Goal: Task Accomplishment & Management: Use online tool/utility

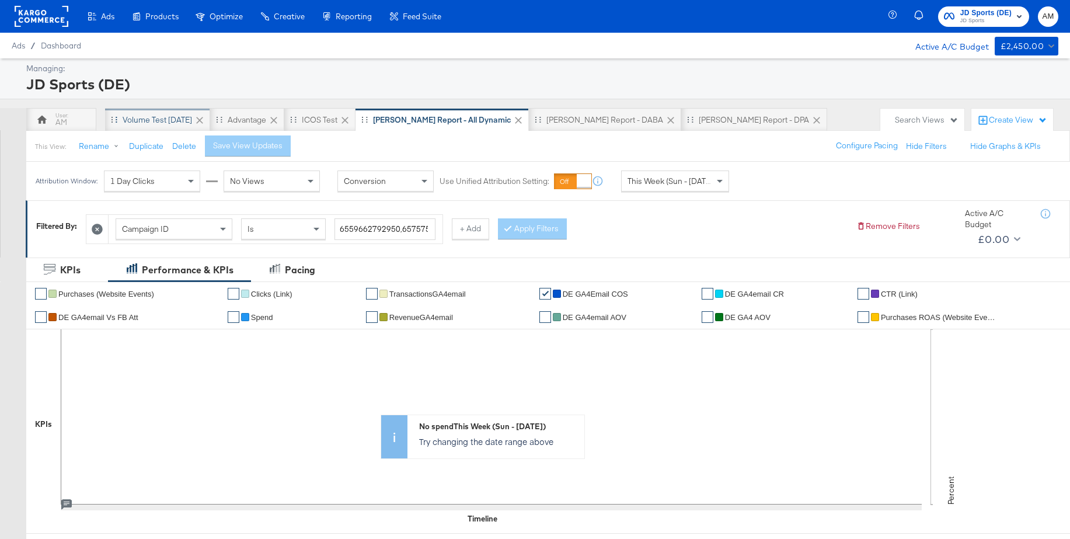
click at [181, 122] on div "Volume test [DATE]" at bounding box center [157, 119] width 69 height 11
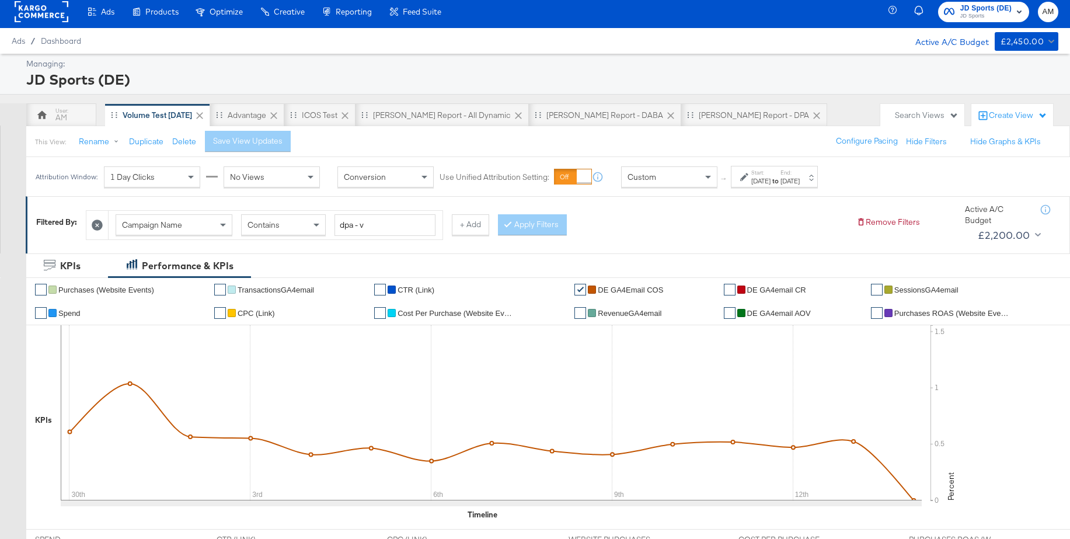
scroll to position [6, 0]
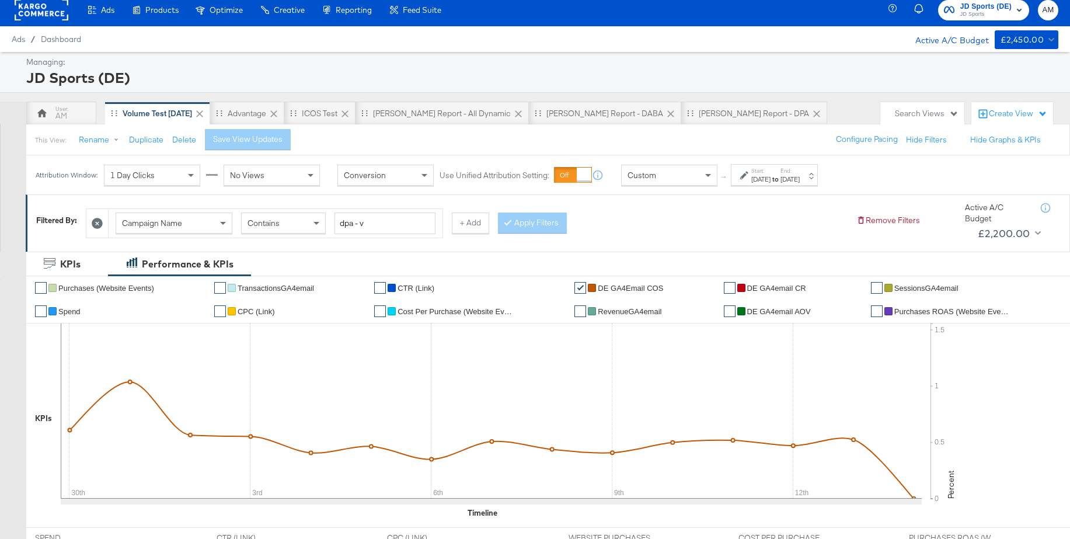
click at [659, 174] on div "Custom" at bounding box center [668, 175] width 95 height 20
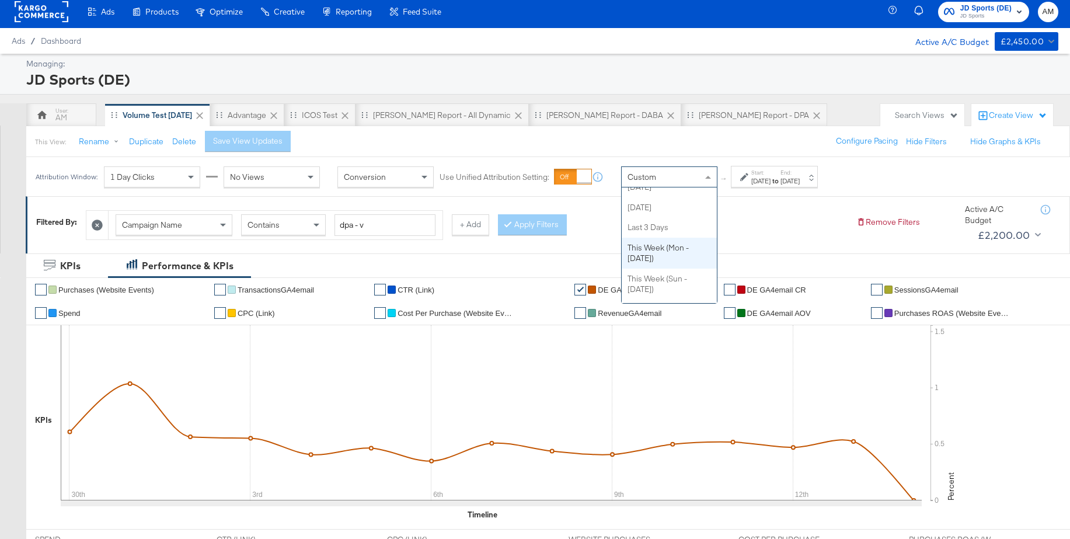
scroll to position [48, 0]
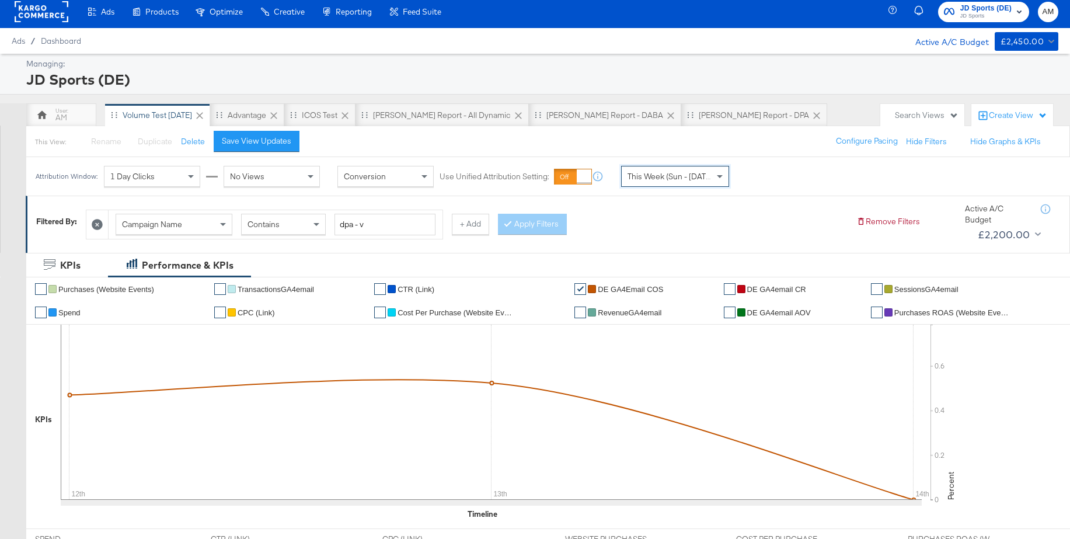
click at [652, 181] on span "This Week (Sun - Today)" at bounding box center [671, 176] width 88 height 11
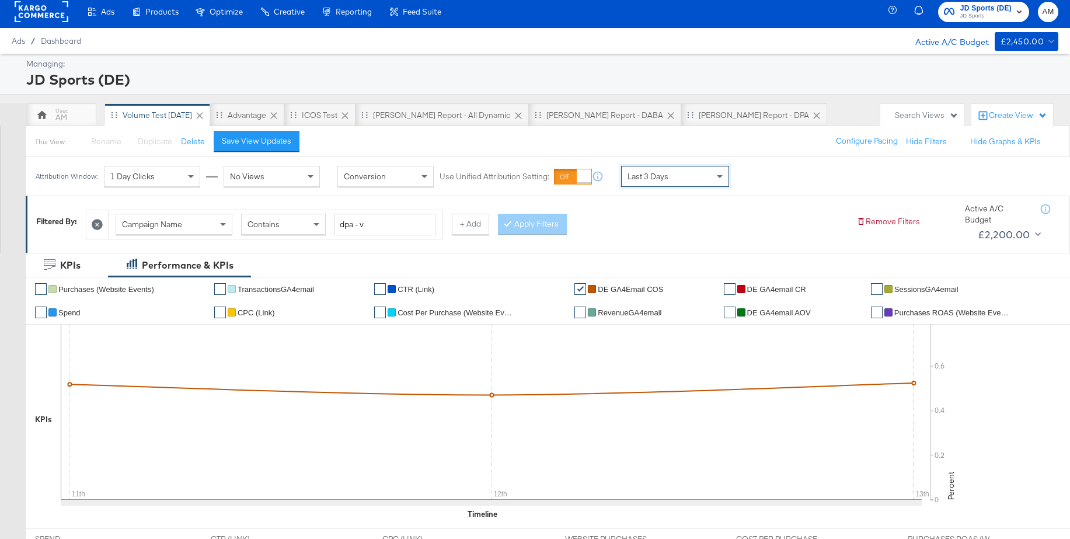
scroll to position [6, 0]
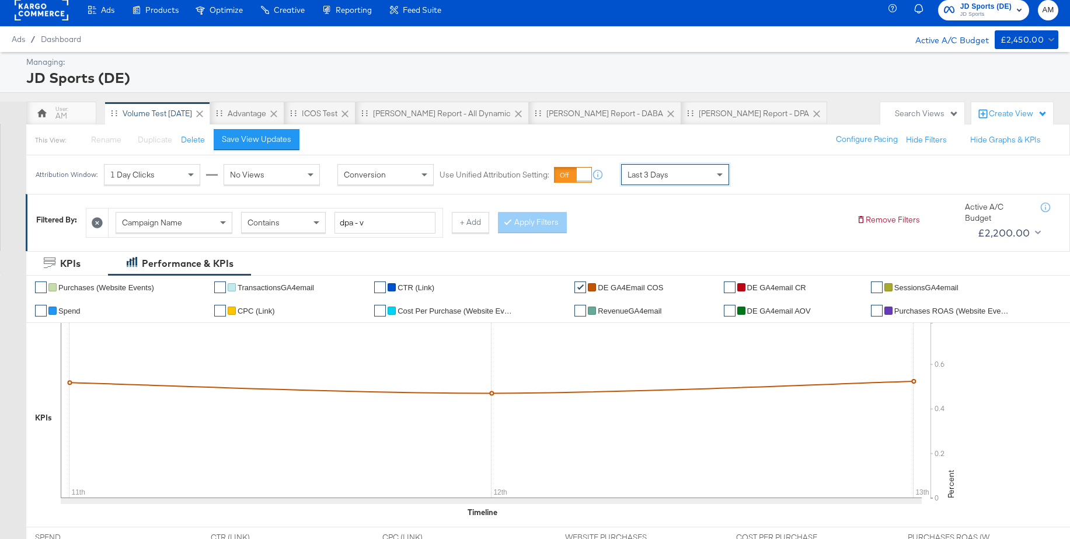
click at [673, 174] on div "Last 3 Days" at bounding box center [674, 175] width 107 height 20
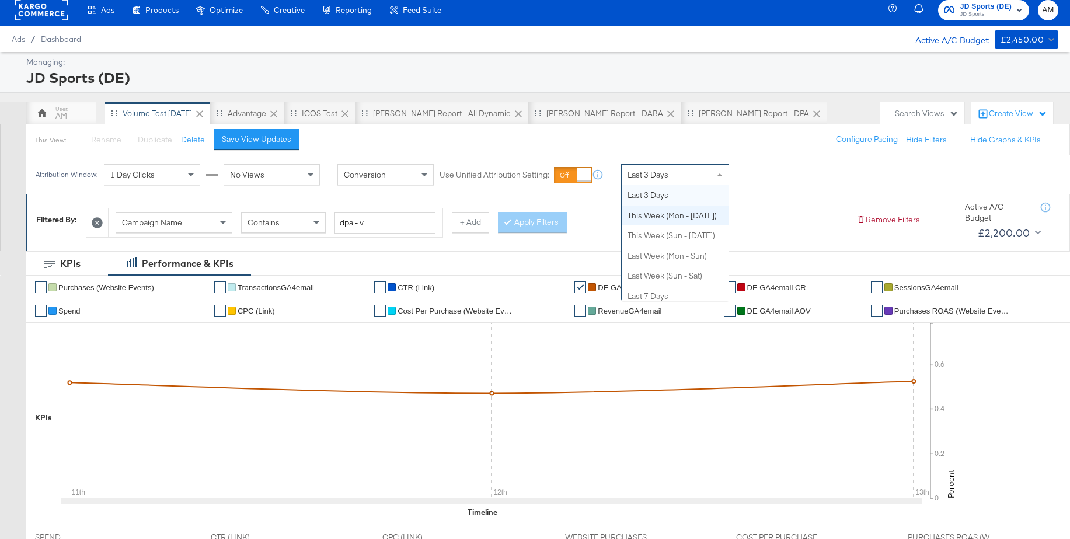
scroll to position [0, 0]
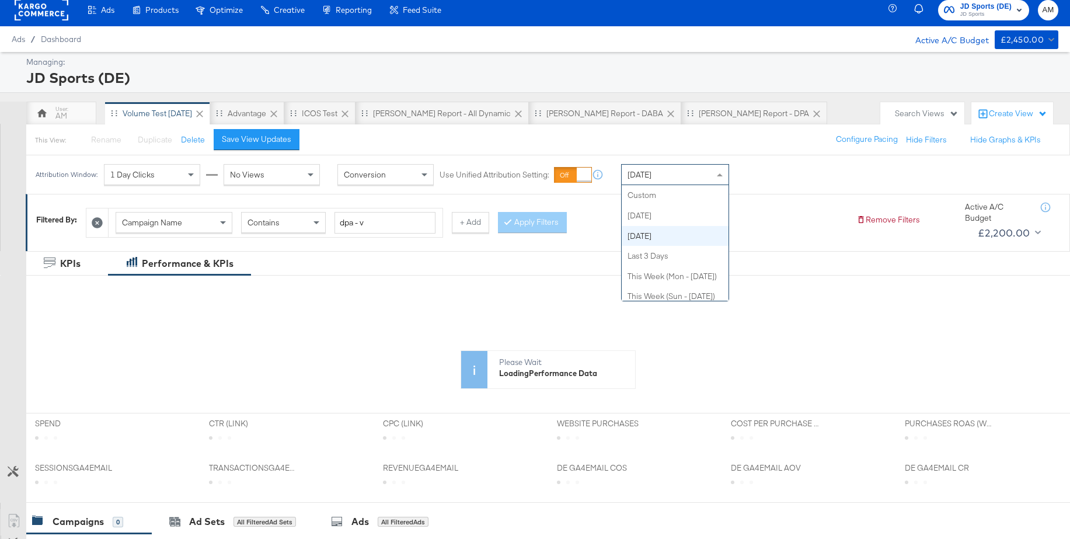
click at [658, 169] on div "Yesterday" at bounding box center [674, 175] width 107 height 20
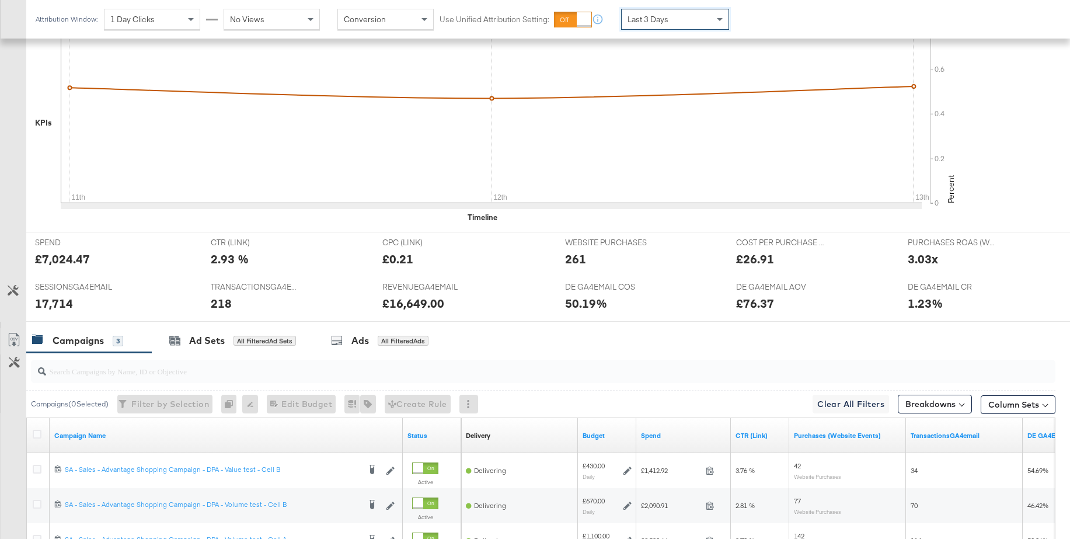
scroll to position [441, 0]
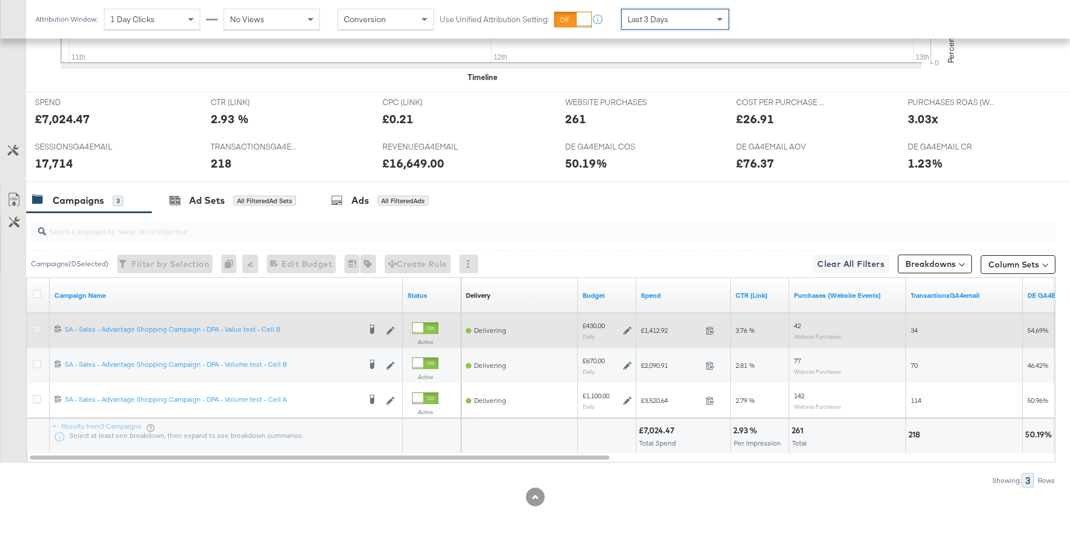
click at [36, 331] on icon at bounding box center [37, 328] width 9 height 9
click at [0, 0] on input "checkbox" at bounding box center [0, 0] width 0 height 0
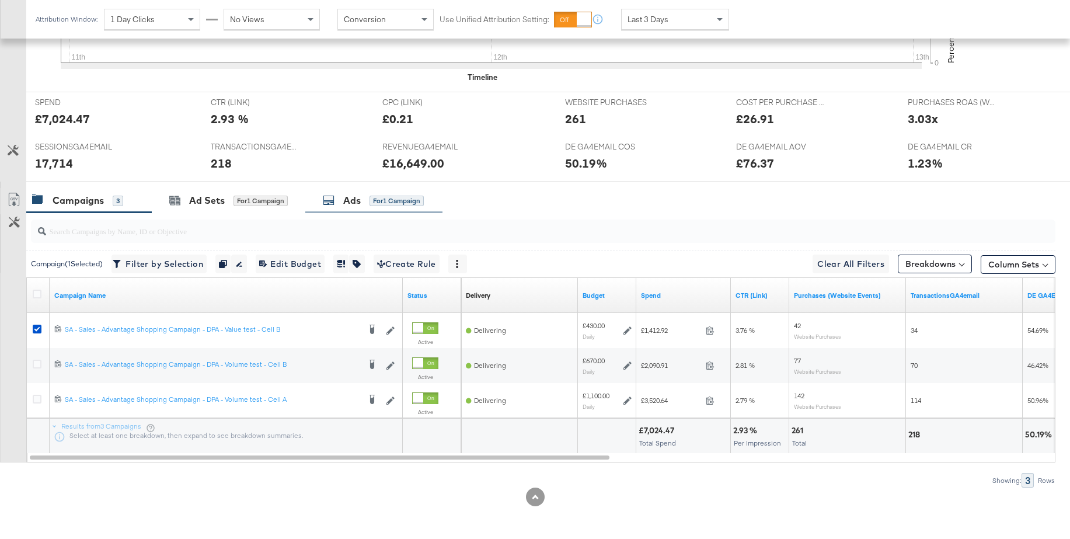
click at [358, 202] on div "Ads" at bounding box center [352, 200] width 18 height 13
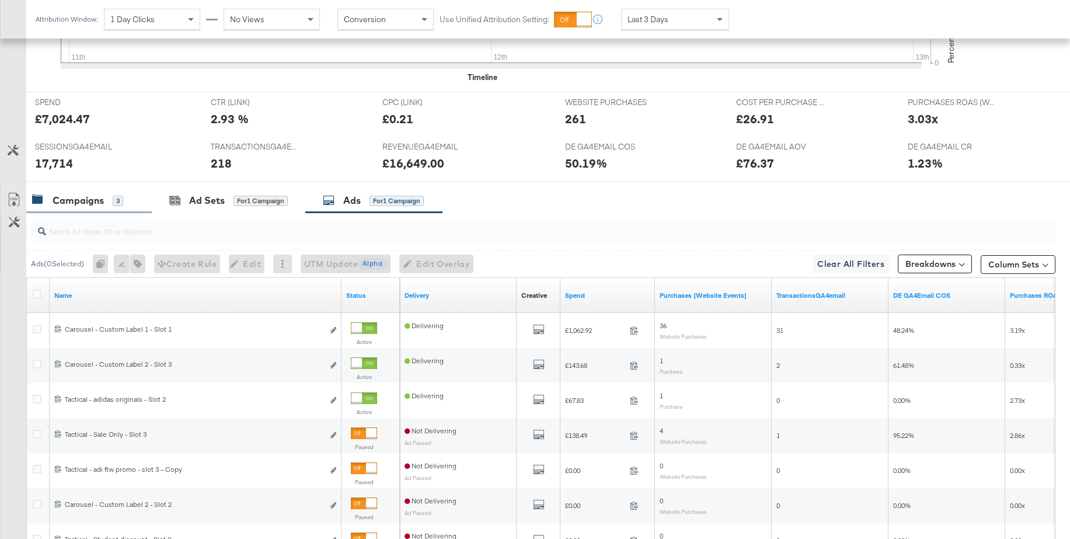
click at [70, 201] on div "Campaigns" at bounding box center [78, 200] width 51 height 13
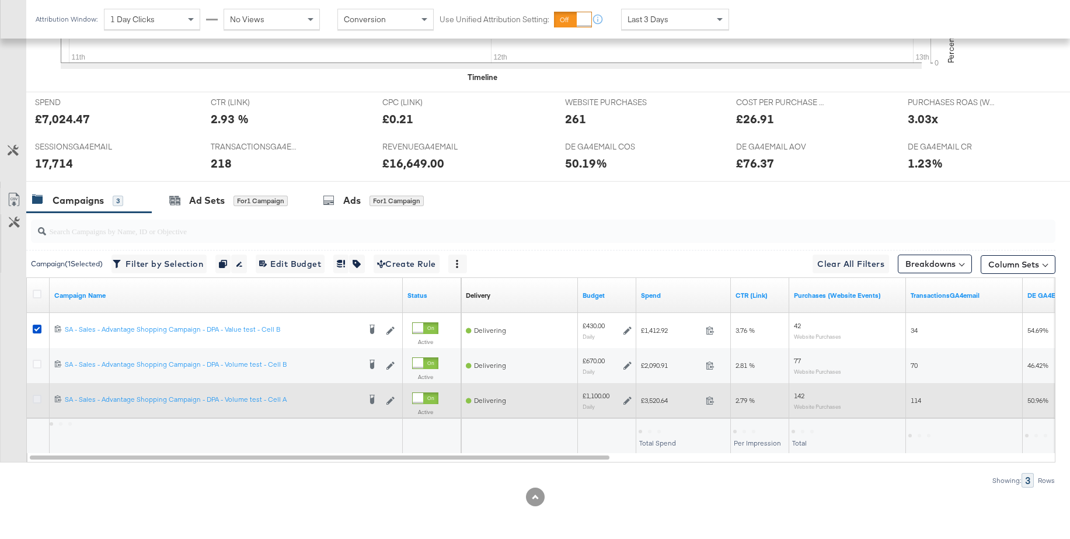
click at [39, 400] on icon at bounding box center [37, 398] width 9 height 9
click at [0, 0] on input "checkbox" at bounding box center [0, 0] width 0 height 0
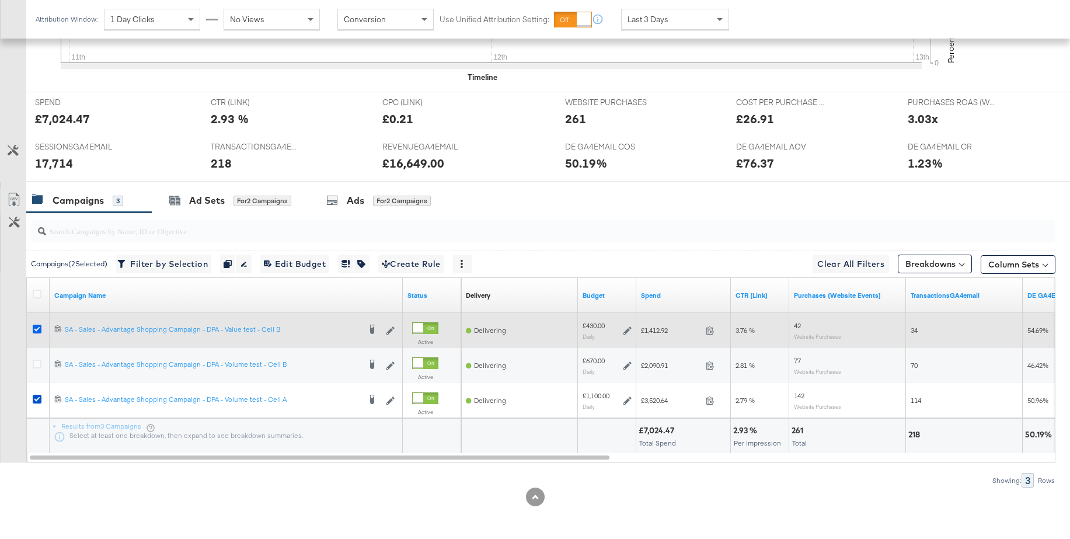
drag, startPoint x: 35, startPoint y: 331, endPoint x: 41, endPoint y: 329, distance: 6.5
click at [35, 331] on icon at bounding box center [37, 328] width 9 height 9
click at [0, 0] on input "checkbox" at bounding box center [0, 0] width 0 height 0
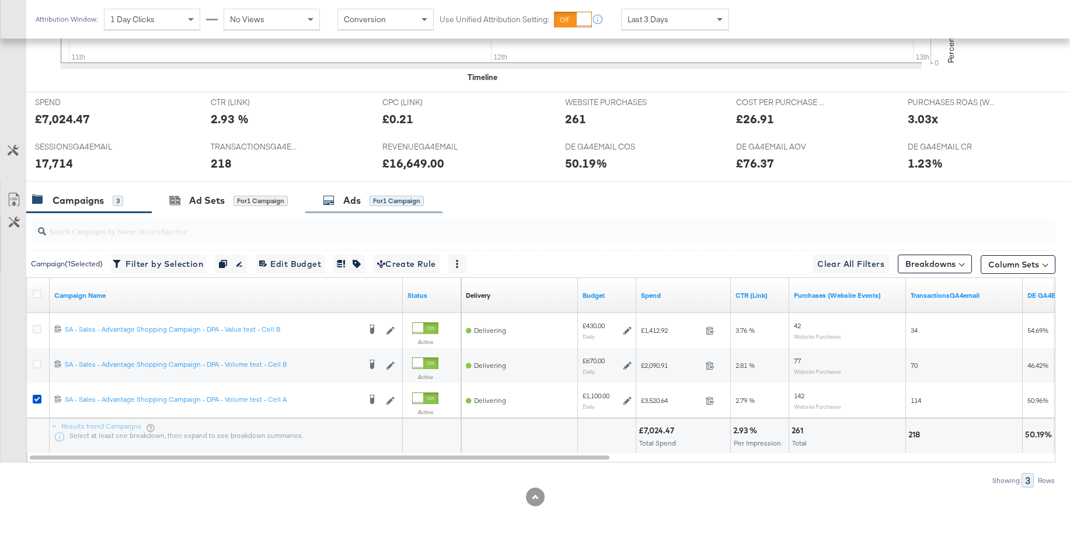
click at [348, 204] on div "Ads" at bounding box center [352, 200] width 18 height 13
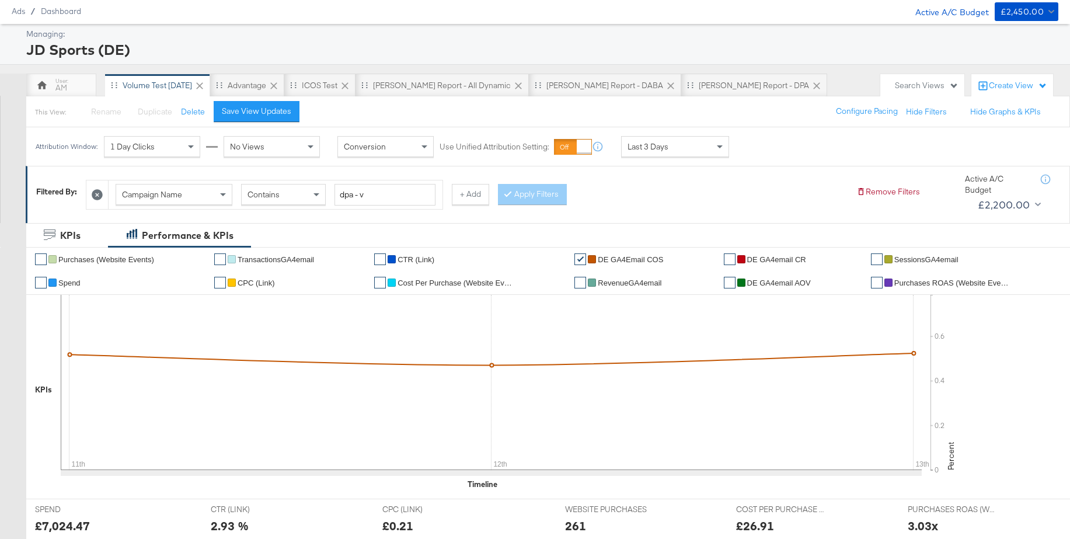
scroll to position [0, 0]
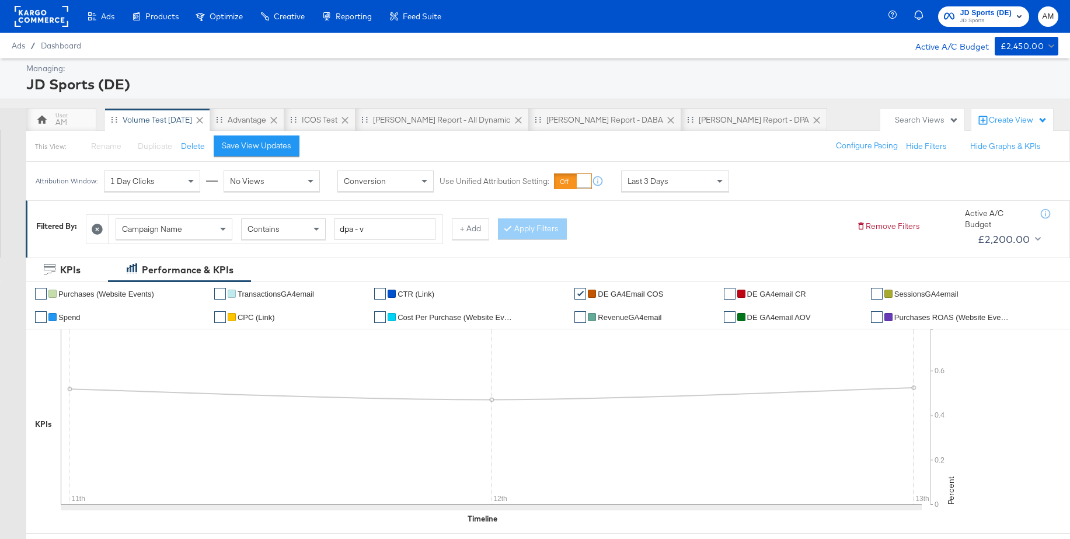
click at [783, 296] on span "DE GA4email CR" at bounding box center [776, 293] width 59 height 9
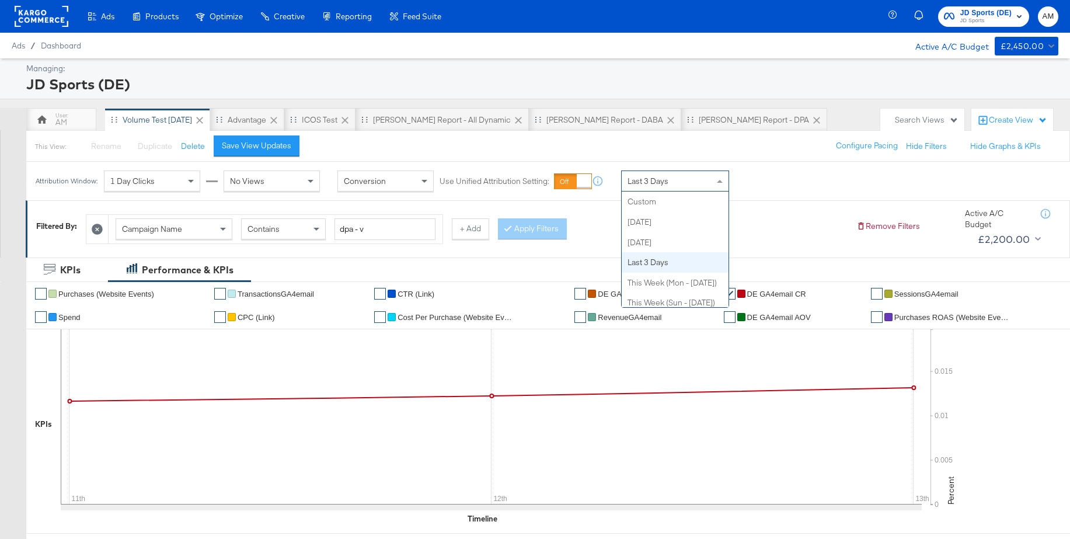
click at [649, 174] on div "Last 3 Days" at bounding box center [674, 181] width 107 height 20
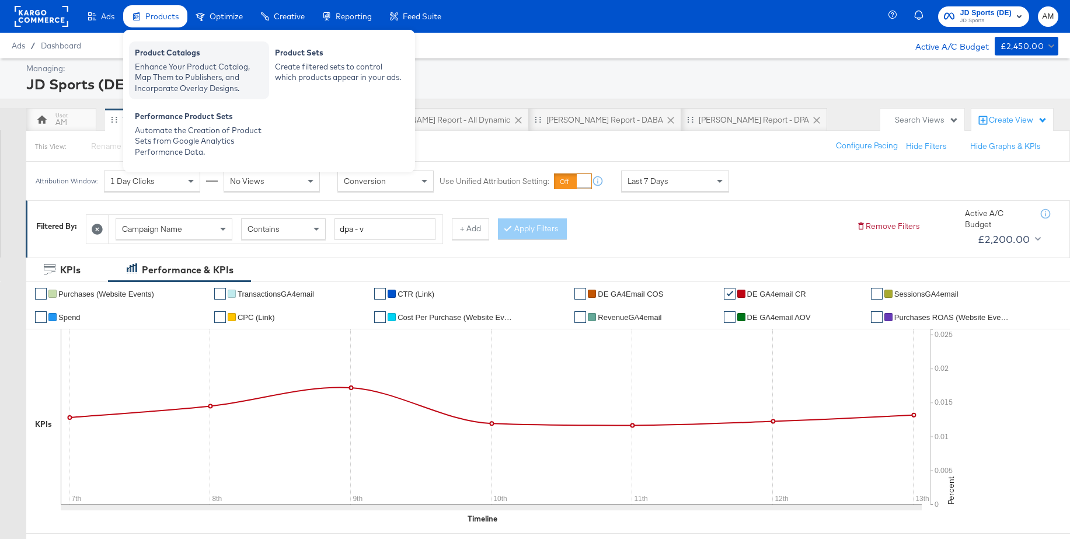
click at [168, 67] on div "Enhance Your Product Catalog, Map Them to Publishers, and Incorporate Overlay D…" at bounding box center [199, 77] width 128 height 33
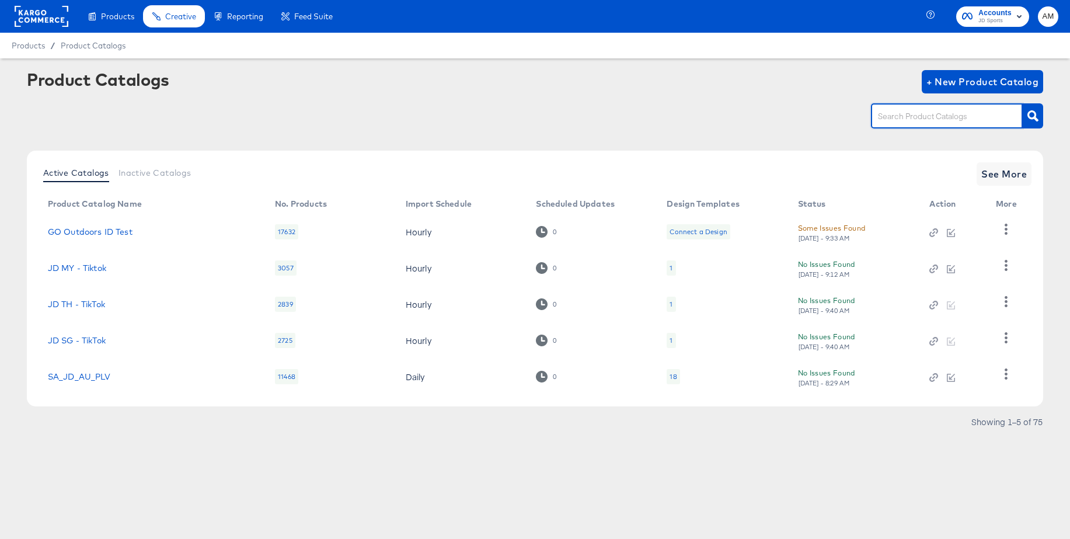
click at [923, 116] on input "text" at bounding box center [937, 116] width 124 height 13
type input "main"
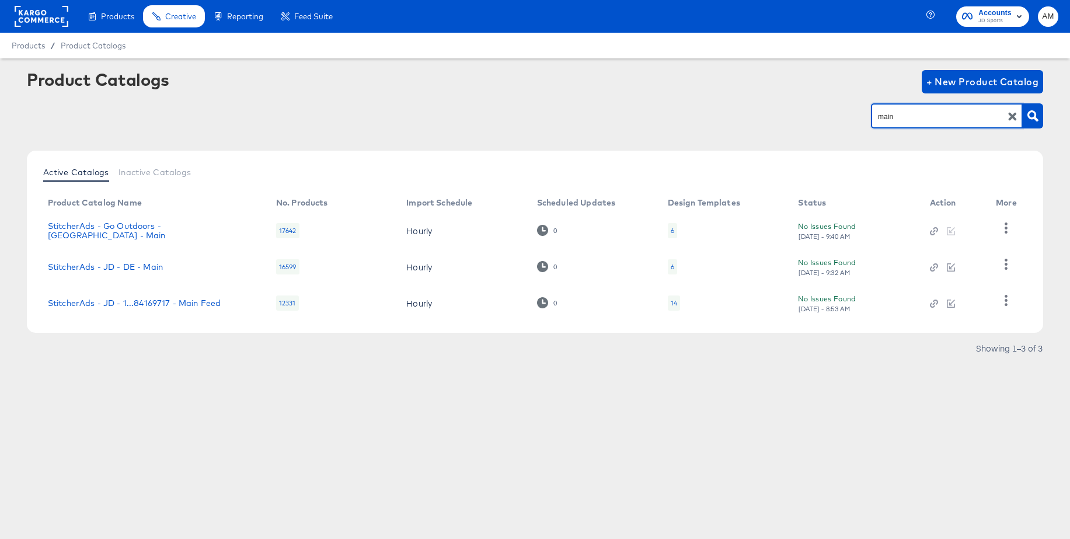
click at [675, 302] on div "14" at bounding box center [674, 302] width 6 height 9
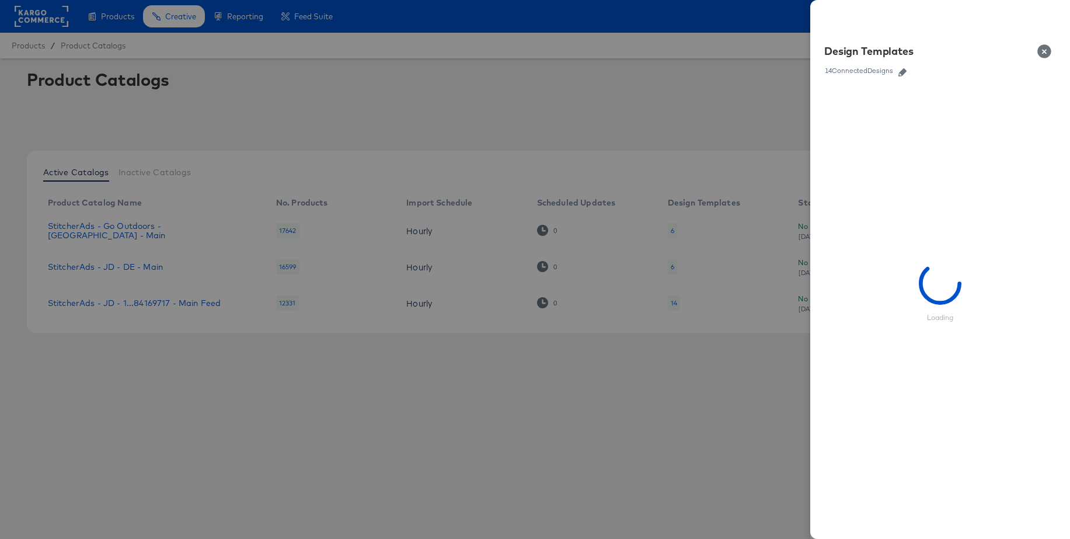
click at [903, 72] on icon "button" at bounding box center [902, 72] width 8 height 8
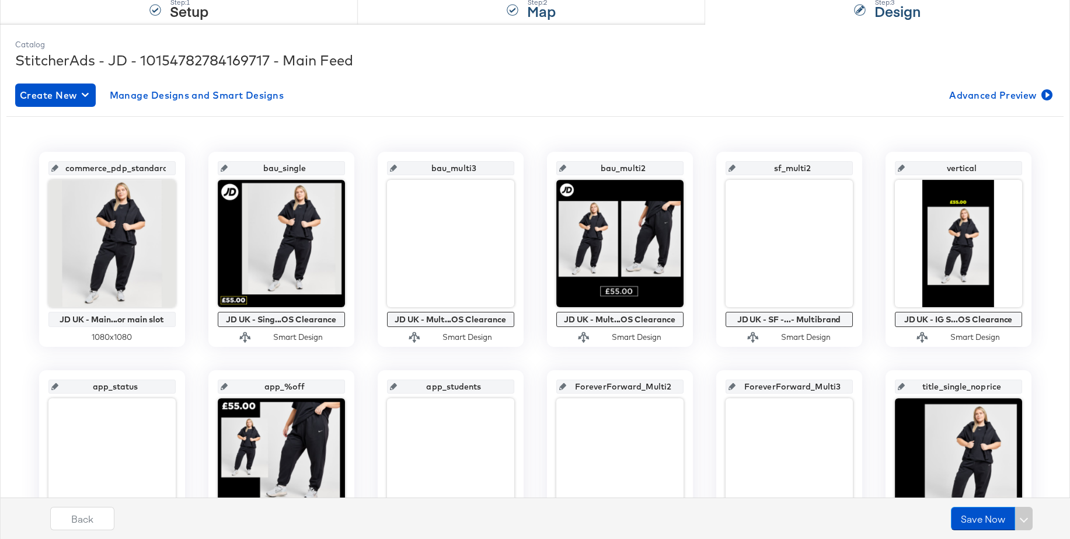
scroll to position [126, 0]
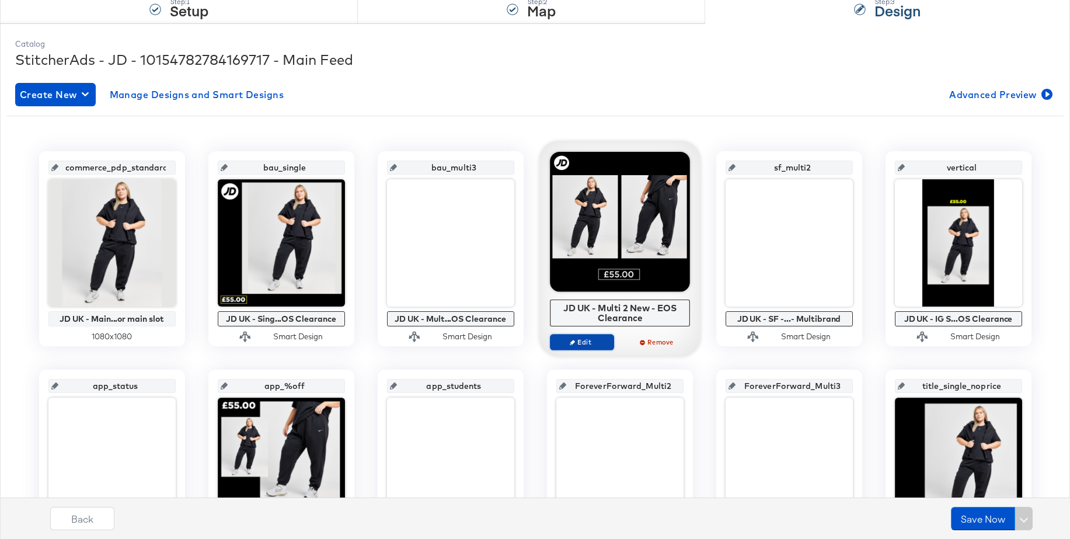
click at [570, 341] on icon "button" at bounding box center [572, 341] width 5 height 5
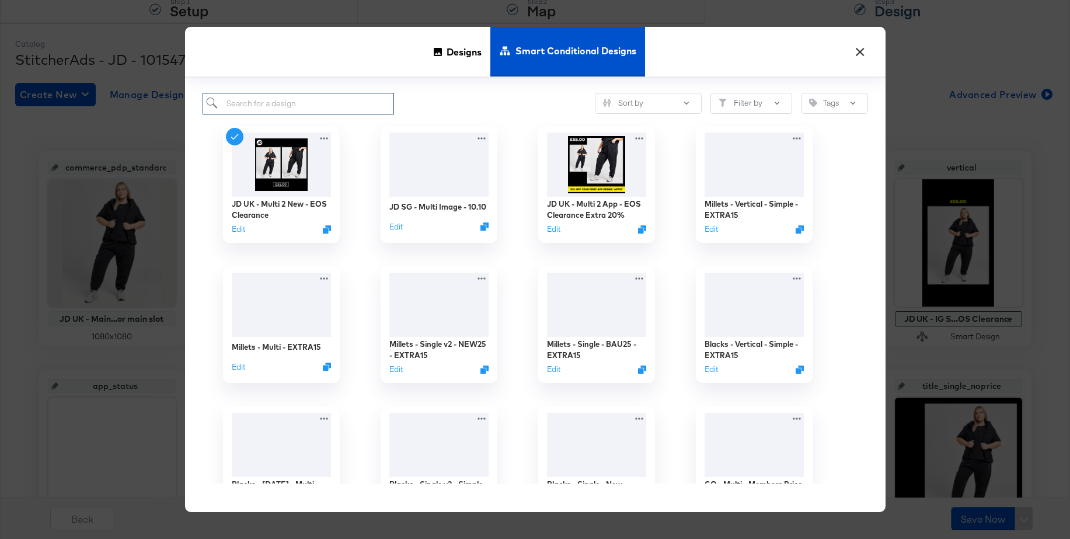
click at [269, 109] on input "search" at bounding box center [298, 104] width 192 height 22
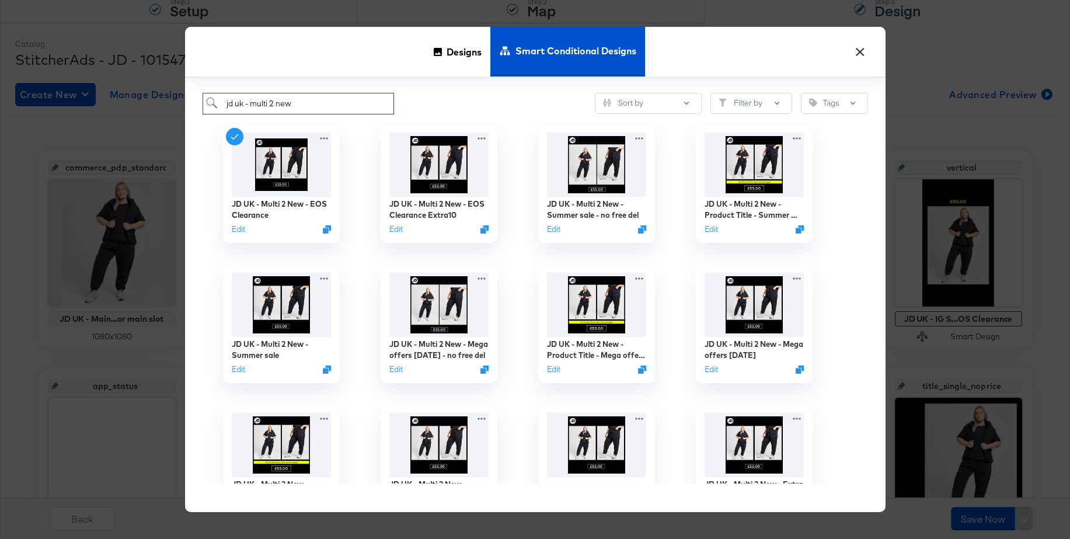
type input "jd uk - multi 2 new"
click at [861, 54] on button "×" at bounding box center [860, 49] width 21 height 21
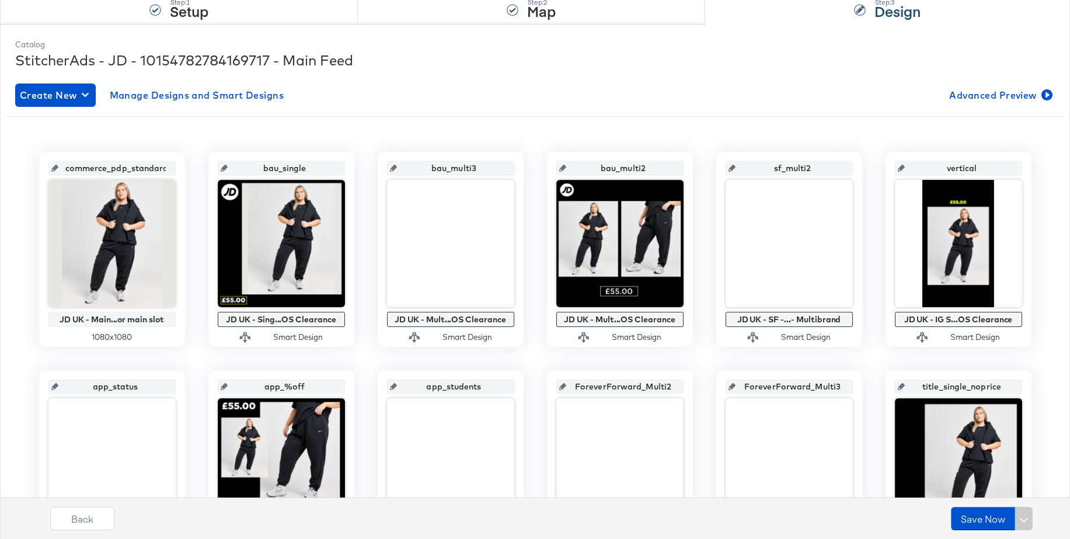
scroll to position [0, 0]
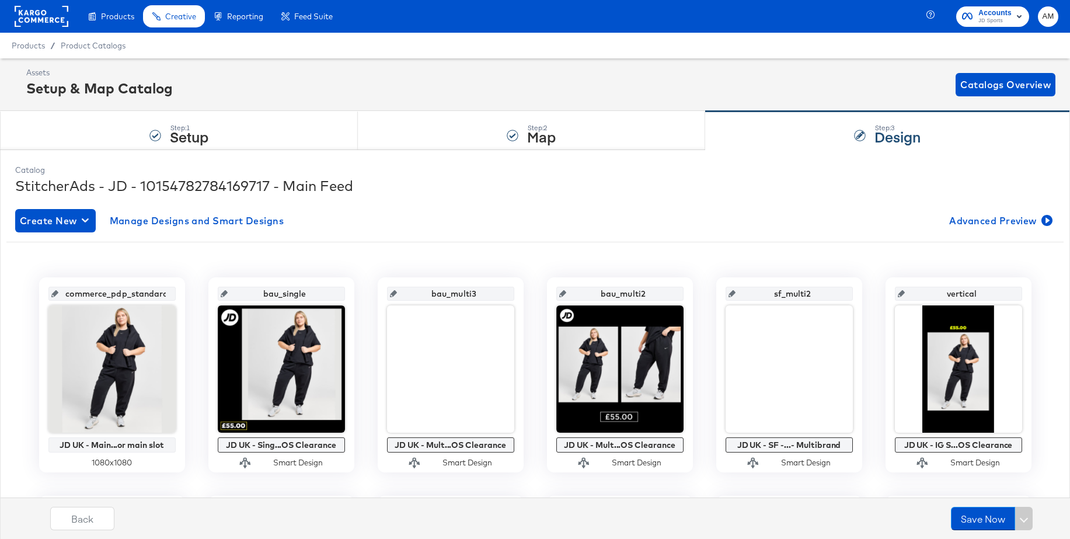
click at [48, 17] on rect at bounding box center [42, 16] width 54 height 21
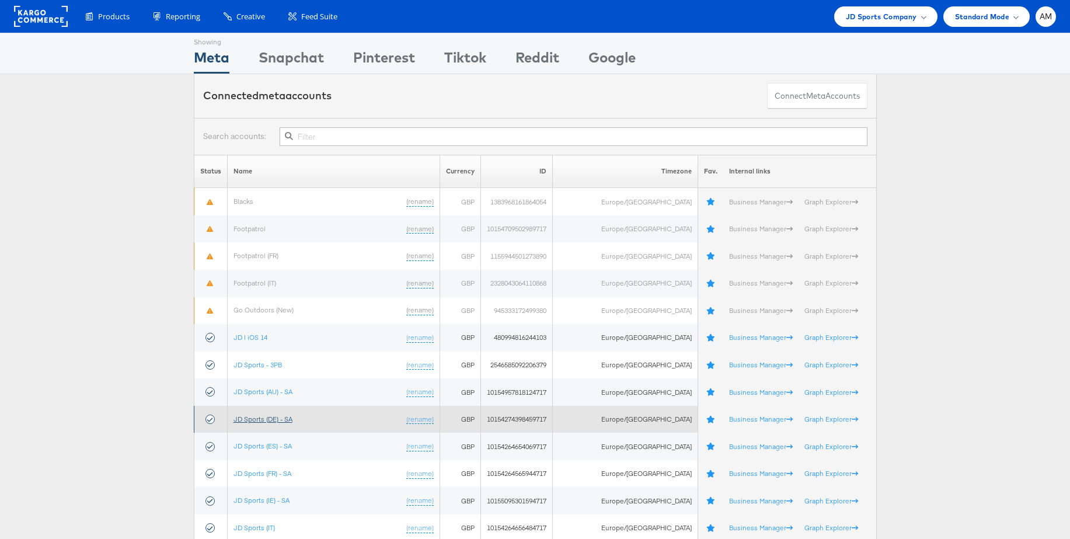
click at [275, 418] on link "JD Sports (DE) - SA" at bounding box center [262, 418] width 59 height 9
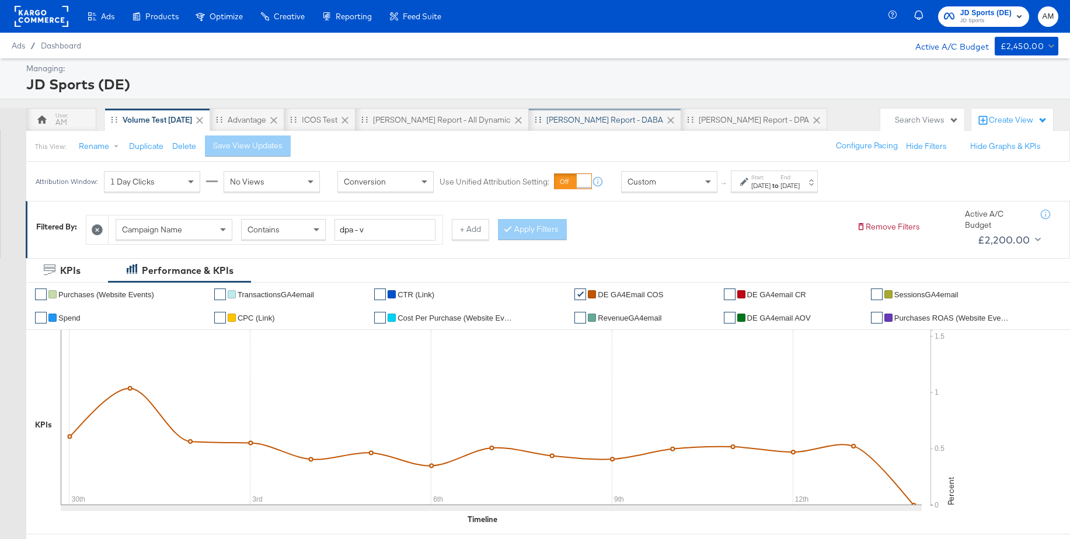
click at [546, 124] on div "SA - JD Report - DABA" at bounding box center [604, 119] width 117 height 11
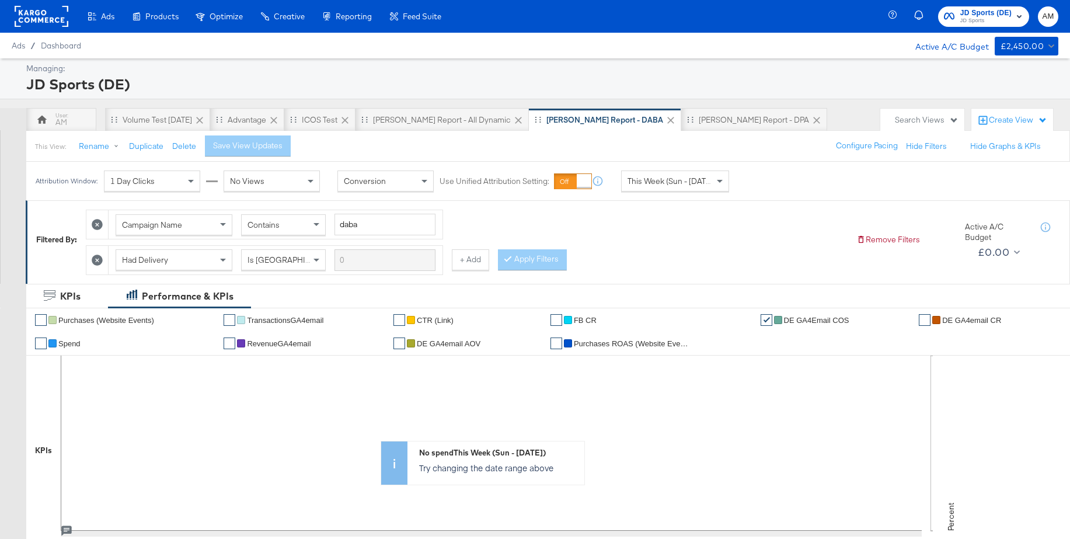
click at [96, 262] on icon at bounding box center [97, 259] width 11 height 11
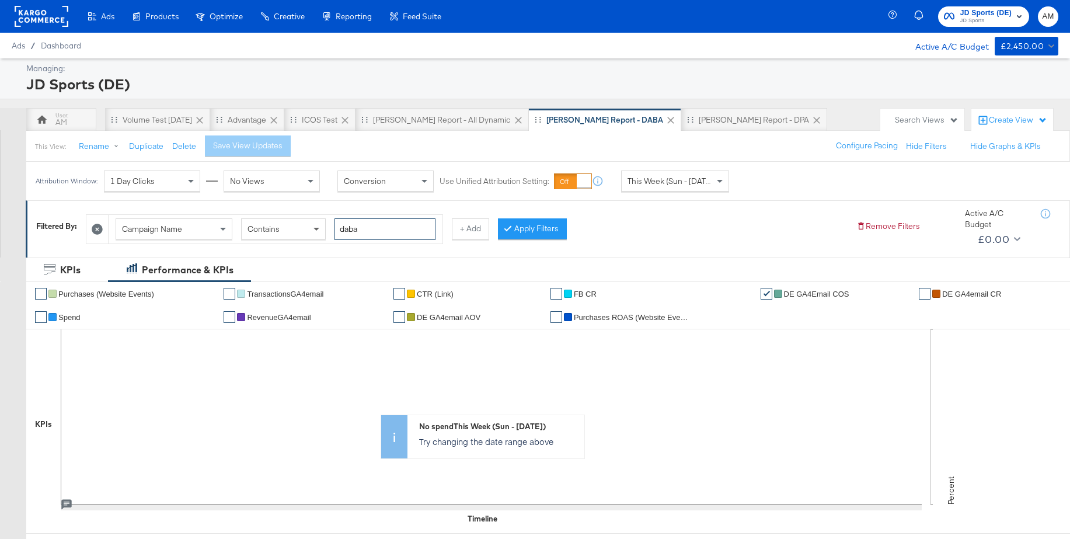
drag, startPoint x: 373, startPoint y: 228, endPoint x: 312, endPoint y: 226, distance: 61.3
click at [312, 226] on div "Campaign Name Contains daba" at bounding box center [276, 229] width 320 height 22
type input "traffic"
click at [546, 230] on button "Apply Filters" at bounding box center [532, 228] width 69 height 21
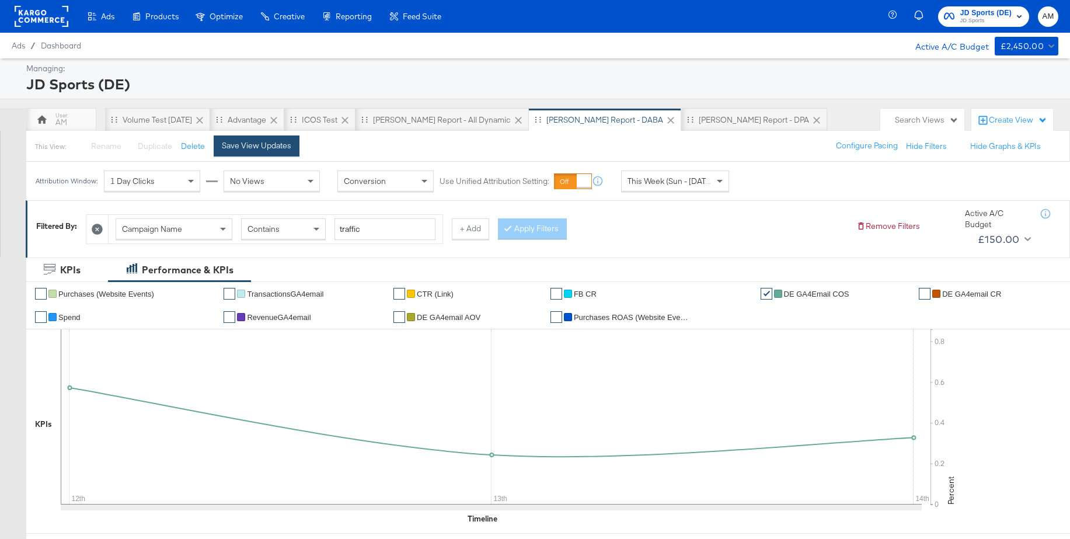
click at [235, 149] on div "Save View Updates" at bounding box center [256, 145] width 69 height 11
click at [85, 149] on button "Rename" at bounding box center [101, 146] width 61 height 21
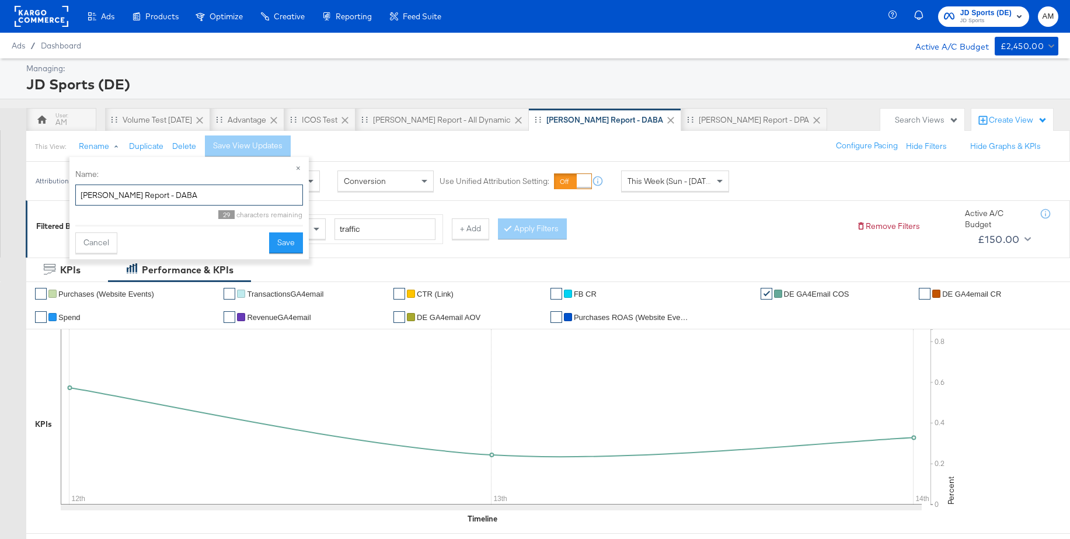
drag, startPoint x: 169, startPoint y: 197, endPoint x: 102, endPoint y: 191, distance: 66.7
click at [102, 191] on input "SA - JD Report - DABA" at bounding box center [189, 195] width 228 height 22
type input "SA - Traffic"
click at [292, 245] on button "Save" at bounding box center [286, 242] width 34 height 21
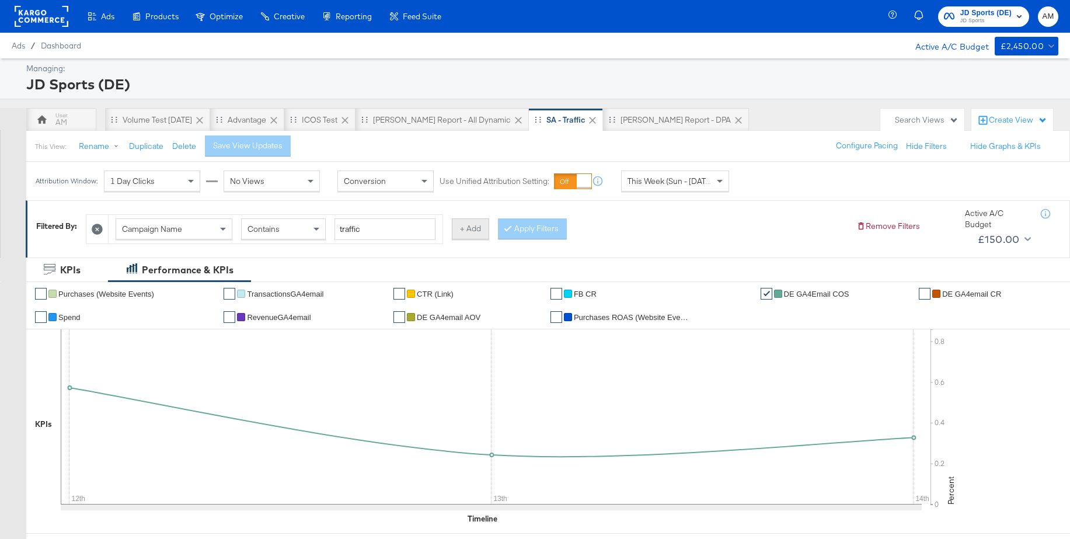
click at [458, 232] on button "+ Add" at bounding box center [470, 228] width 37 height 21
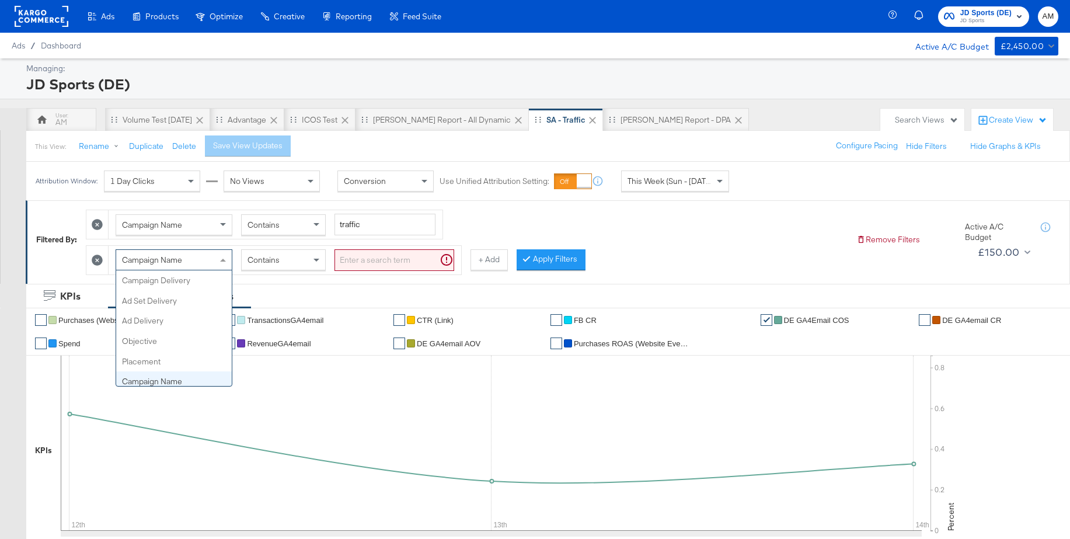
click at [201, 262] on div "Campaign Name" at bounding box center [174, 260] width 116 height 20
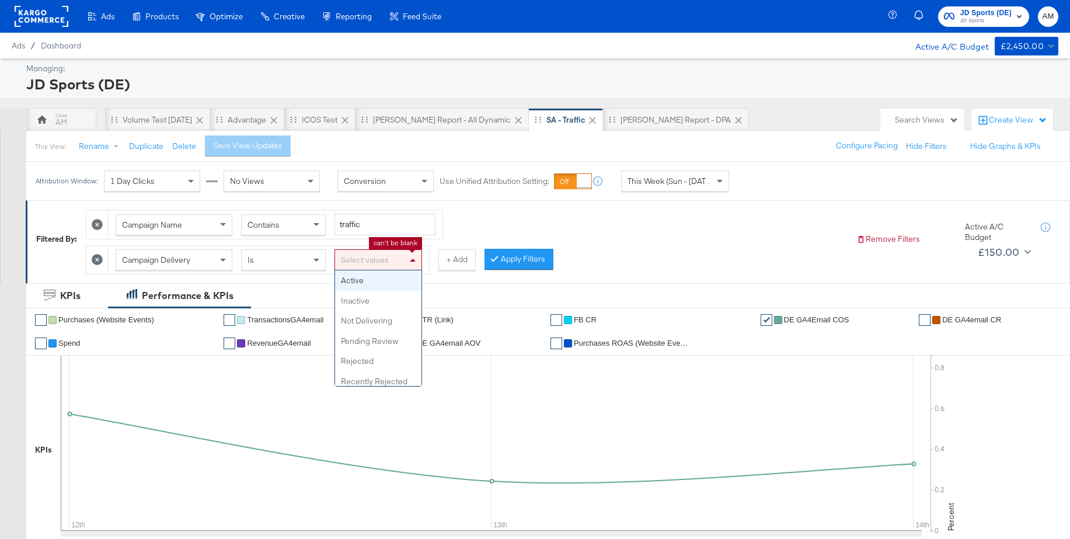
click at [356, 262] on div "Select values" at bounding box center [378, 260] width 86 height 20
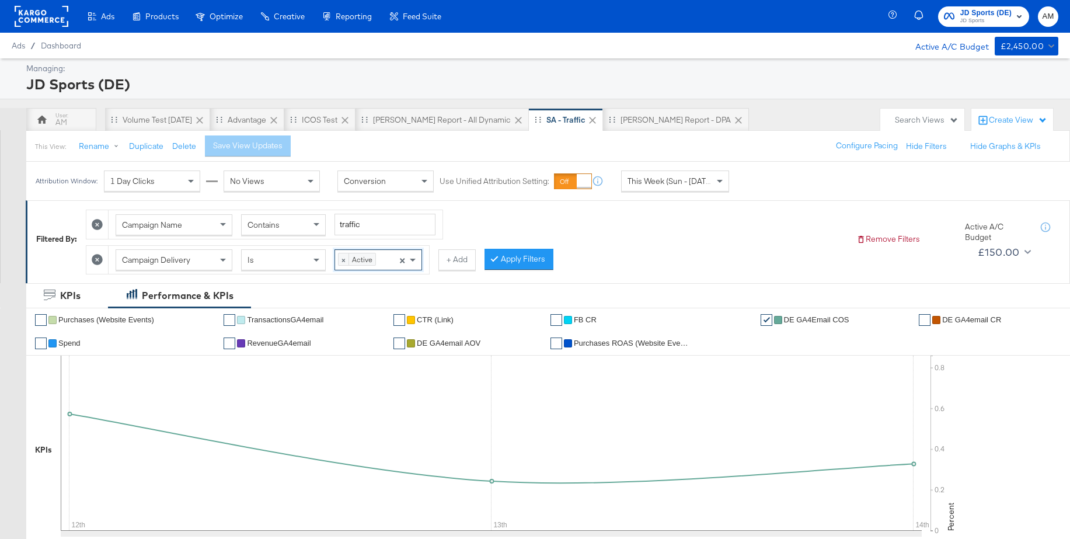
drag, startPoint x: 354, startPoint y: 280, endPoint x: 370, endPoint y: 279, distance: 16.4
drag, startPoint x: 499, startPoint y: 261, endPoint x: 309, endPoint y: 166, distance: 212.4
click at [499, 261] on div at bounding box center [497, 258] width 8 height 11
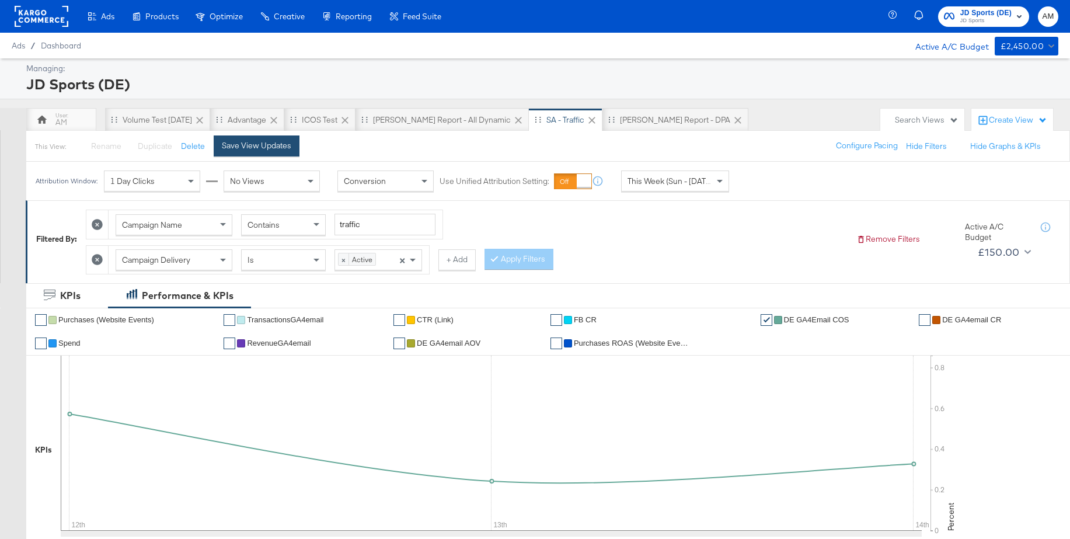
click at [243, 143] on div "Save View Updates" at bounding box center [256, 145] width 69 height 11
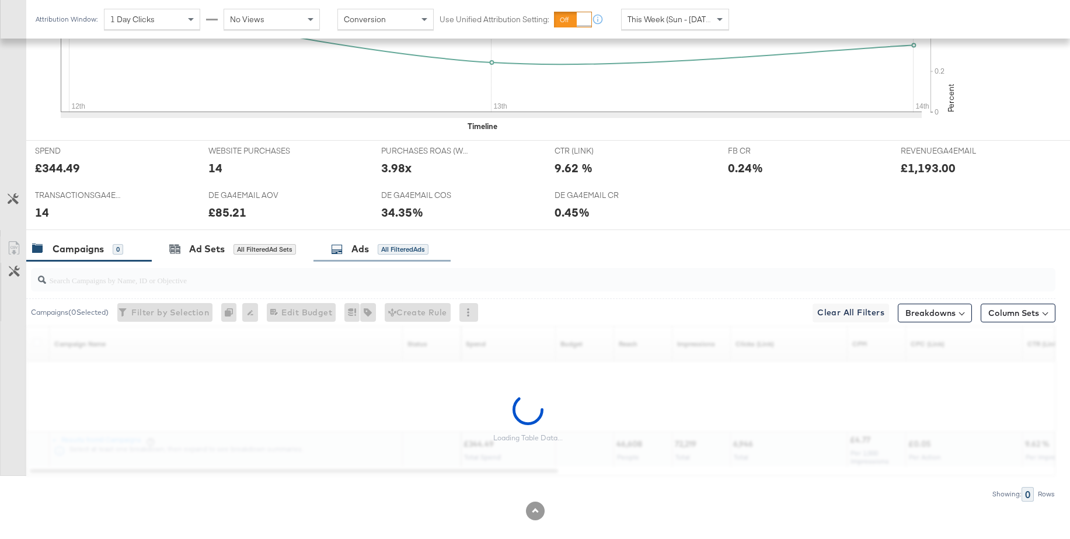
scroll to position [397, 0]
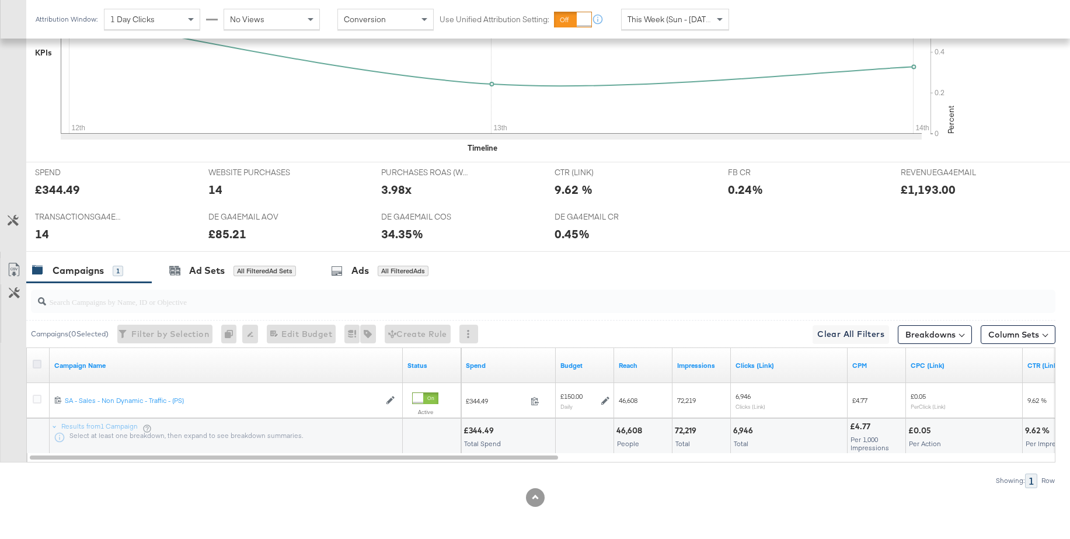
click at [38, 363] on icon at bounding box center [37, 363] width 9 height 9
click at [0, 0] on input "checkbox" at bounding box center [0, 0] width 0 height 0
click at [210, 278] on div "Ad Sets for 1 Campaign" at bounding box center [228, 270] width 153 height 25
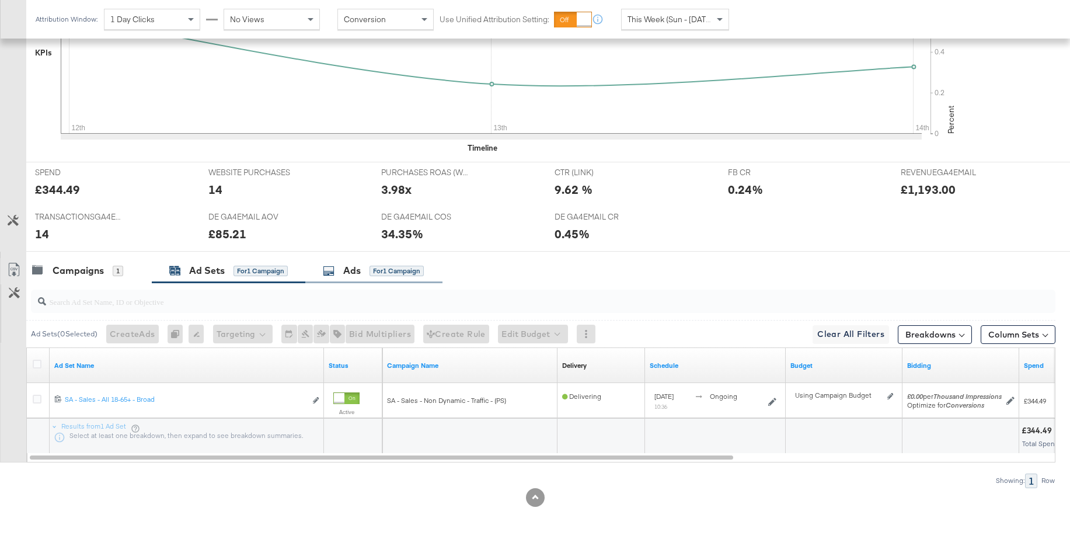
click at [360, 274] on div "Ads" at bounding box center [352, 270] width 18 height 13
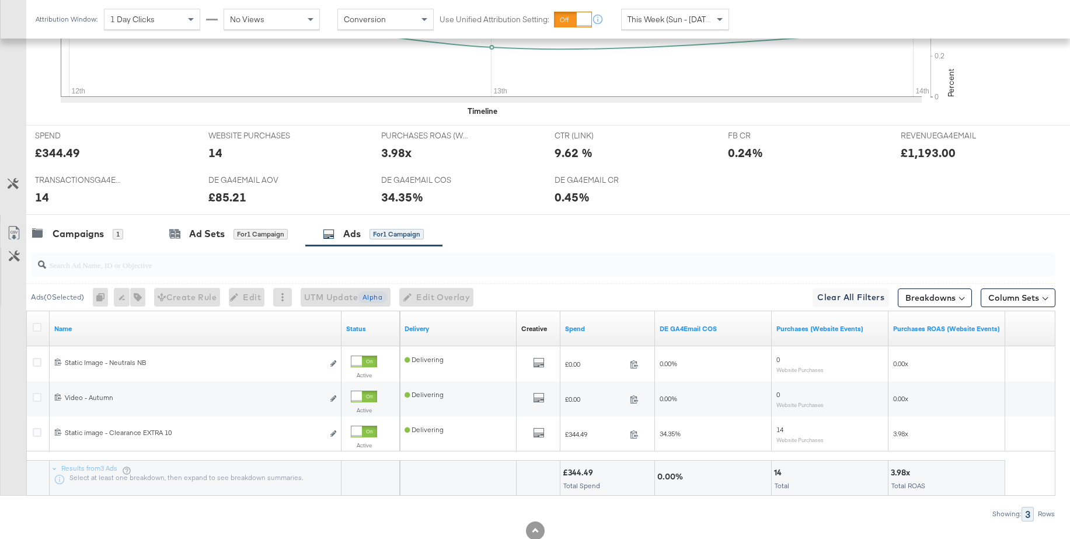
scroll to position [435, 0]
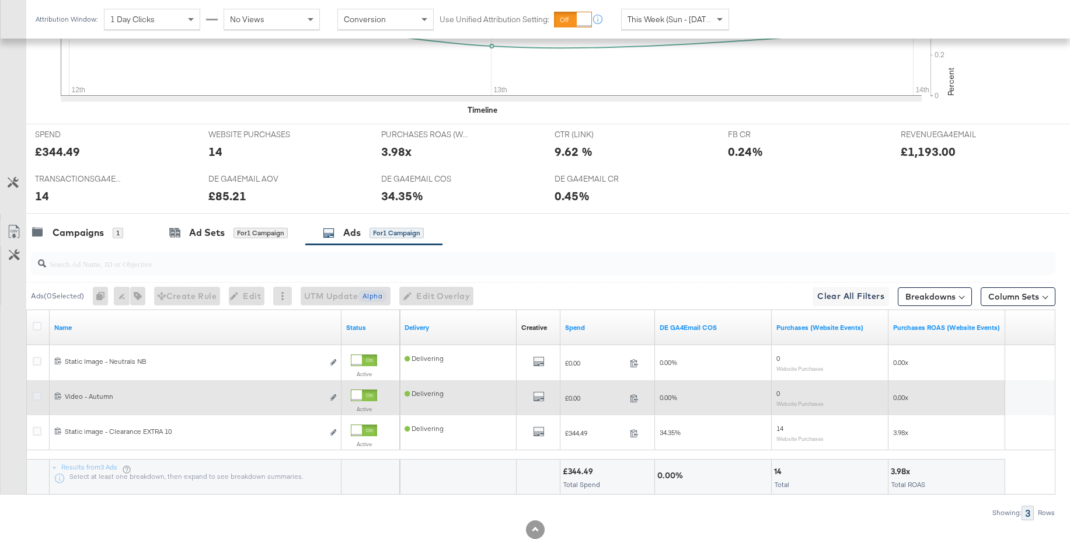
click at [35, 397] on icon at bounding box center [37, 396] width 9 height 9
click at [0, 0] on input "checkbox" at bounding box center [0, 0] width 0 height 0
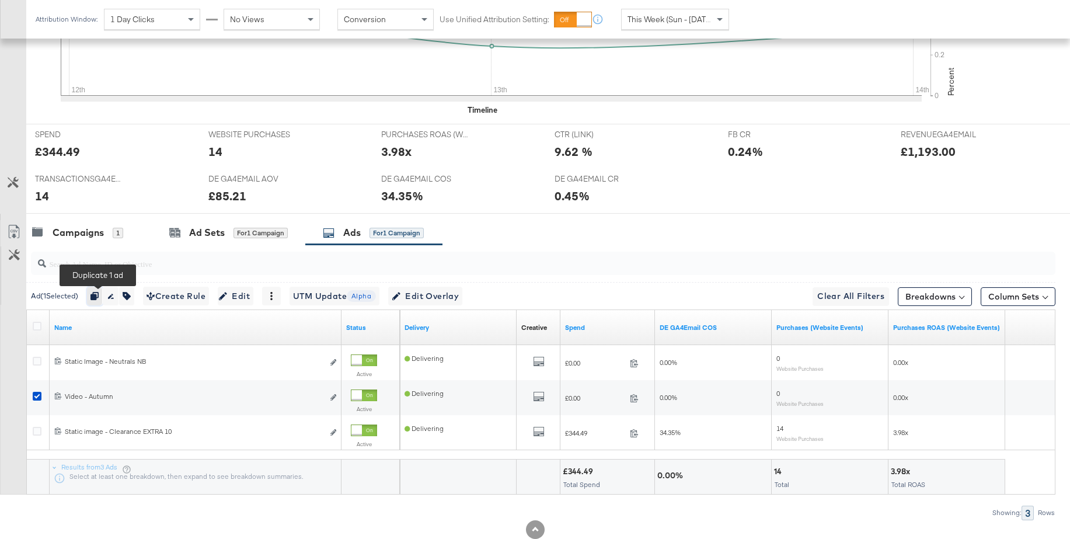
click at [97, 294] on icon "button" at bounding box center [94, 296] width 8 height 8
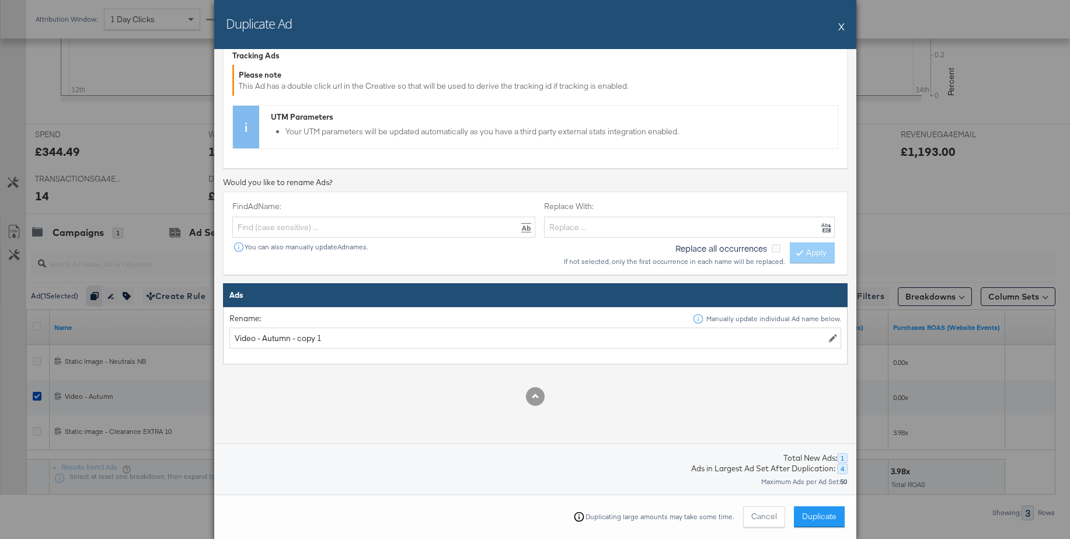
scroll to position [271, 0]
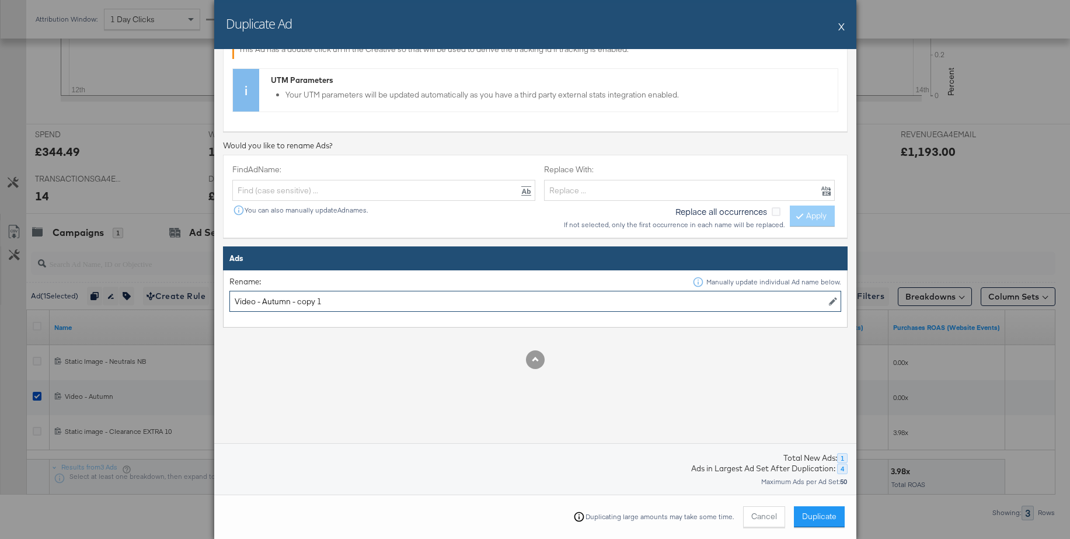
drag, startPoint x: 267, startPoint y: 301, endPoint x: 365, endPoint y: 298, distance: 98.1
click at [365, 298] on input "Video - Autumn - copy 1" at bounding box center [535, 302] width 612 height 22
type input "Video - Forever Forward"
click at [812, 513] on span "Duplicate" at bounding box center [819, 516] width 34 height 11
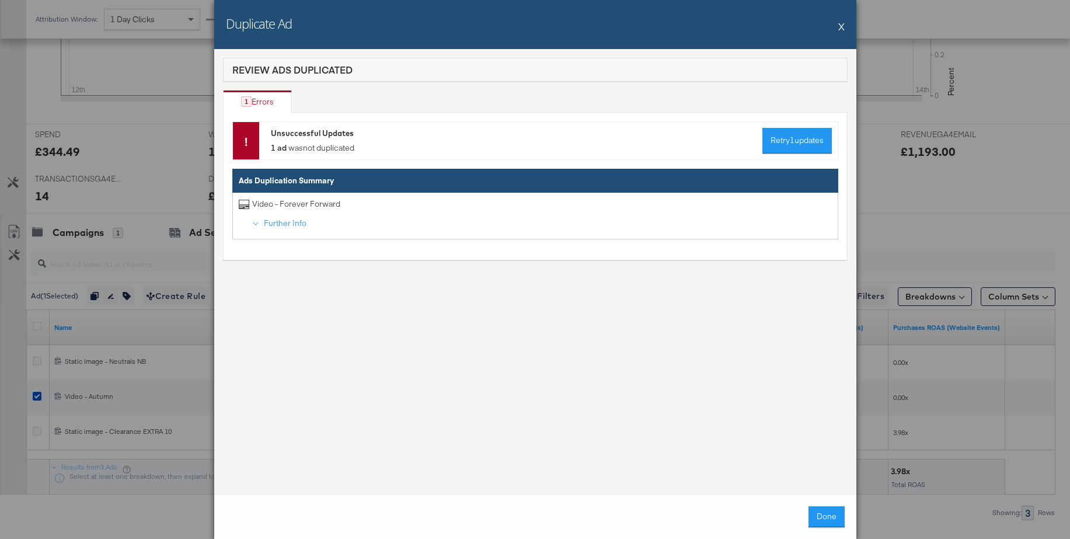
click at [840, 27] on button "X" at bounding box center [841, 26] width 6 height 23
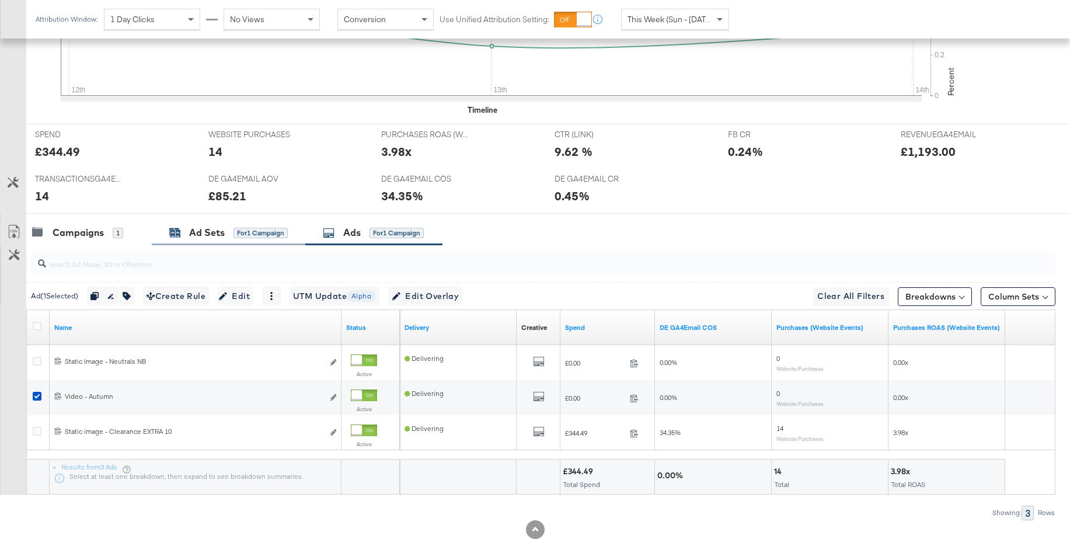
click at [205, 235] on div "Ad Sets" at bounding box center [207, 232] width 36 height 13
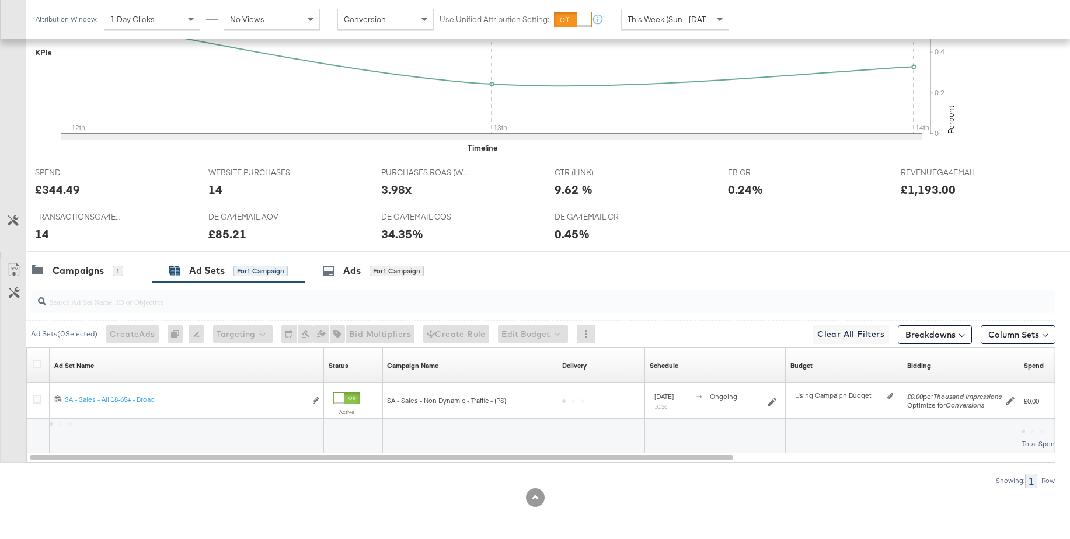
scroll to position [397, 0]
click at [34, 364] on icon at bounding box center [37, 363] width 9 height 9
click at [0, 0] on input "checkbox" at bounding box center [0, 0] width 0 height 0
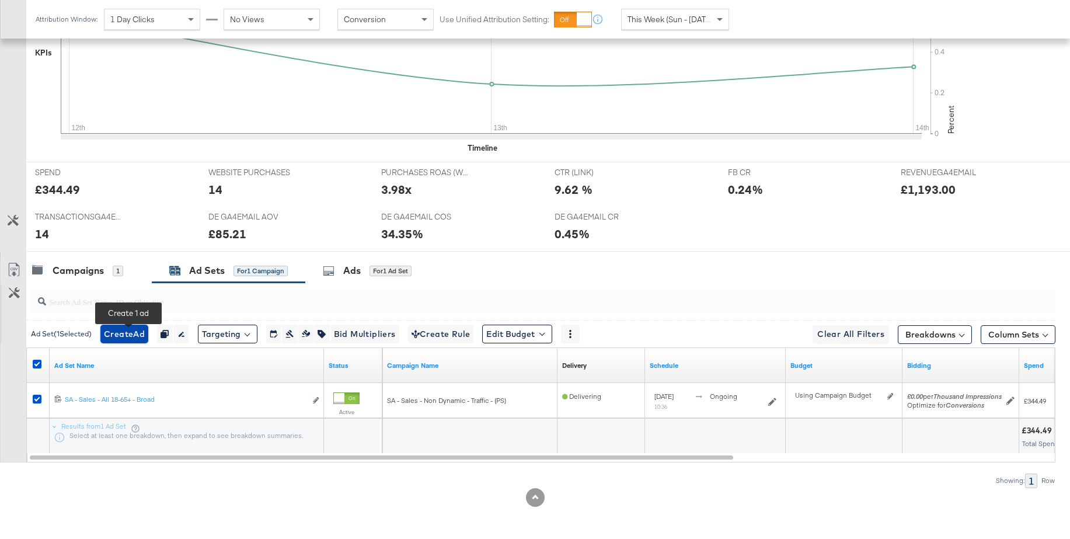
click at [122, 336] on span "Create Ad" at bounding box center [124, 334] width 41 height 15
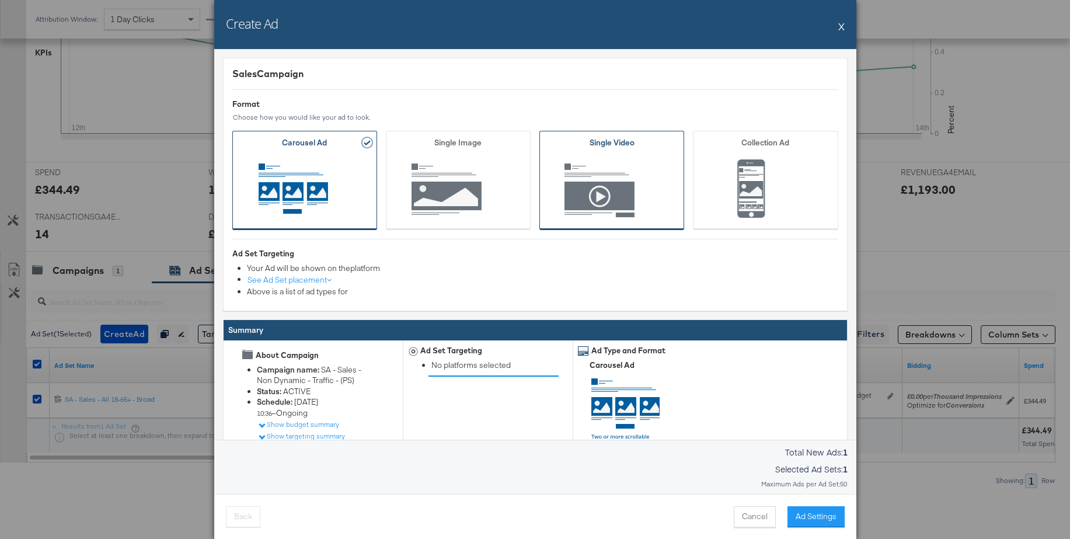
click at [605, 210] on span "Ad Format" at bounding box center [611, 190] width 109 height 64
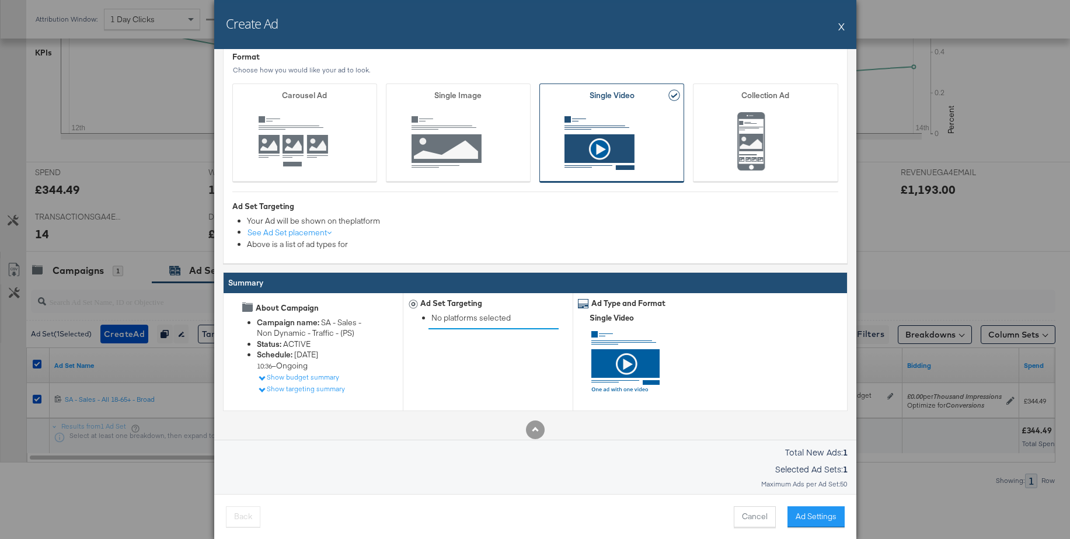
scroll to position [53, 0]
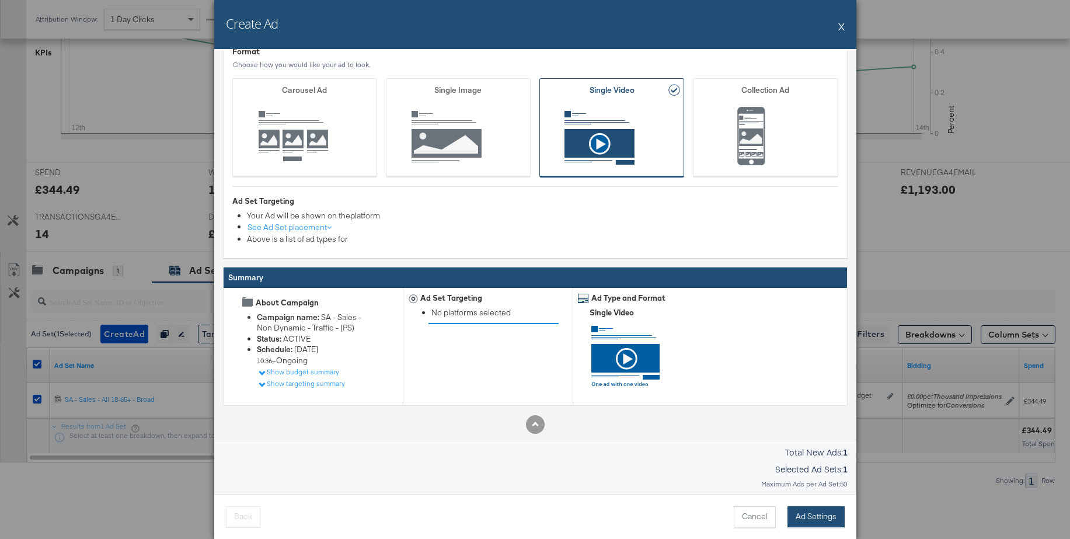
click at [812, 509] on button "Ad Settings" at bounding box center [815, 516] width 57 height 21
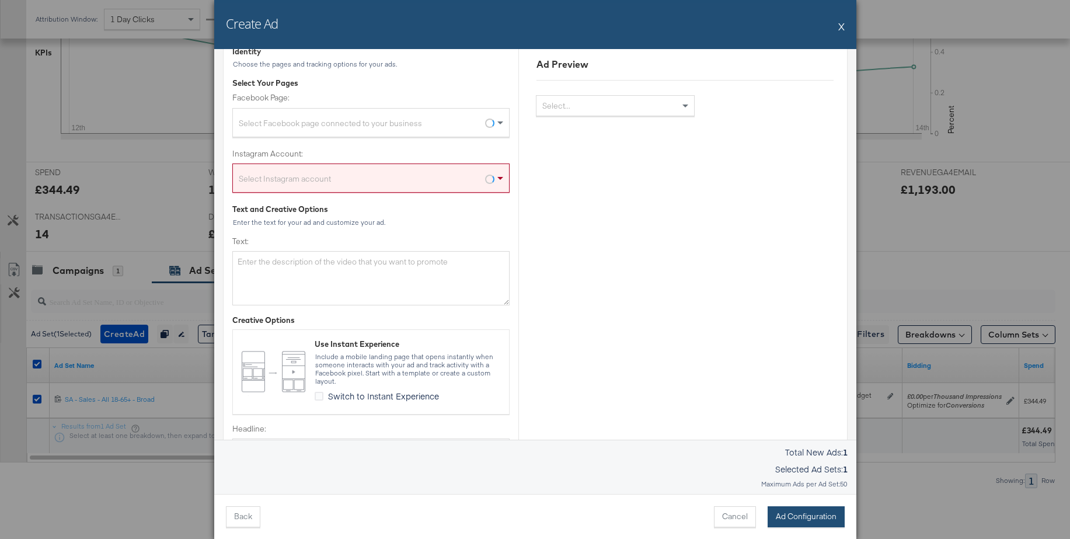
scroll to position [0, 0]
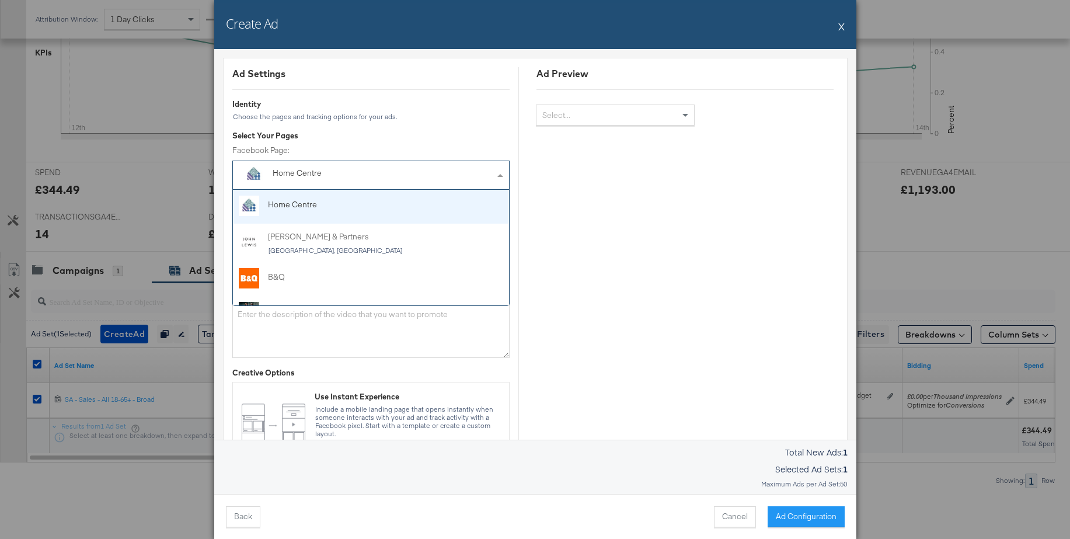
click at [310, 177] on div "Home Centre" at bounding box center [345, 173] width 144 height 12
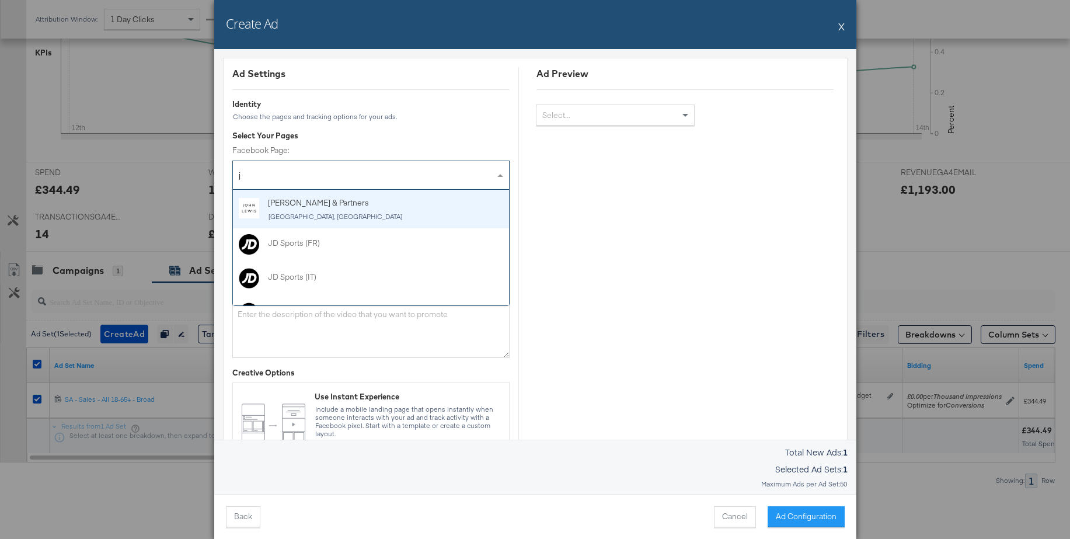
type input "jd"
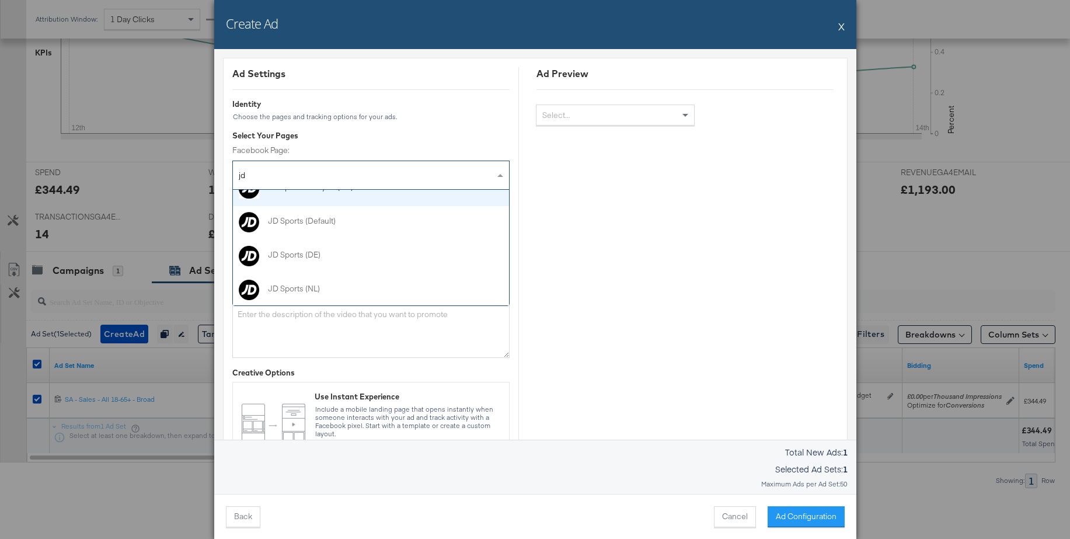
scroll to position [188, 0]
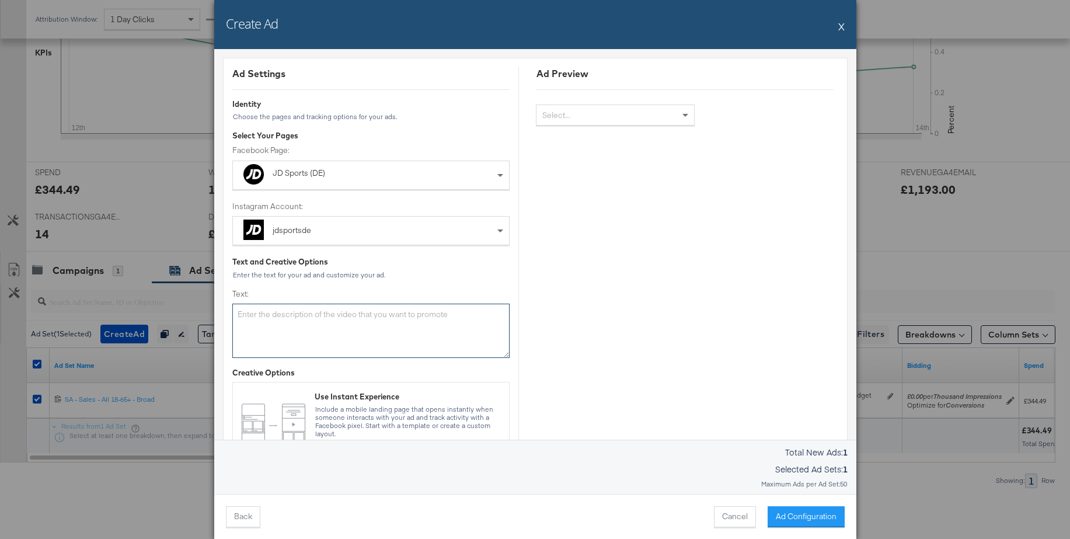
click at [295, 327] on textarea "Text:" at bounding box center [370, 330] width 277 height 54
paste textarea "Sei immer einen Schritt voraus mit den neuesten Outfits aus unserer Forever For…"
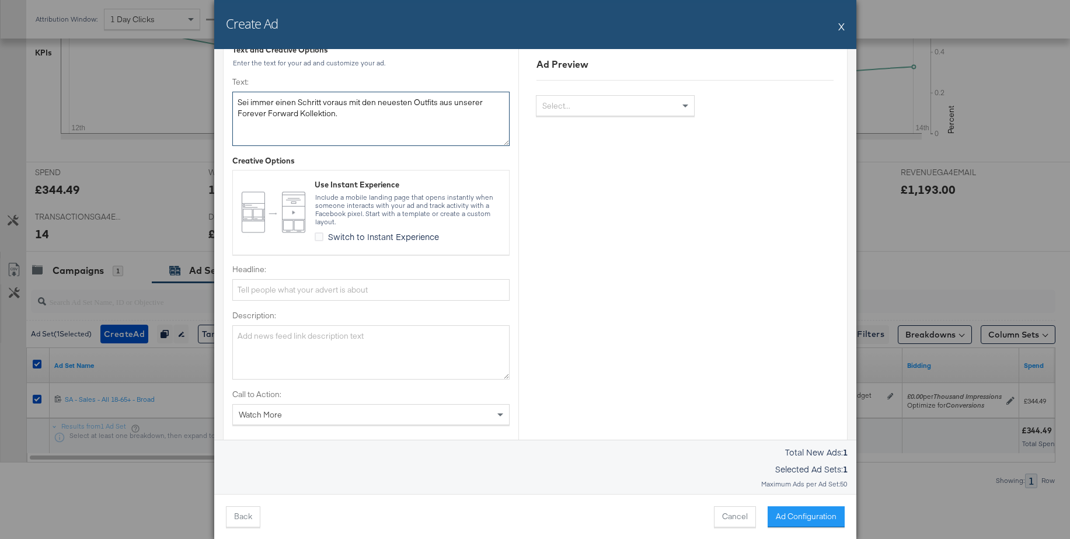
scroll to position [240, 0]
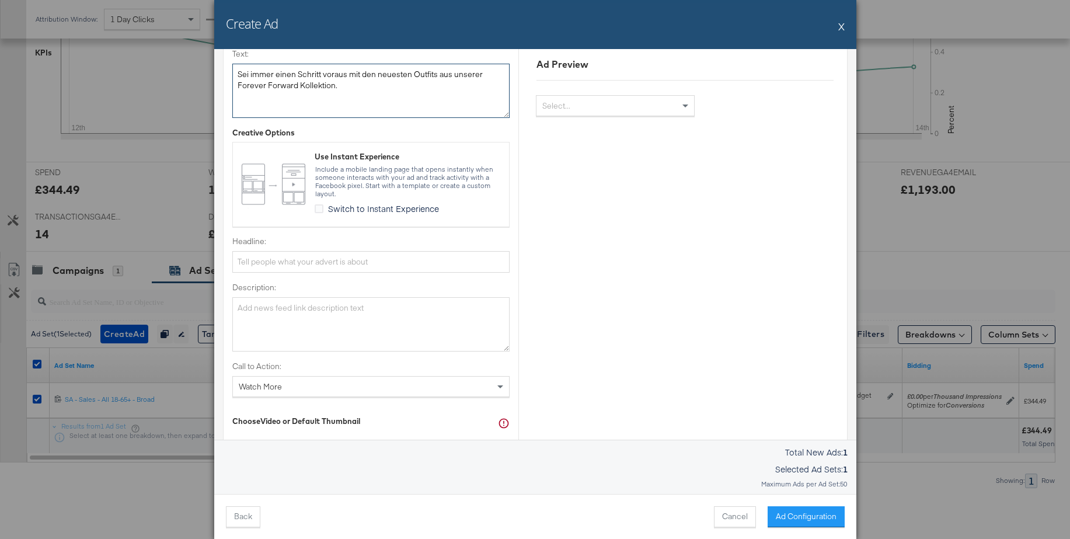
type textarea "Sei immer einen Schritt voraus mit den neuesten Outfits aus unserer Forever For…"
click at [364, 268] on input "Headline:" at bounding box center [370, 262] width 277 height 22
paste input "Forever Fresh"
type input "Forever Fresh"
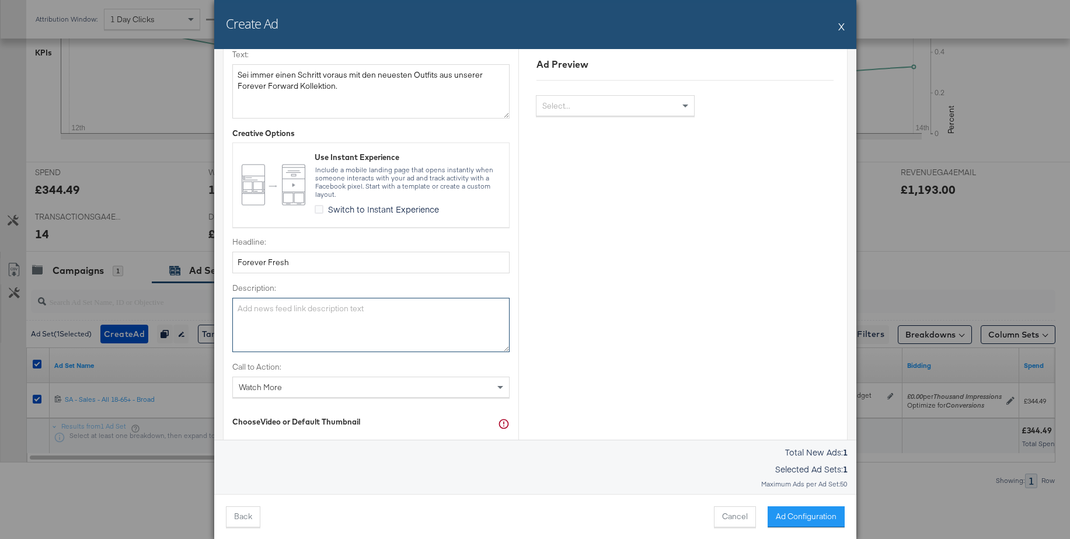
click at [256, 313] on textarea "Description:" at bounding box center [370, 325] width 277 height 54
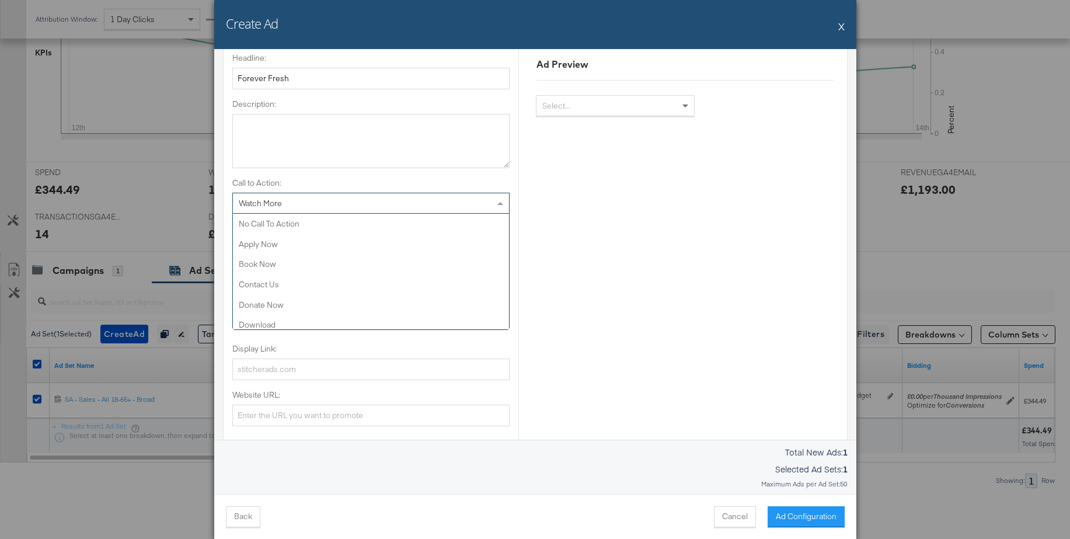
click at [255, 201] on span "Watch More" at bounding box center [260, 203] width 43 height 11
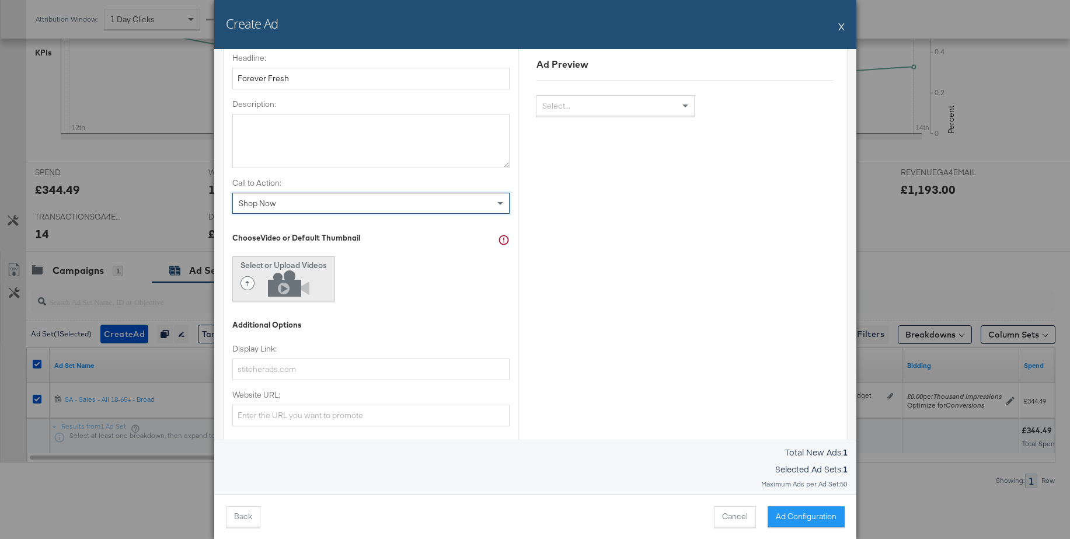
click at [265, 276] on icon at bounding box center [277, 283] width 75 height 26
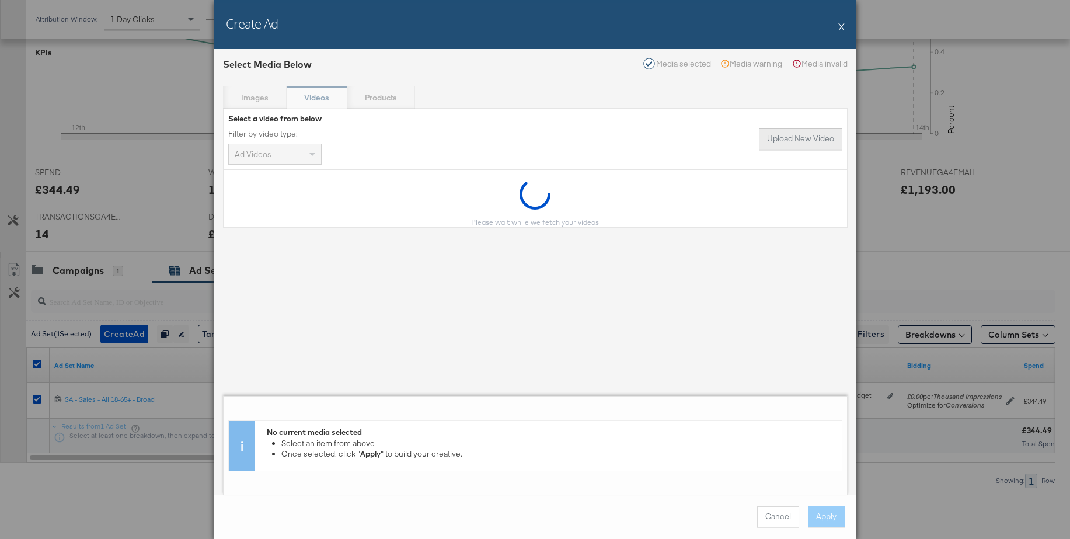
click at [790, 140] on button "Upload New Video" at bounding box center [800, 138] width 83 height 21
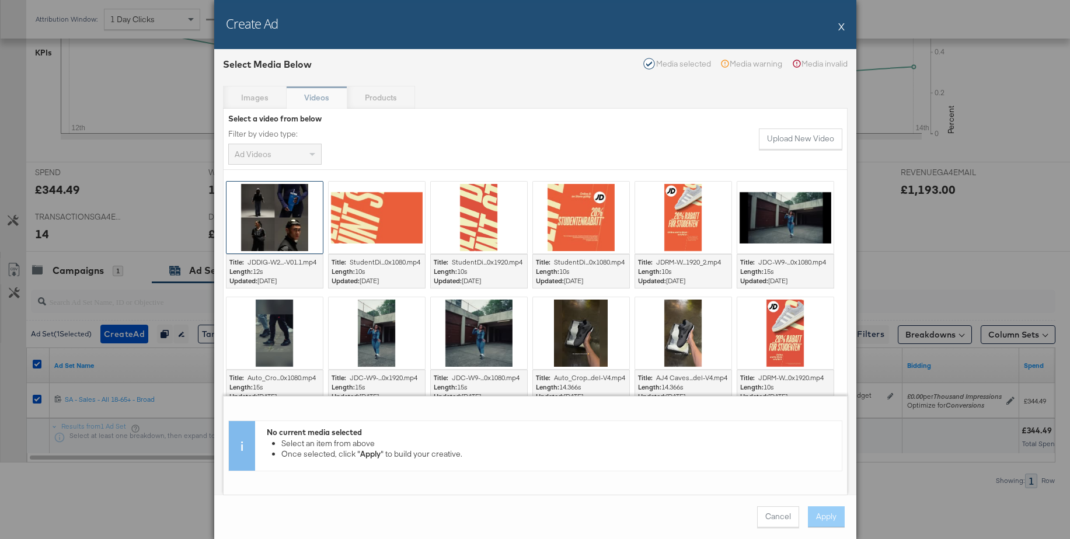
click at [283, 202] on div at bounding box center [274, 217] width 96 height 72
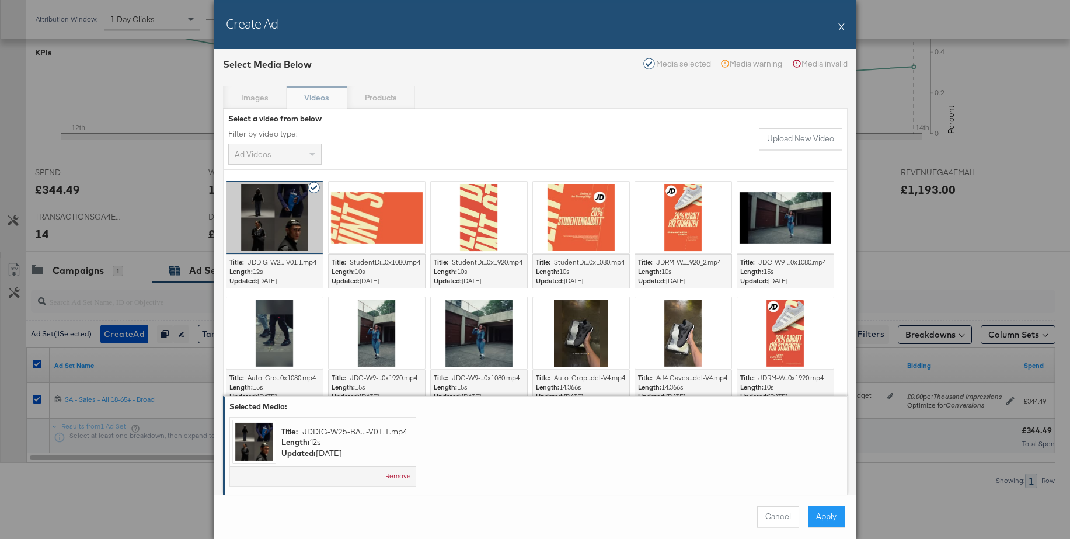
click at [823, 516] on button "Apply" at bounding box center [826, 516] width 37 height 21
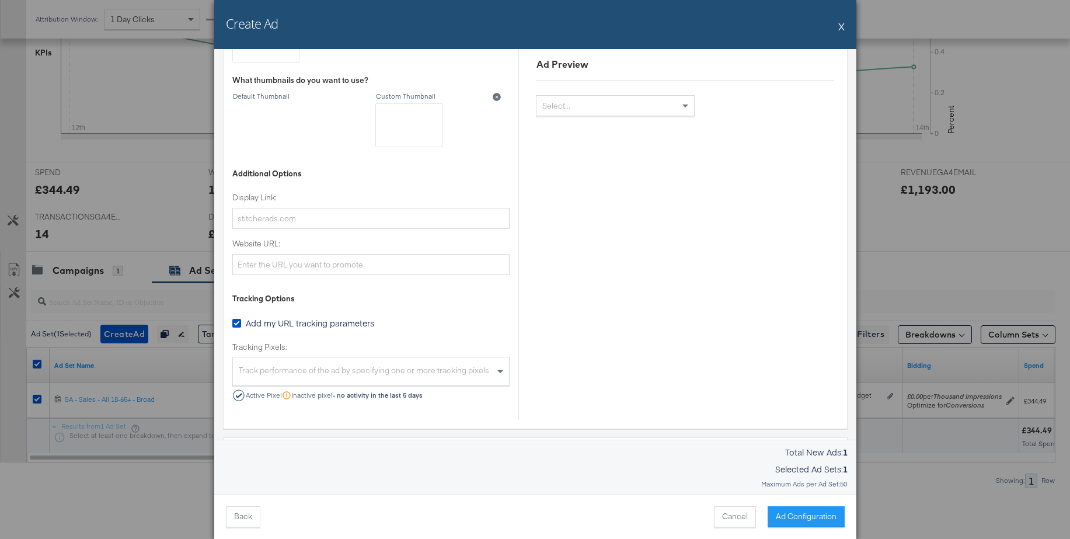
scroll to position [678, 0]
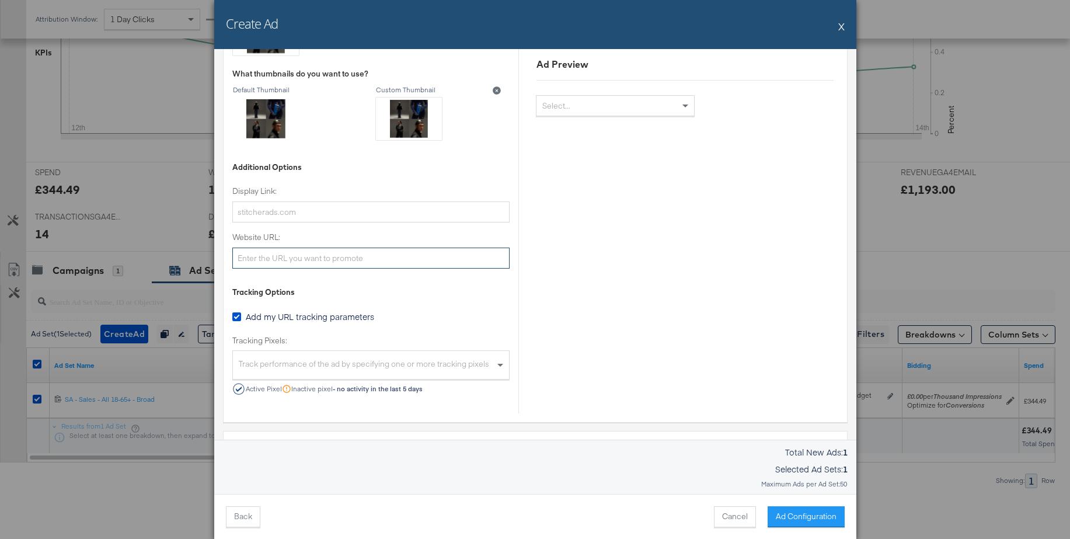
click at [282, 251] on input "Website URL:" at bounding box center [370, 258] width 277 height 22
paste input "https://www.jdsports.de/"
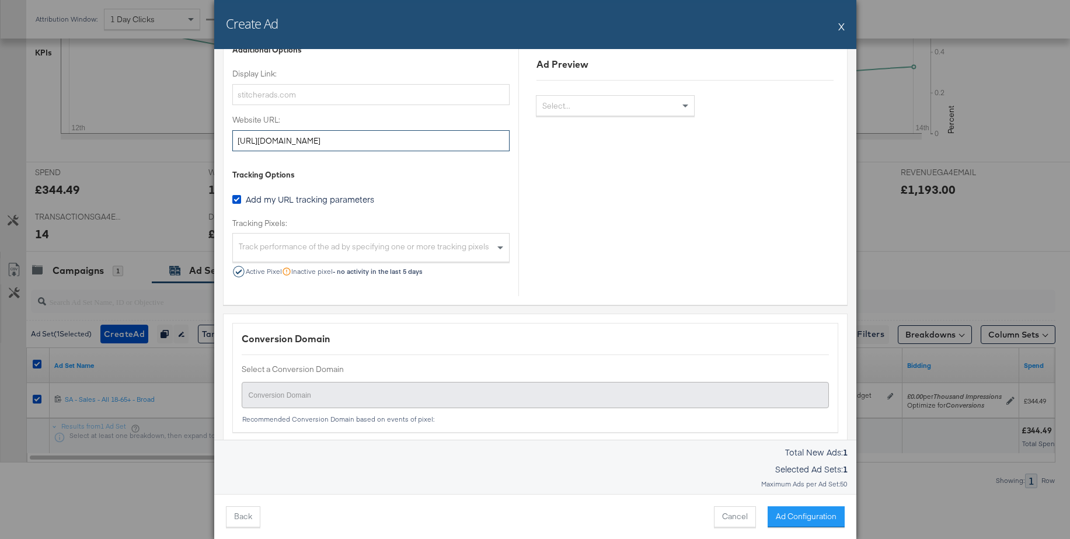
scroll to position [795, 0]
type input "https://www.jdsports.de/"
click at [322, 245] on div "Track performance of the ad by specifying one or more tracking pixels" at bounding box center [371, 249] width 276 height 25
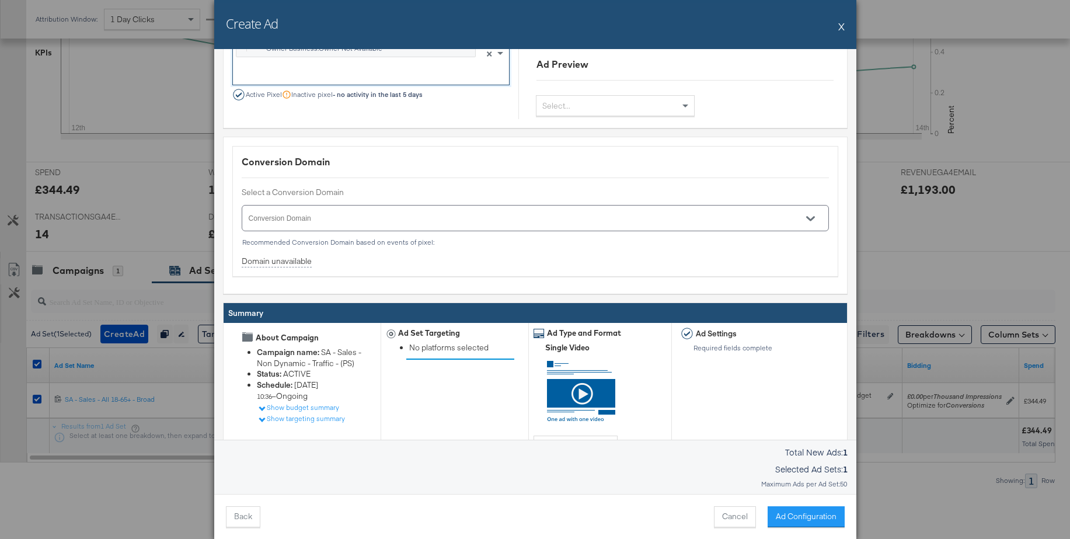
scroll to position [1066, 0]
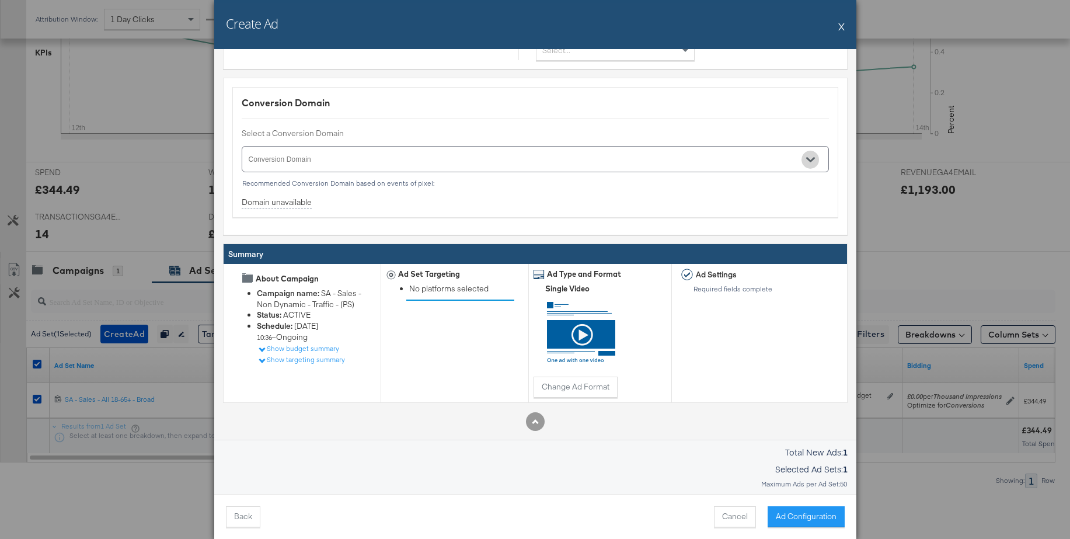
click at [811, 158] on icon "Open" at bounding box center [810, 159] width 8 height 8
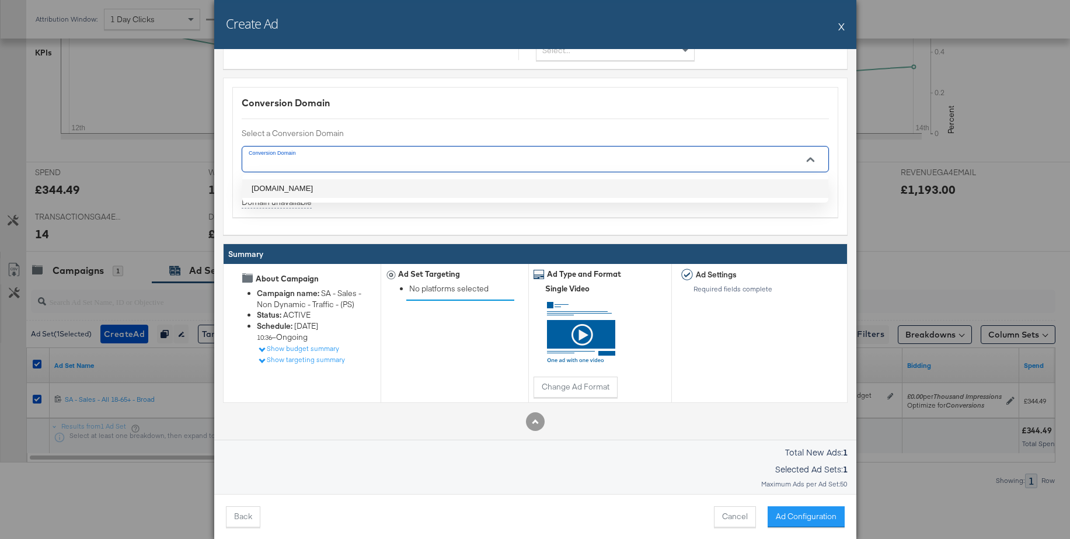
click at [255, 188] on li "jdsports.de" at bounding box center [535, 188] width 586 height 19
type input "jdsports.de"
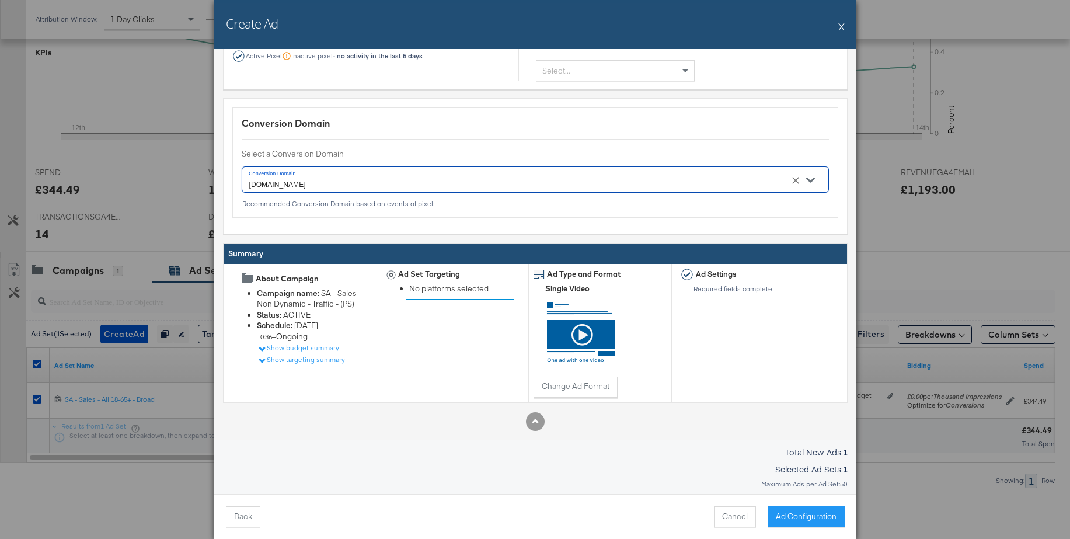
scroll to position [1046, 0]
click at [792, 516] on button "Ad Configuration" at bounding box center [805, 516] width 77 height 21
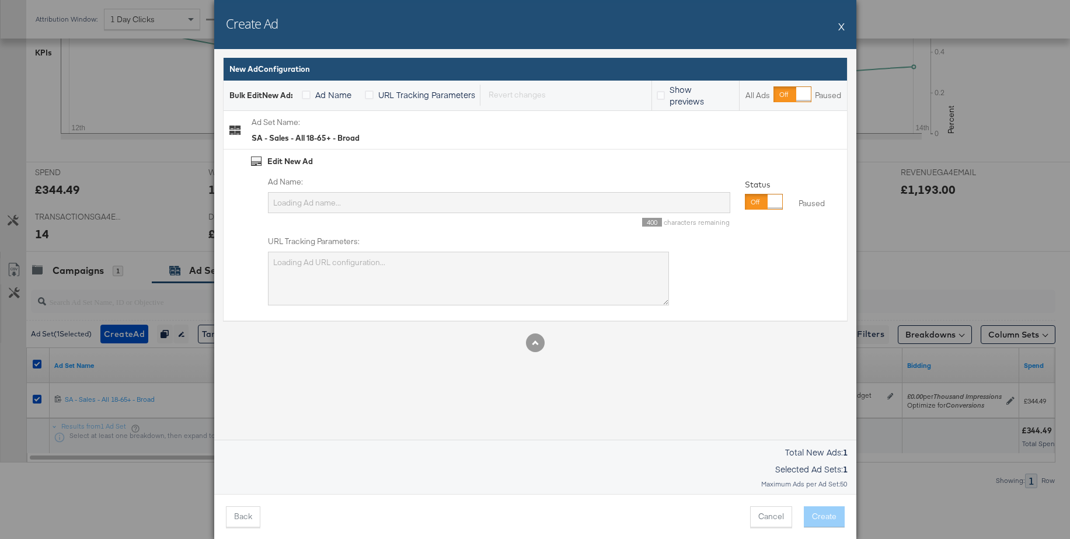
type input "SA - Sales - All 18-65+ - Broad"
type textarea "utm_campaign=SA - Sales - Non Dynamic - Traffic - (PS)&utm_content=SA - Sales -…"
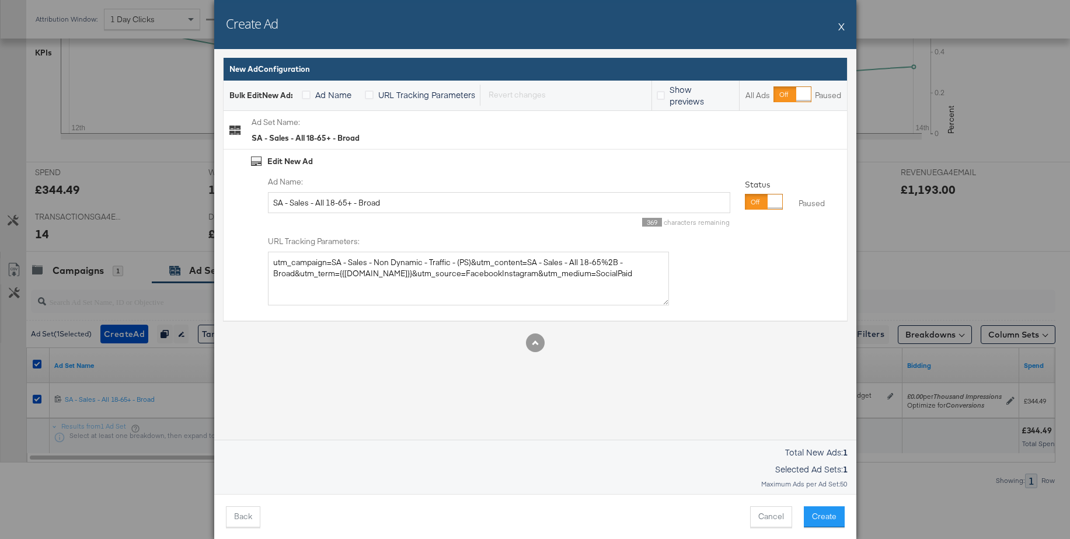
drag, startPoint x: 754, startPoint y: 201, endPoint x: 630, endPoint y: 197, distance: 124.4
click at [767, 200] on div at bounding box center [774, 201] width 15 height 15
drag, startPoint x: 418, startPoint y: 206, endPoint x: 236, endPoint y: 198, distance: 182.8
click at [236, 198] on div "Edit New Ad Ad Name: SA - Sales - All 18-65+ - Broad 369 characters remaining S…" at bounding box center [535, 235] width 623 height 172
type input "Video - Forever Forward"
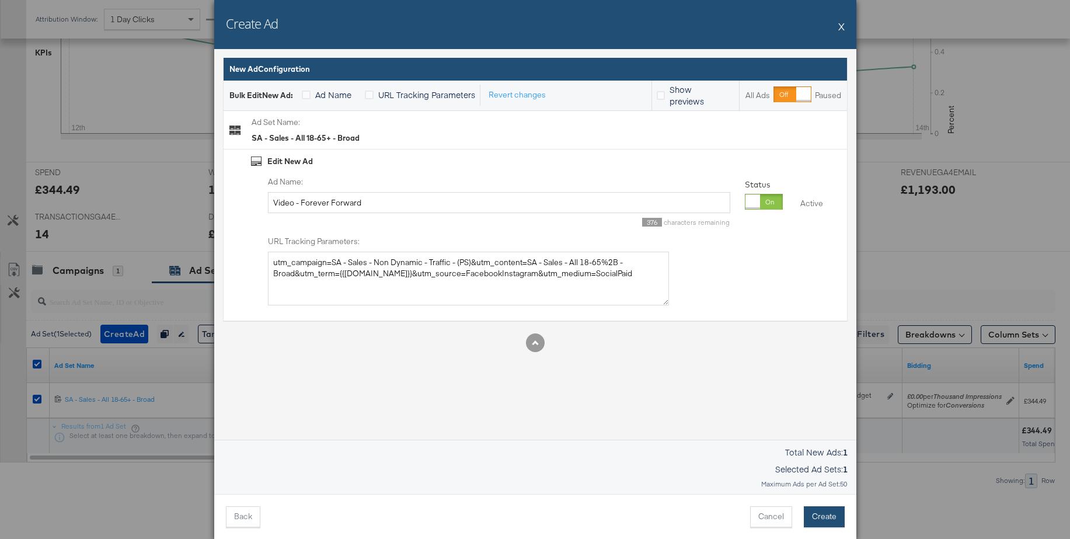
click at [816, 514] on button "Create" at bounding box center [824, 516] width 41 height 21
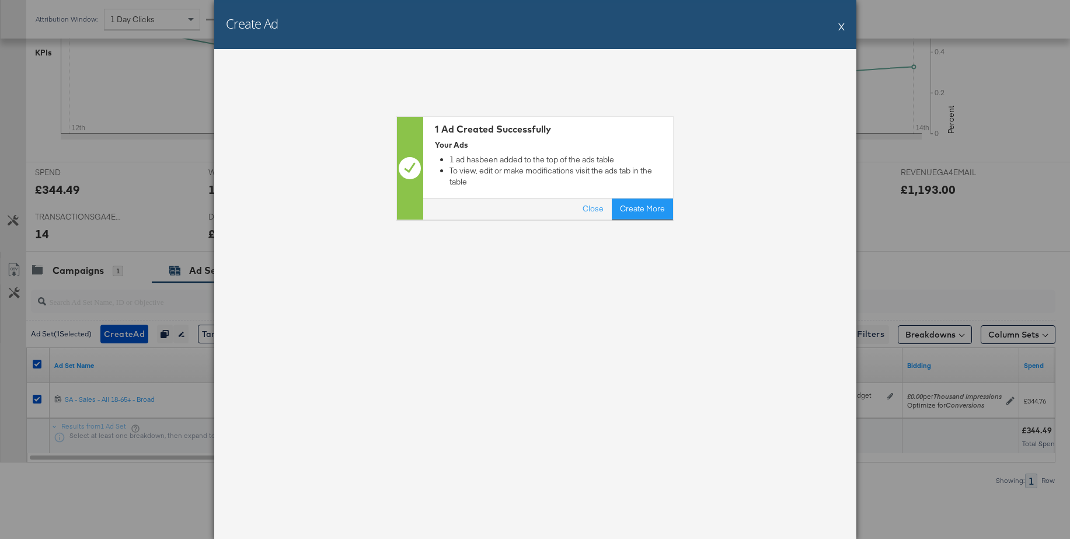
click at [842, 27] on button "X" at bounding box center [841, 26] width 6 height 23
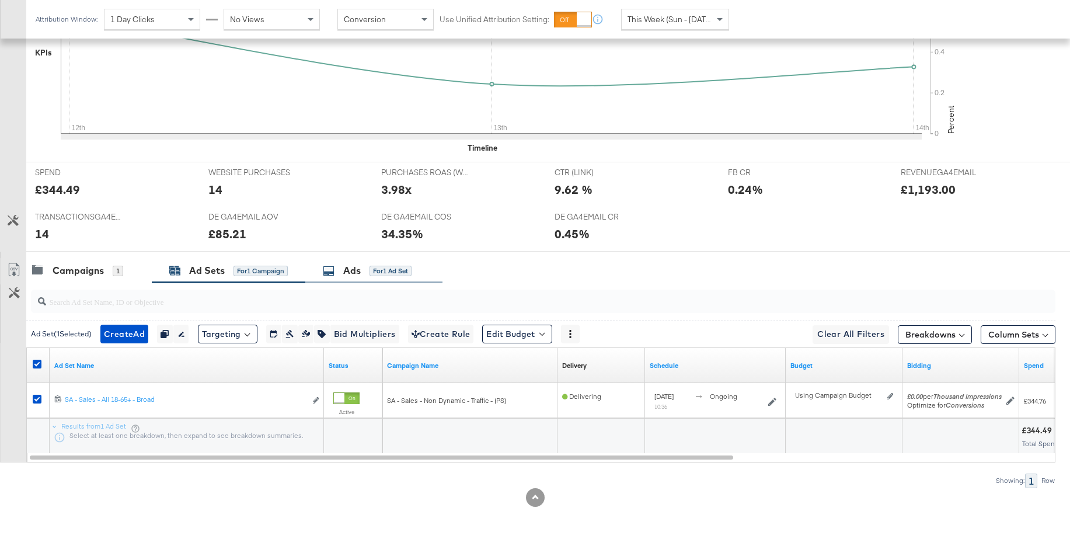
click at [350, 270] on div "Ads" at bounding box center [352, 270] width 18 height 13
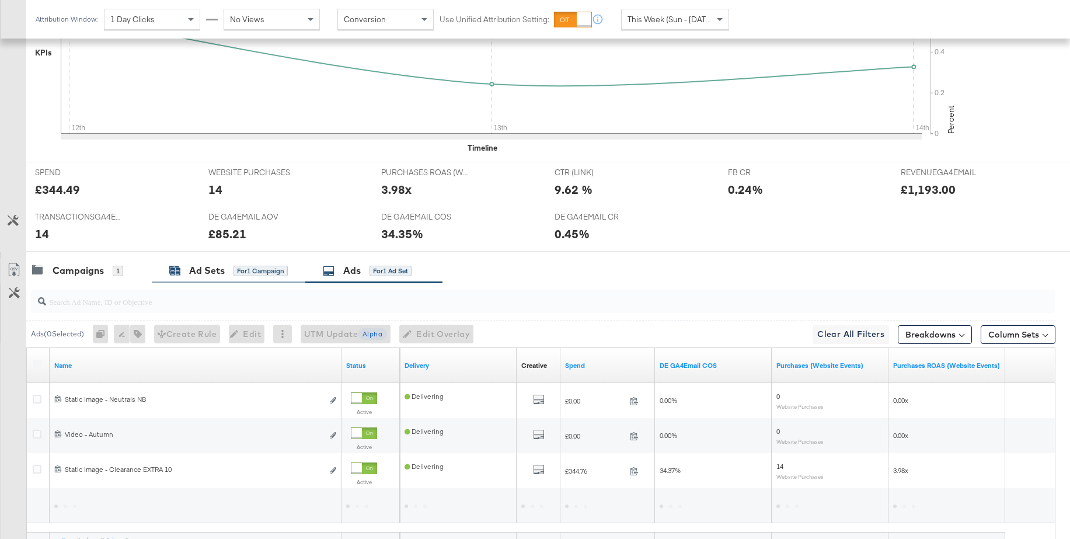
click at [193, 267] on div "Ad Sets" at bounding box center [207, 270] width 36 height 13
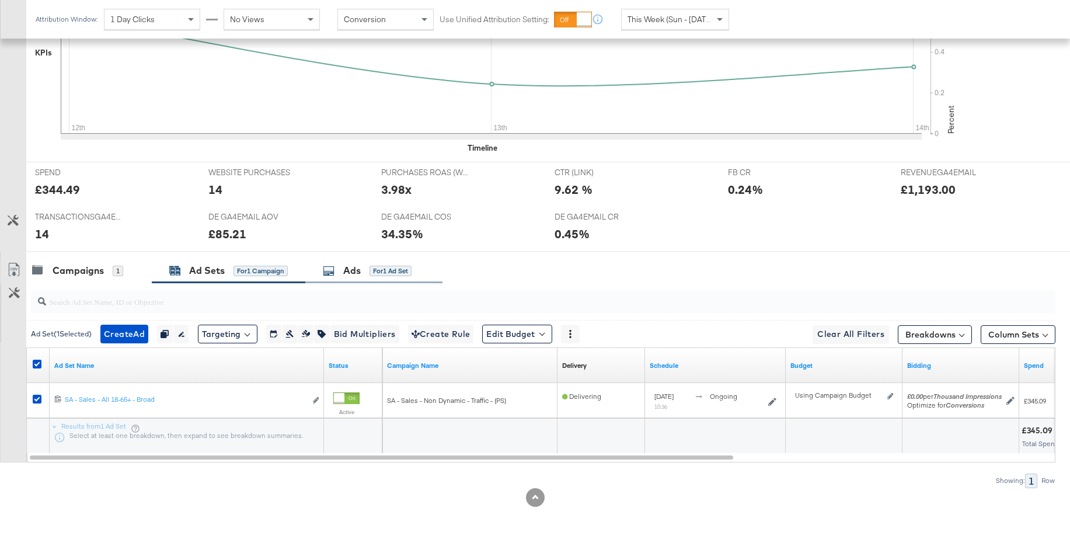
click at [360, 274] on div "Ads" at bounding box center [352, 270] width 18 height 13
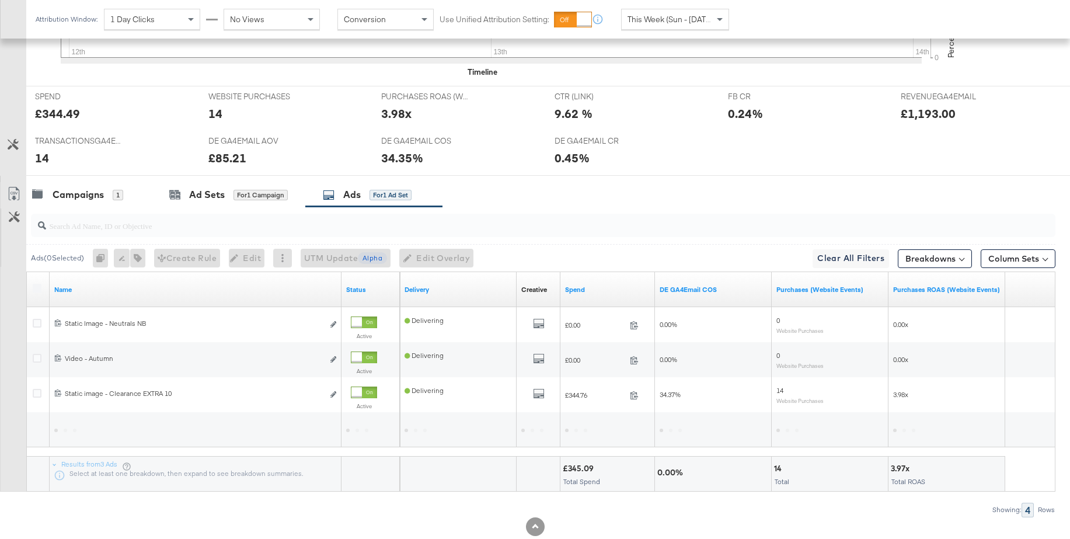
scroll to position [502, 0]
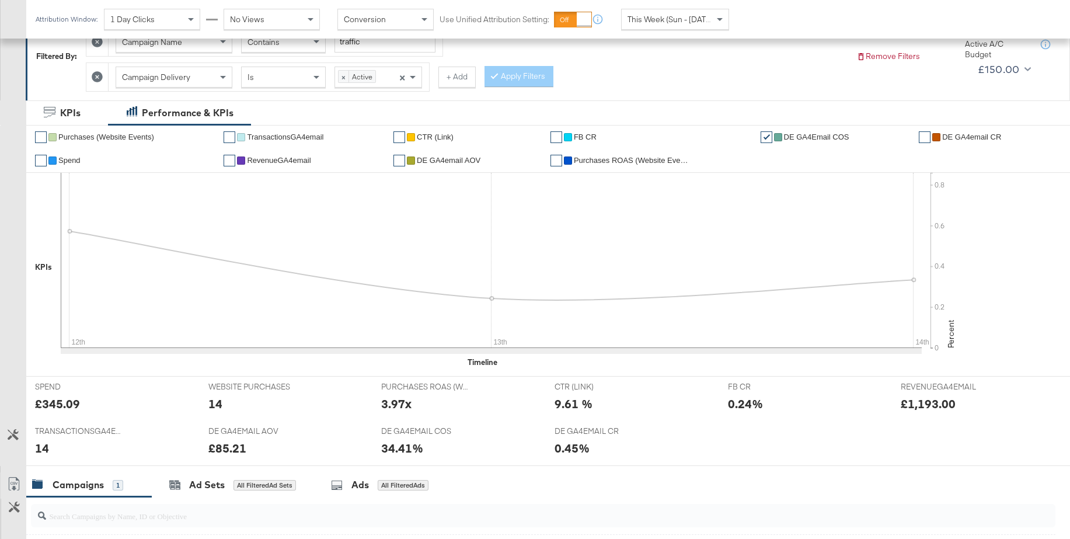
scroll to position [397, 0]
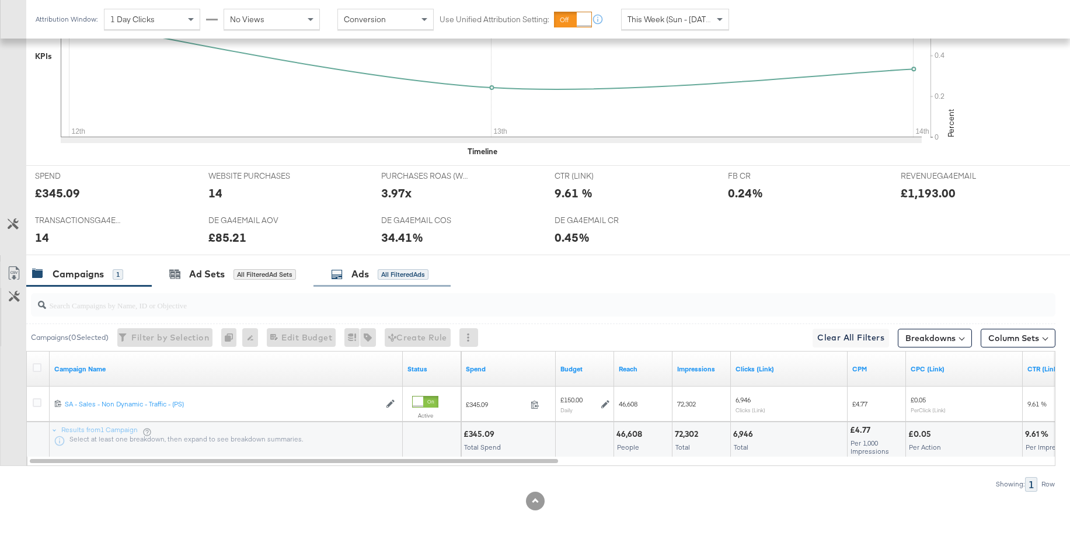
click at [358, 276] on div "Ads" at bounding box center [360, 273] width 18 height 13
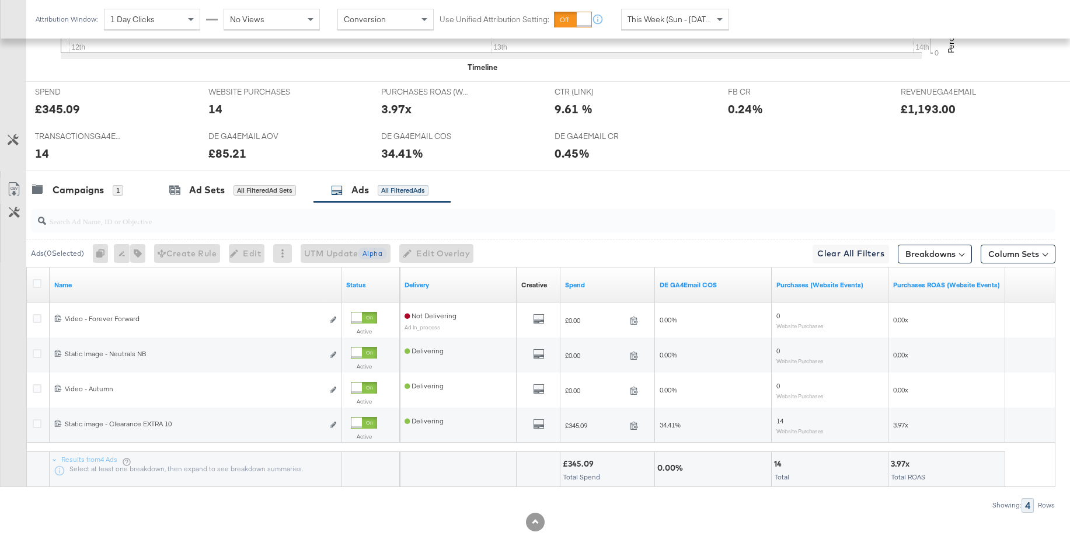
scroll to position [502, 0]
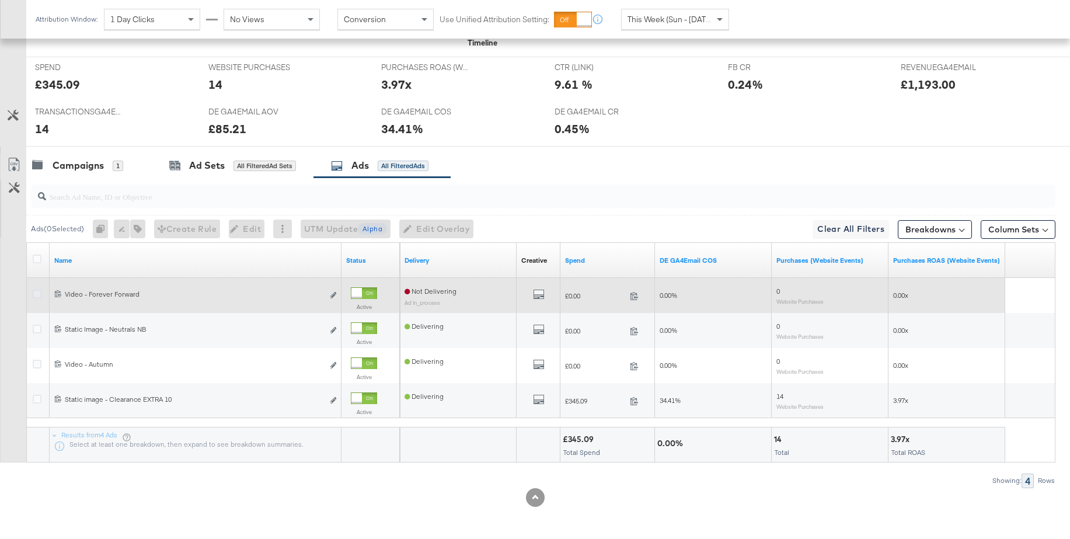
click at [39, 295] on icon at bounding box center [37, 293] width 9 height 9
click at [0, 0] on input "checkbox" at bounding box center [0, 0] width 0 height 0
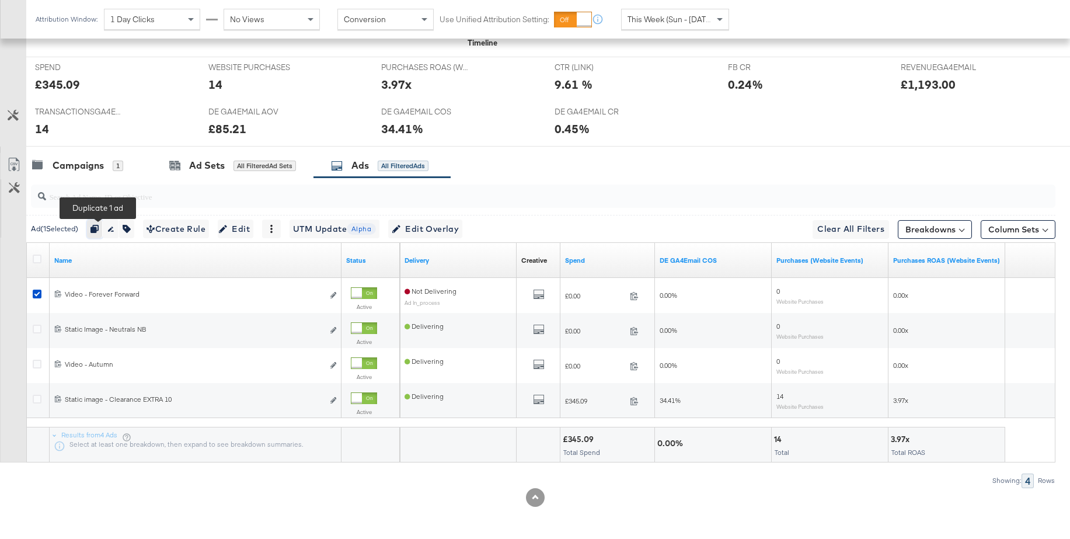
click at [99, 226] on icon "button" at bounding box center [94, 229] width 8 height 8
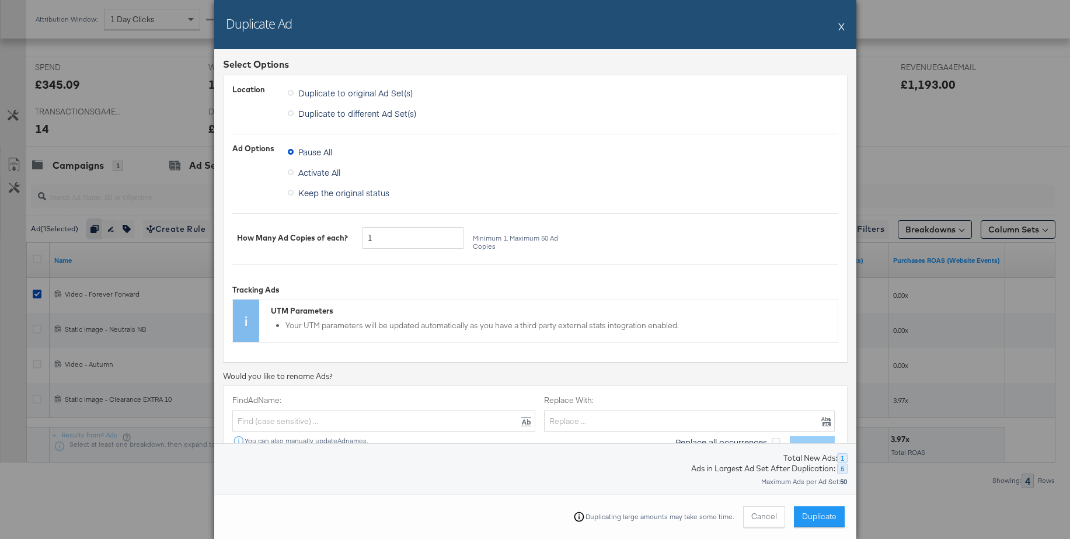
scroll to position [231, 0]
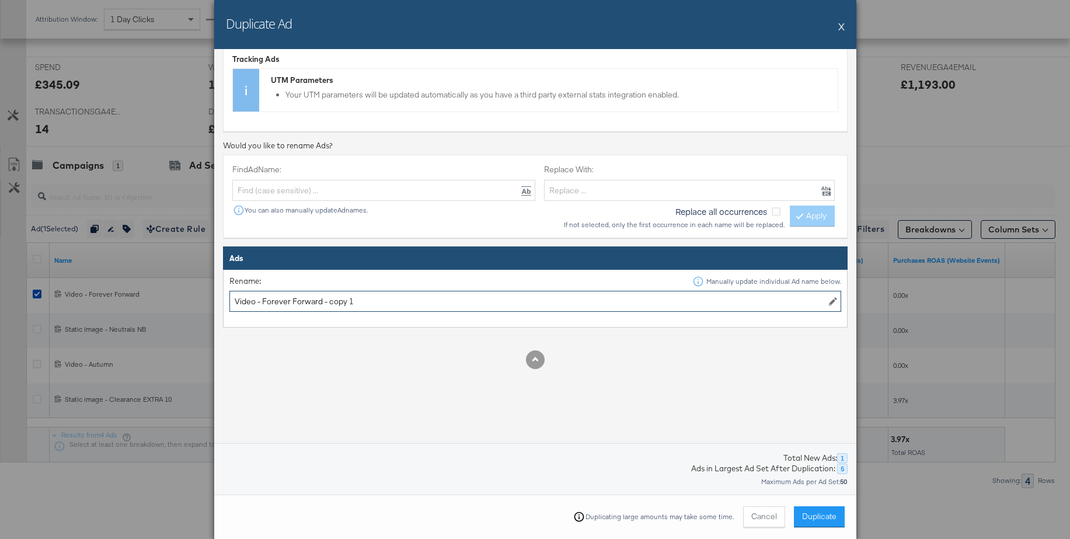
drag, startPoint x: 276, startPoint y: 305, endPoint x: 408, endPoint y: 302, distance: 131.9
click at [408, 302] on input "Video - Forever Forward - copy 1" at bounding box center [535, 302] width 612 height 22
type input "Video - T-Shirts"
click at [820, 519] on span "Duplicate" at bounding box center [819, 516] width 34 height 11
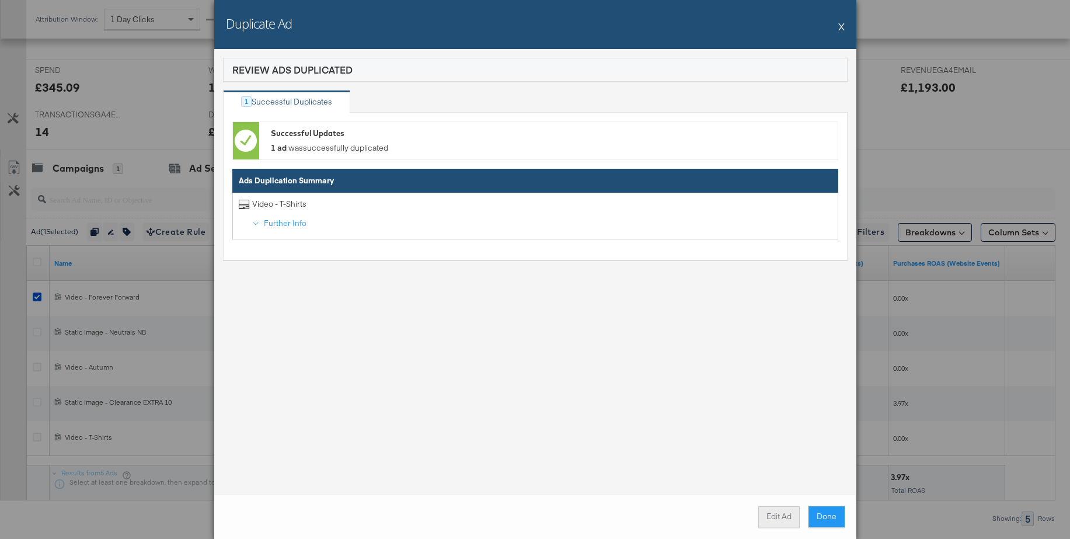
click at [785, 512] on button "Edit Ad" at bounding box center [778, 516] width 41 height 21
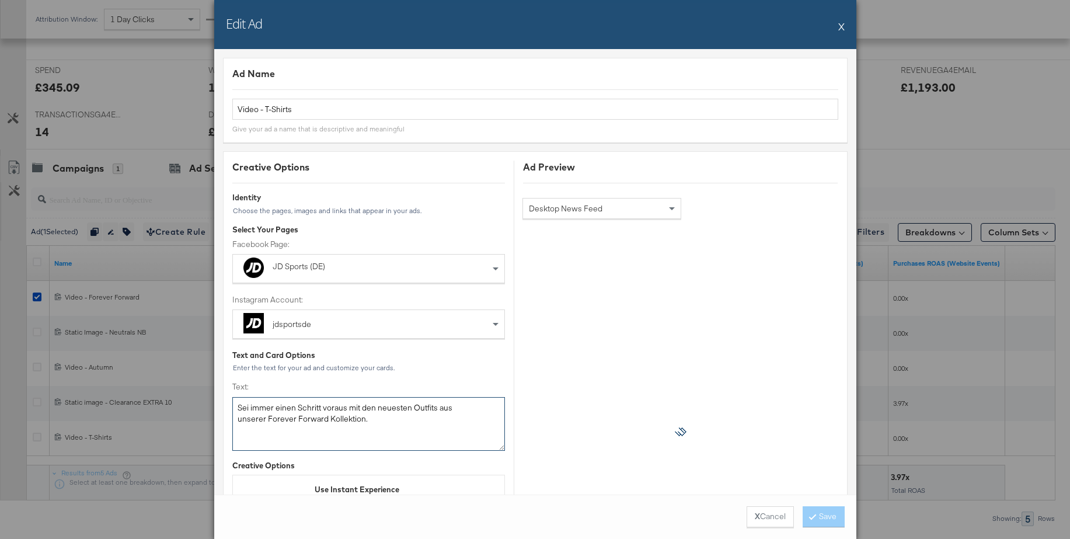
drag, startPoint x: 338, startPoint y: 418, endPoint x: 213, endPoint y: 401, distance: 126.0
click at [214, 401] on div "Ad Name Video - T-Shirts Give your ad a name that is descriptive and meaningful…" at bounding box center [535, 271] width 642 height 445
paste textarea "Hol dir dein Style-Upgrade. T-Shirts von adidas, Columbia oder Nike bei JD"
type textarea "Hol dir dein Style-Upgrade. T-Shirts von adidas, Columbia oder Nike bei JD."
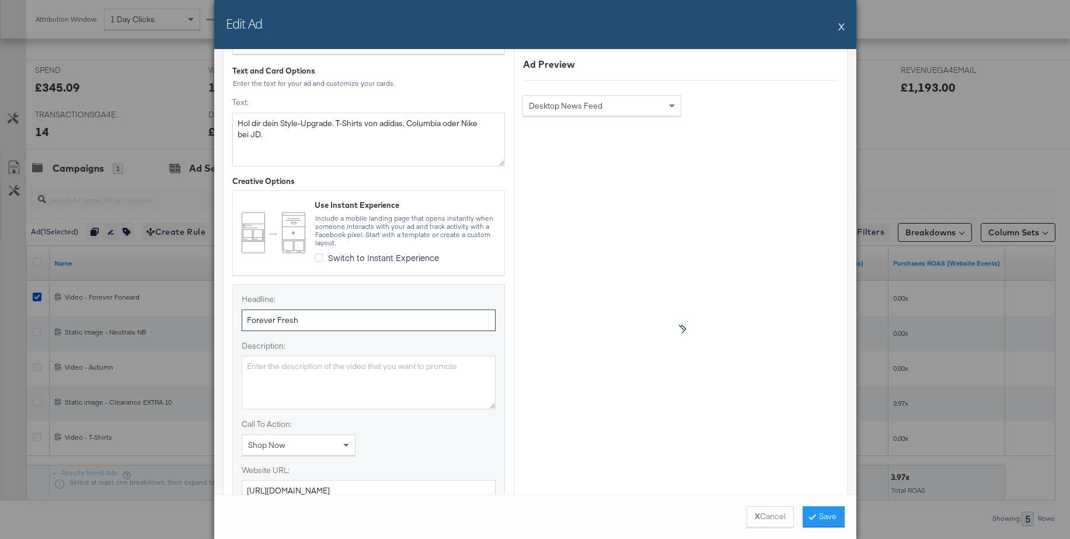
drag, startPoint x: 310, startPoint y: 320, endPoint x: 235, endPoint y: 317, distance: 75.3
click at [235, 317] on div "Headline: Forever Fresh Description: Call To Action: Shop Now Website URL: http…" at bounding box center [368, 517] width 273 height 466
paste input "it Check"
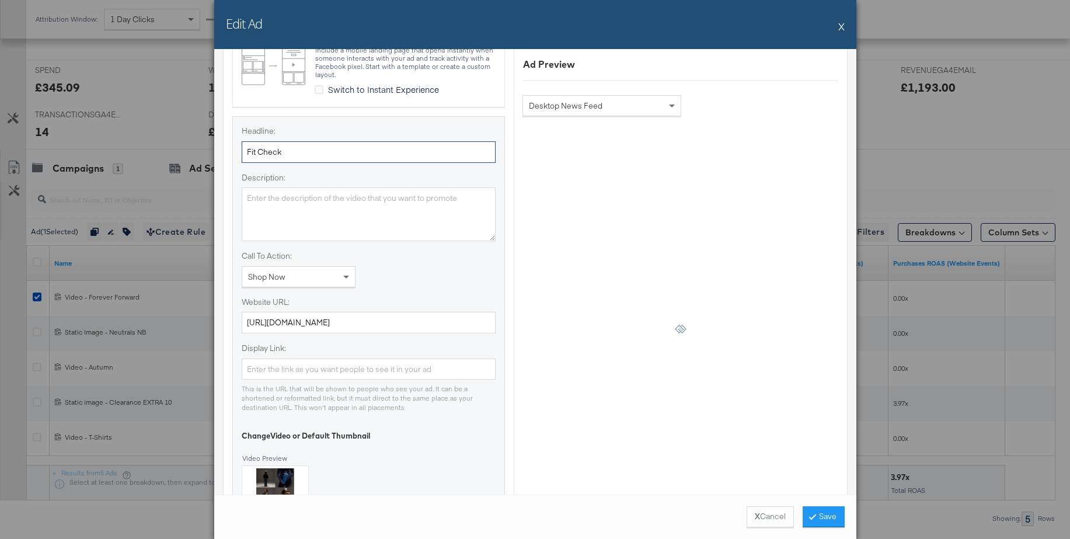
scroll to position [452, 0]
type input "Fit Check"
drag, startPoint x: 344, startPoint y: 324, endPoint x: 218, endPoint y: 316, distance: 125.7
click at [215, 317] on div "Ad Name Video - T-Shirts Give your ad a name that is descriptive and meaningful…" at bounding box center [535, 271] width 642 height 445
paste input "herren/herrenbekleidung/t-shirts-und-tanktops/"
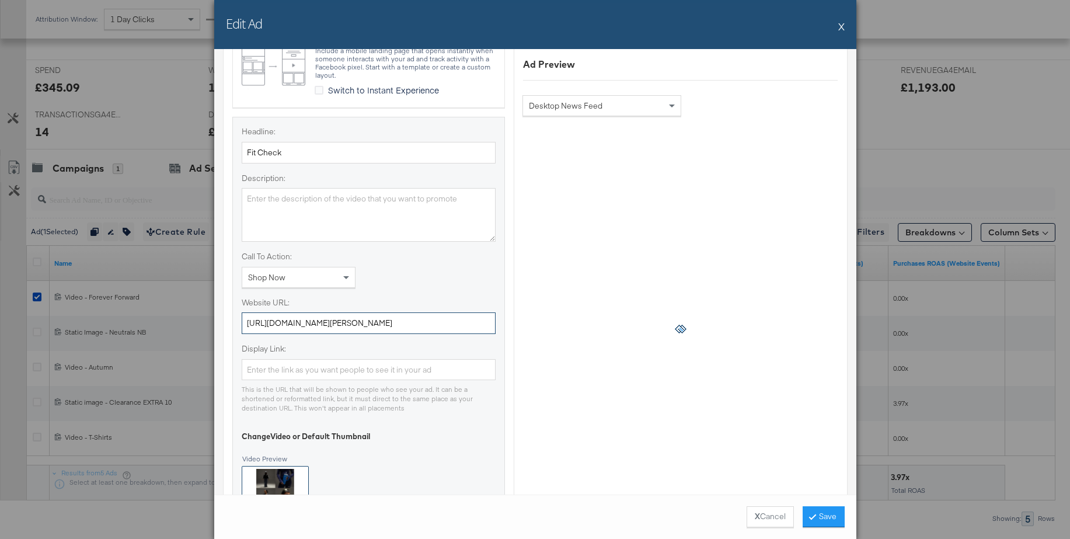
scroll to position [644, 0]
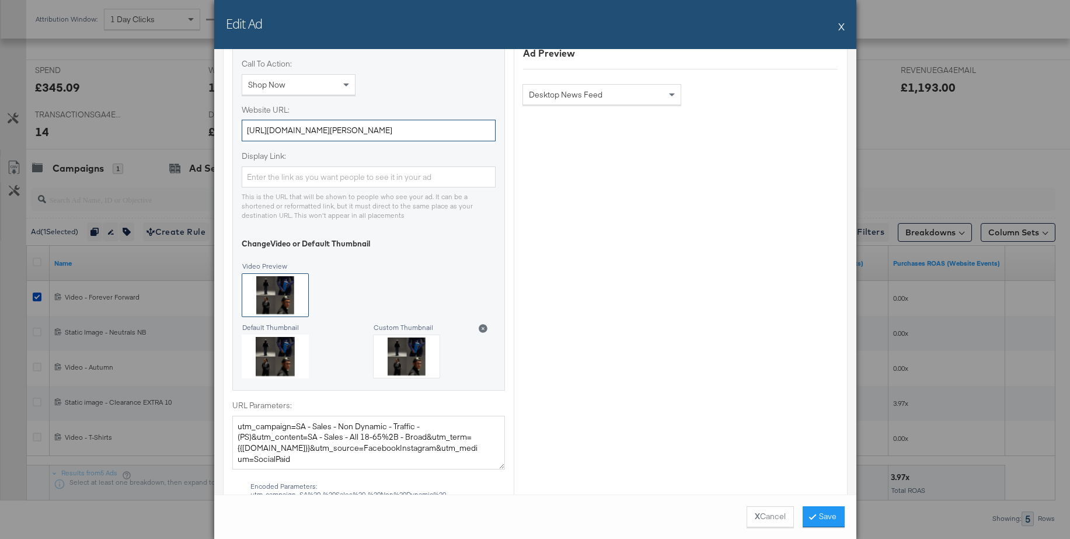
type input "https://www.jdsports.de/herren/herrenbekleidung/t-shirts-und-tanktops/"
click at [268, 305] on div at bounding box center [275, 295] width 66 height 43
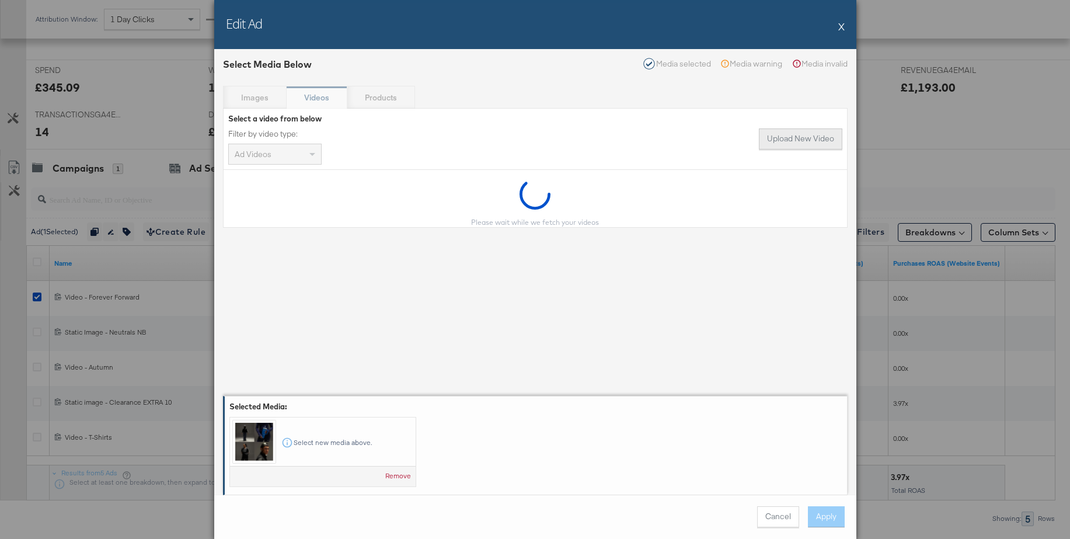
click at [788, 145] on button "Upload New Video" at bounding box center [800, 138] width 83 height 21
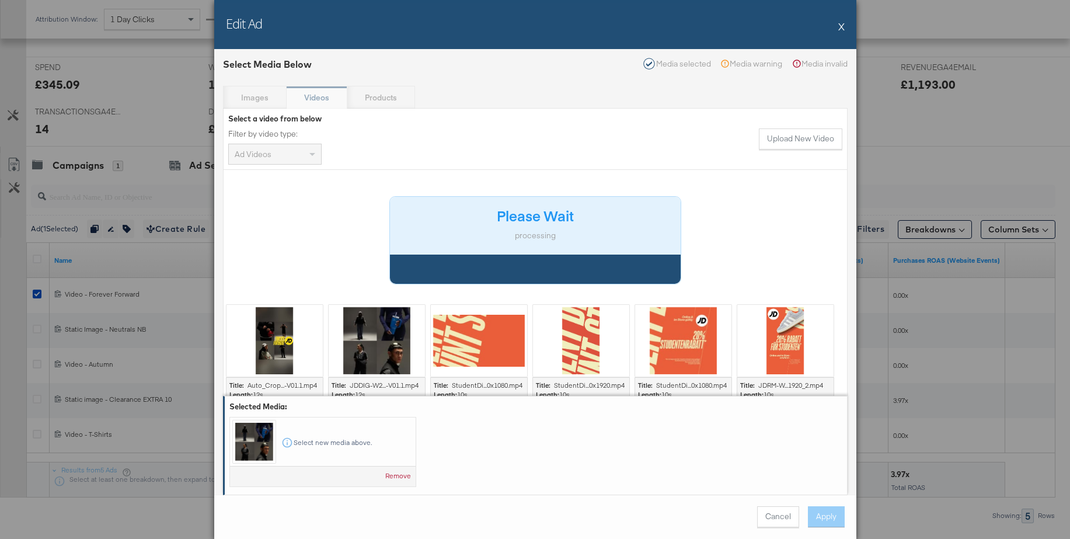
scroll to position [507, 0]
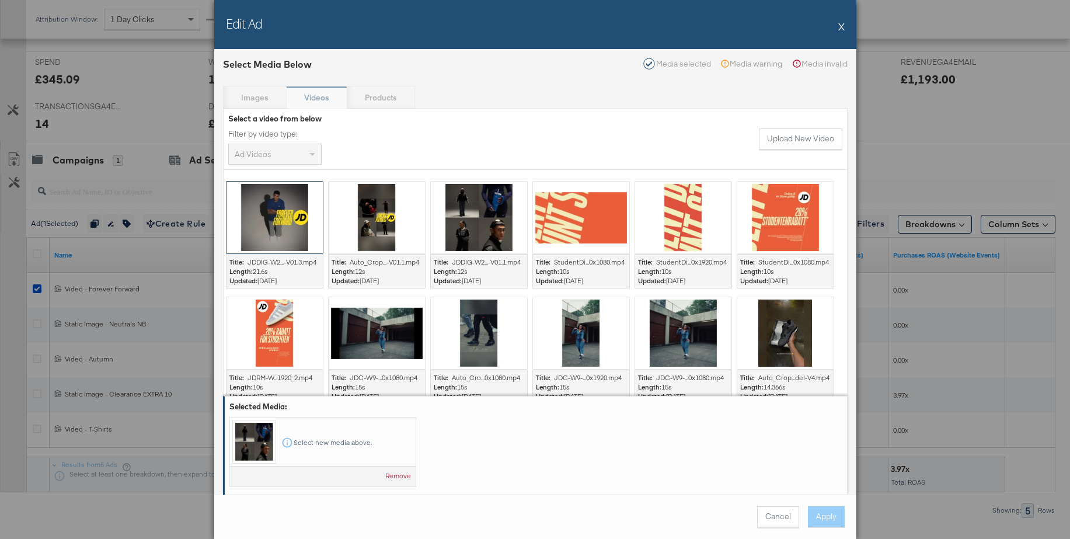
click at [299, 232] on div at bounding box center [274, 217] width 96 height 72
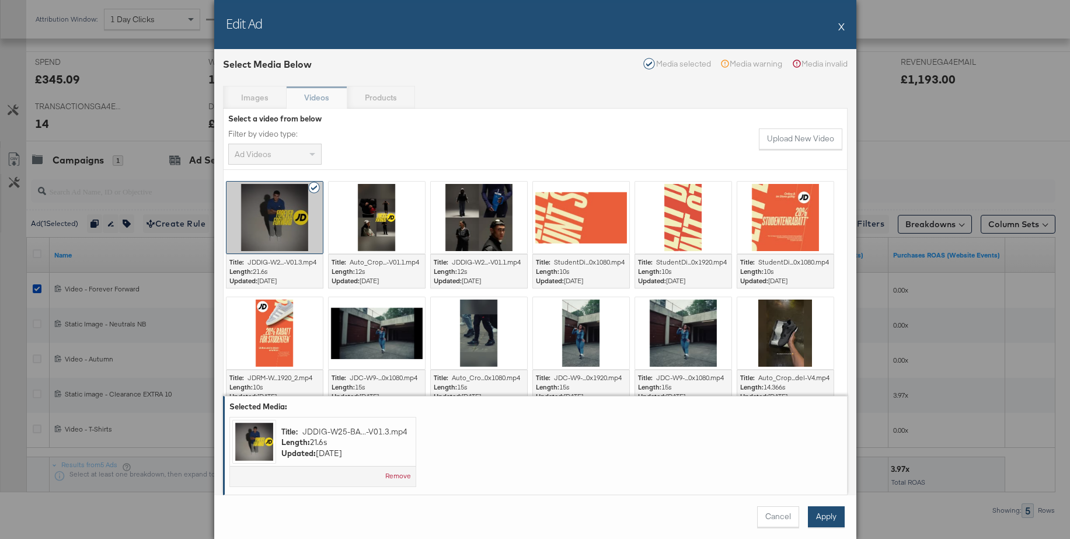
click at [822, 515] on button "Apply" at bounding box center [826, 516] width 37 height 21
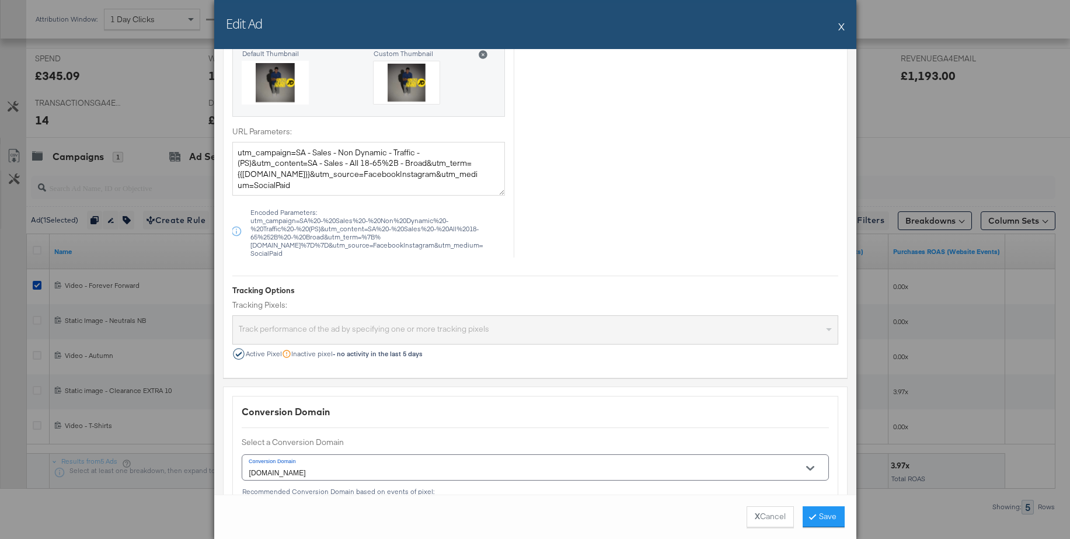
scroll to position [991, 0]
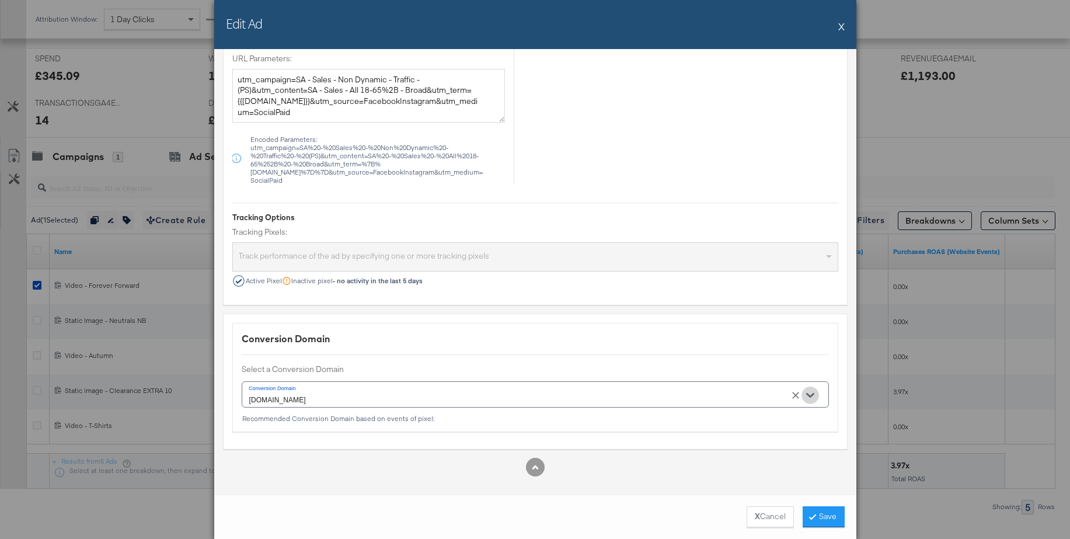
click at [808, 392] on icon "Open" at bounding box center [810, 395] width 8 height 8
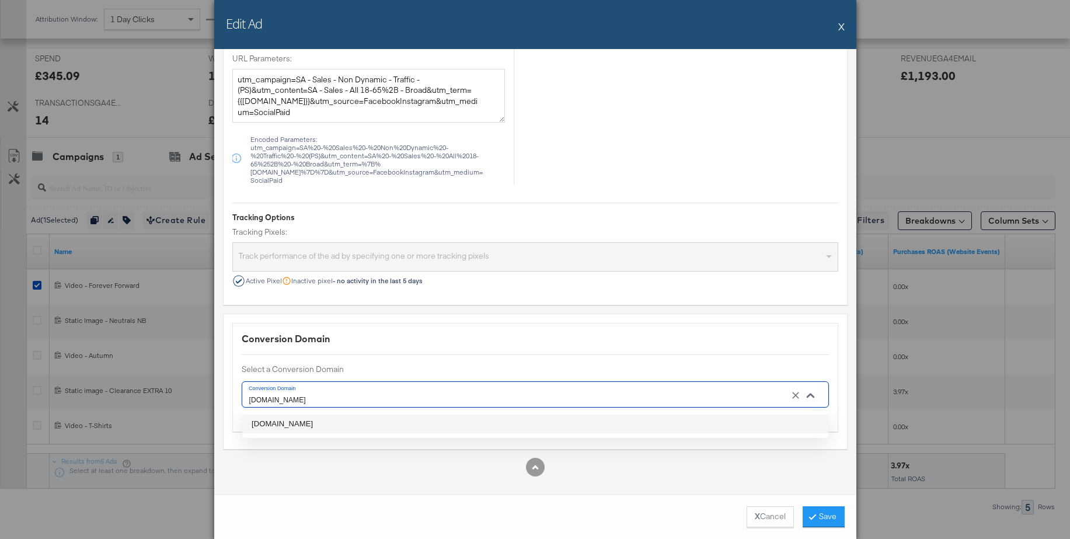
click at [773, 330] on div "Conversion Domain Select a Conversion Domain Conversion Domain jdsports.de Reco…" at bounding box center [535, 377] width 606 height 109
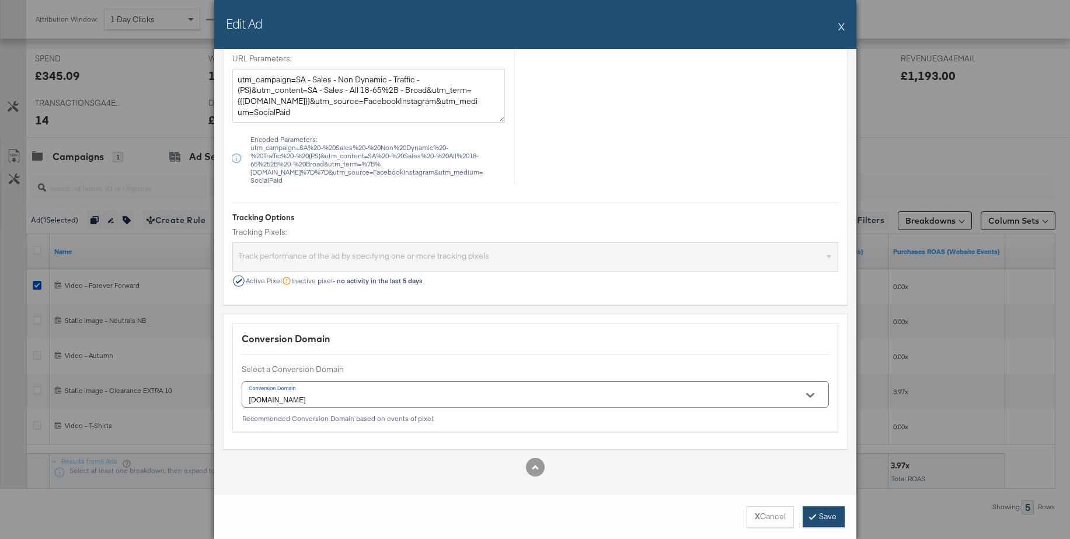
click at [826, 512] on button "Save" at bounding box center [823, 516] width 42 height 21
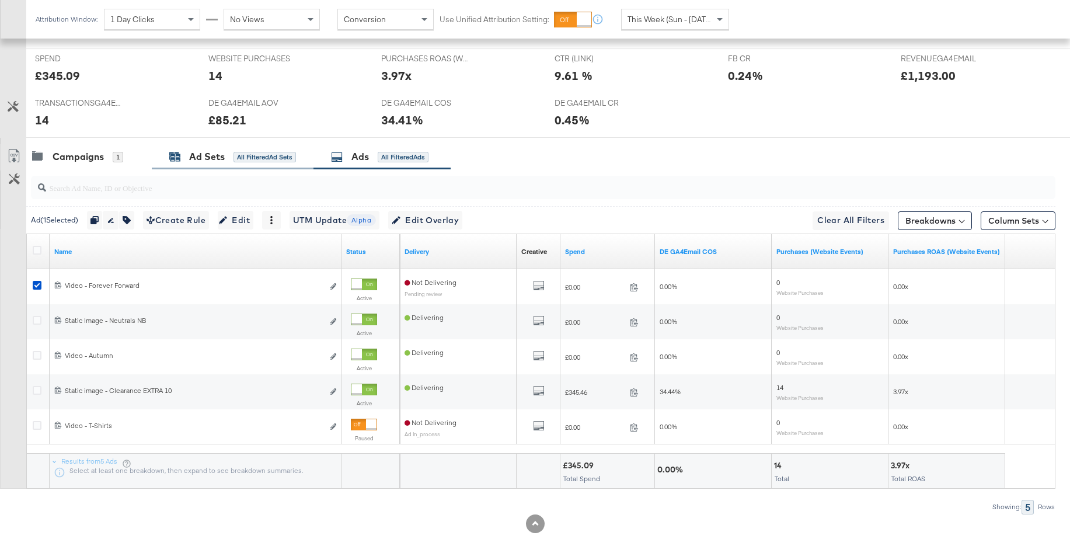
click at [198, 156] on div "Ad Sets" at bounding box center [207, 156] width 36 height 13
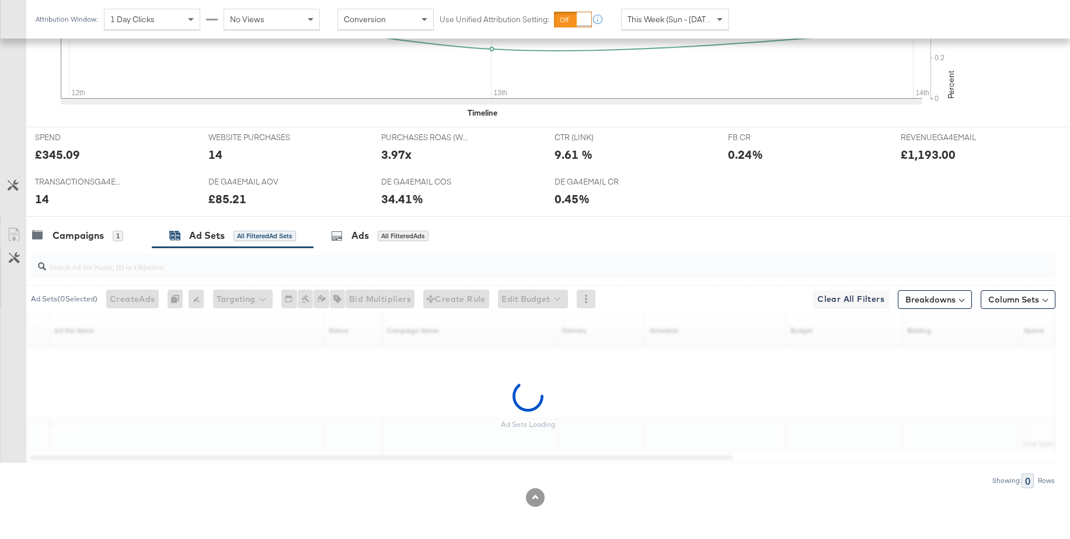
scroll to position [397, 0]
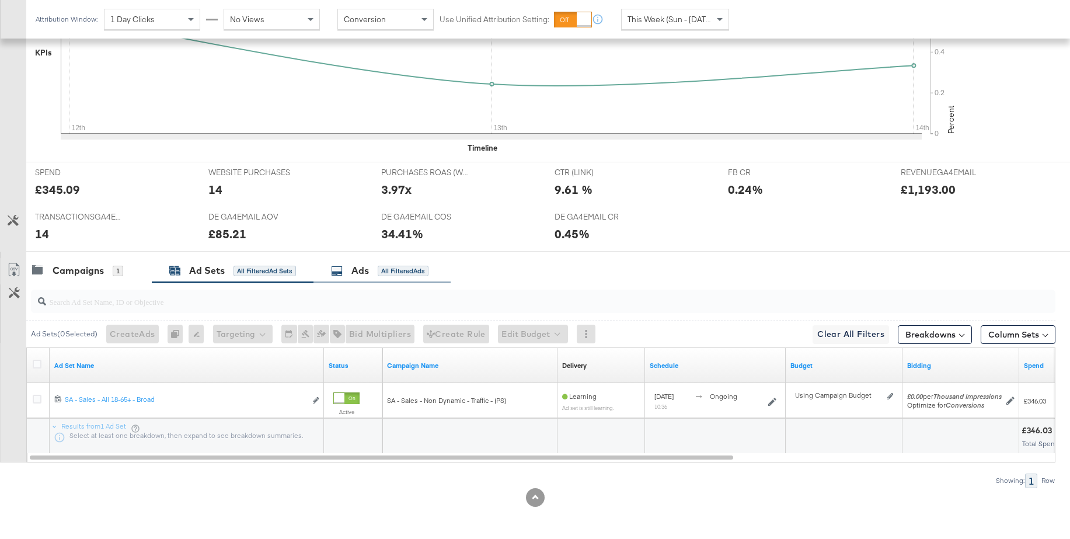
click at [356, 273] on div "Ads" at bounding box center [360, 270] width 18 height 13
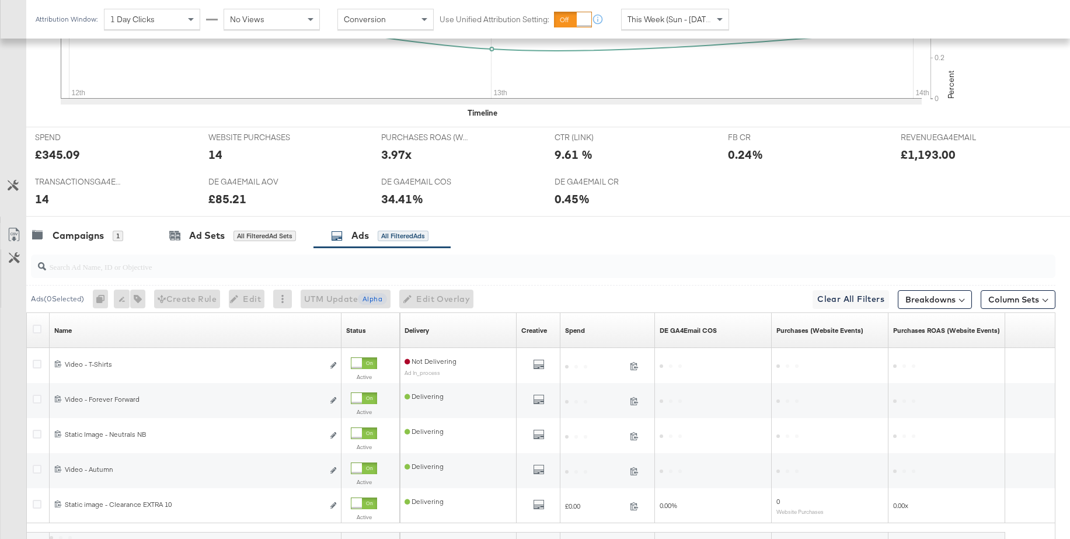
scroll to position [511, 0]
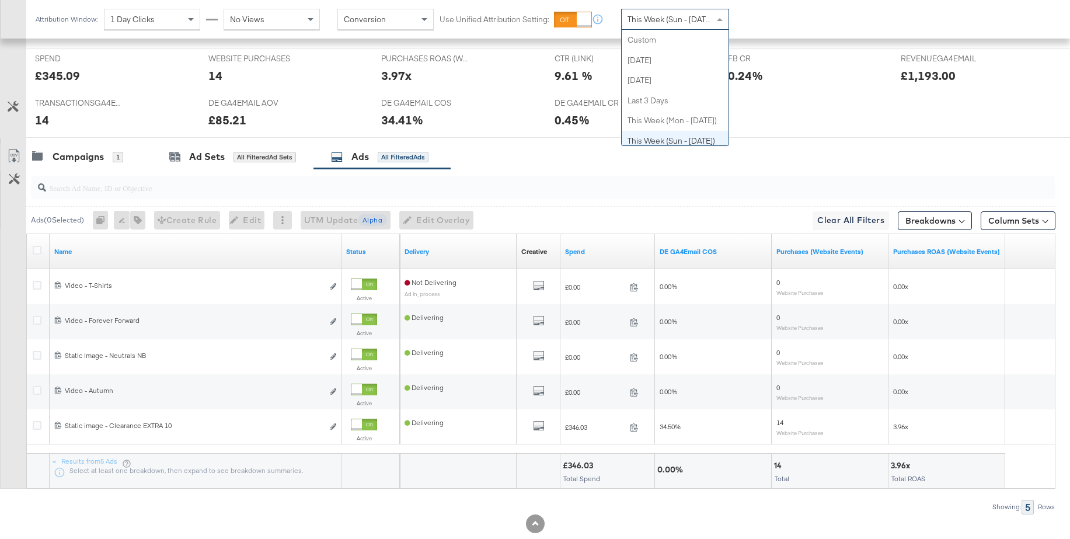
click at [648, 22] on span "This Week (Sun - Today)" at bounding box center [671, 19] width 88 height 11
click at [68, 160] on div "Campaigns" at bounding box center [78, 156] width 51 height 13
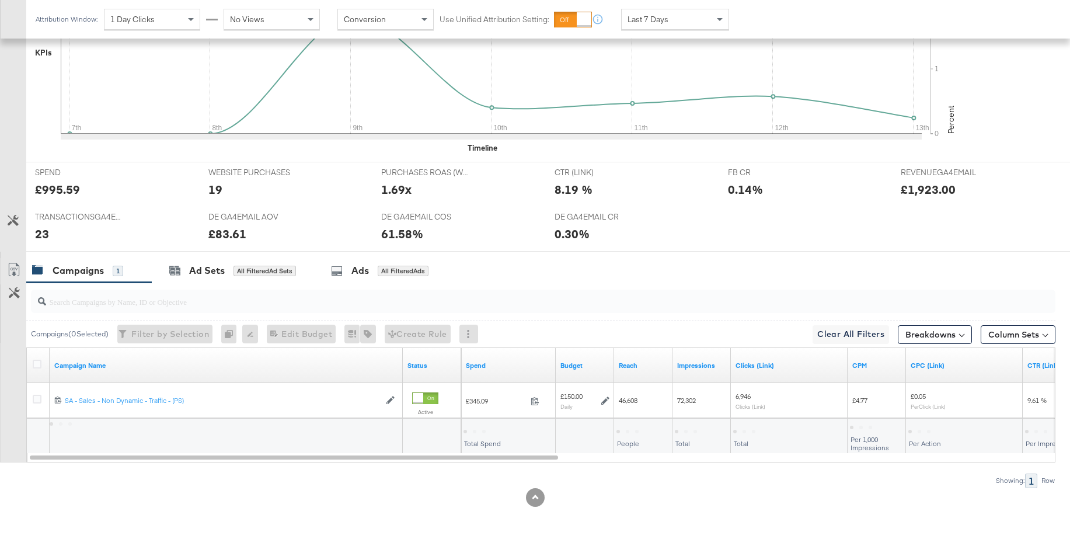
scroll to position [397, 0]
click at [359, 274] on div "Ads" at bounding box center [360, 270] width 18 height 13
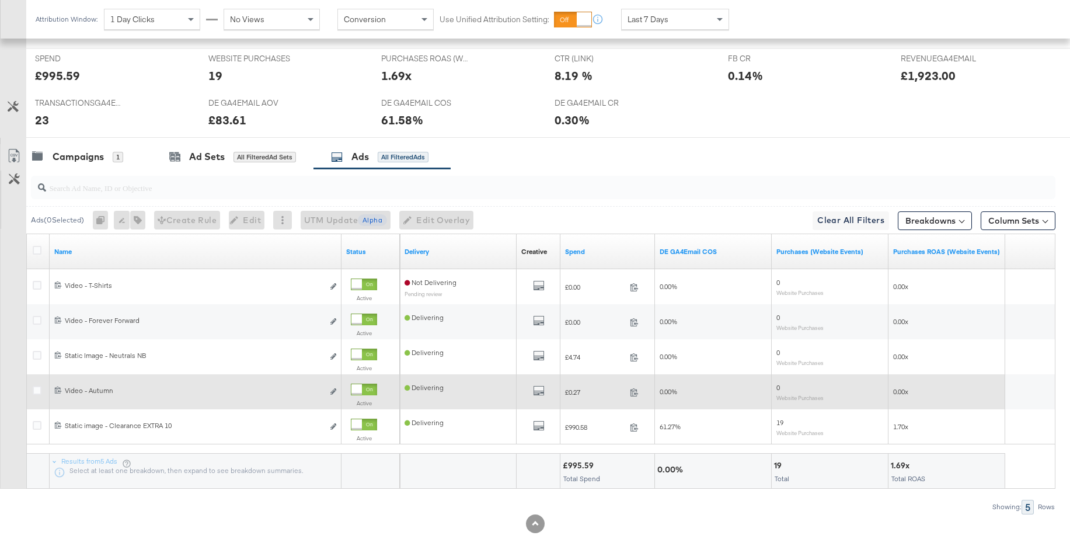
click at [362, 389] on div at bounding box center [356, 389] width 11 height 11
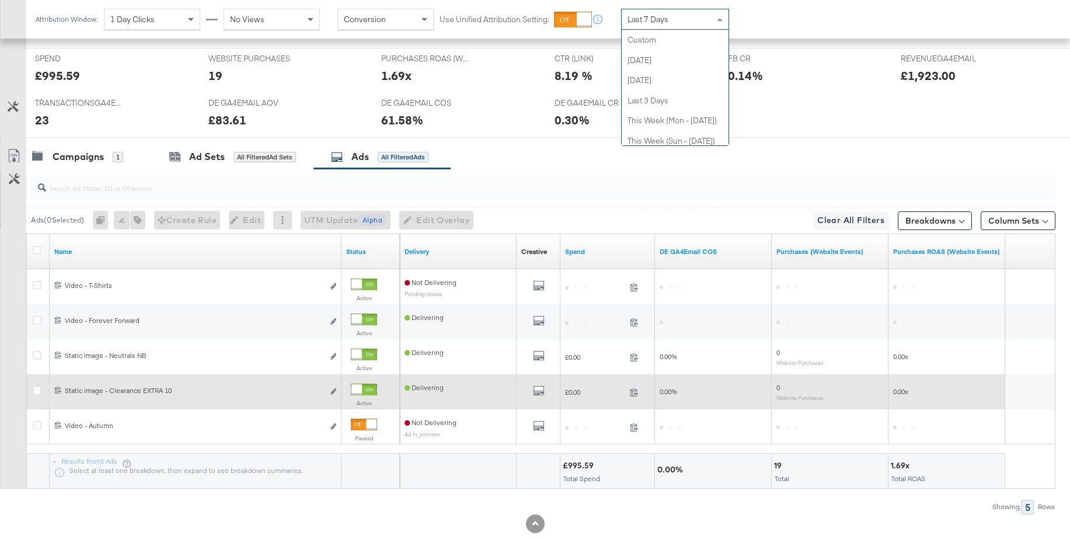
click at [667, 23] on span "Last 7 Days" at bounding box center [647, 19] width 41 height 11
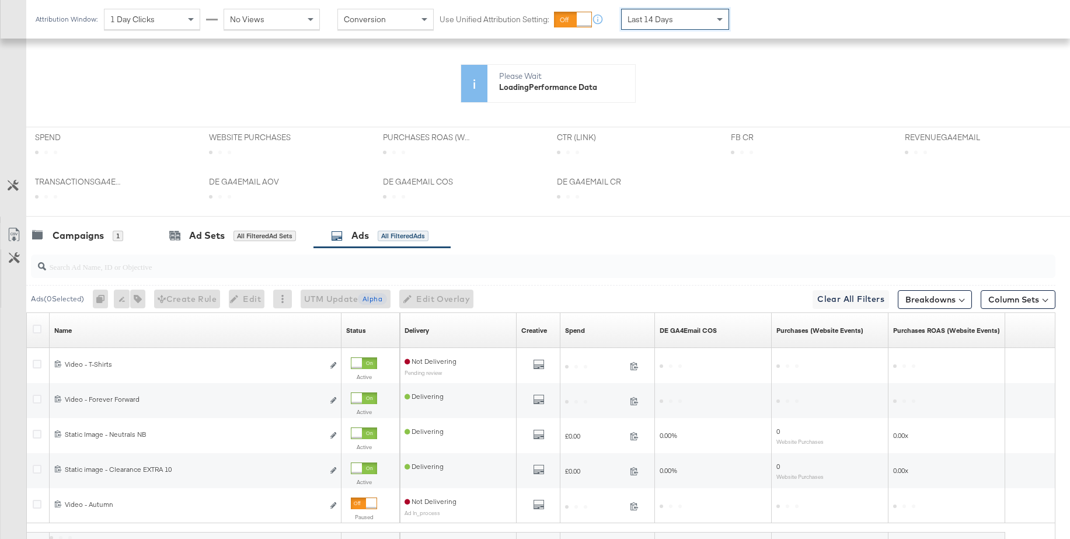
scroll to position [397, 0]
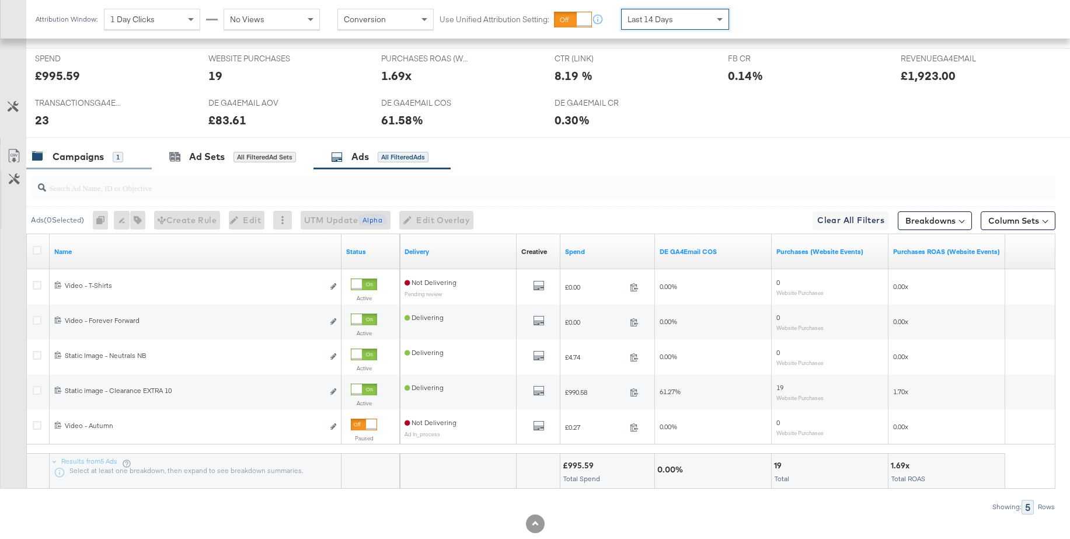
click at [74, 160] on div "Campaigns" at bounding box center [78, 156] width 51 height 13
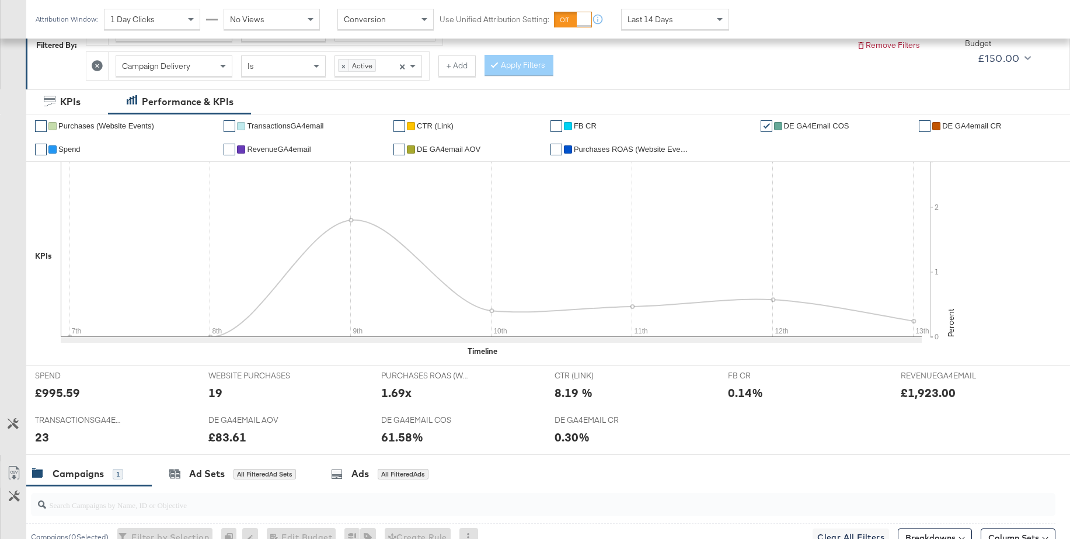
scroll to position [193, 0]
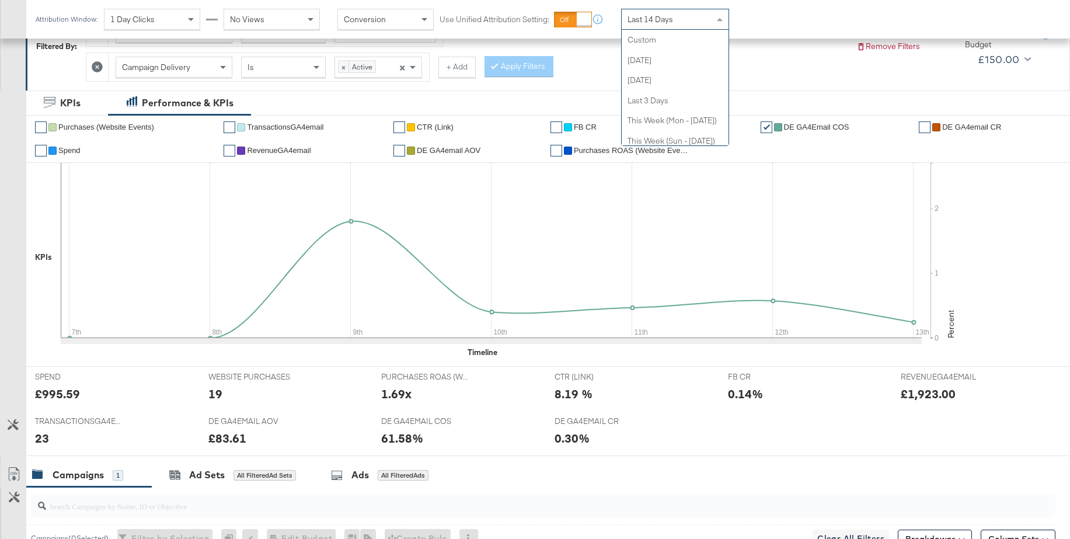
click at [678, 24] on div "Last 14 Days" at bounding box center [674, 19] width 107 height 20
drag, startPoint x: 654, startPoint y: 40, endPoint x: 669, endPoint y: 42, distance: 14.7
click at [786, 9] on div "Start: Oct 14th 2025 to End: Oct 14th 2025" at bounding box center [774, 20] width 87 height 22
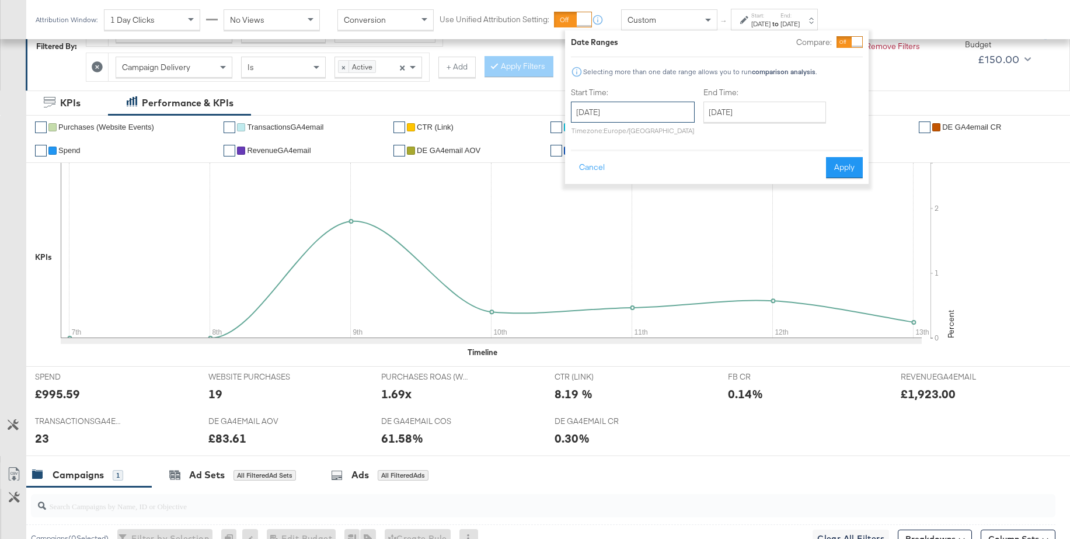
click at [613, 103] on input "October 14th 2025" at bounding box center [633, 112] width 124 height 21
click at [636, 184] on td "8" at bounding box center [644, 187] width 20 height 16
type input "October 8th 2025"
click at [840, 169] on button "Apply" at bounding box center [840, 167] width 37 height 21
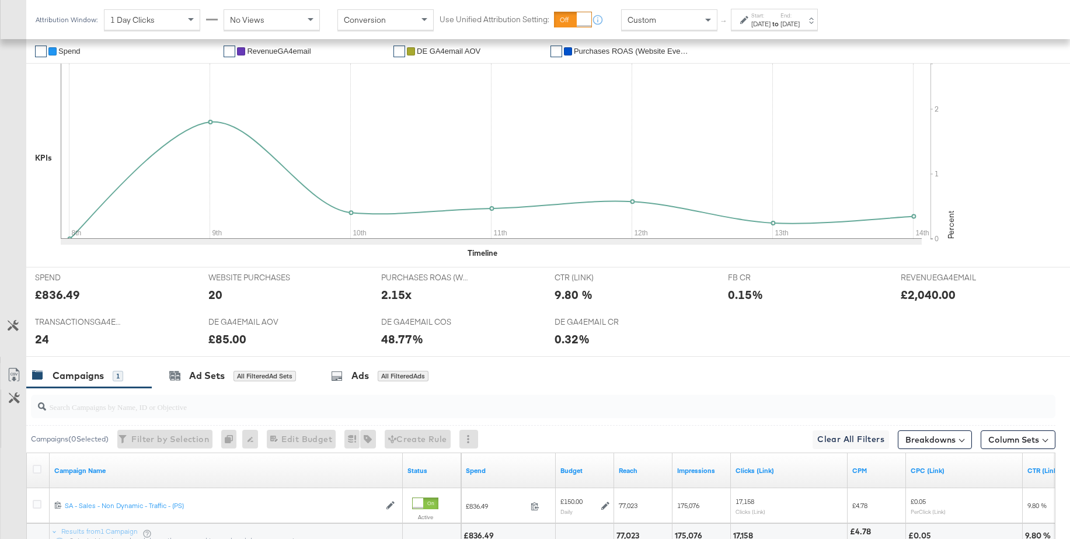
scroll to position [397, 0]
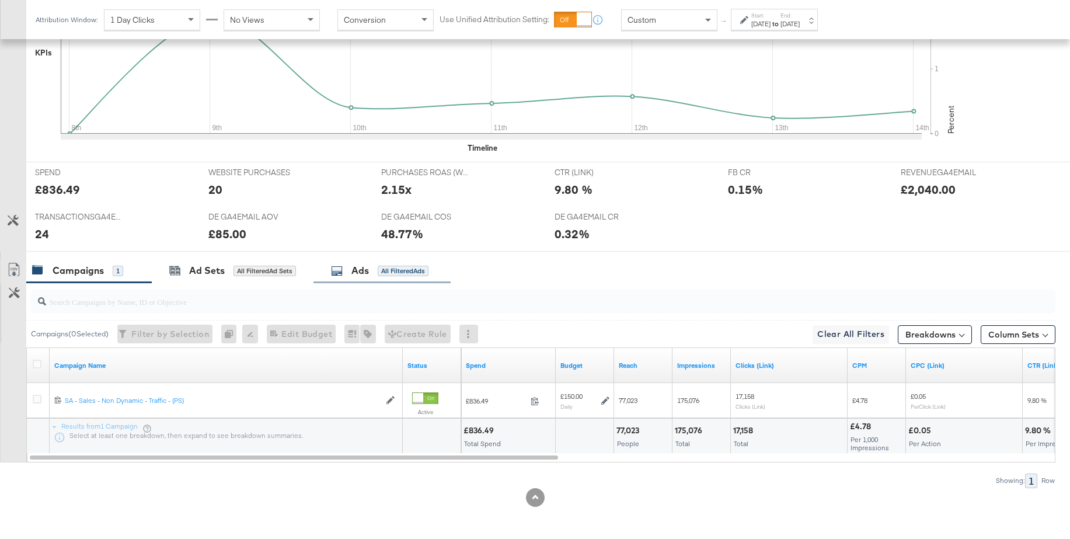
drag, startPoint x: 358, startPoint y: 270, endPoint x: 423, endPoint y: 279, distance: 64.9
click at [359, 270] on div "Ads" at bounding box center [360, 270] width 18 height 13
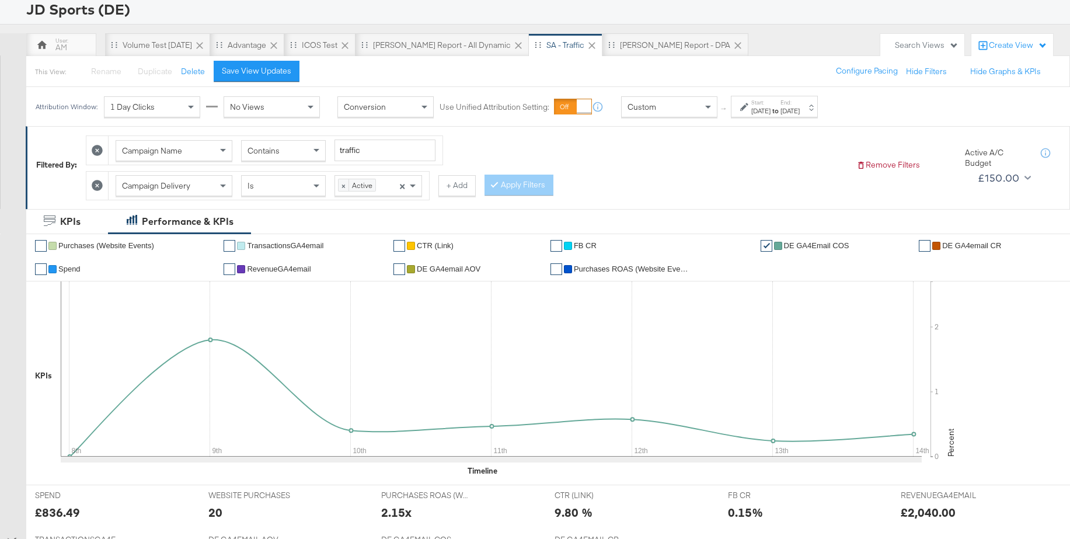
scroll to position [0, 0]
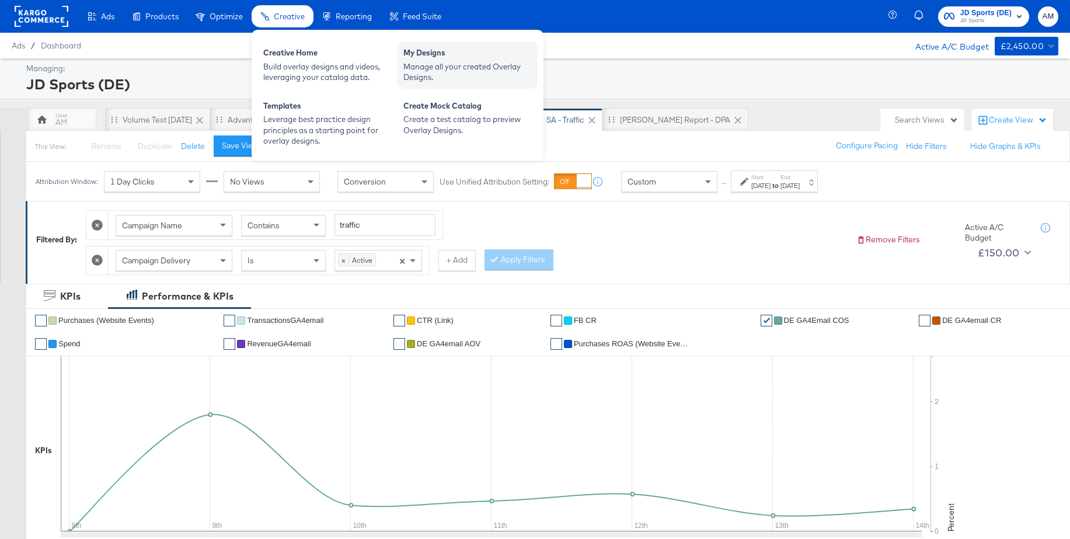
click at [439, 64] on div "Manage all your created Overlay Designs." at bounding box center [467, 72] width 128 height 22
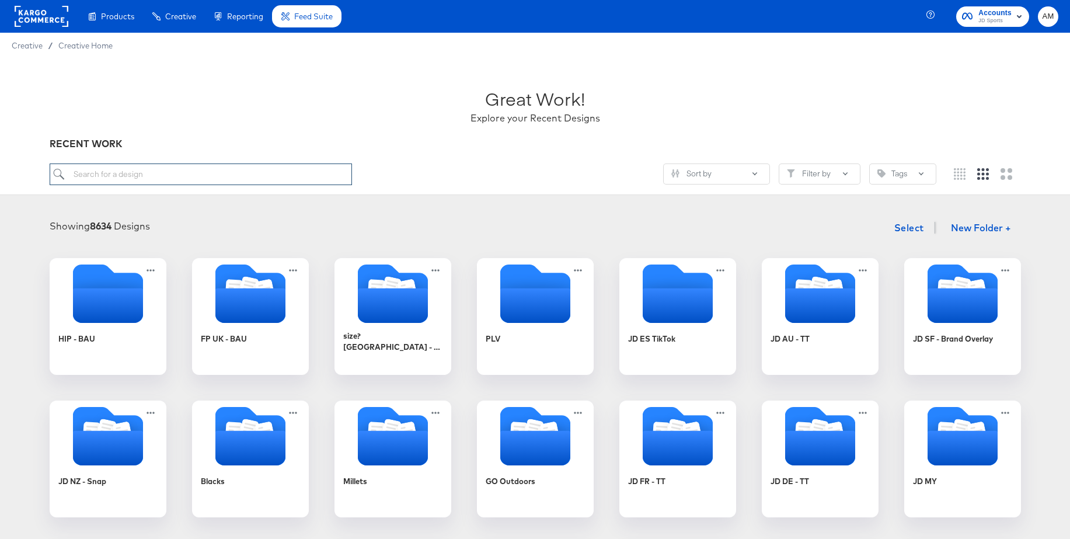
click at [130, 179] on input "search" at bounding box center [201, 174] width 302 height 22
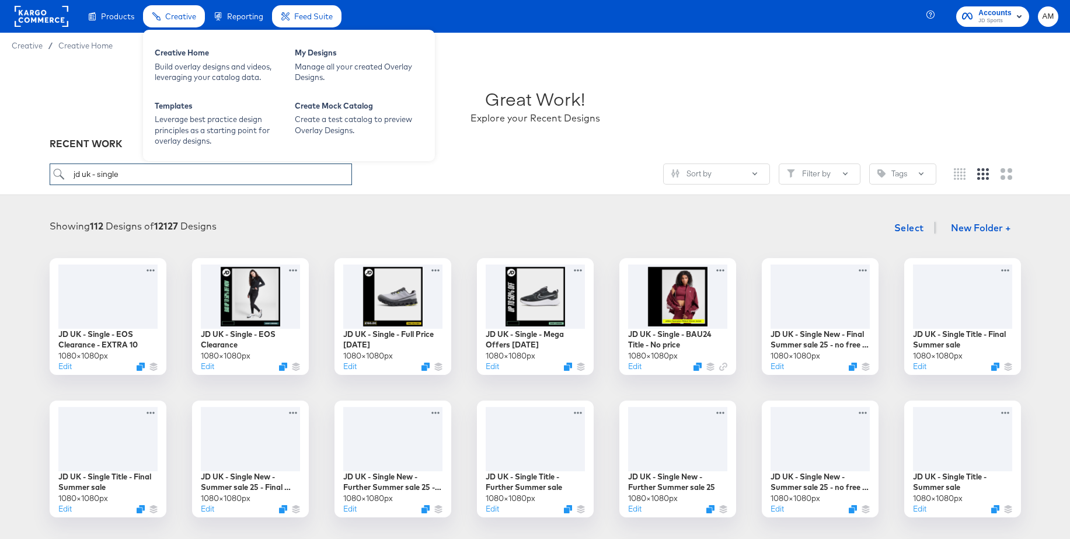
type input "jd uk - single"
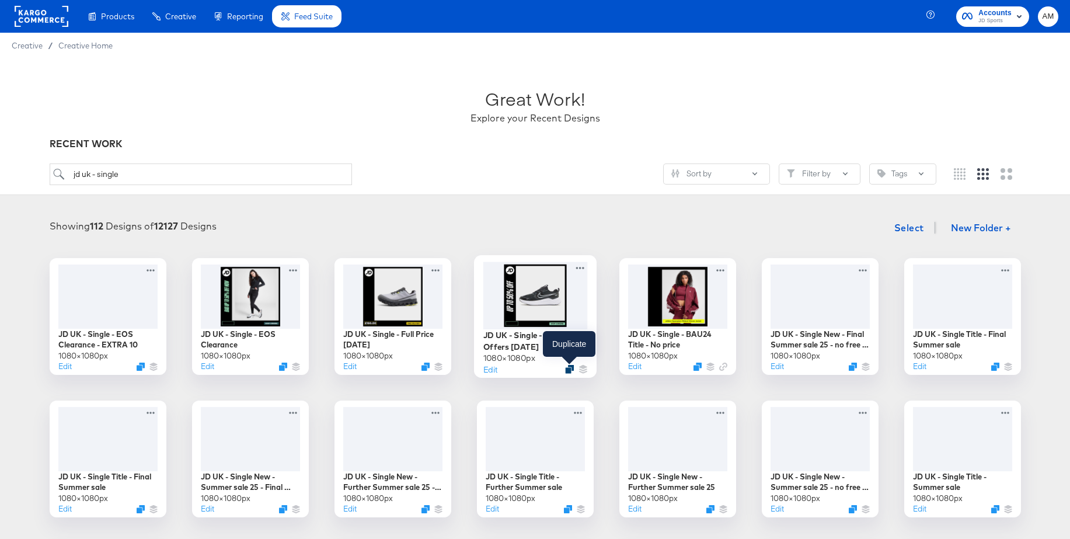
click at [570, 371] on icon "Duplicate" at bounding box center [569, 369] width 9 height 9
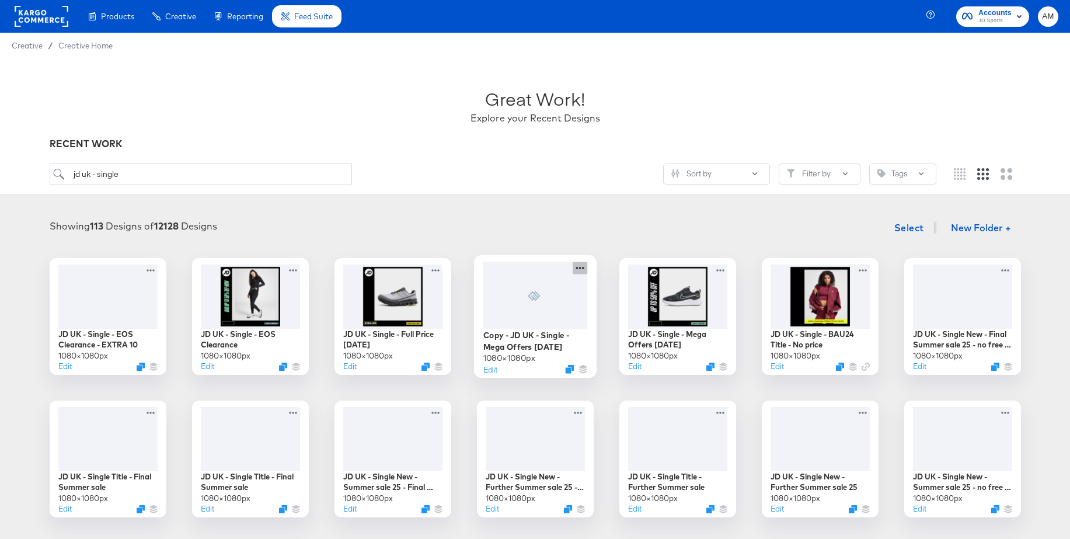
click at [578, 267] on icon at bounding box center [579, 267] width 15 height 12
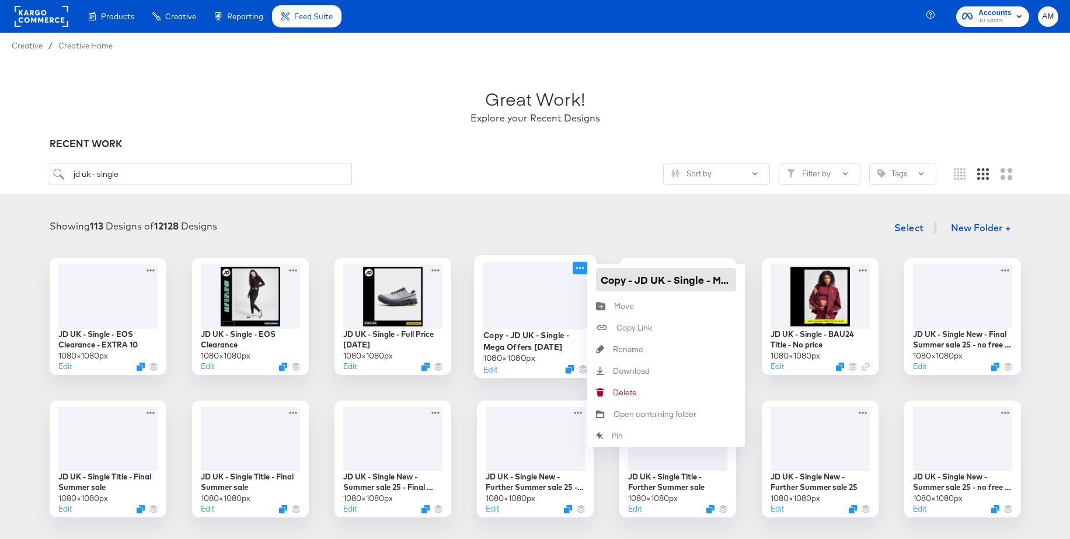
drag, startPoint x: 635, startPoint y: 283, endPoint x: 581, endPoint y: 285, distance: 54.3
click at [578, 284] on div "Copy - JD UK - Single - Mega Offers Aug 25 1080 × 1080 px Edit Copy - JD UK - S…" at bounding box center [535, 316] width 117 height 117
drag, startPoint x: 731, startPoint y: 282, endPoint x: 739, endPoint y: 283, distance: 8.3
click at [739, 283] on div "JD UK - Single - Mega Offers Aug 25" at bounding box center [666, 280] width 158 height 32
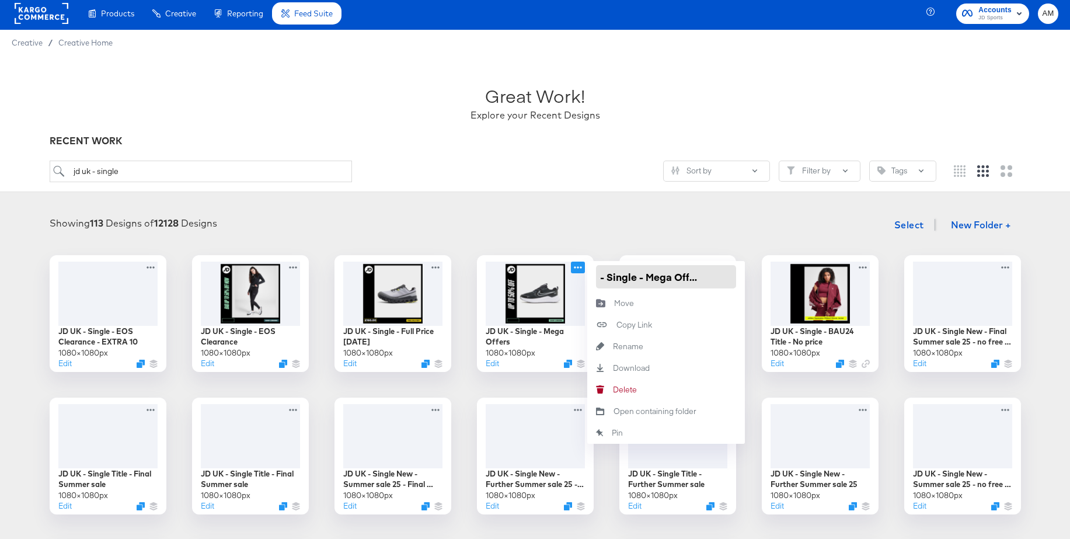
scroll to position [0, 39]
type input "JD UK - Single - Mega Offers Oct 25"
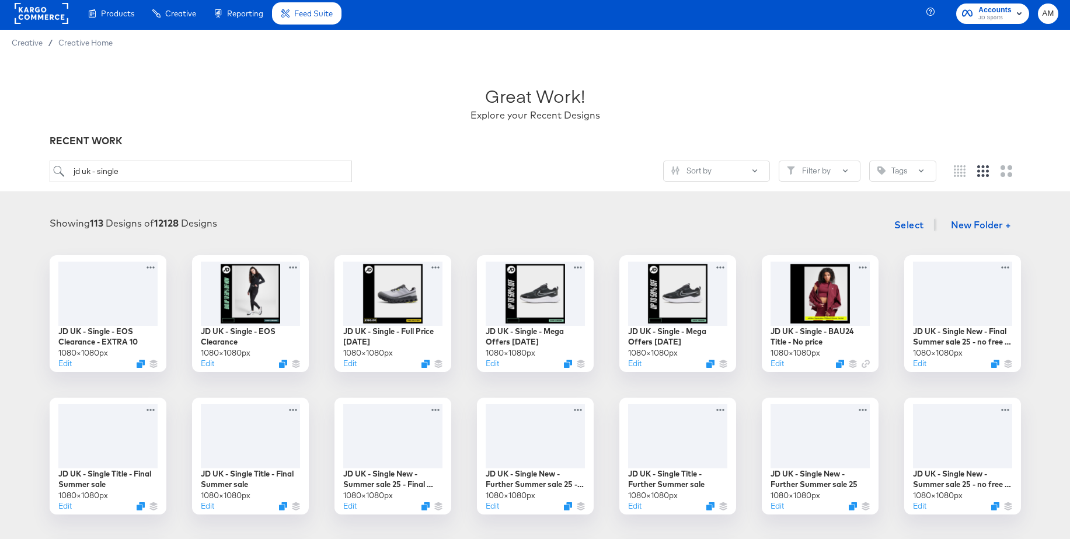
click at [520, 221] on div "Showing 113 Designs of 12128 Designs Select New Folder +" at bounding box center [535, 225] width 1046 height 24
click at [522, 284] on div at bounding box center [535, 292] width 104 height 67
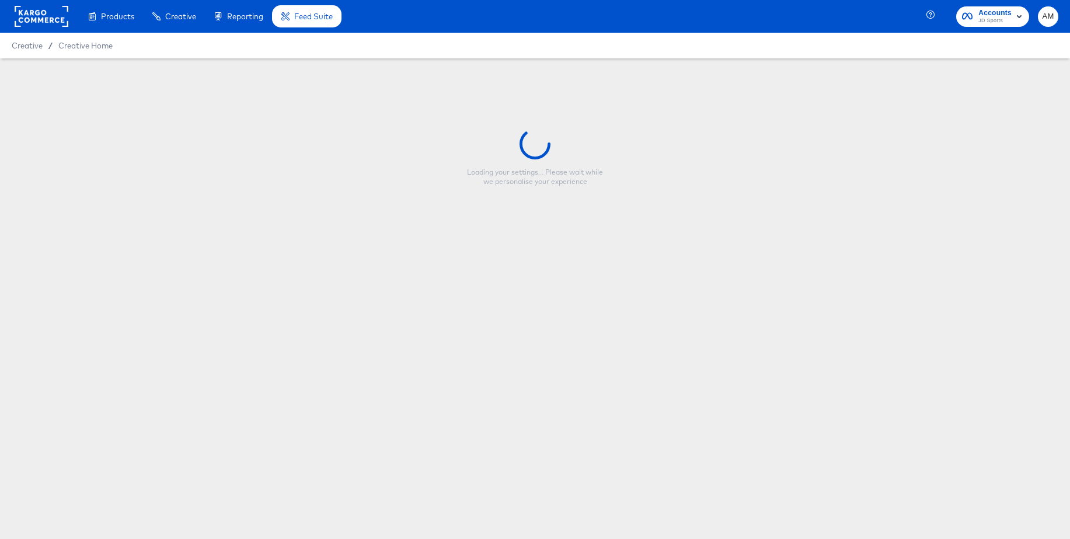
type input "JD UK - Single - Mega Offers Oct 25"
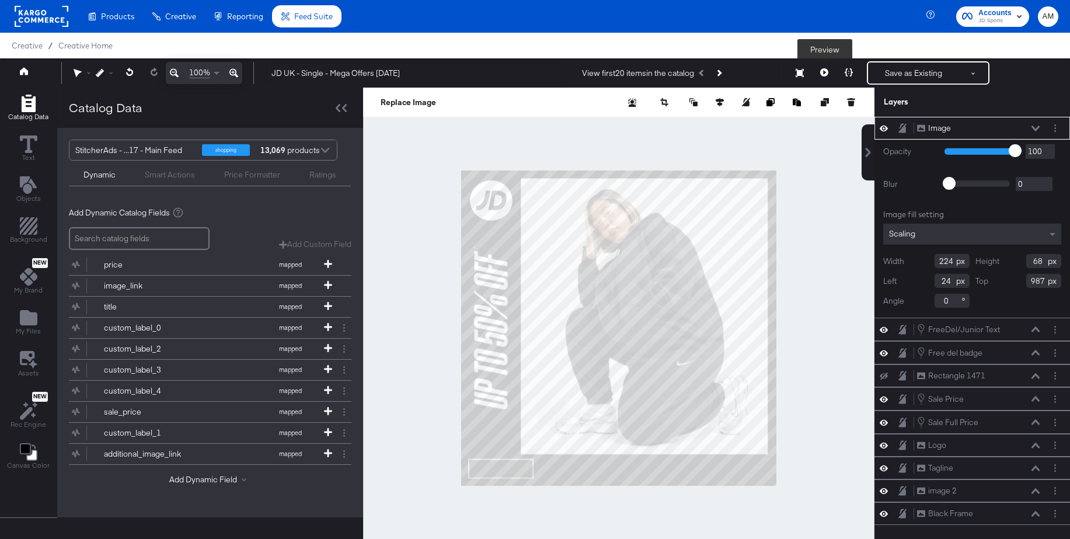
click at [823, 71] on icon at bounding box center [824, 72] width 8 height 8
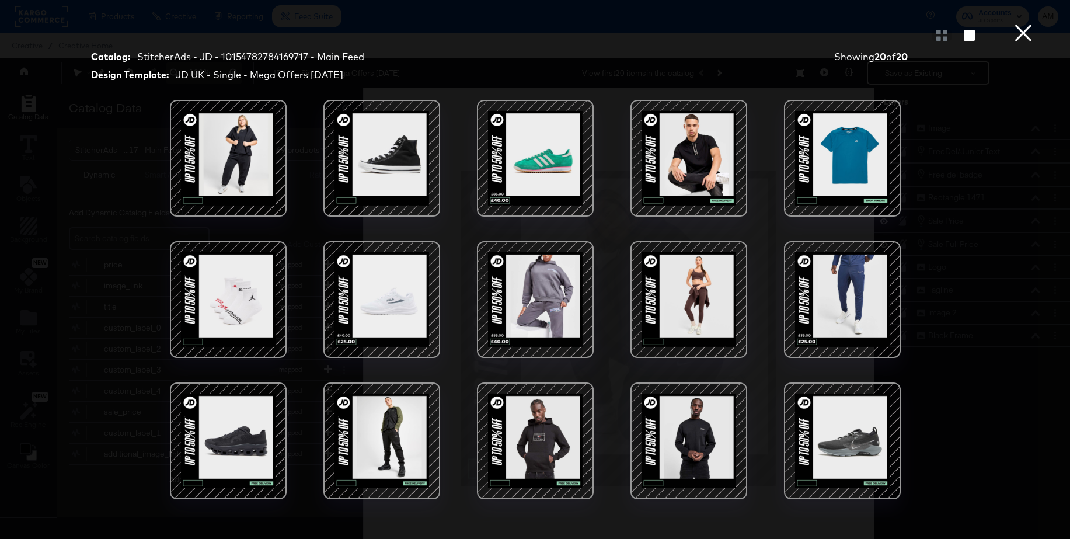
click at [535, 163] on div at bounding box center [535, 158] width 99 height 99
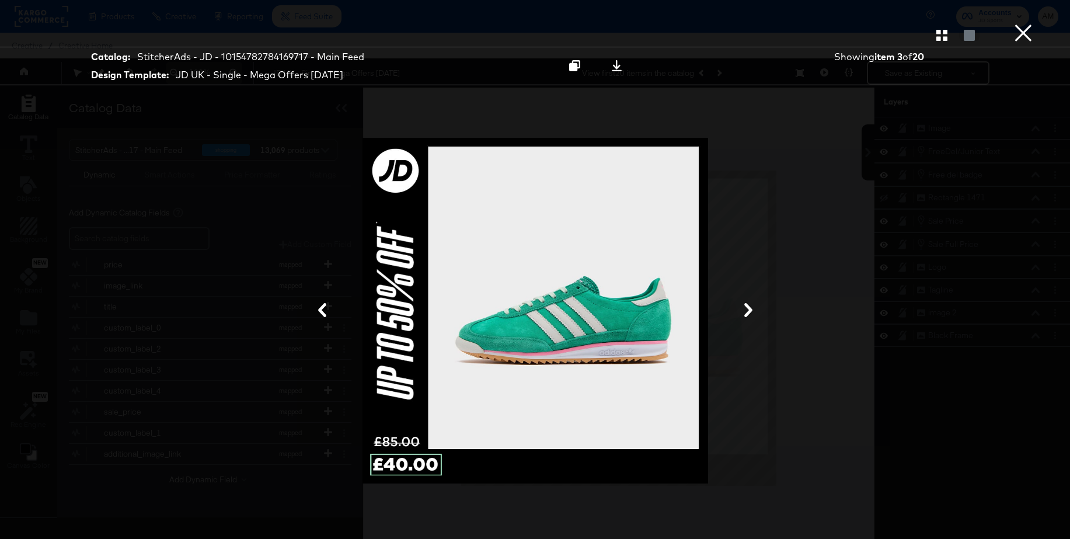
click at [1024, 23] on button "×" at bounding box center [1022, 11] width 23 height 23
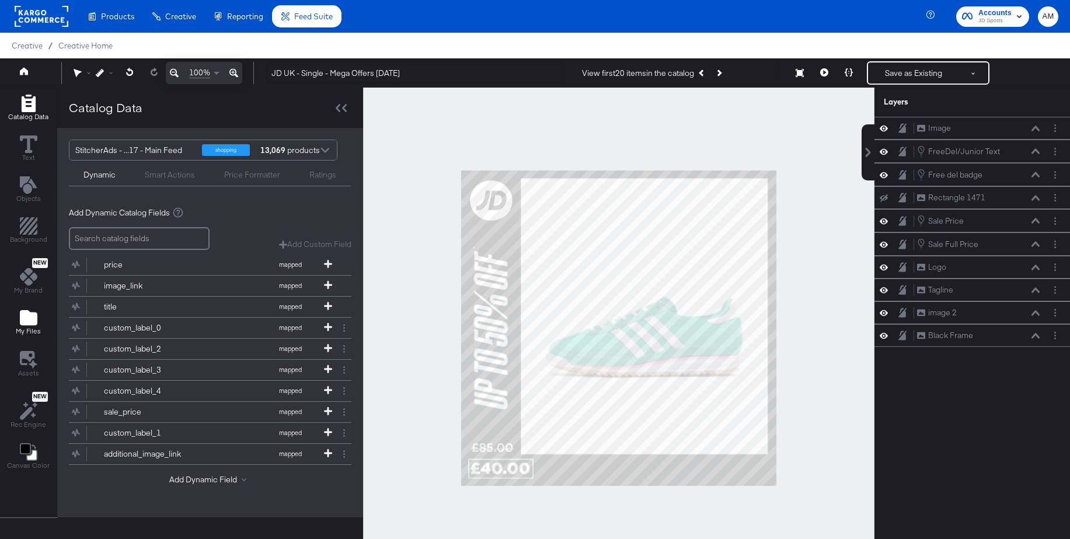
click at [26, 319] on icon "Add Files" at bounding box center [29, 317] width 18 height 15
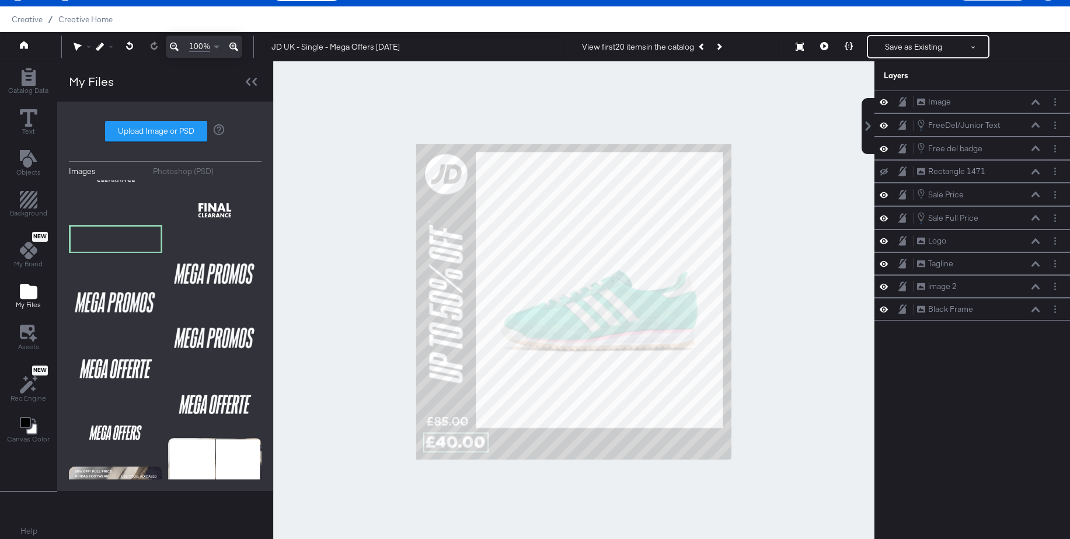
scroll to position [30, 0]
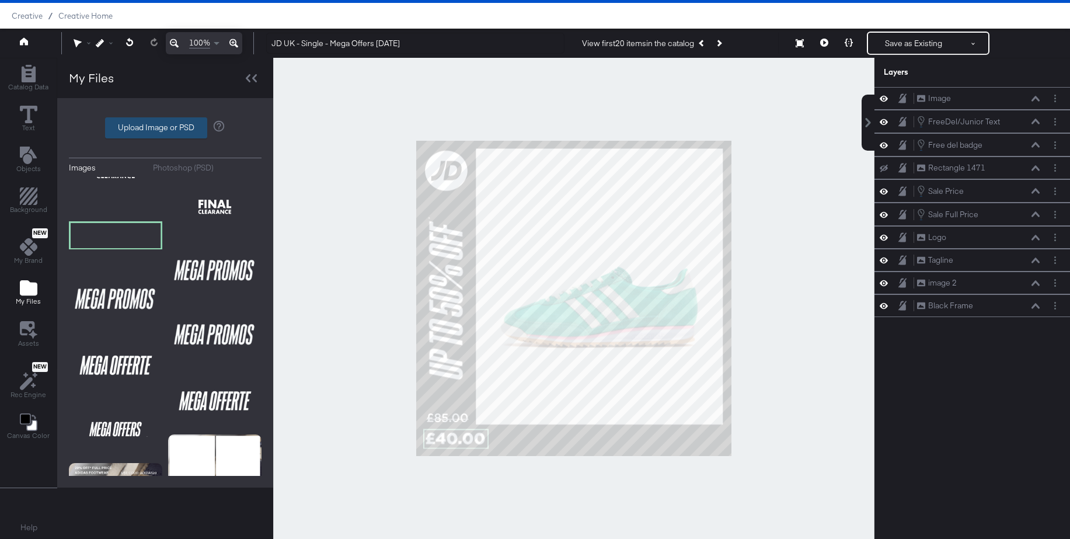
click at [159, 125] on label "Upload Image or PSD" at bounding box center [156, 128] width 101 height 20
click at [165, 128] on input "Upload Image or PSD" at bounding box center [165, 128] width 0 height 0
type input "C:\fakepath\Screenshot_2025-10-14_at_10.19.37-removebg-preview.png"
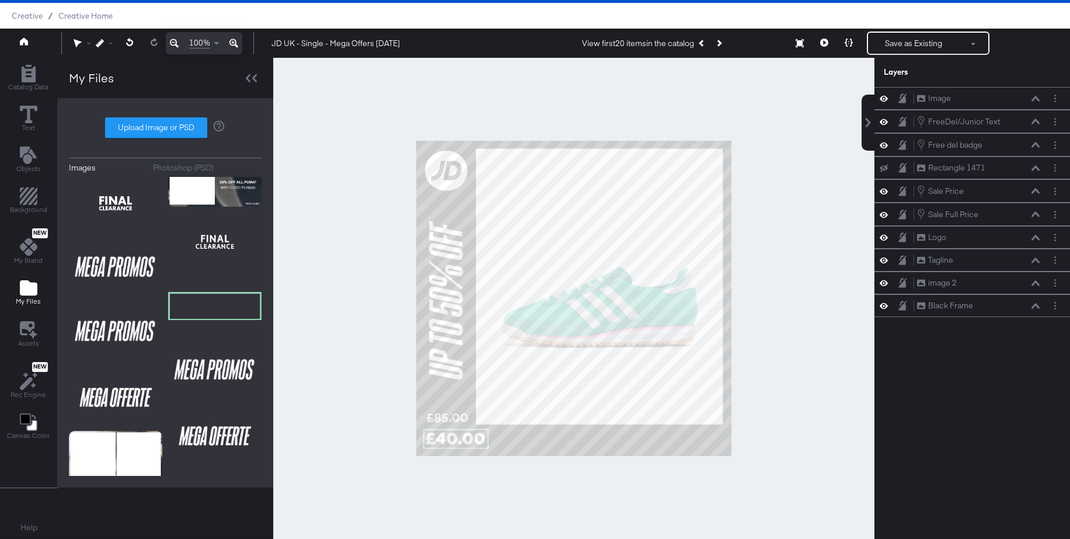
scroll to position [0, 0]
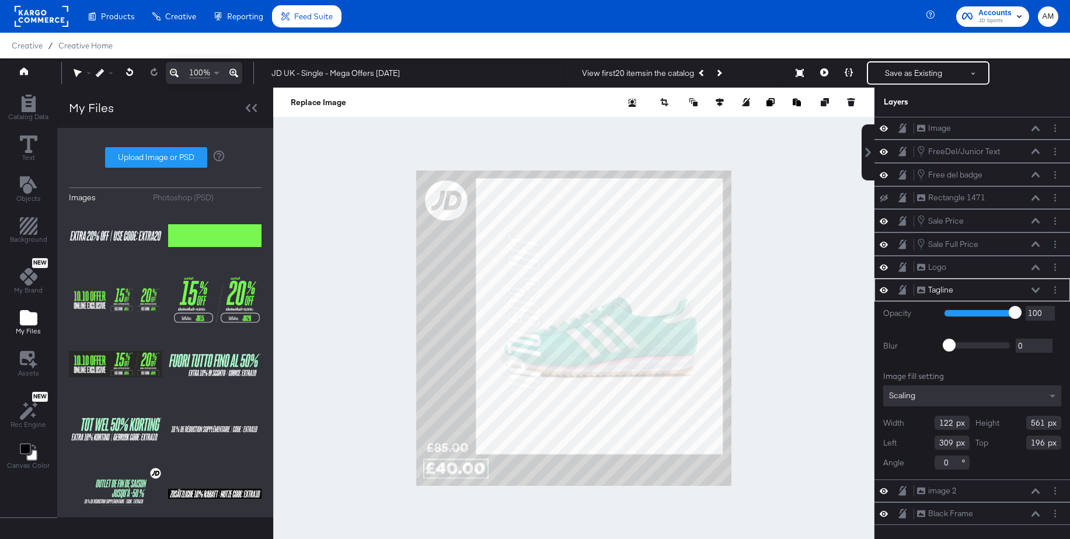
type input "611"
type input "110"
click at [182, 197] on div "Photoshop (PSD)" at bounding box center [183, 197] width 61 height 11
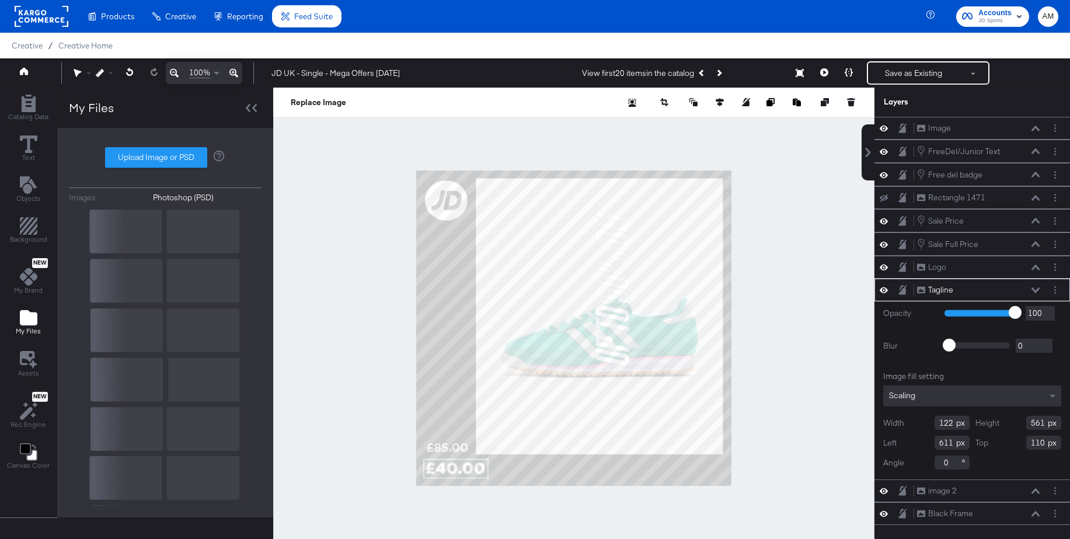
click at [90, 194] on div "Images" at bounding box center [82, 197] width 27 height 11
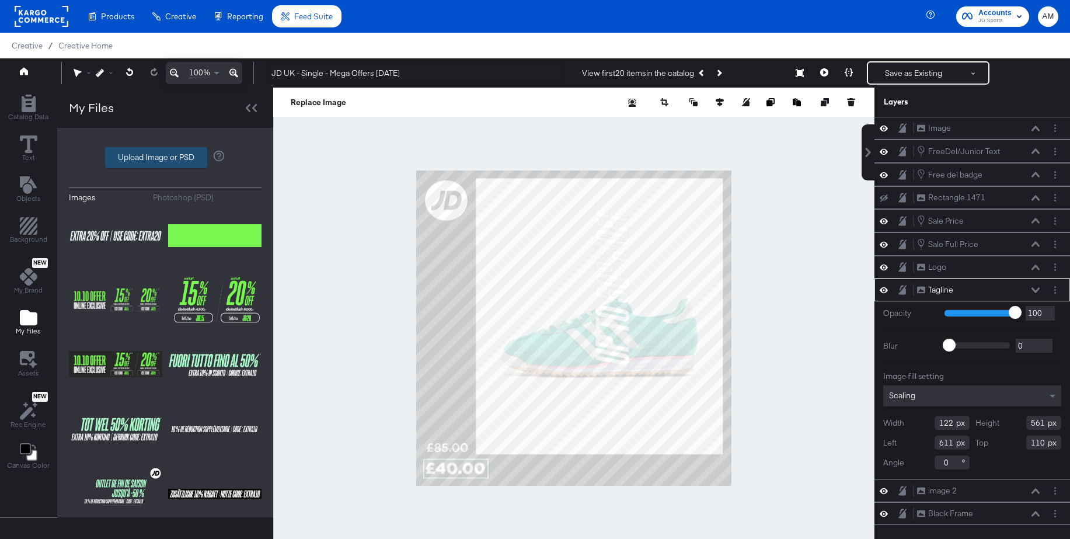
click at [142, 154] on label "Upload Image or PSD" at bounding box center [156, 158] width 101 height 20
click at [165, 158] on input "Upload Image or PSD" at bounding box center [165, 158] width 0 height 0
type input "C:\fakepath\Screenshot_2025-10-14_at_10.19.37-removebg-preview.png"
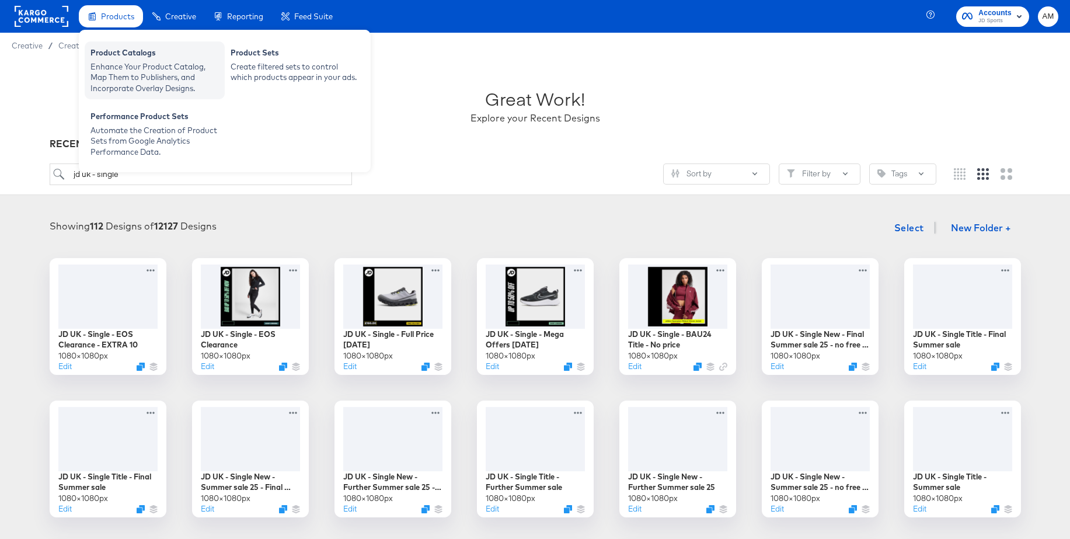
click at [126, 86] on div "Enhance Your Product Catalog, Map Them to Publishers, and Incorporate Overlay D…" at bounding box center [154, 77] width 128 height 33
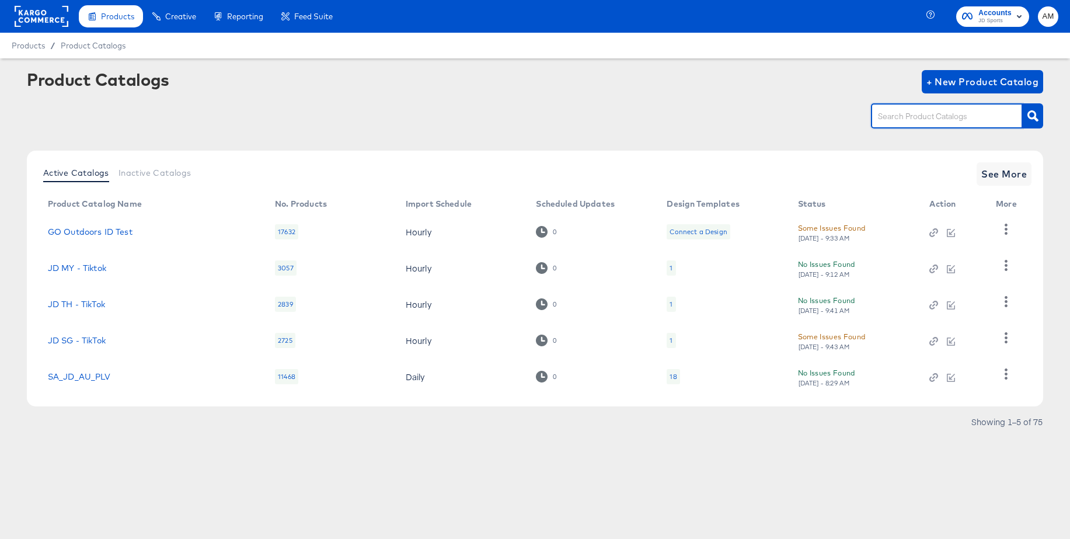
click at [915, 115] on input "text" at bounding box center [937, 116] width 124 height 13
type input "main"
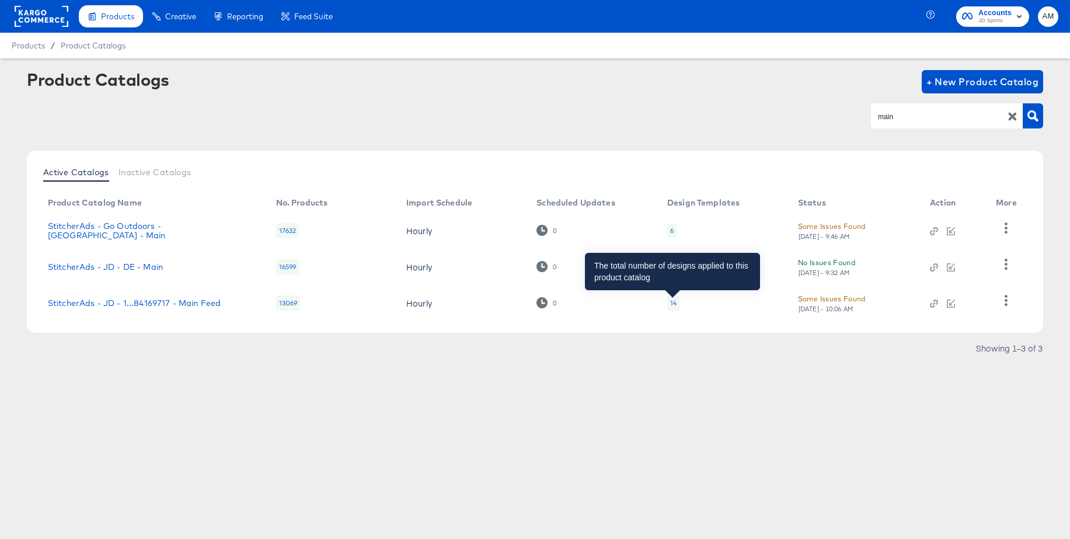
click at [673, 304] on div "14" at bounding box center [673, 302] width 6 height 9
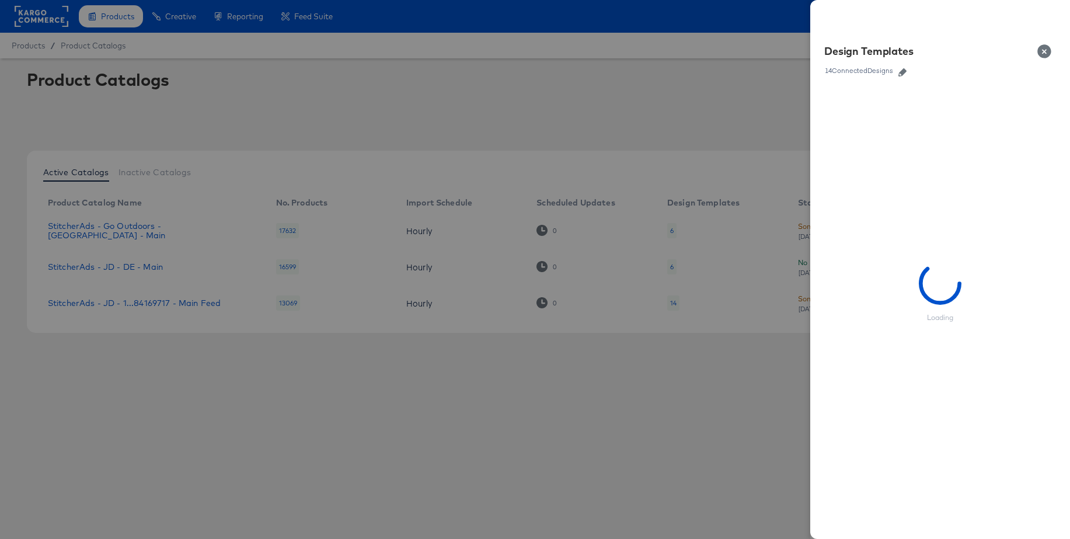
click at [902, 71] on icon "button" at bounding box center [902, 72] width 8 height 8
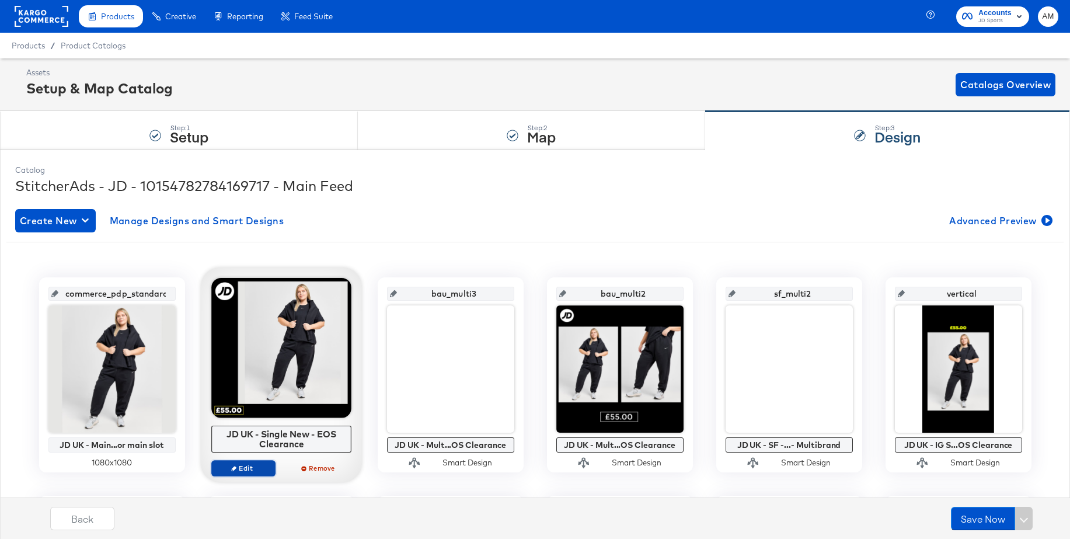
click at [227, 469] on span "Edit" at bounding box center [243, 467] width 54 height 9
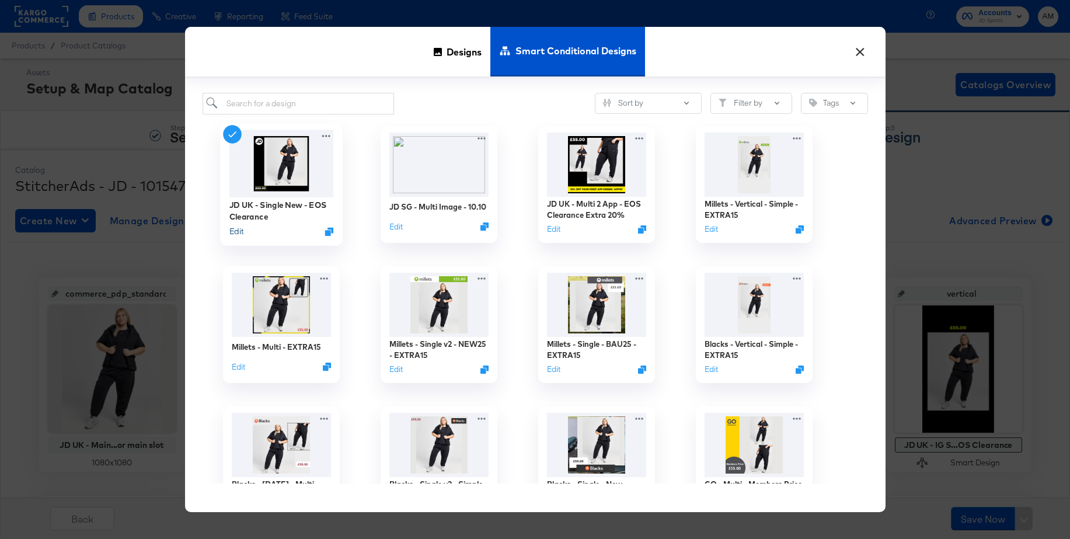
click at [238, 231] on button "Edit" at bounding box center [236, 230] width 14 height 11
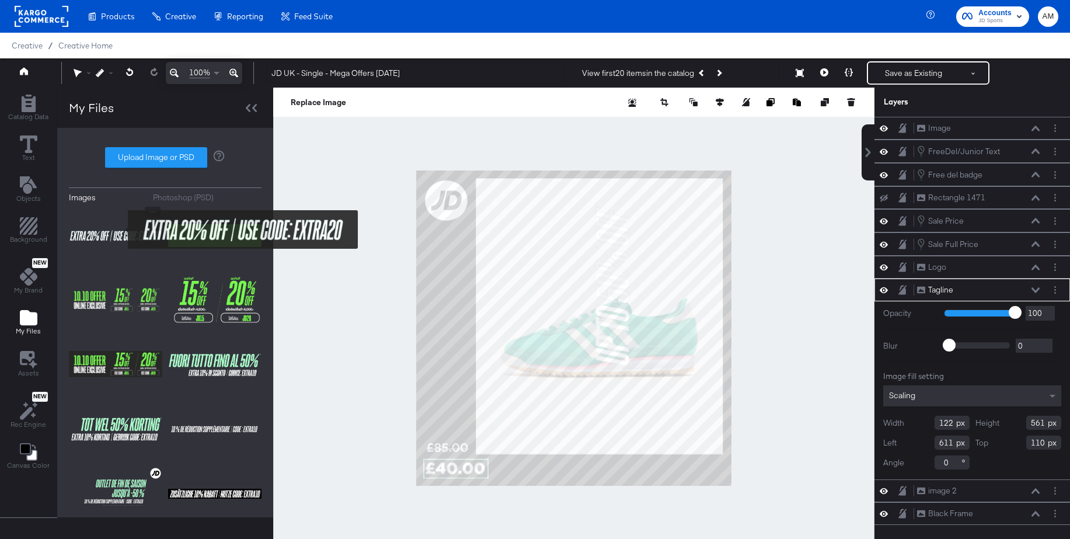
click at [120, 229] on img at bounding box center [115, 236] width 93 height 58
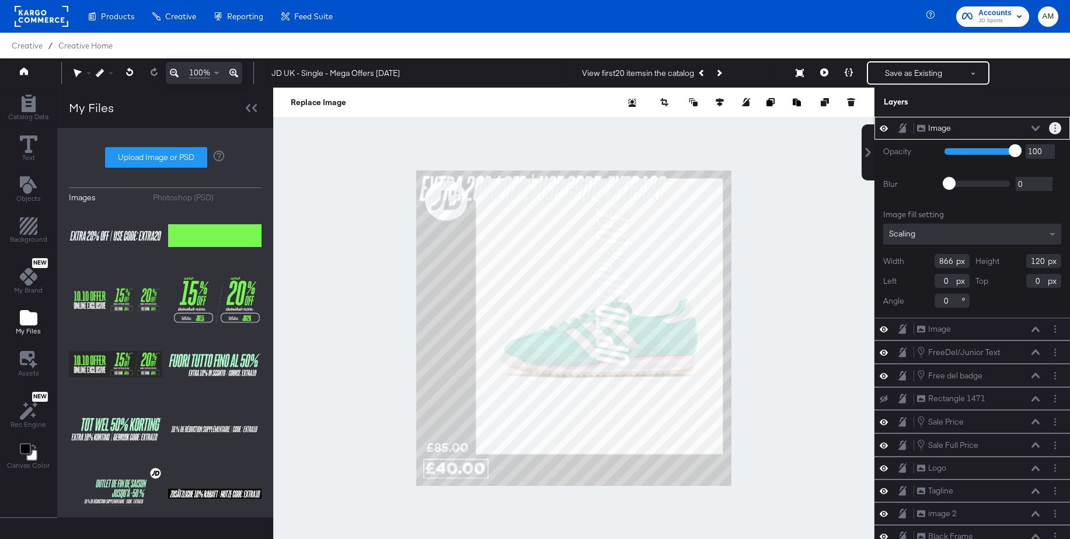
click at [1052, 129] on button "Layer Options" at bounding box center [1055, 128] width 12 height 12
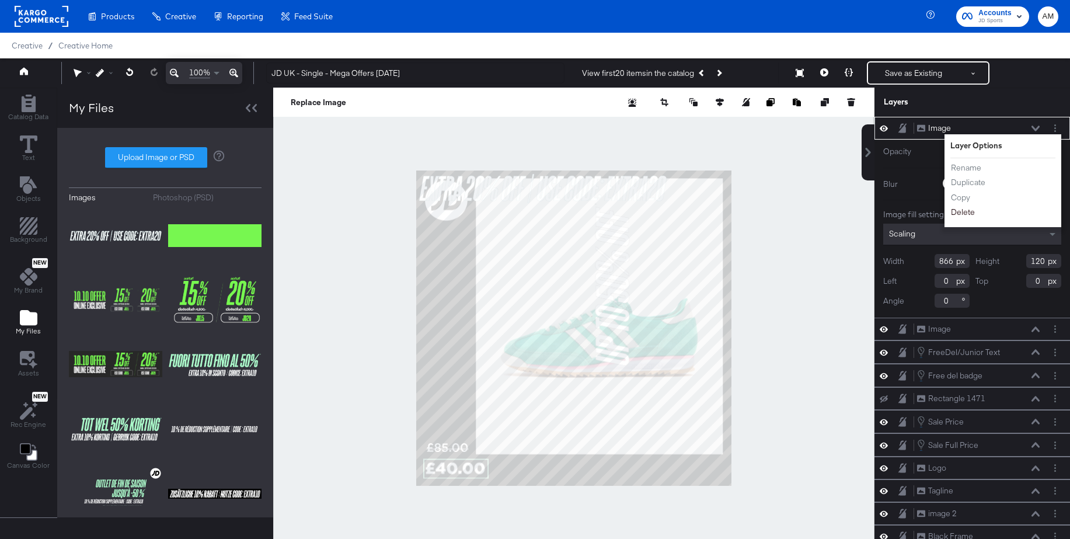
click at [960, 212] on button "Delete" at bounding box center [962, 212] width 25 height 12
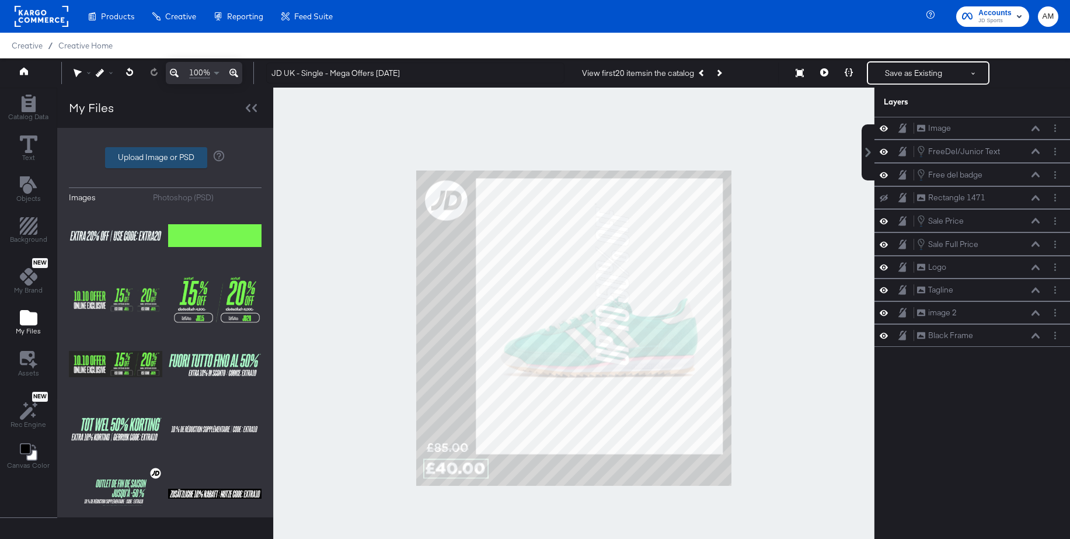
click at [146, 160] on label "Upload Image or PSD" at bounding box center [156, 158] width 101 height 20
click at [165, 158] on input "Upload Image or PSD" at bounding box center [165, 158] width 0 height 0
type input "C:\fakepath\Screenshot_[DATE]_at_[DATE]-removebg-preview.png"
drag, startPoint x: 21, startPoint y: 230, endPoint x: 36, endPoint y: 252, distance: 26.1
click at [21, 230] on icon "Add Rectangle" at bounding box center [29, 226] width 18 height 18
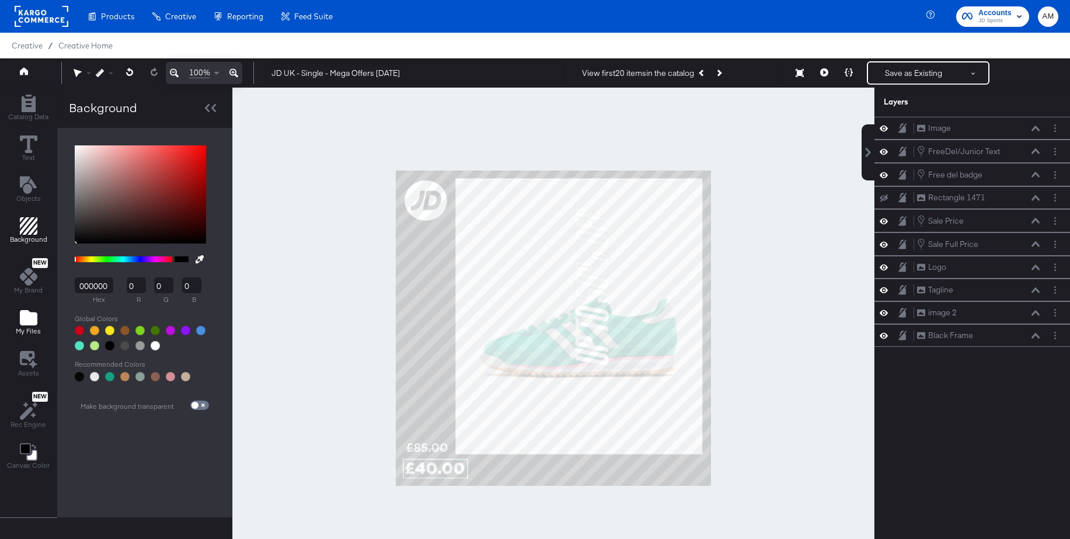
click at [29, 315] on icon "Add Files" at bounding box center [29, 317] width 18 height 15
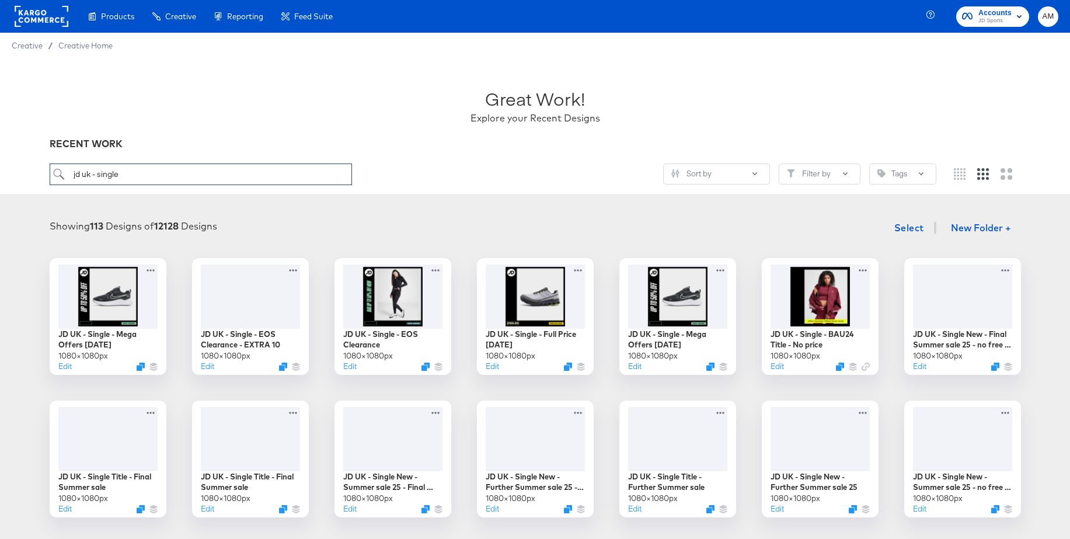
click at [173, 173] on input "jd uk - single" at bounding box center [201, 174] width 302 height 22
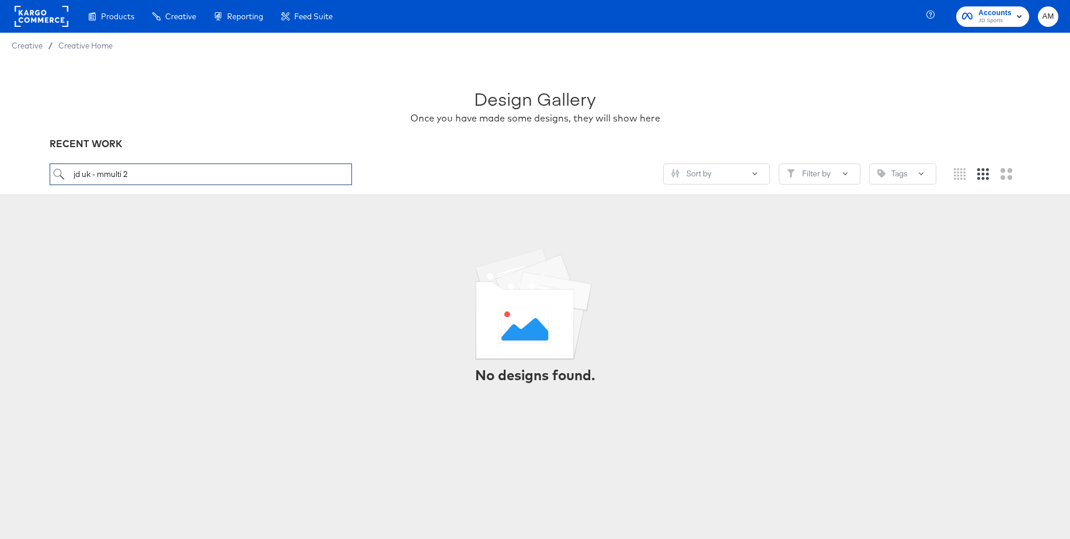
click at [109, 173] on input "jd uk - mmulti 2" at bounding box center [201, 174] width 302 height 22
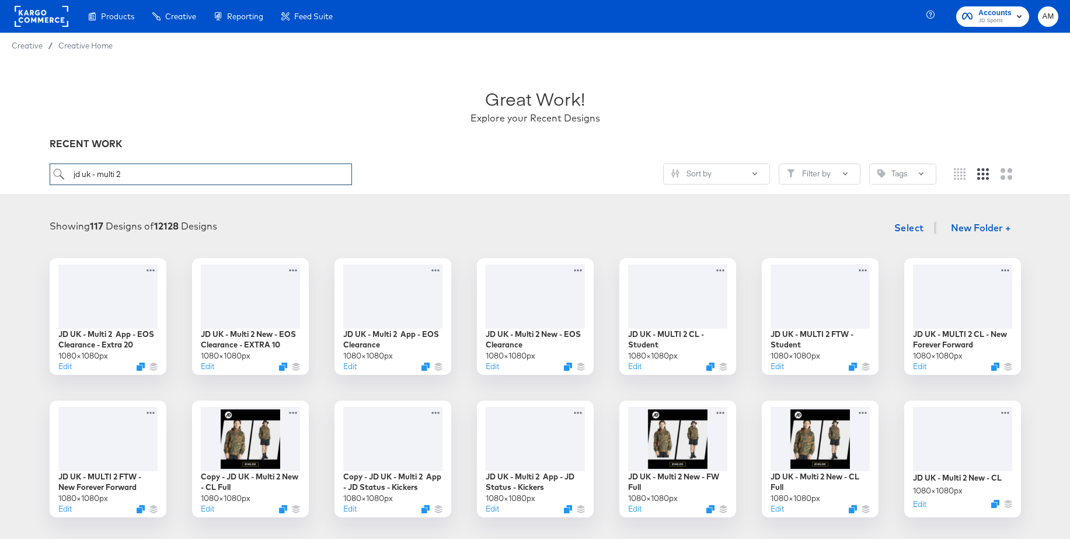
click at [133, 174] on input "jd uk - multi 2" at bounding box center [201, 174] width 302 height 22
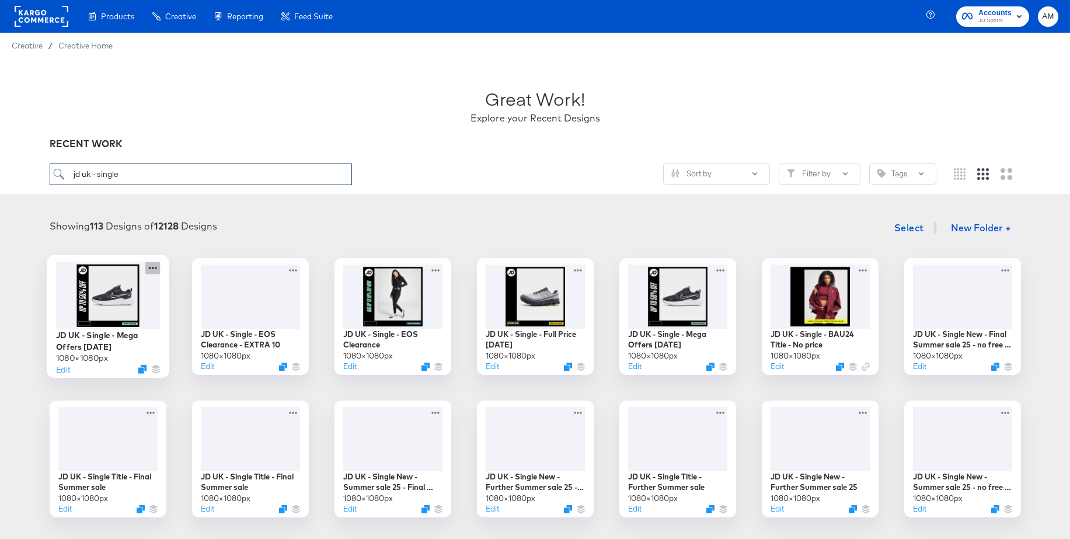
click at [153, 263] on icon at bounding box center [152, 267] width 15 height 12
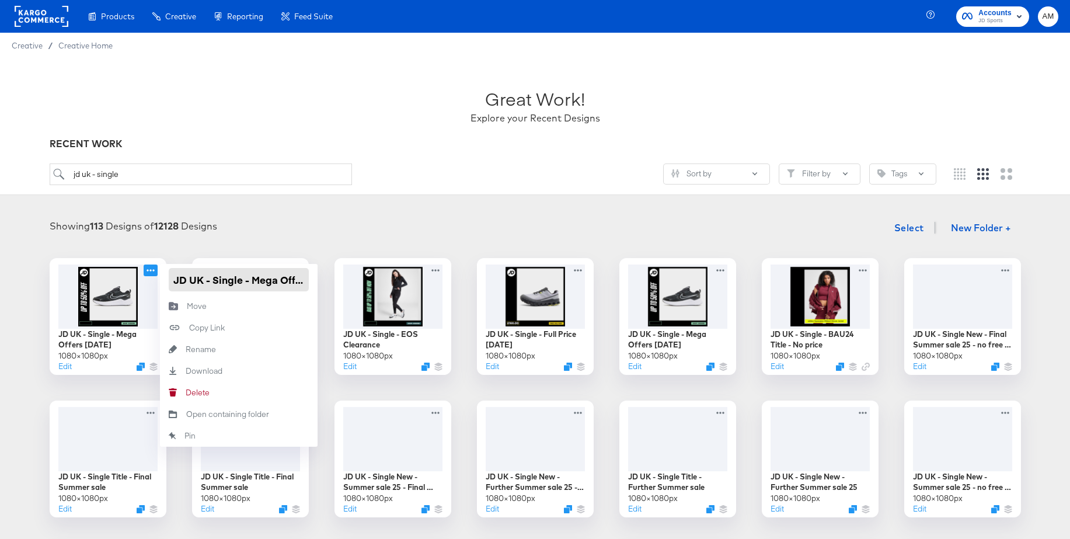
click at [201, 277] on input "JD UK - Single - Mega Offers [DATE]" at bounding box center [239, 279] width 140 height 23
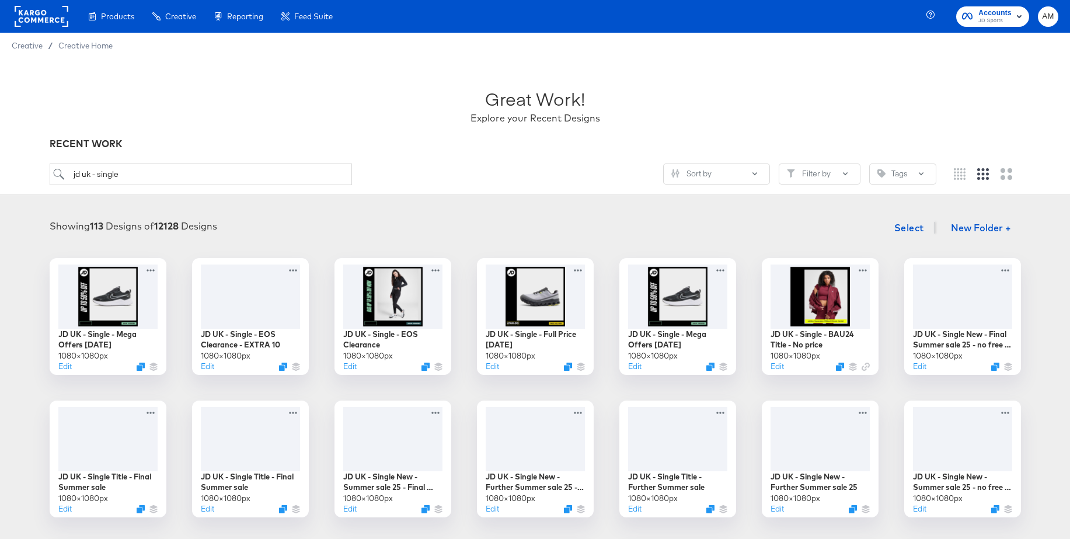
click at [308, 100] on div "Great Work! Explore your Recent Designs" at bounding box center [535, 100] width 971 height 73
drag, startPoint x: 98, startPoint y: 177, endPoint x: 154, endPoint y: 177, distance: 56.0
click at [154, 177] on input "jd uk - single" at bounding box center [201, 174] width 302 height 22
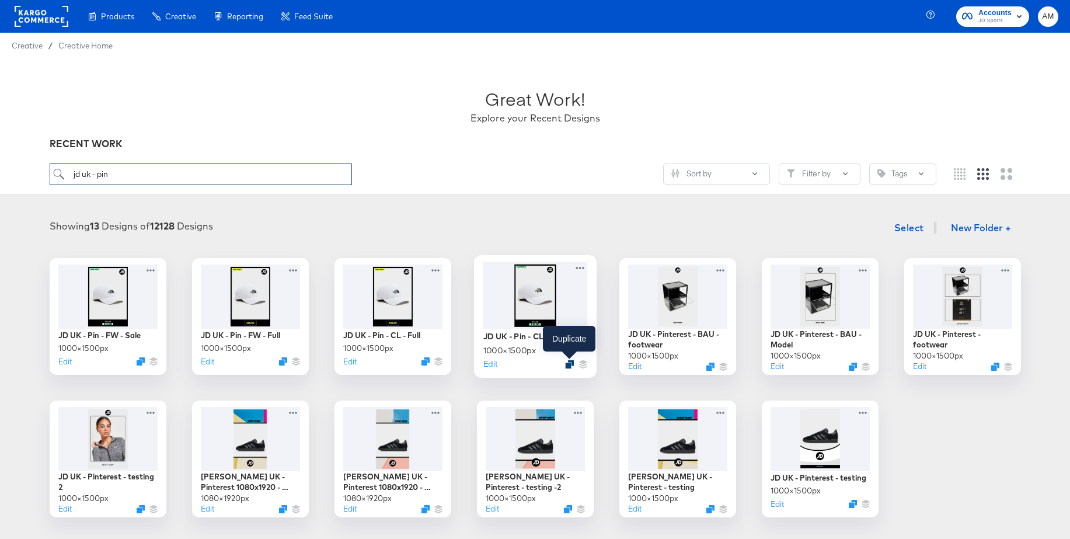
type input "jd uk - pin"
click at [570, 367] on icon "Duplicate" at bounding box center [569, 363] width 9 height 9
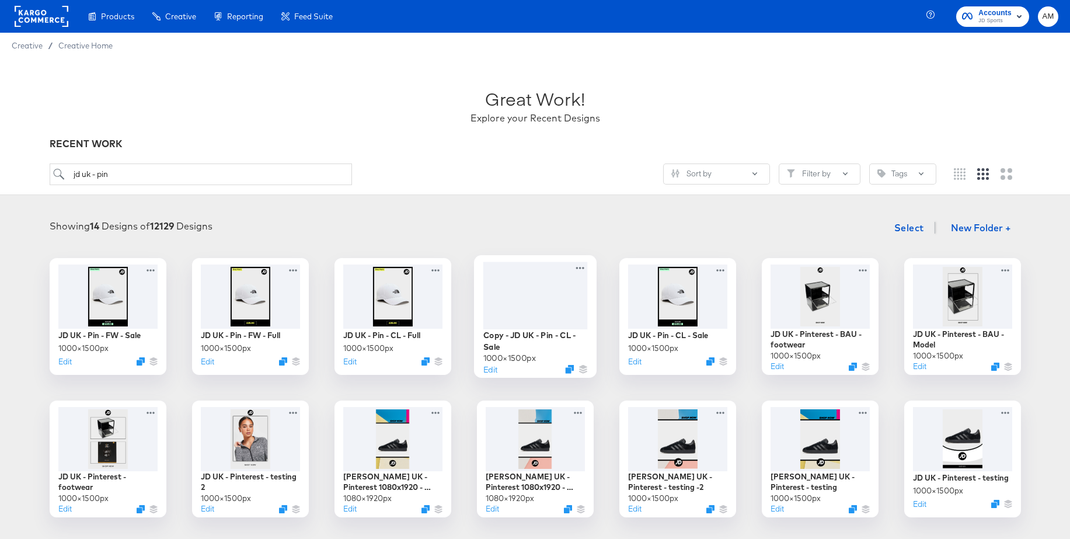
scroll to position [7, 0]
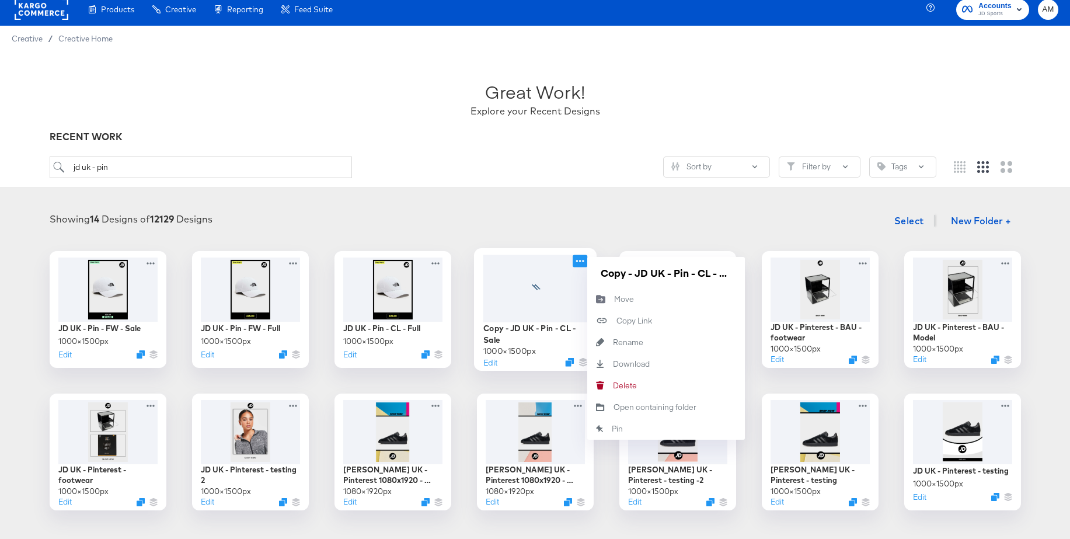
click at [582, 262] on icon at bounding box center [579, 260] width 15 height 12
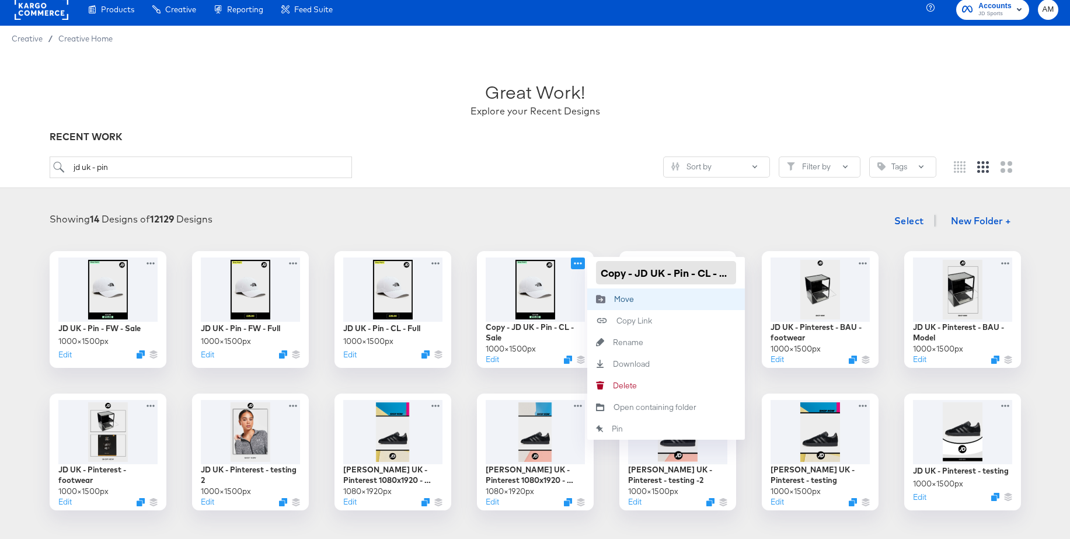
drag, startPoint x: 636, startPoint y: 274, endPoint x: 651, endPoint y: 292, distance: 23.6
click at [571, 272] on div "Copy - JD UK - Pin - CL - Sale 1000 × 1500 px Edit Copy - JD UK - Pin - CL - Sa…" at bounding box center [535, 309] width 117 height 117
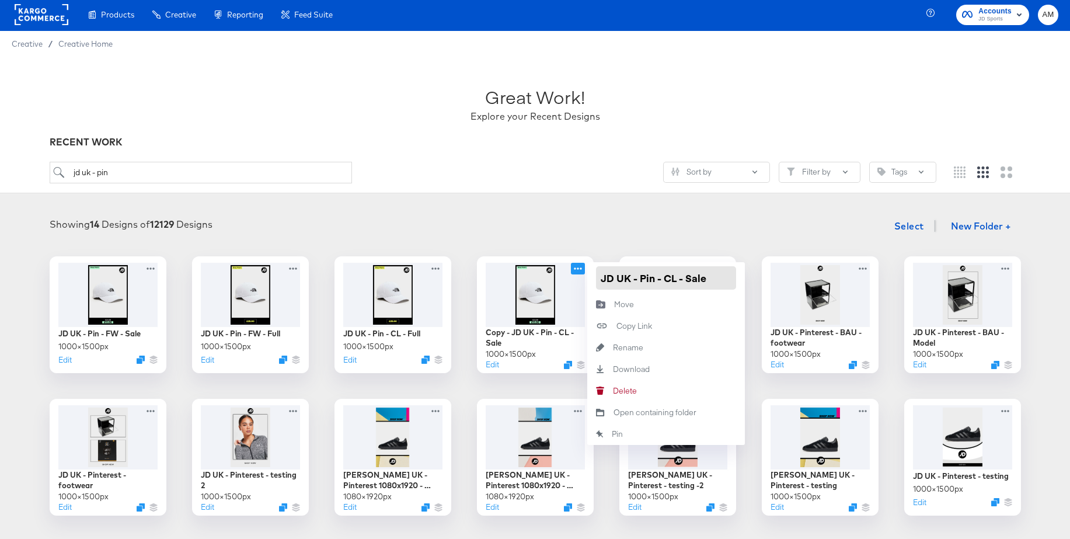
scroll to position [3, 0]
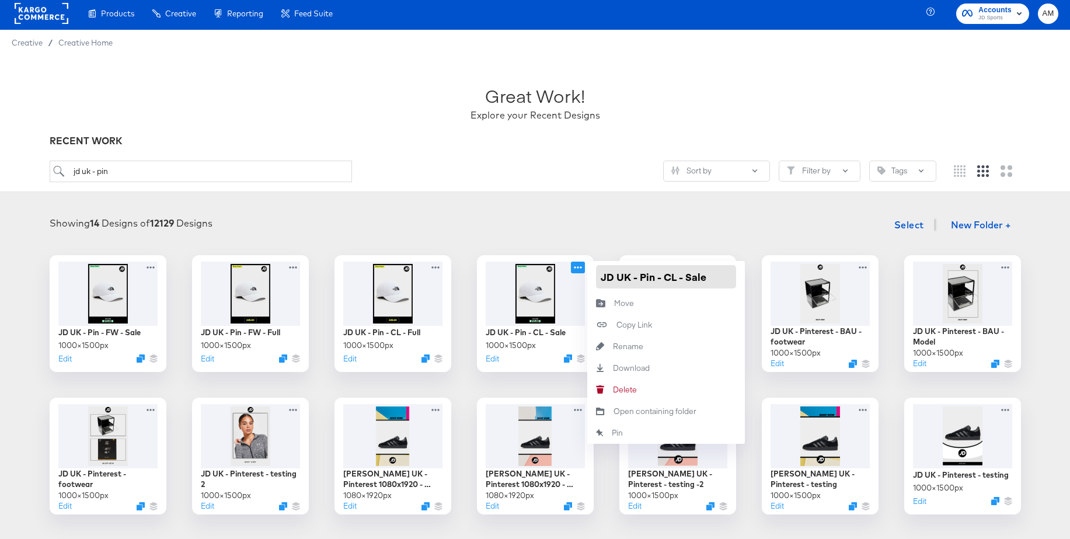
drag, startPoint x: 688, startPoint y: 278, endPoint x: 716, endPoint y: 279, distance: 28.0
click at [716, 279] on input "JD UK - Pin - CL - Sale" at bounding box center [666, 276] width 140 height 23
type input "JD UK - Pin - CL - Mega offers"
click at [673, 234] on div "Showing 14 Designs of 12129 Designs Select New Folder +" at bounding box center [535, 225] width 1046 height 24
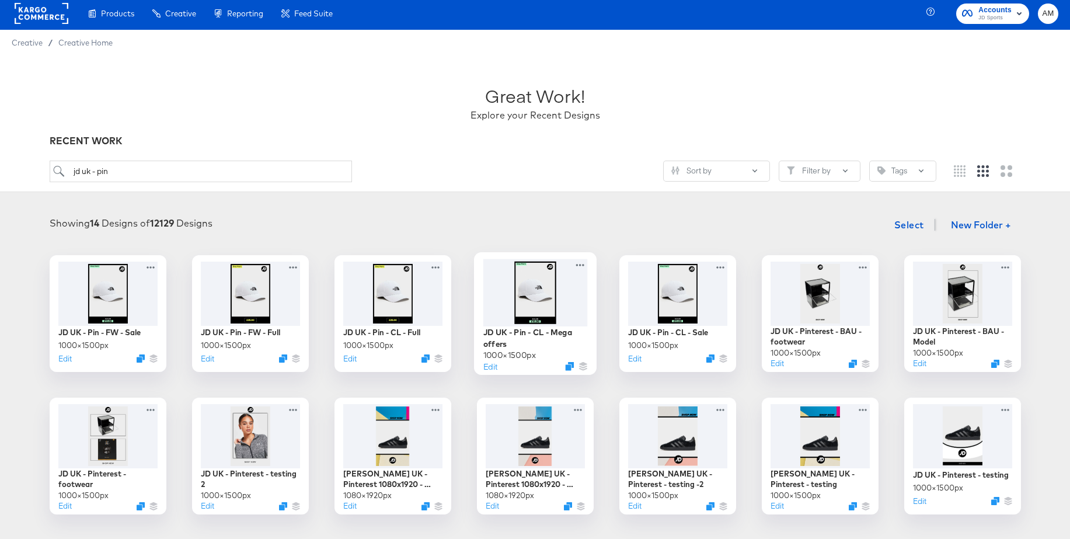
click at [538, 282] on div at bounding box center [535, 292] width 104 height 67
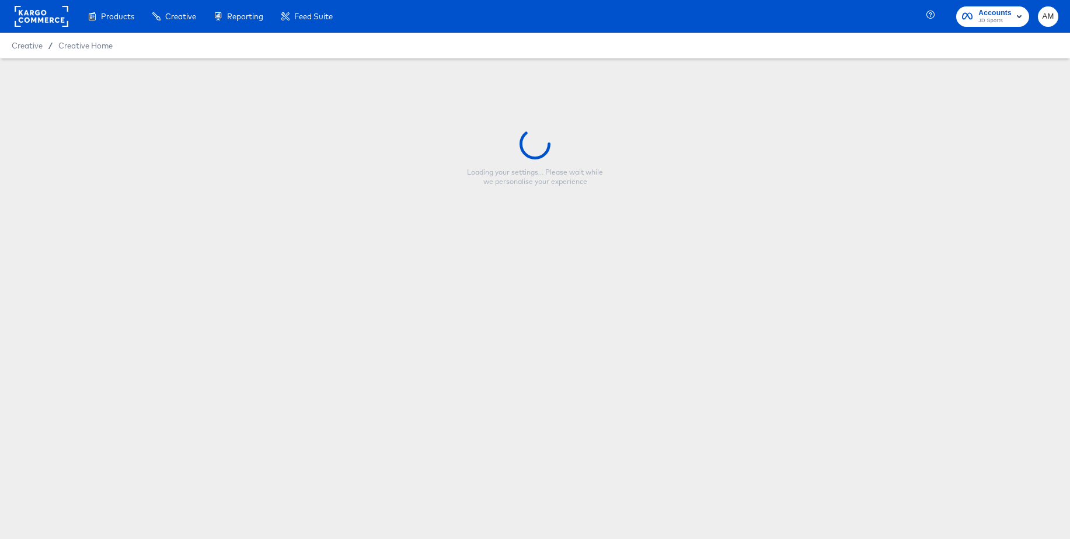
type input "JD UK - Pin - CL - Mega offers"
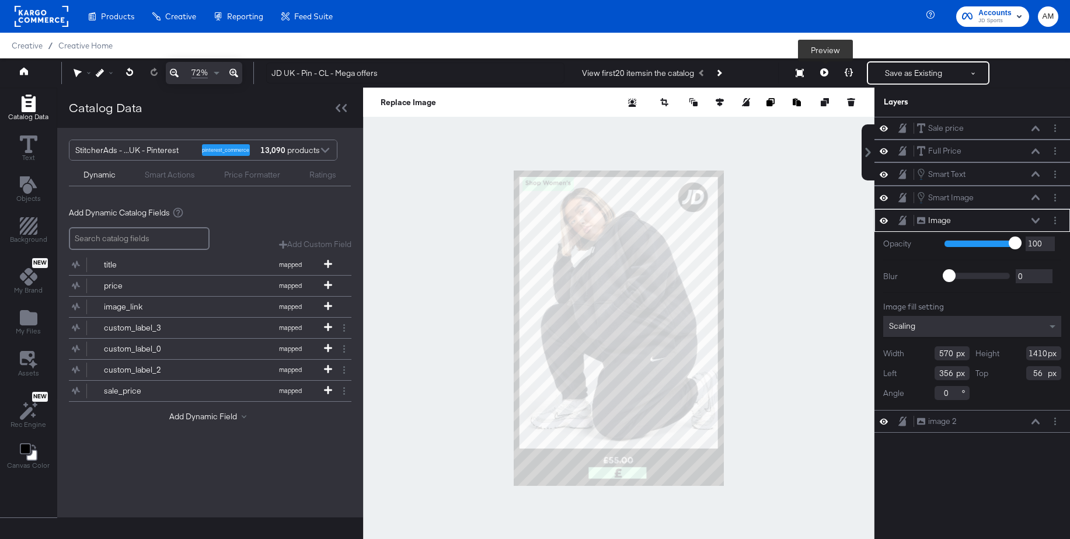
click at [826, 73] on icon at bounding box center [824, 72] width 8 height 8
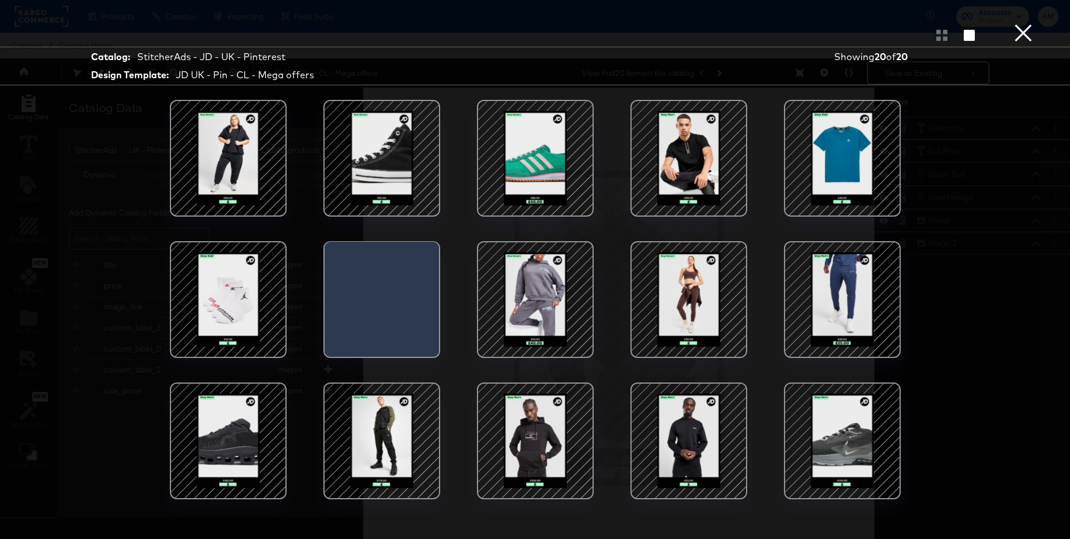
click at [511, 270] on div at bounding box center [535, 299] width 99 height 99
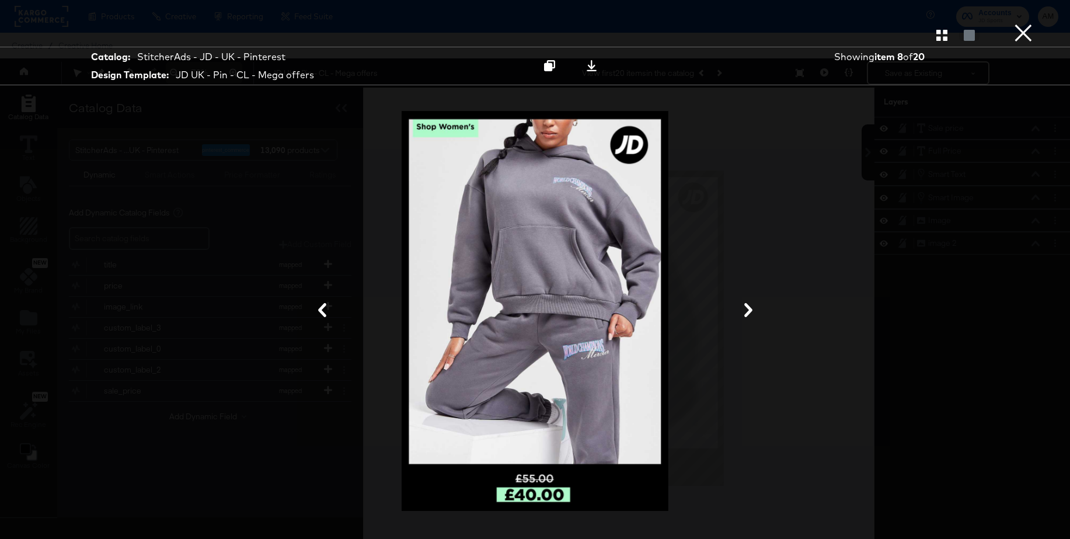
click at [1019, 23] on button "×" at bounding box center [1022, 11] width 23 height 23
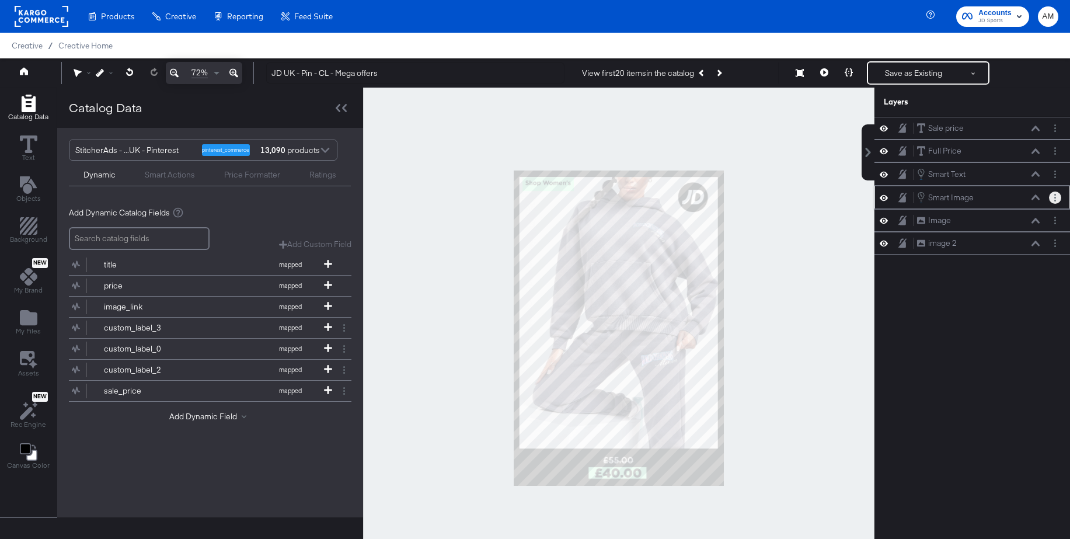
click at [1050, 198] on button "Layer Options" at bounding box center [1055, 197] width 12 height 12
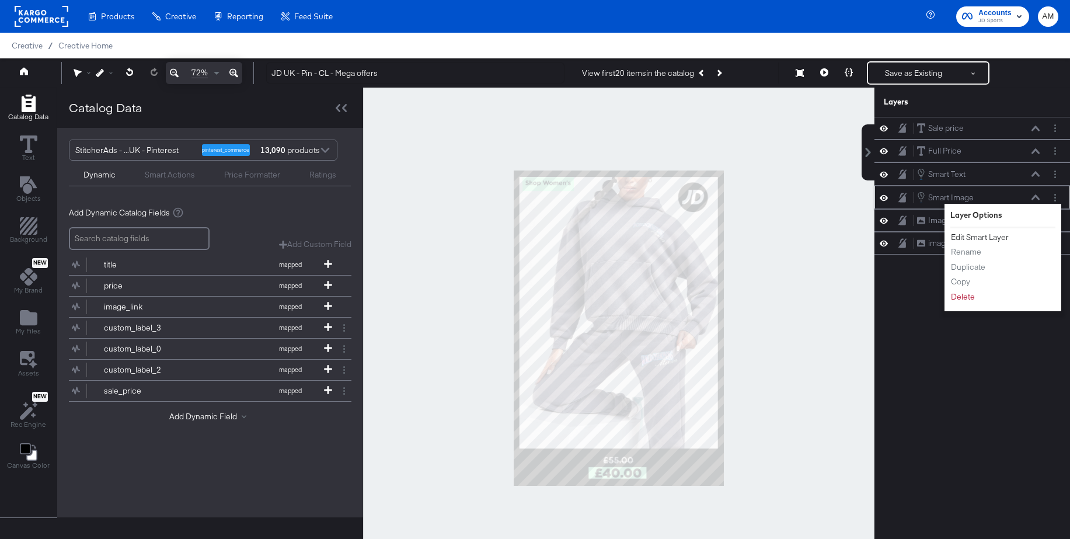
click at [966, 238] on button "Edit Smart Layer" at bounding box center [979, 237] width 59 height 12
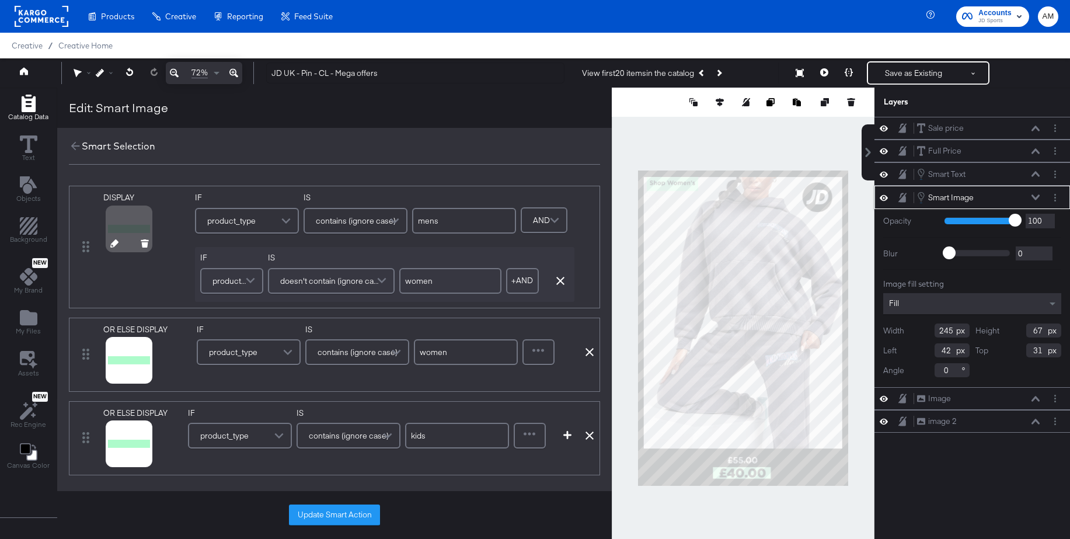
click at [110, 246] on icon at bounding box center [114, 243] width 8 height 8
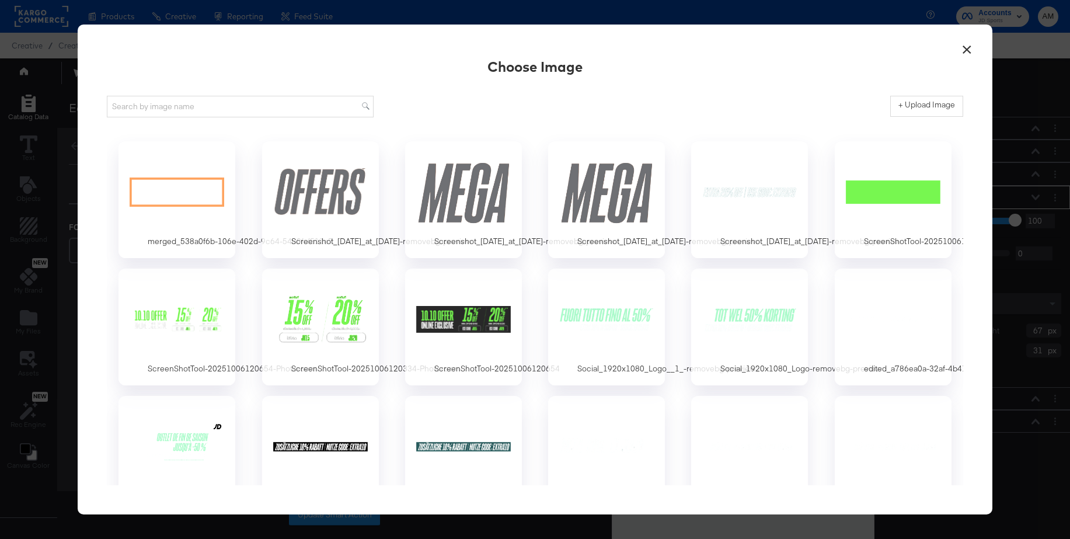
click at [965, 47] on button "×" at bounding box center [966, 46] width 21 height 21
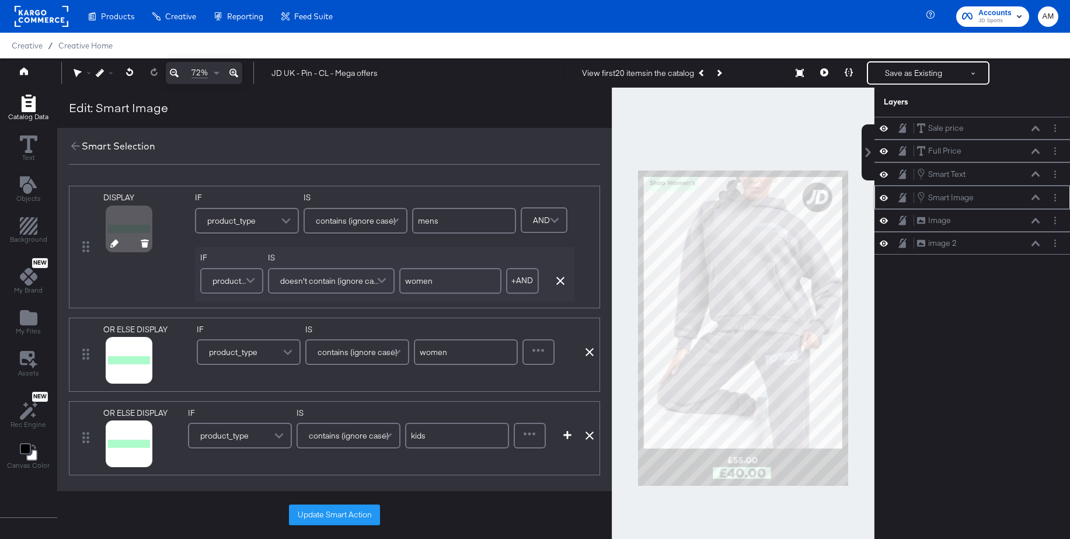
click at [141, 249] on button at bounding box center [145, 244] width 8 height 11
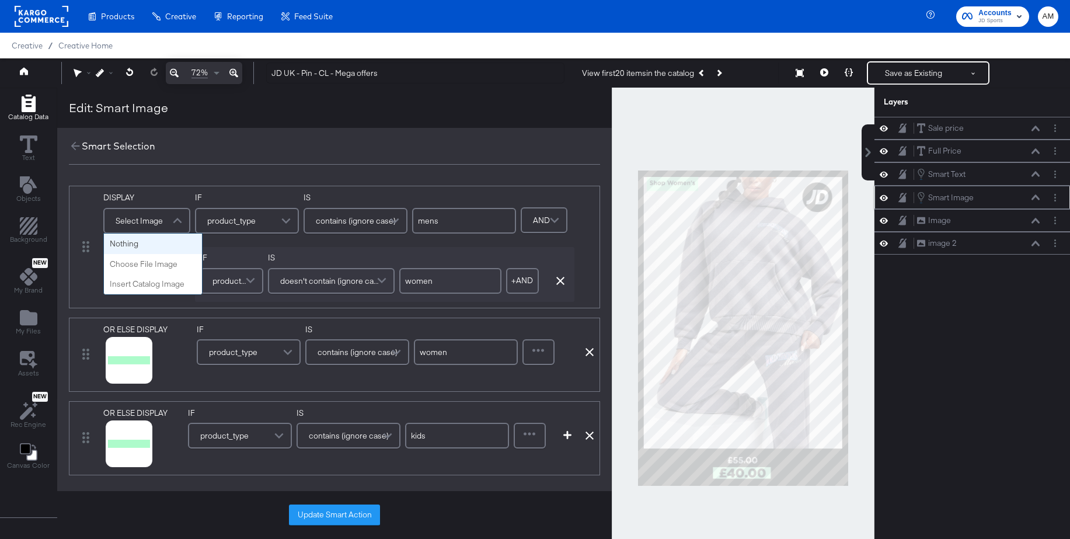
click at [174, 221] on span at bounding box center [179, 220] width 20 height 23
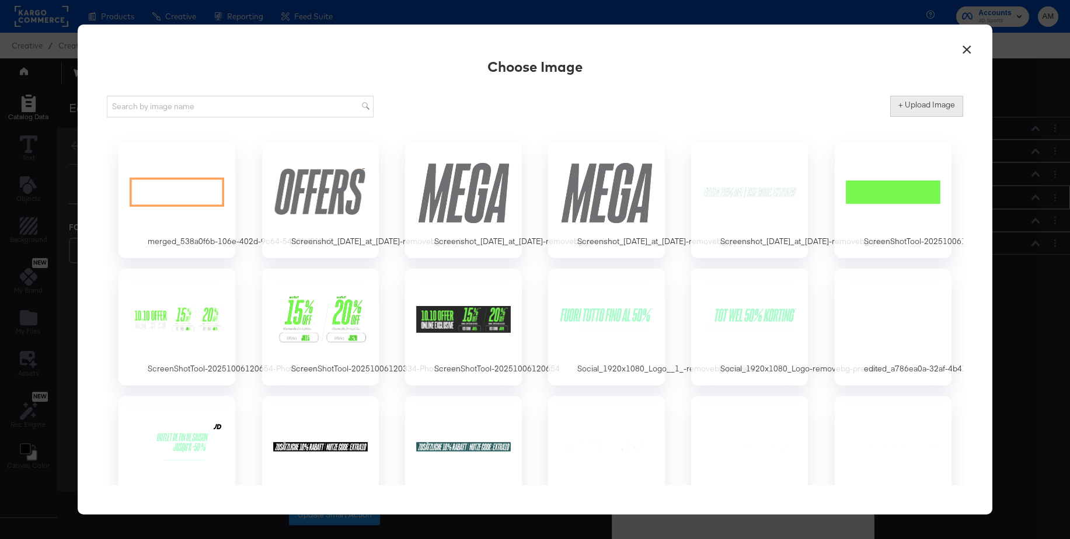
click at [898, 105] on label "+ Upload Image" at bounding box center [926, 104] width 57 height 11
click at [898, 117] on input "+ Upload Image" at bounding box center [1023, 117] width 267 height 0
type input "C:\fakepath\Screenshot 2025-10-14 at 11.19.32.png"
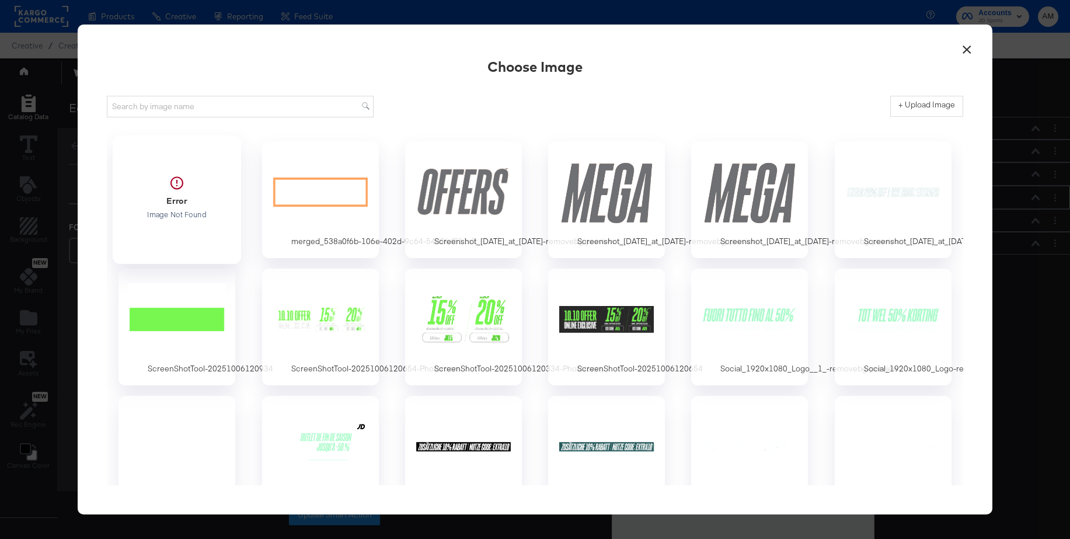
click at [178, 202] on div at bounding box center [177, 197] width 109 height 81
click at [174, 193] on div at bounding box center [177, 191] width 109 height 81
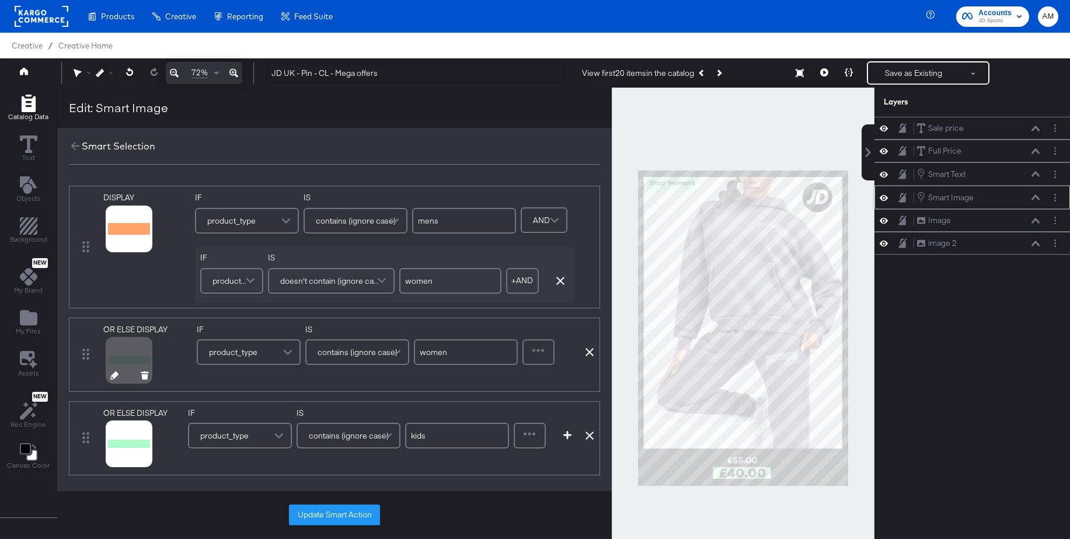
click at [110, 377] on icon at bounding box center [114, 375] width 8 height 8
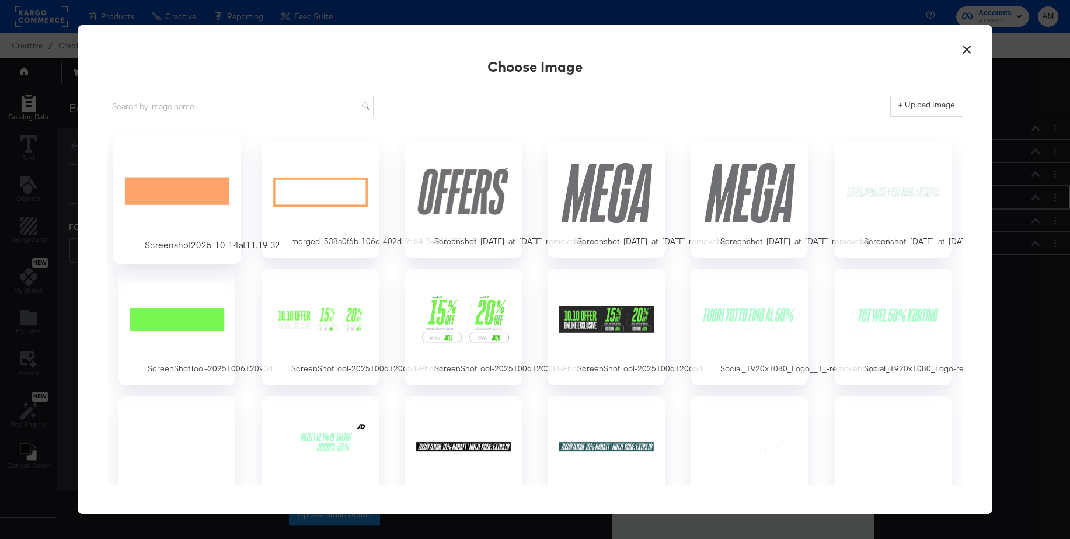
click at [193, 185] on div at bounding box center [177, 191] width 109 height 81
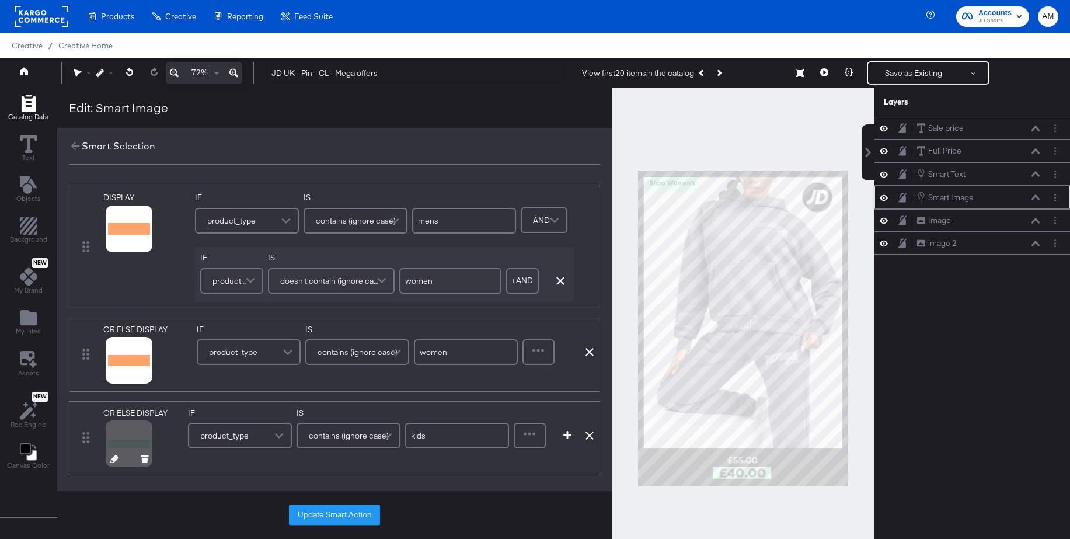
click at [111, 456] on icon at bounding box center [114, 459] width 8 height 8
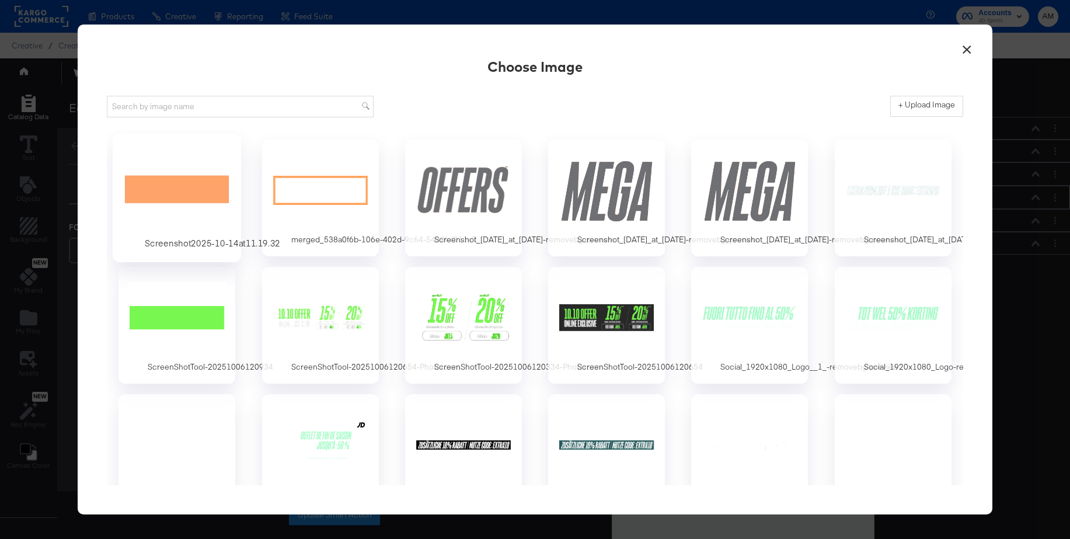
scroll to position [4, 0]
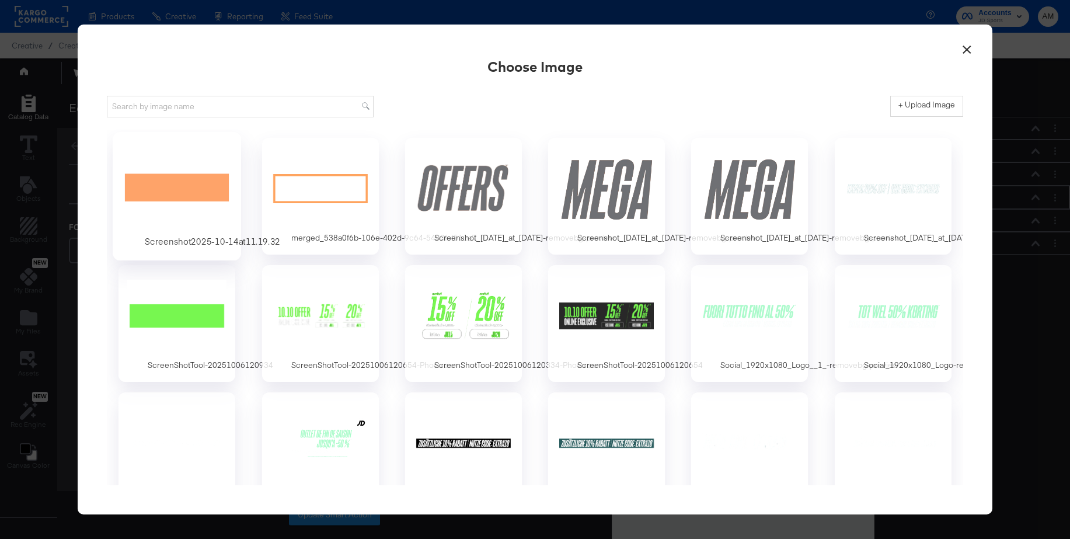
click at [191, 192] on div at bounding box center [177, 188] width 109 height 81
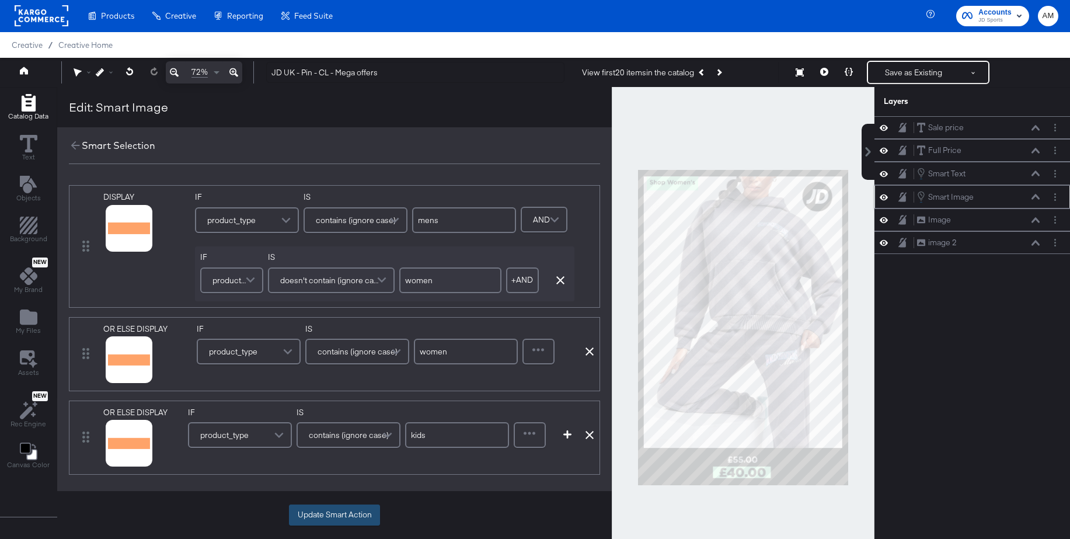
scroll to position [1, 0]
click at [319, 518] on button "Update Smart Action" at bounding box center [334, 514] width 91 height 21
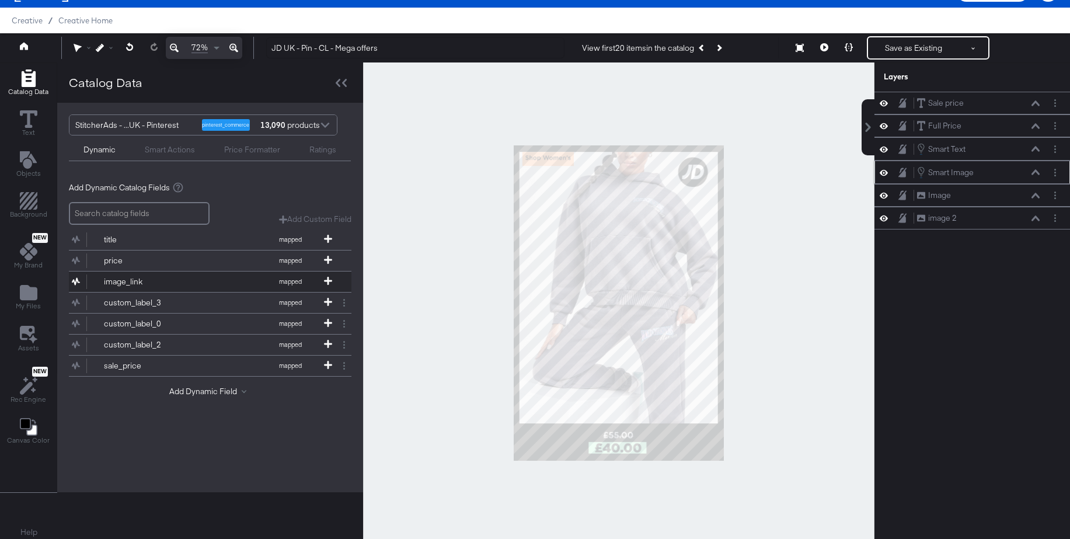
scroll to position [29, 0]
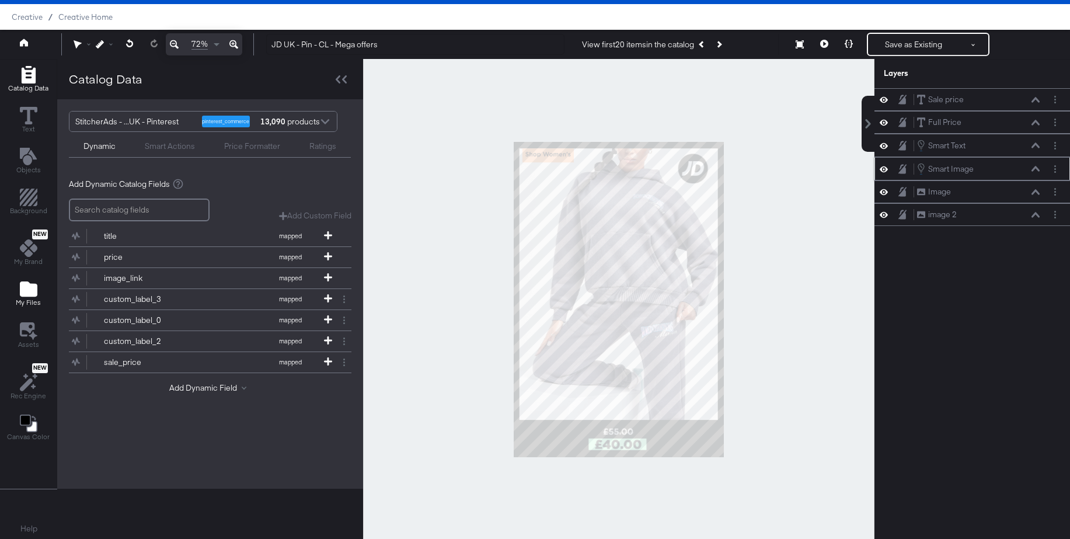
click at [21, 287] on icon "Add Files" at bounding box center [29, 288] width 18 height 15
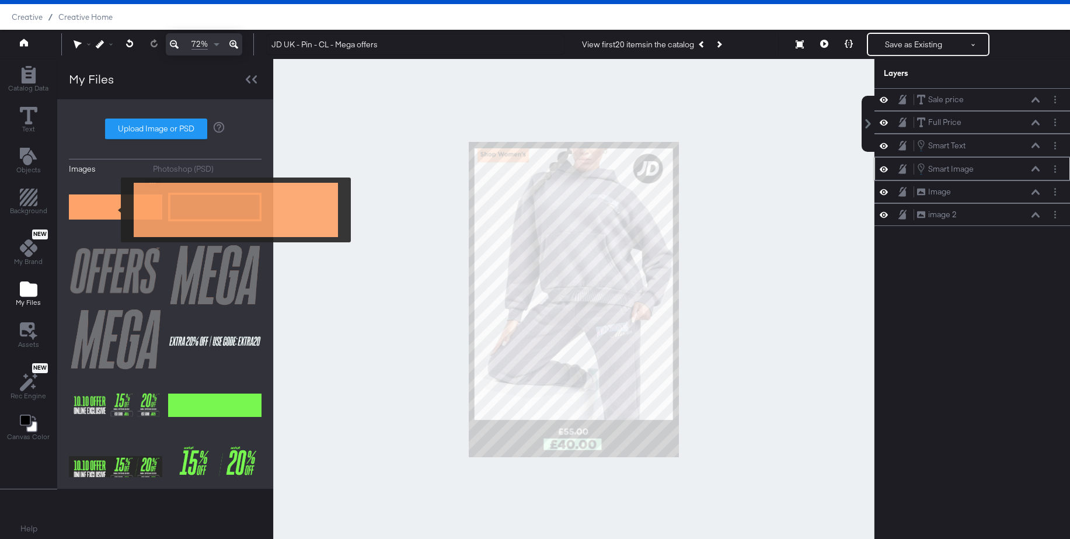
click at [113, 209] on img at bounding box center [115, 207] width 93 height 58
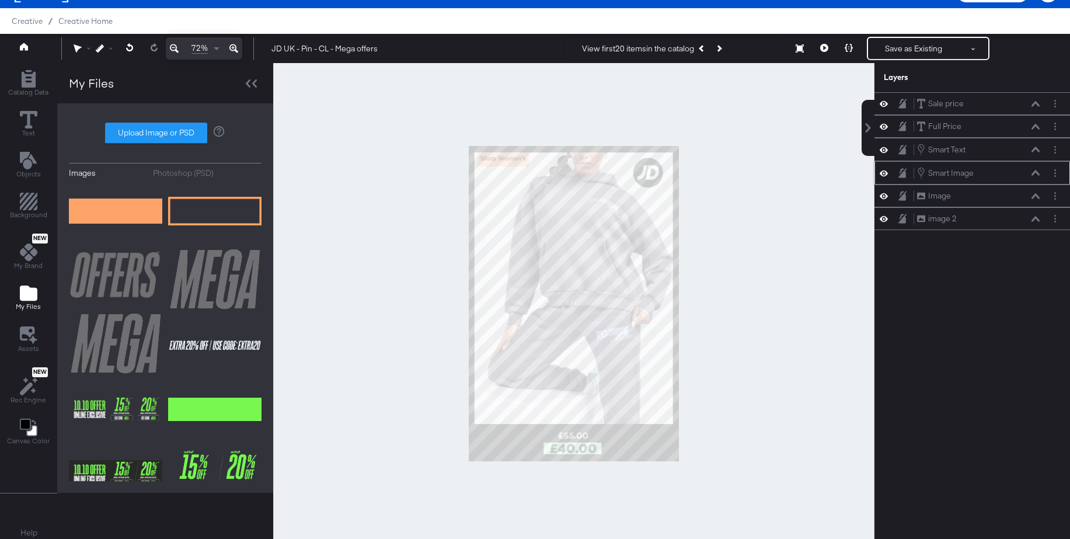
scroll to position [30, 0]
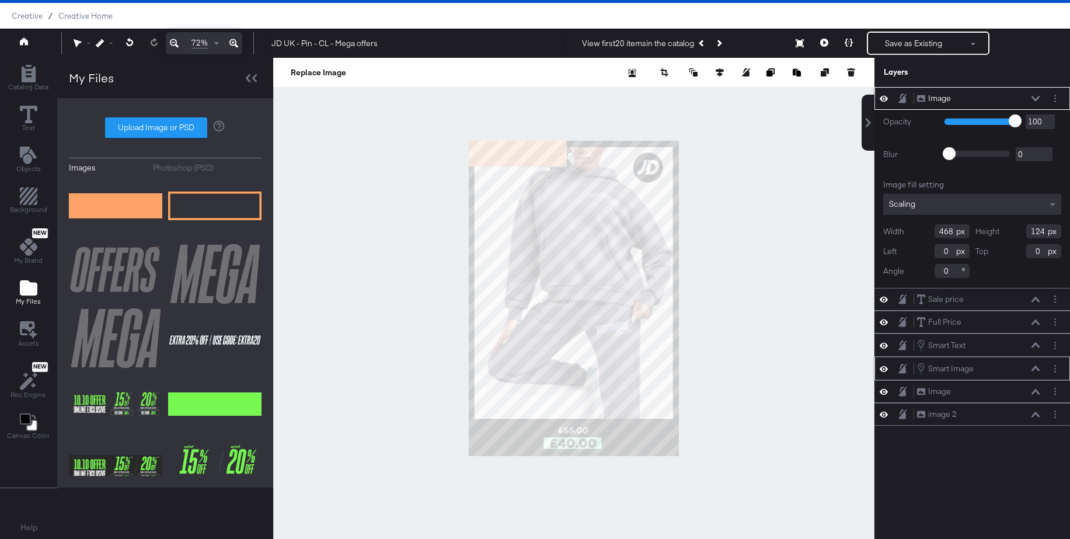
type input "567"
type input "489"
click at [1036, 415] on icon at bounding box center [1035, 414] width 8 height 6
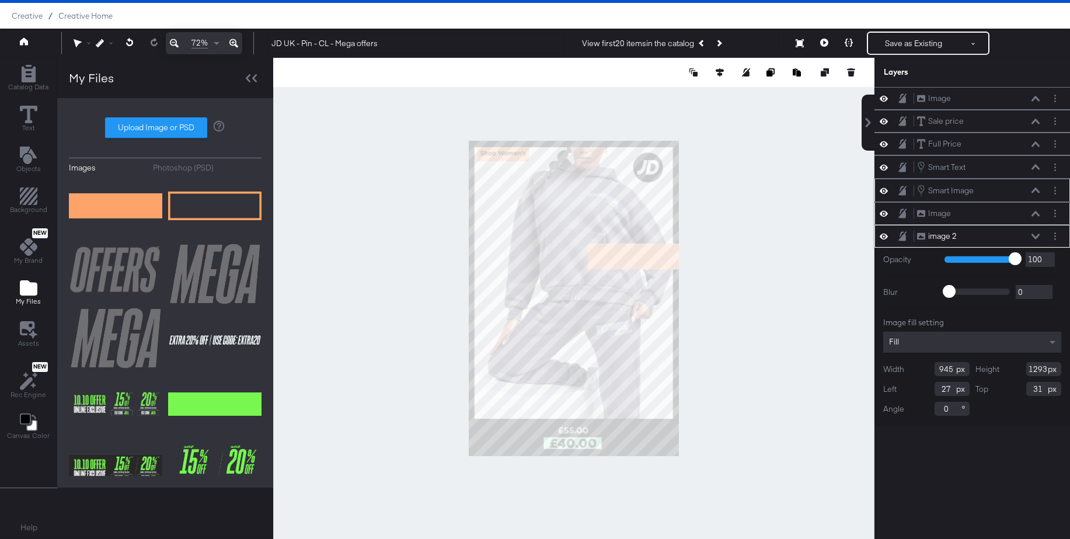
click at [1037, 214] on icon at bounding box center [1035, 213] width 8 height 5
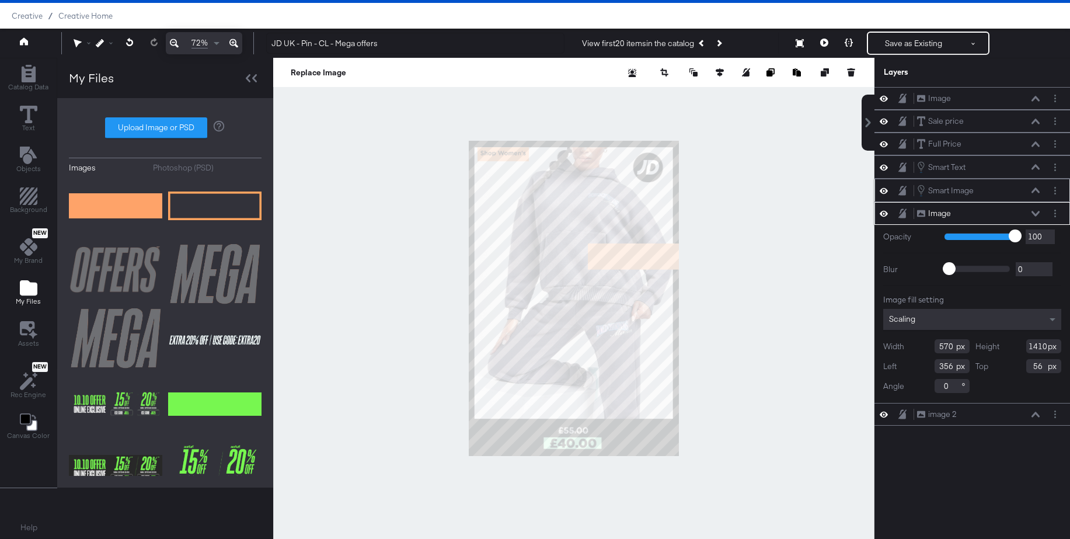
click at [1037, 214] on icon at bounding box center [1035, 213] width 8 height 5
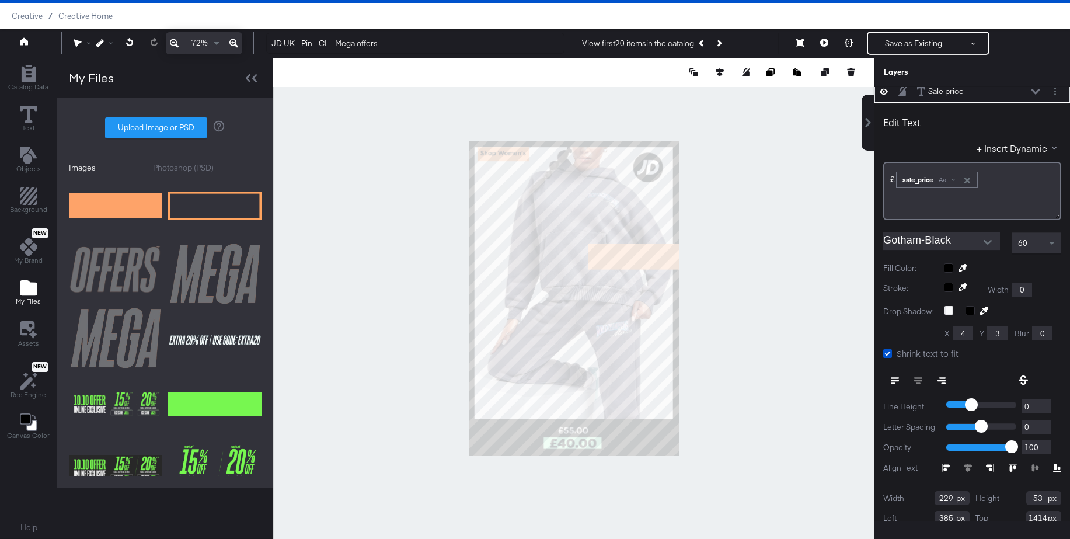
click at [1034, 93] on icon at bounding box center [1035, 91] width 8 height 5
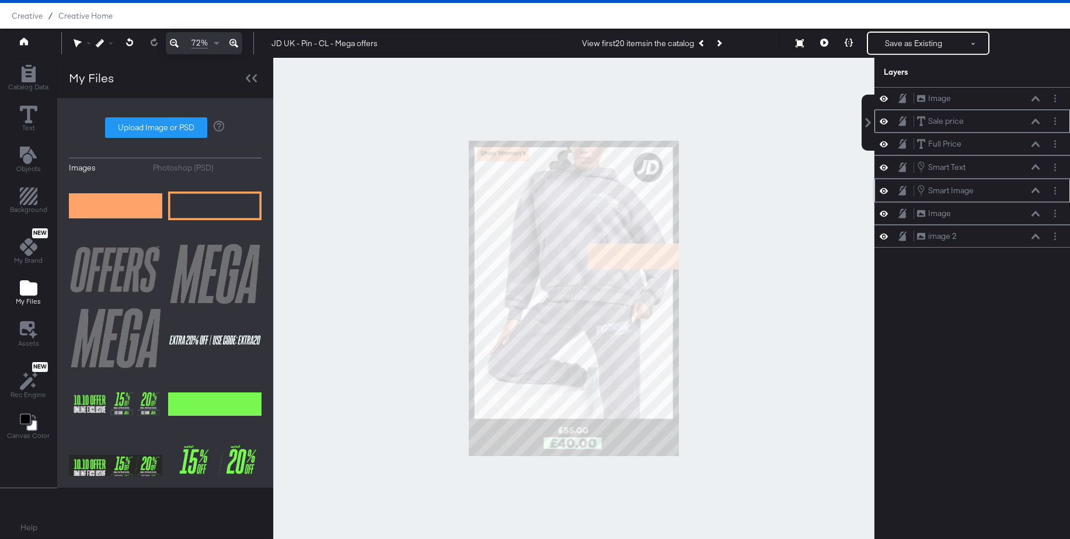
scroll to position [0, 0]
click at [1035, 166] on icon at bounding box center [1035, 167] width 8 height 6
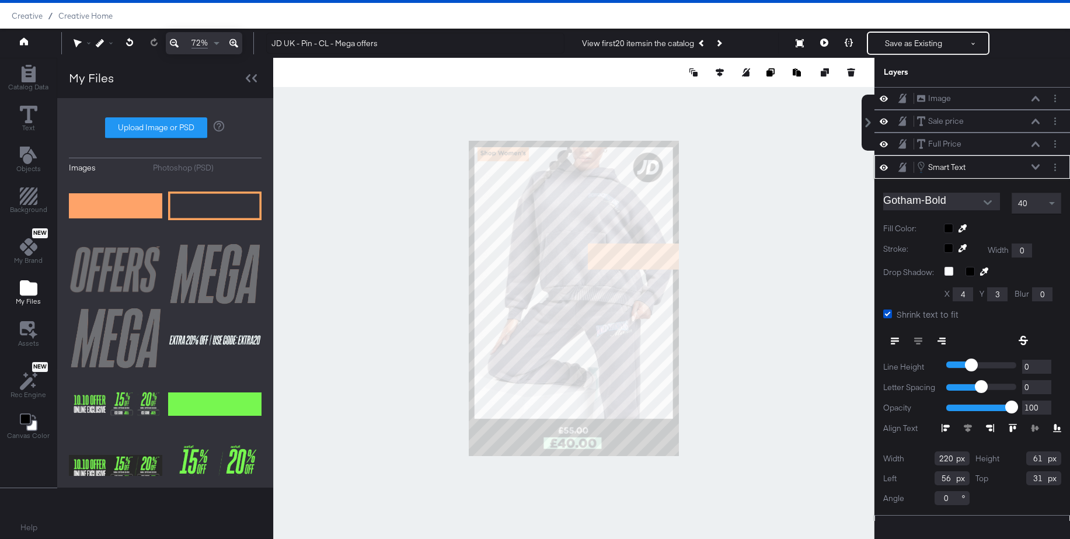
click at [1035, 166] on icon at bounding box center [1035, 167] width 8 height 6
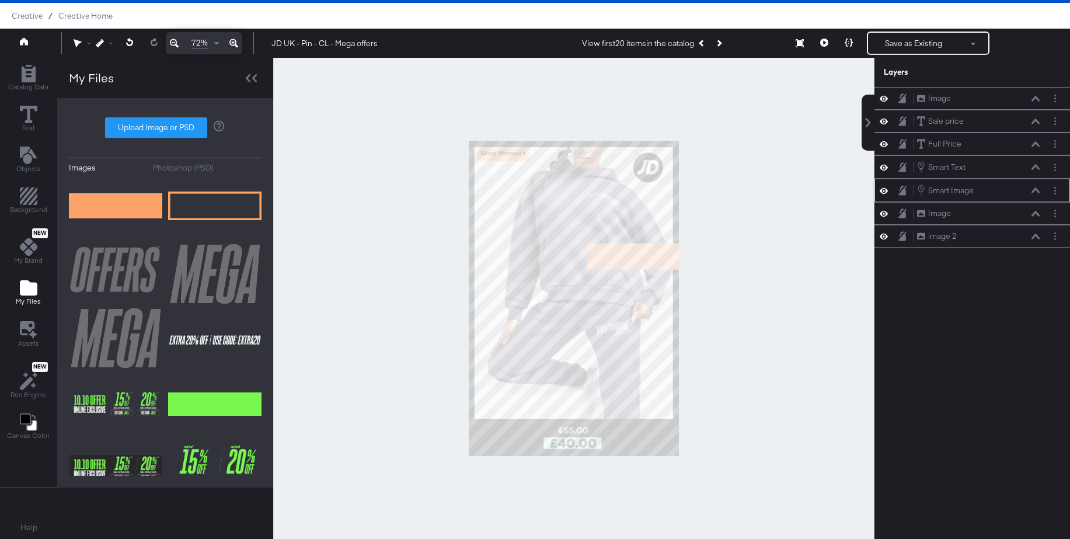
click at [1034, 191] on icon at bounding box center [1035, 190] width 8 height 6
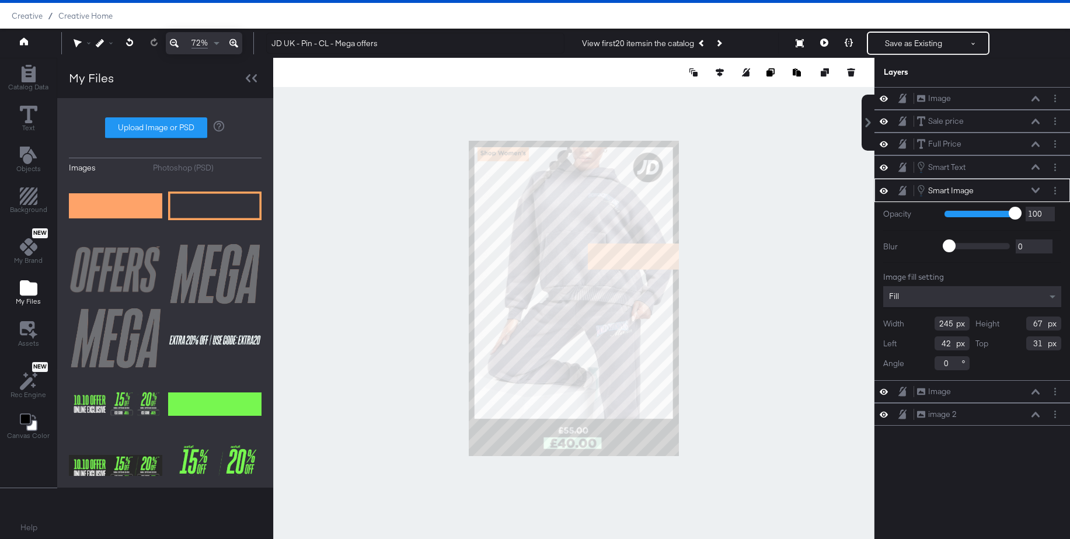
click at [1034, 186] on div "Smart Image Smart Image" at bounding box center [978, 190] width 124 height 13
click at [1036, 188] on icon at bounding box center [1035, 190] width 8 height 6
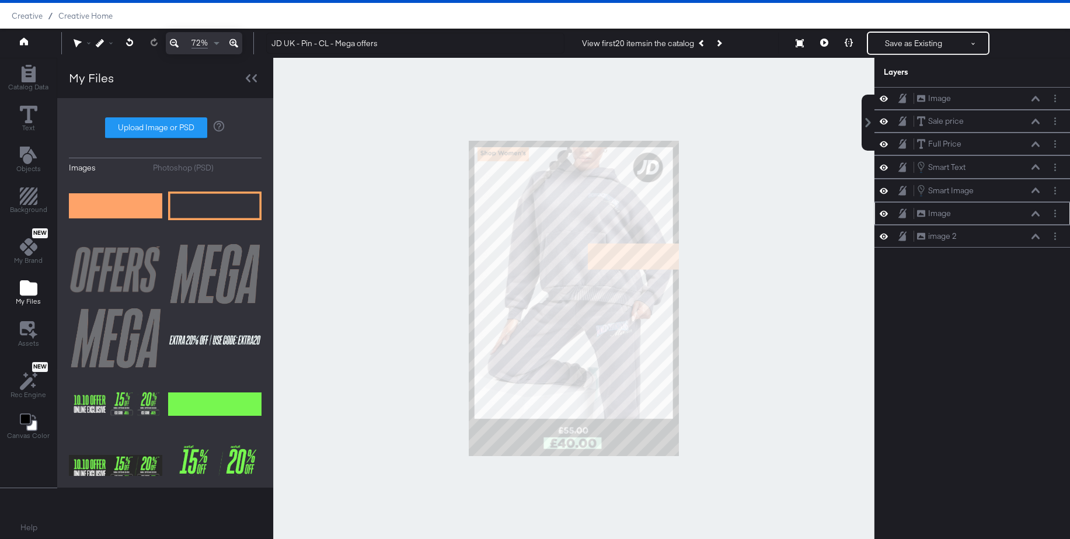
click at [1036, 215] on icon at bounding box center [1035, 214] width 8 height 6
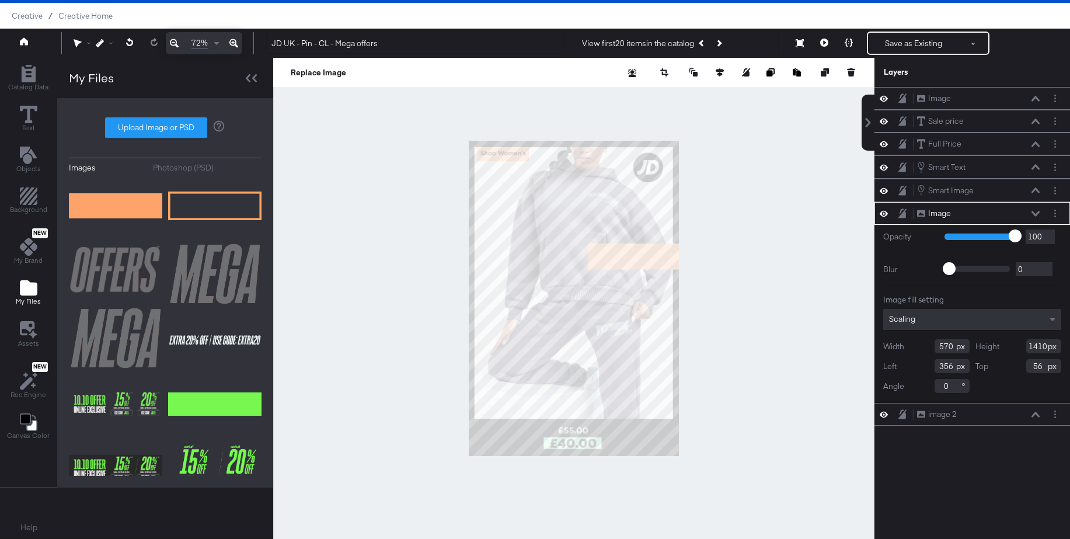
click at [886, 212] on icon at bounding box center [883, 214] width 8 height 6
click at [886, 212] on icon at bounding box center [883, 213] width 8 height 8
click at [884, 213] on icon at bounding box center [883, 214] width 8 height 6
click at [1033, 214] on icon at bounding box center [1035, 213] width 8 height 5
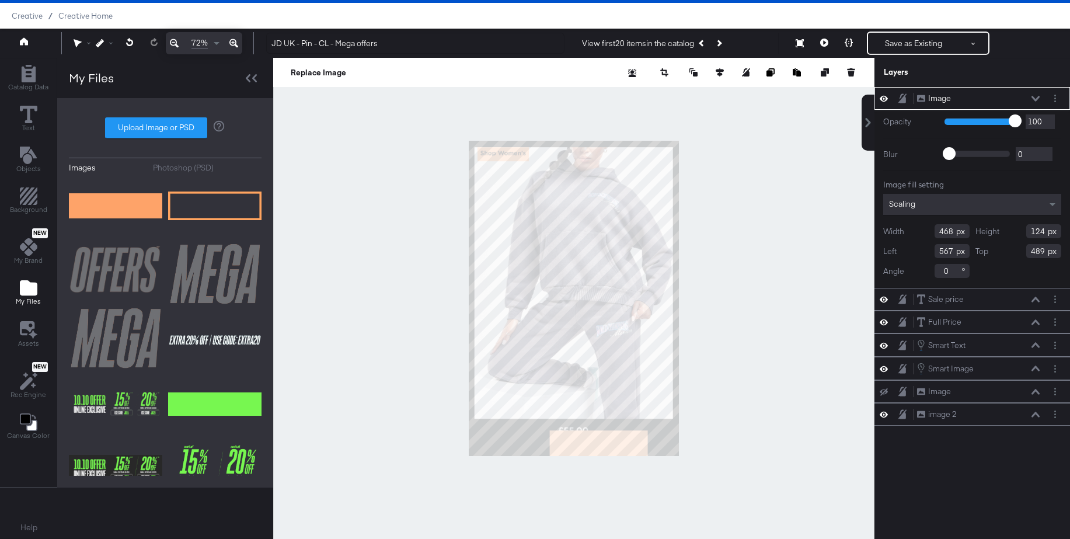
type input "385"
type input "1379"
type input "285"
type input "75"
type input "568"
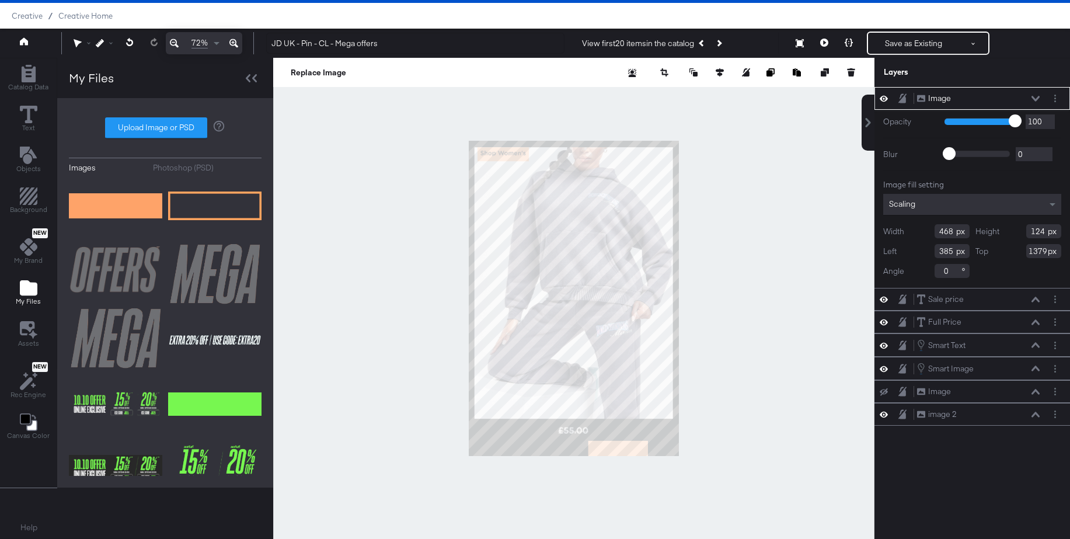
type input "1427"
type input "368"
type input "1403"
click at [1034, 96] on icon at bounding box center [1035, 99] width 8 height 6
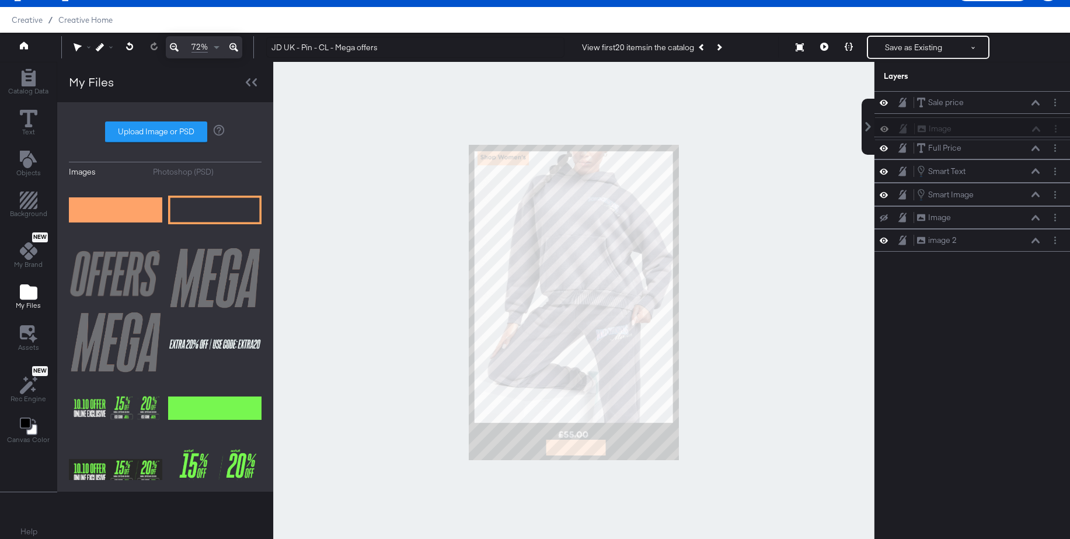
scroll to position [22, 0]
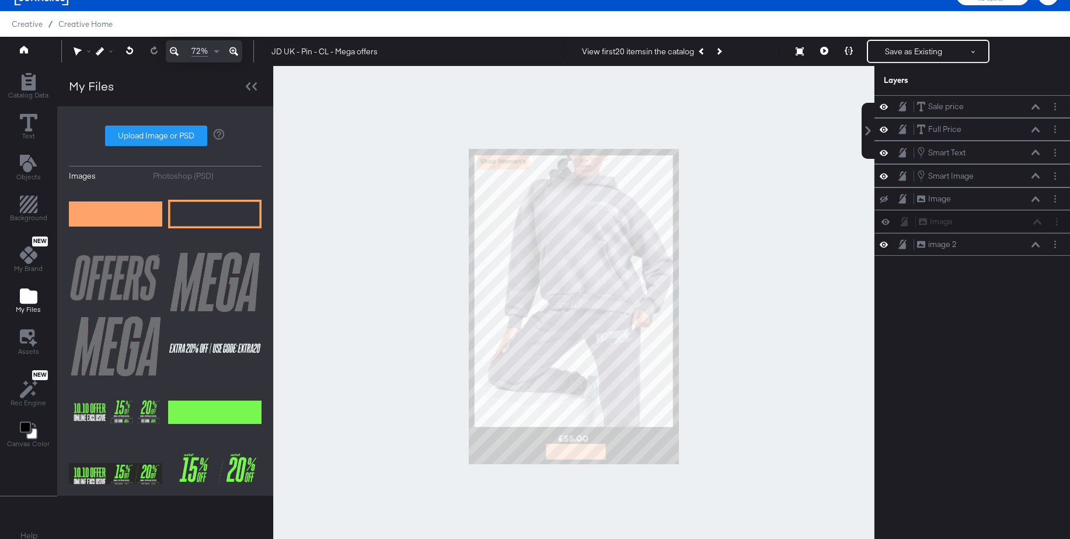
drag, startPoint x: 909, startPoint y: 101, endPoint x: 912, endPoint y: 228, distance: 126.7
click at [912, 228] on div "Image Image Sale price Sale price Full Price Full Price Smart Text Smart Text S…" at bounding box center [971, 175] width 195 height 160
click at [1034, 200] on icon at bounding box center [1035, 199] width 8 height 6
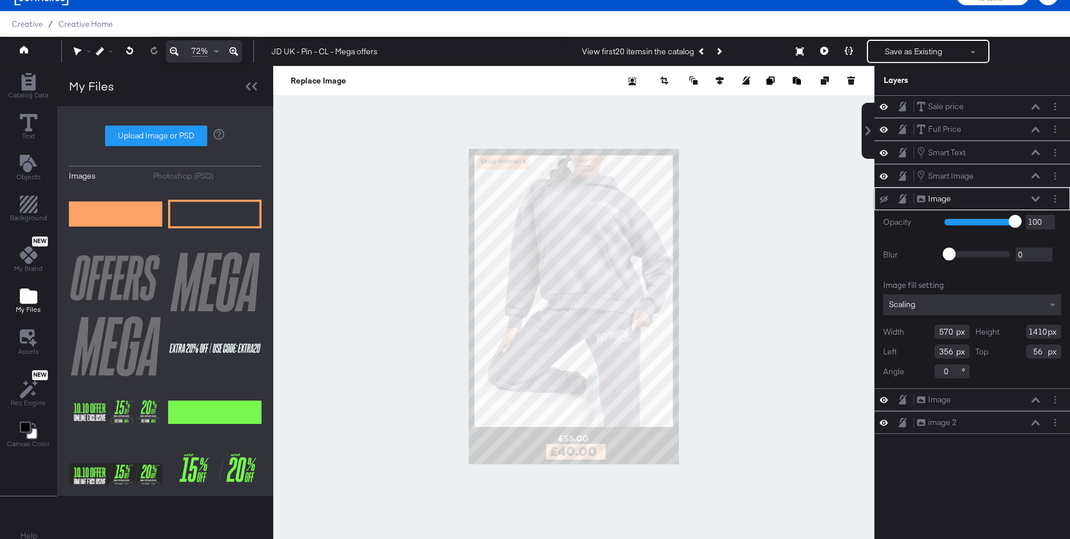
click at [1034, 200] on icon at bounding box center [1035, 198] width 8 height 5
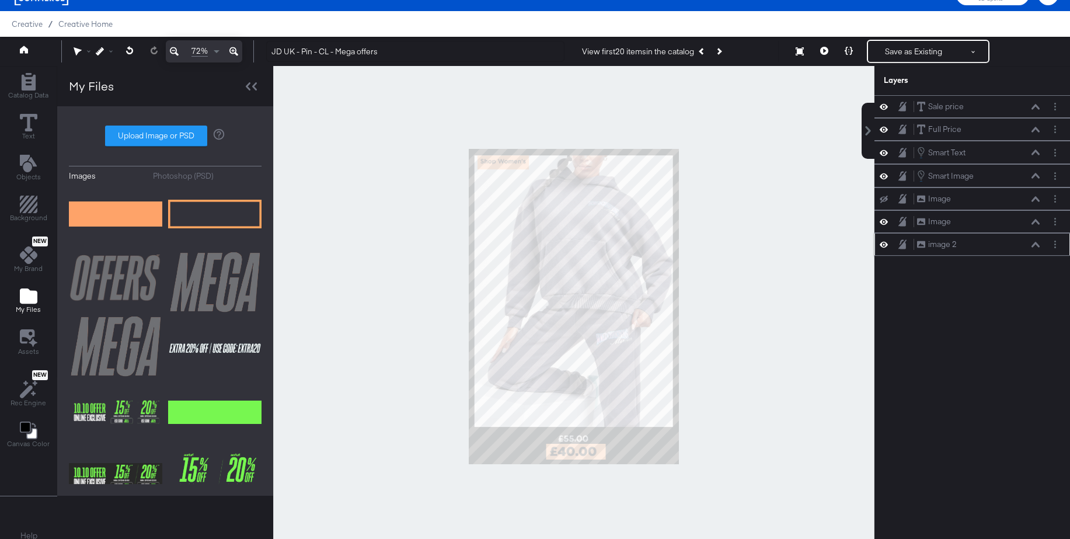
click at [885, 243] on icon at bounding box center [883, 244] width 8 height 10
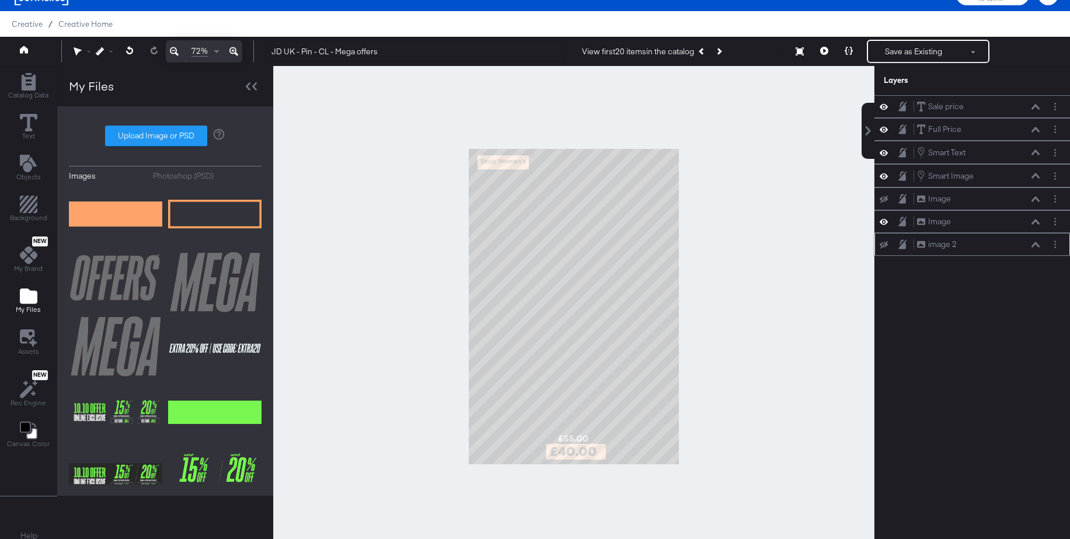
click at [885, 243] on icon at bounding box center [883, 245] width 8 height 8
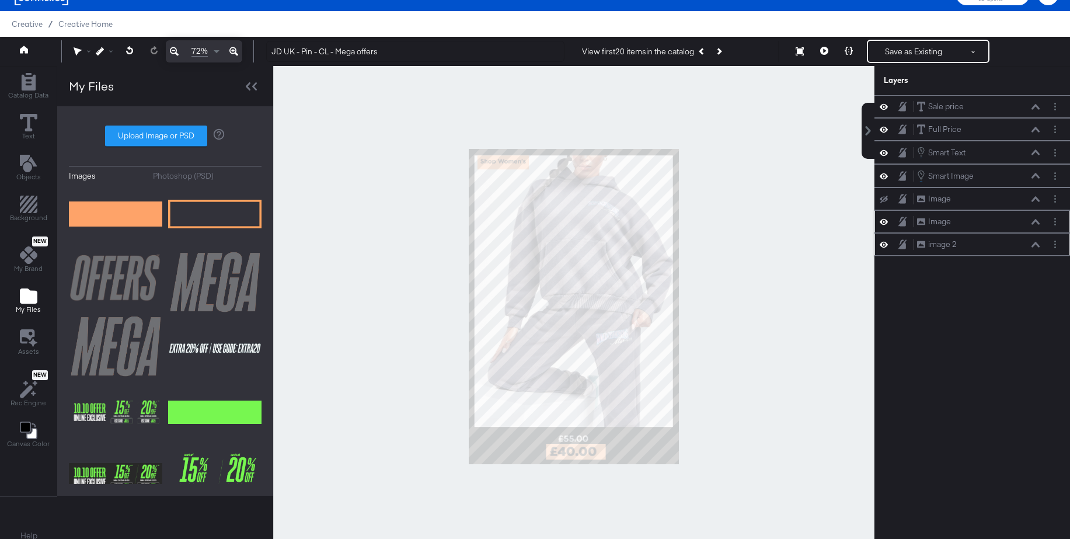
click at [886, 223] on icon at bounding box center [883, 222] width 8 height 6
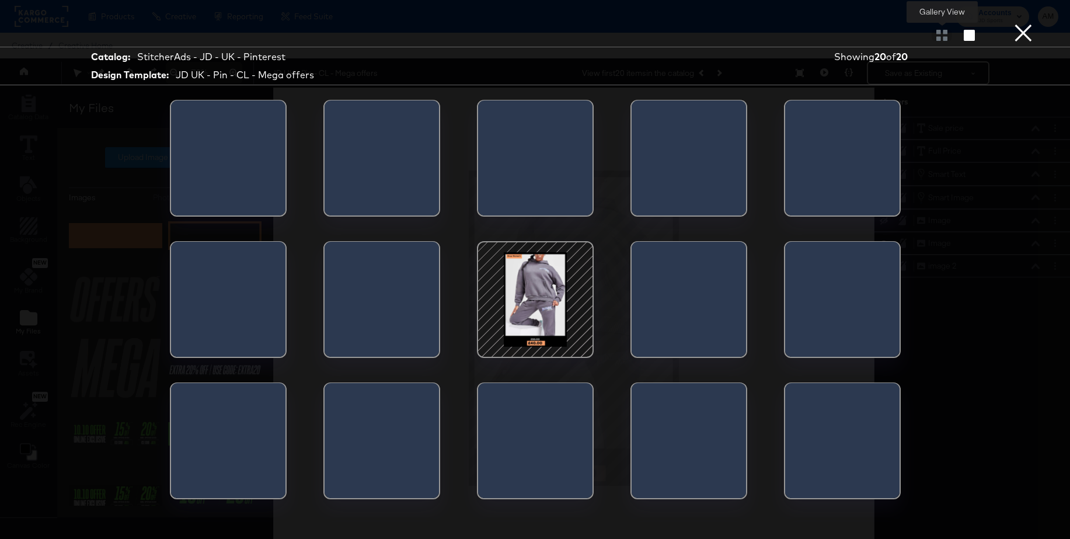
scroll to position [22, 0]
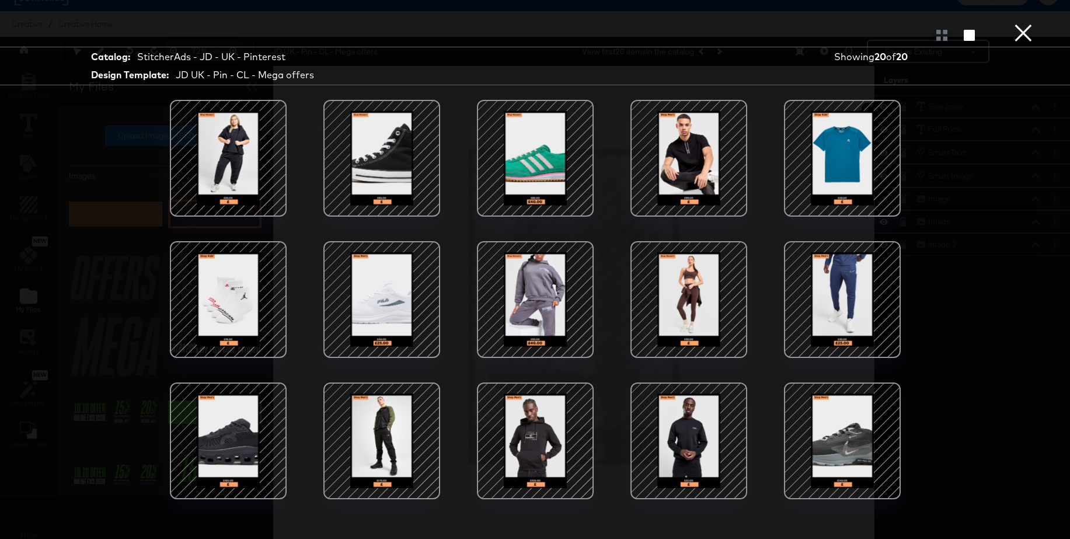
click at [519, 162] on div at bounding box center [535, 158] width 99 height 99
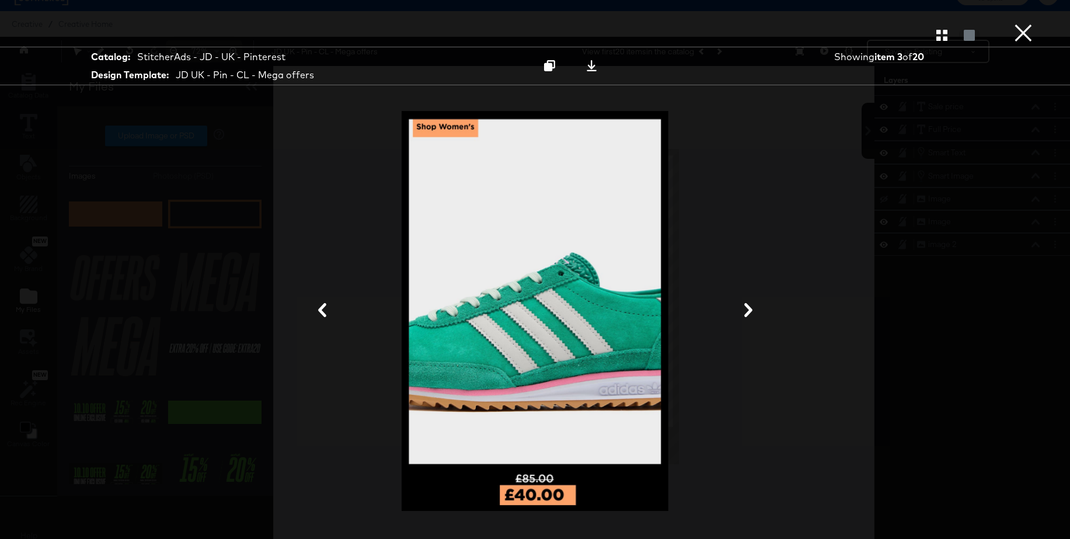
click at [1029, 23] on button "×" at bounding box center [1022, 11] width 23 height 23
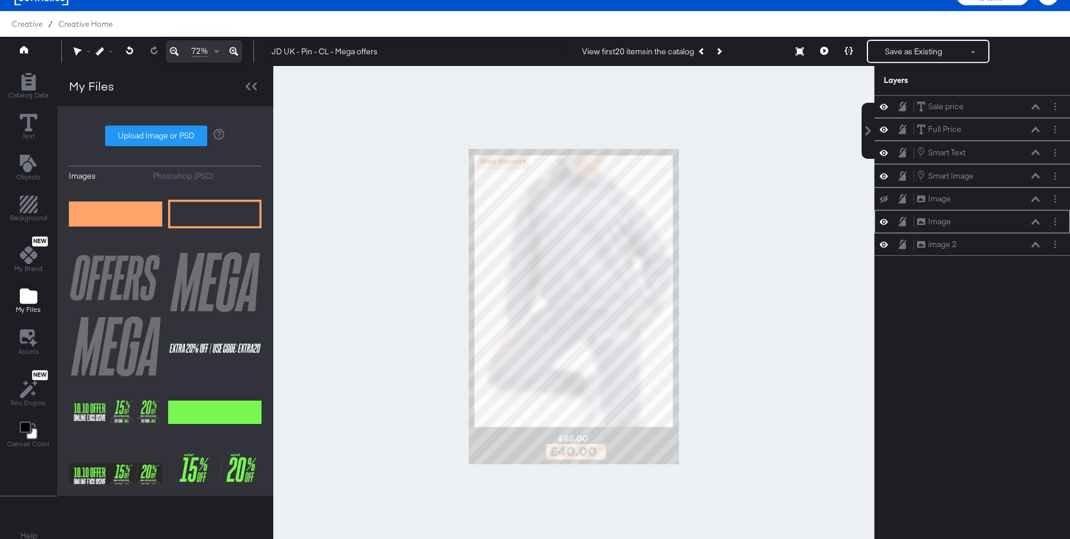
click at [1034, 222] on icon at bounding box center [1035, 221] width 8 height 5
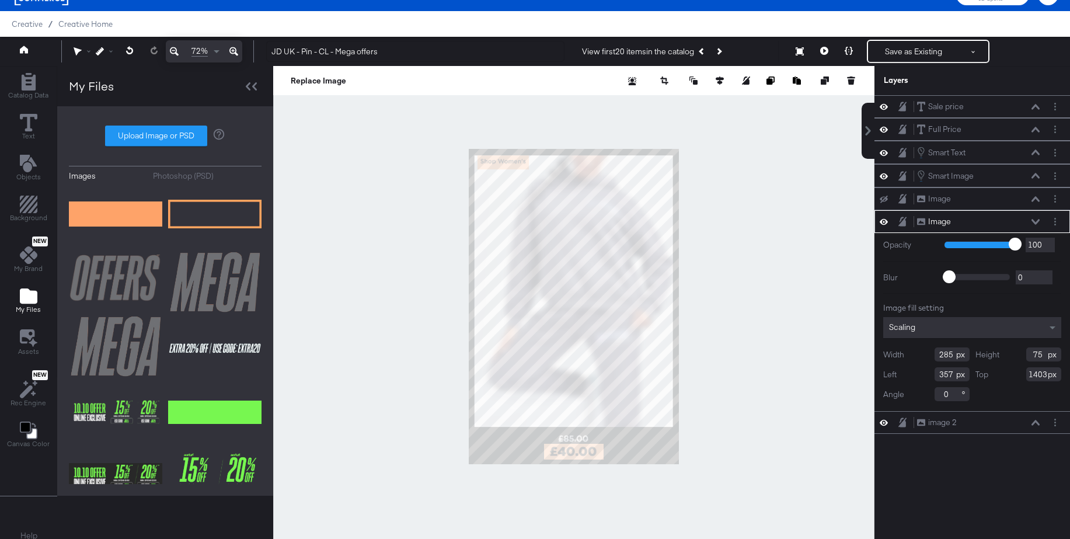
type input "356"
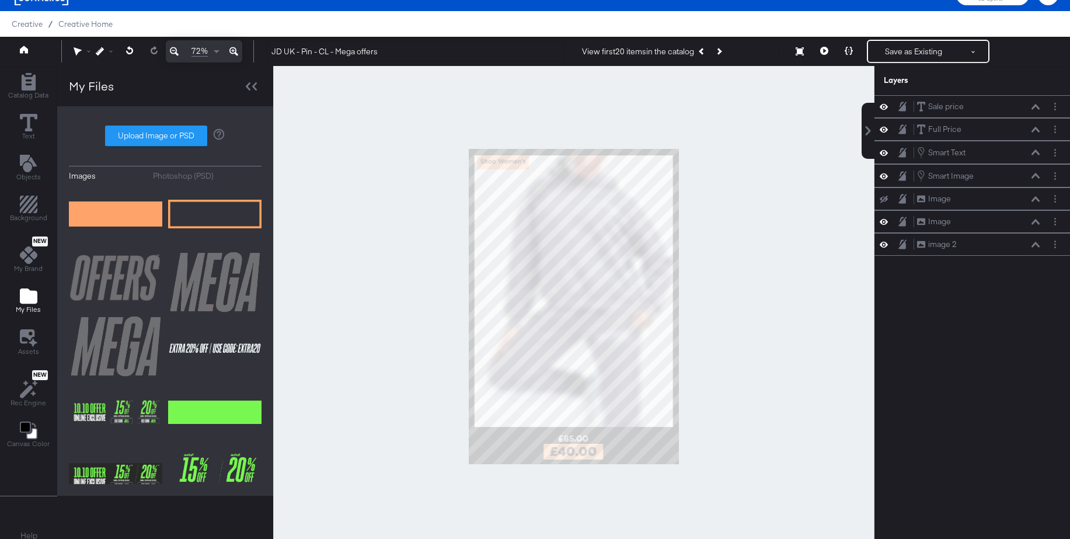
click at [779, 308] on div at bounding box center [573, 306] width 601 height 481
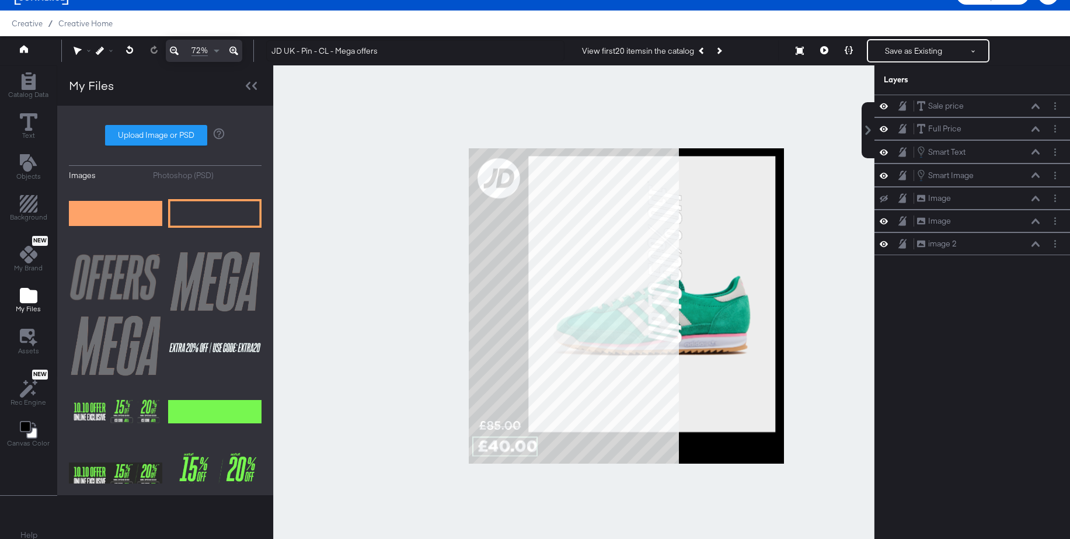
scroll to position [27, 0]
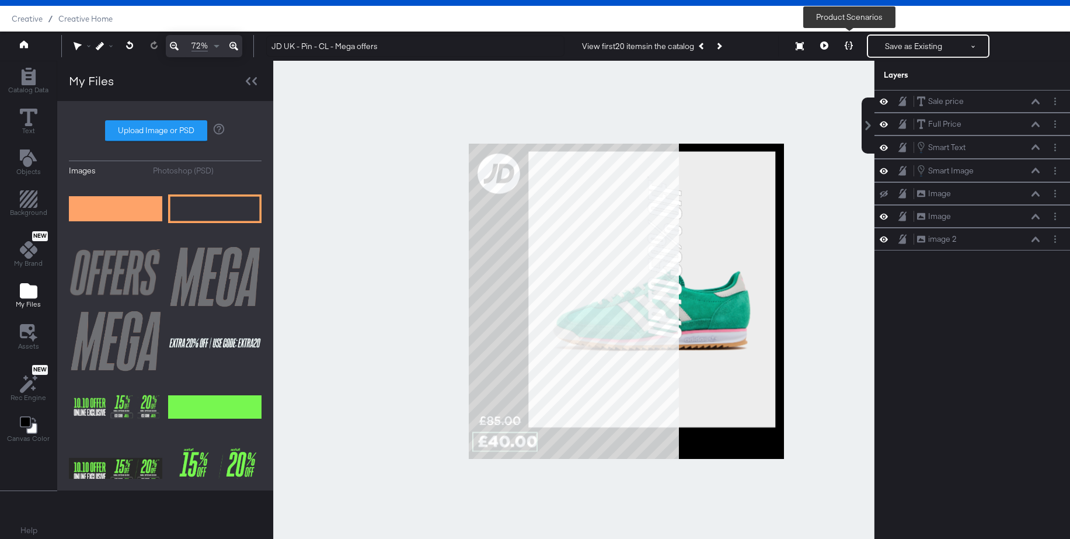
click at [846, 45] on icon at bounding box center [848, 45] width 8 height 8
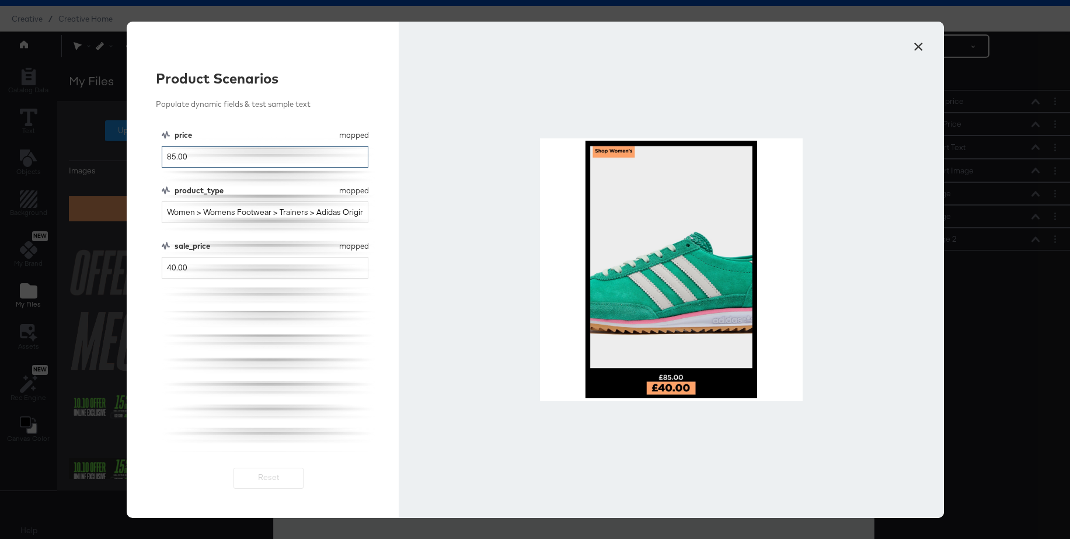
drag, startPoint x: 199, startPoint y: 159, endPoint x: 134, endPoint y: 153, distance: 65.6
click at [134, 153] on div "Product Scenarios Populate dynamic fields & test sample text price mapped price…" at bounding box center [263, 270] width 273 height 496
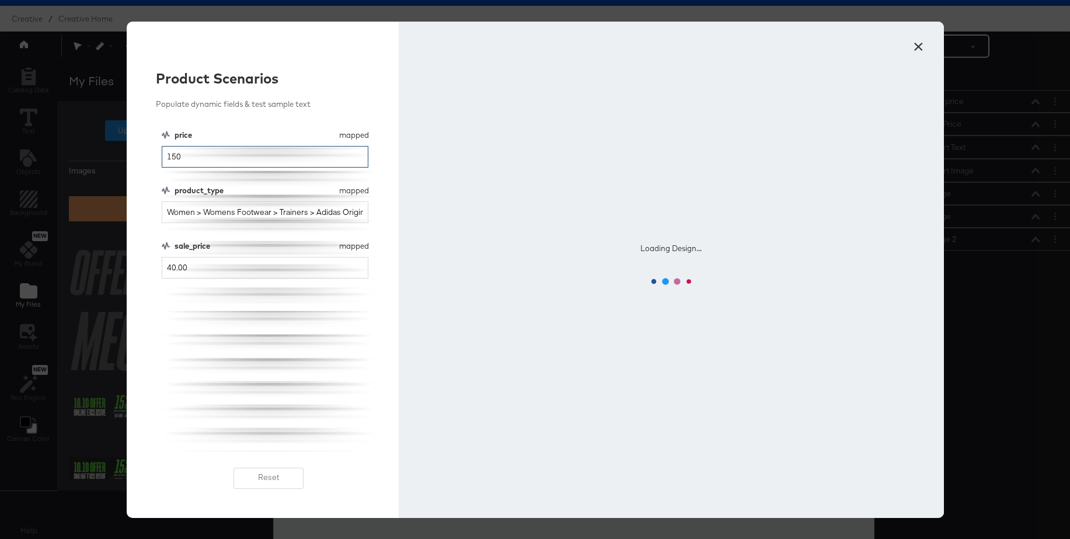
type input "150"
drag, startPoint x: 198, startPoint y: 268, endPoint x: 146, endPoint y: 267, distance: 52.5
click at [146, 267] on div "Product Scenarios Populate dynamic fields & test sample text price mapped price…" at bounding box center [263, 270] width 273 height 496
type input "100"
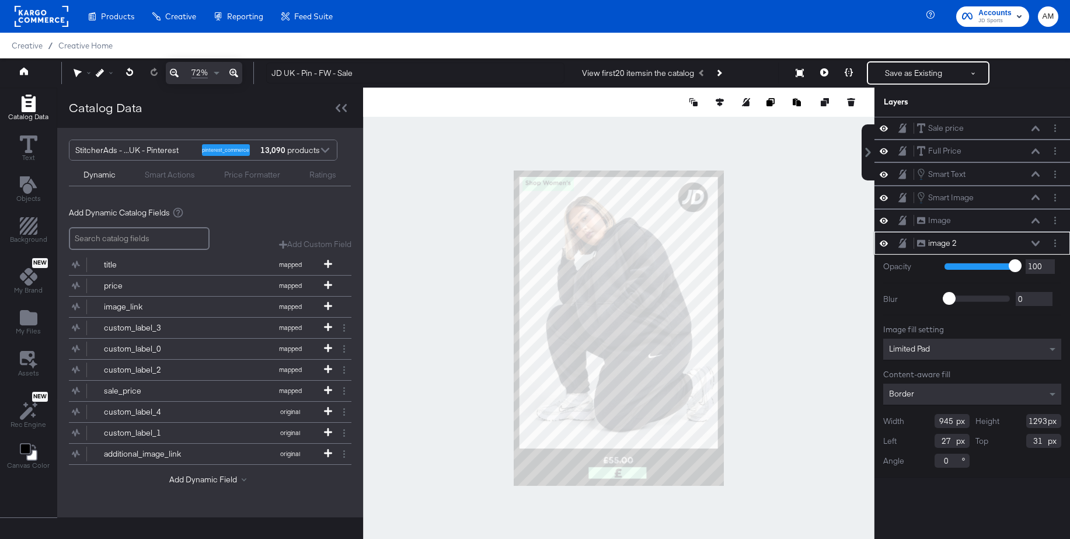
click at [887, 242] on icon at bounding box center [883, 243] width 8 height 10
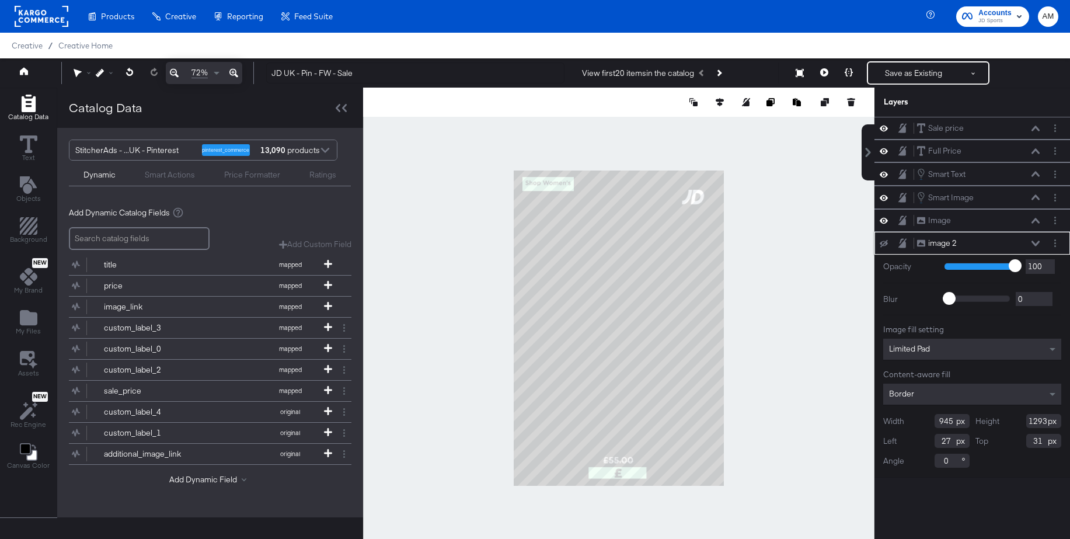
click at [887, 242] on icon at bounding box center [883, 244] width 8 height 8
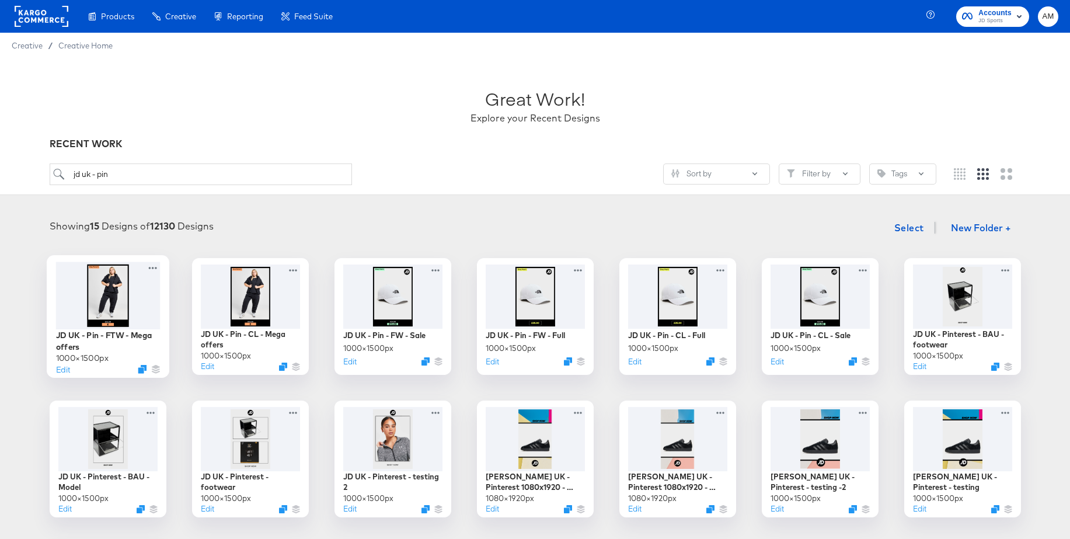
click at [101, 290] on div at bounding box center [107, 294] width 104 height 67
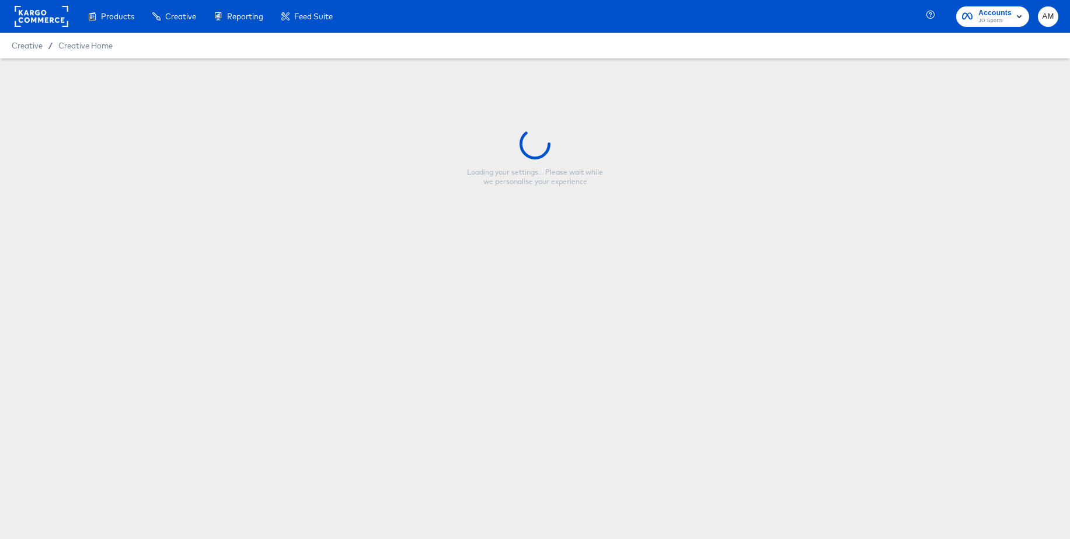
type input "JD UK - Pin - FTW - Mega offers"
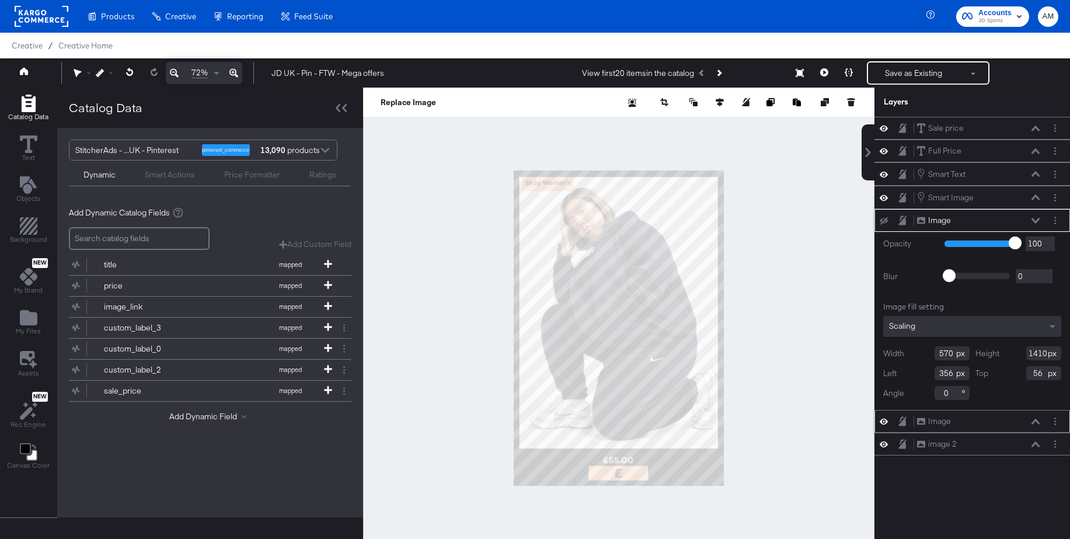
click at [1032, 422] on icon at bounding box center [1035, 421] width 8 height 6
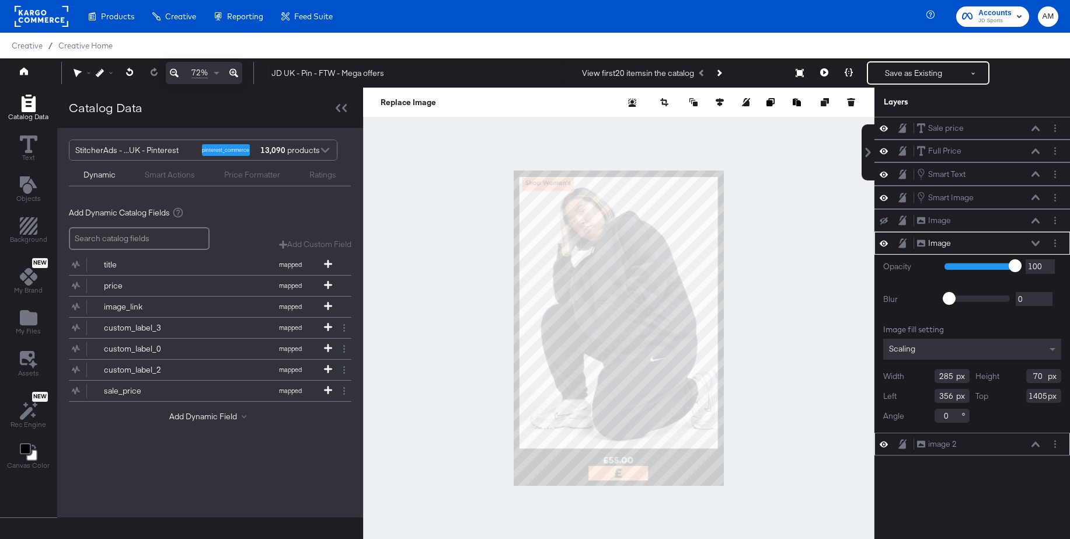
click at [1035, 448] on div "image 2 image 2" at bounding box center [978, 444] width 124 height 12
click at [1033, 444] on icon at bounding box center [1035, 443] width 8 height 5
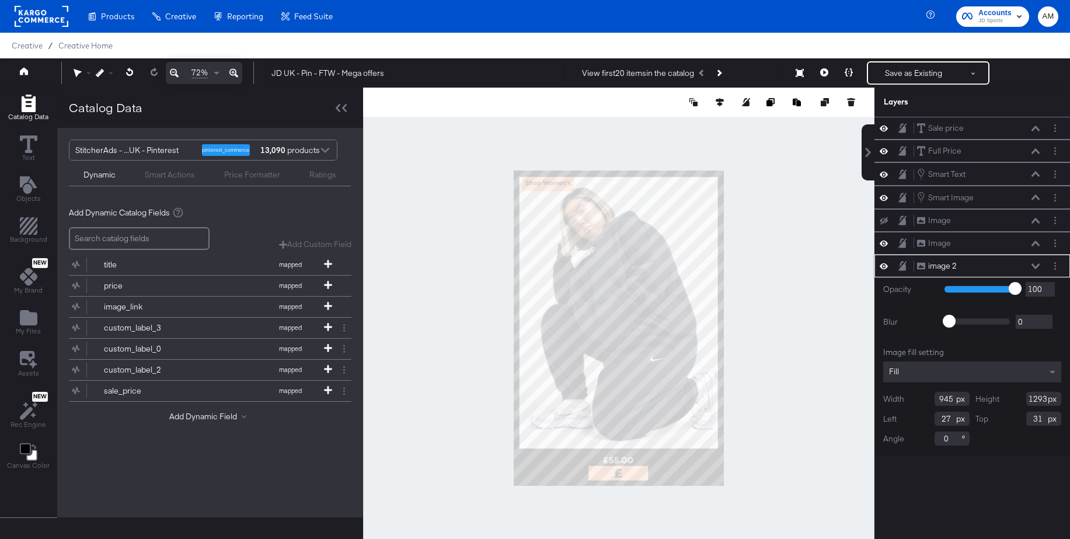
click at [934, 371] on div "Fill" at bounding box center [972, 371] width 178 height 21
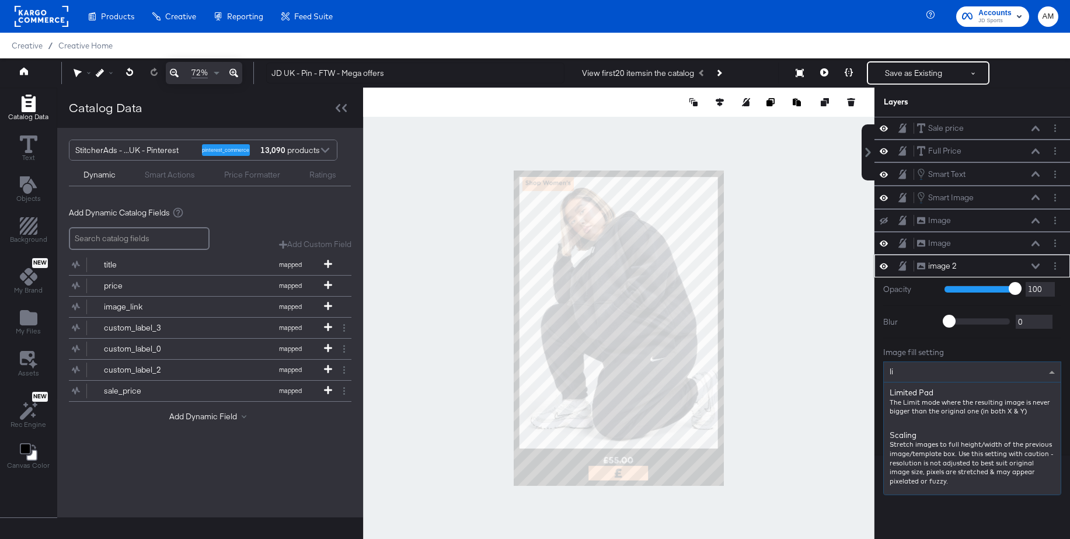
type input "lim"
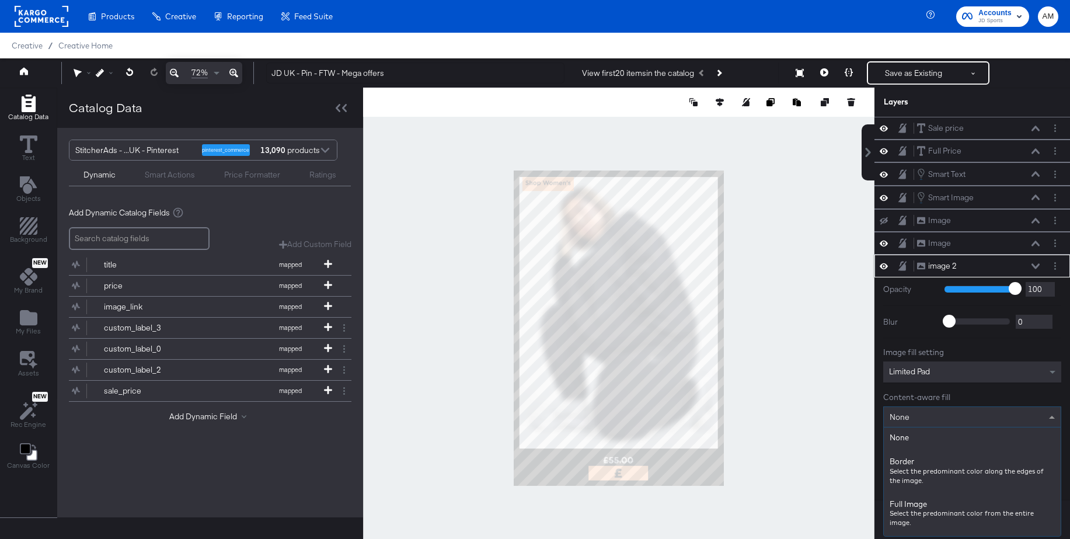
click at [913, 417] on div "None" at bounding box center [972, 417] width 177 height 20
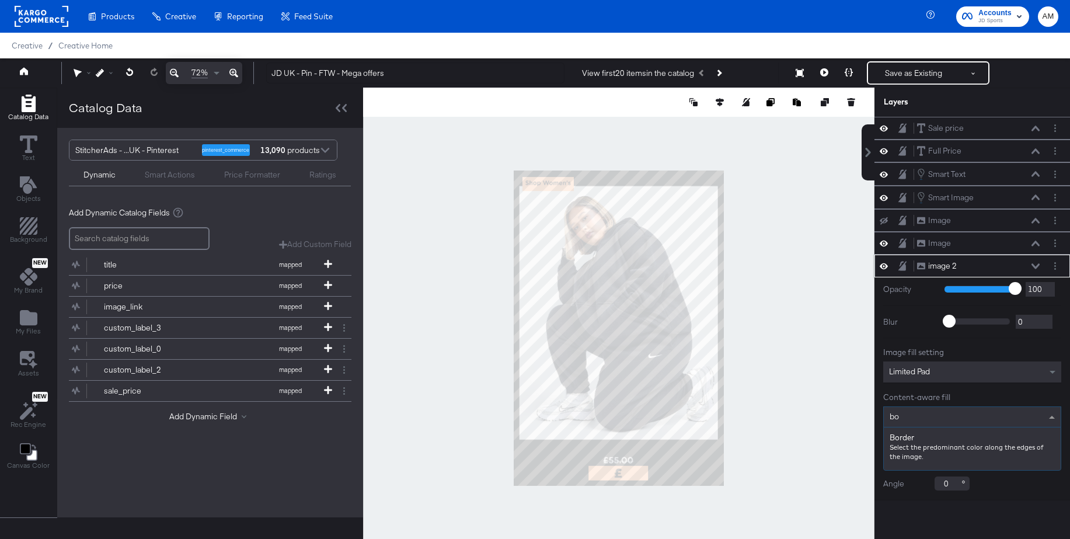
type input "bor"
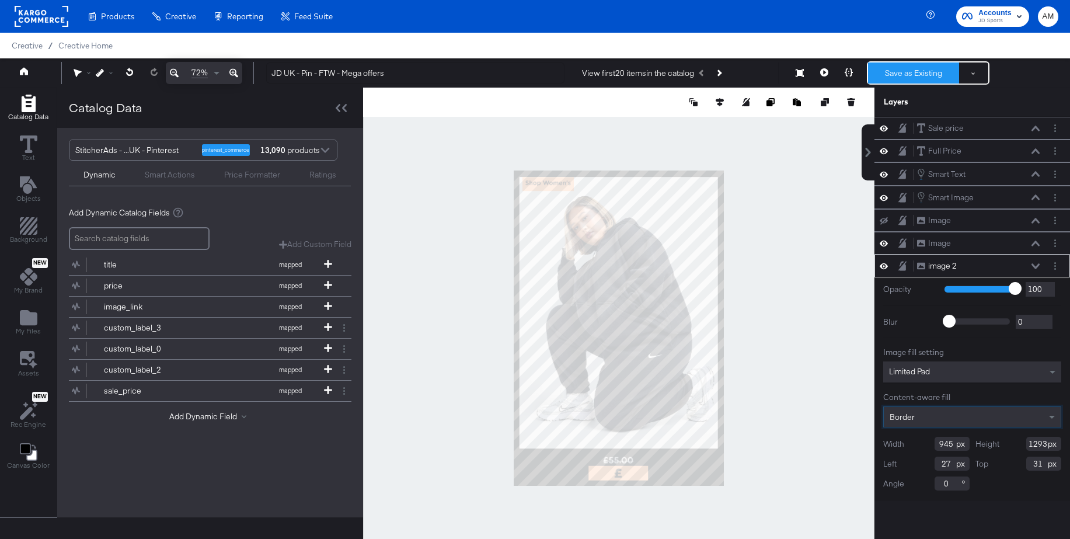
click at [898, 76] on button "Save as Existing" at bounding box center [913, 72] width 91 height 21
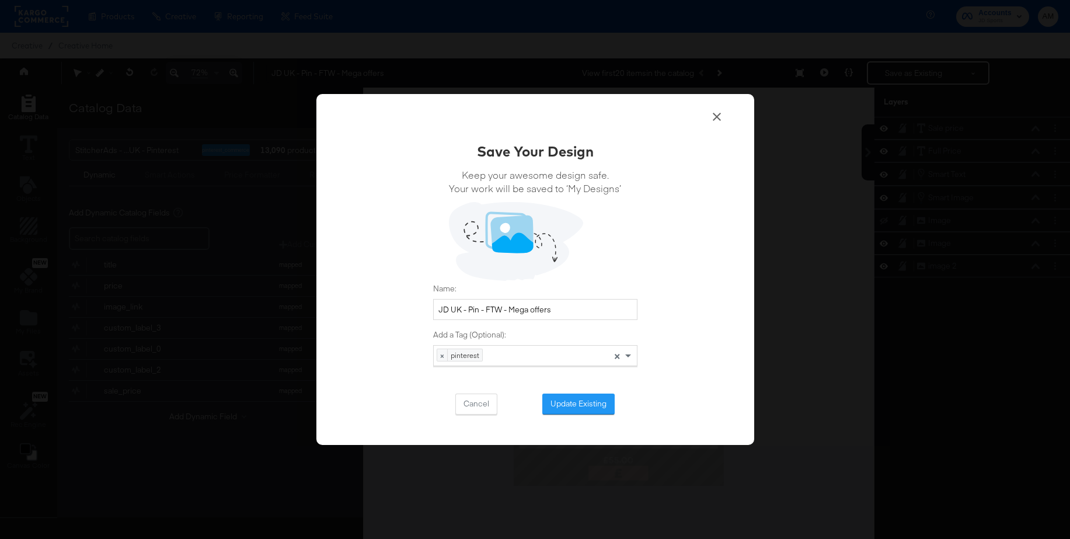
click at [570, 399] on button "Update Existing" at bounding box center [578, 403] width 72 height 21
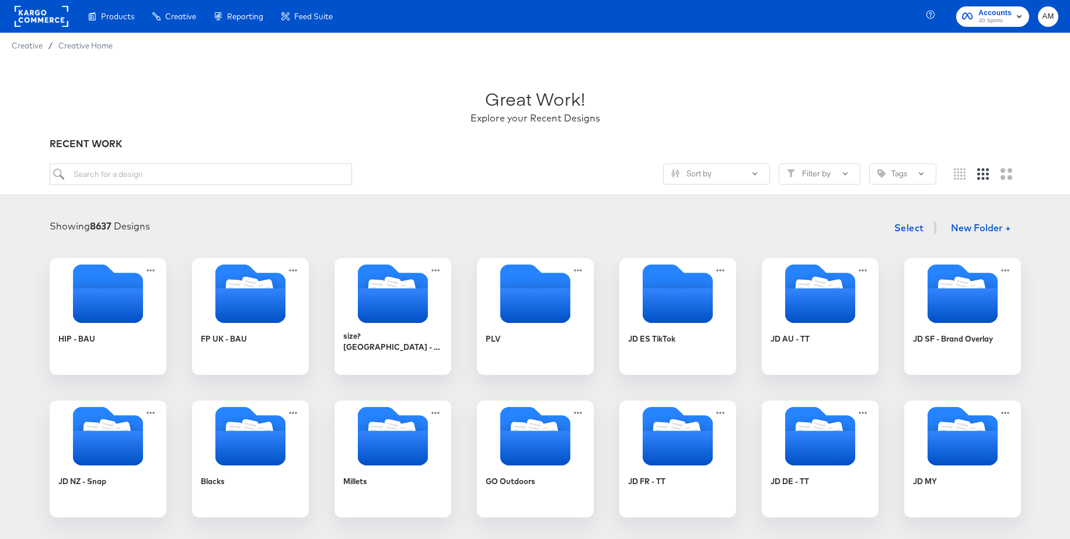
click at [379, 66] on div "Great Work! Explore your Recent Designs" at bounding box center [535, 100] width 971 height 73
click at [128, 176] on input "search" at bounding box center [201, 174] width 302 height 22
type input "k"
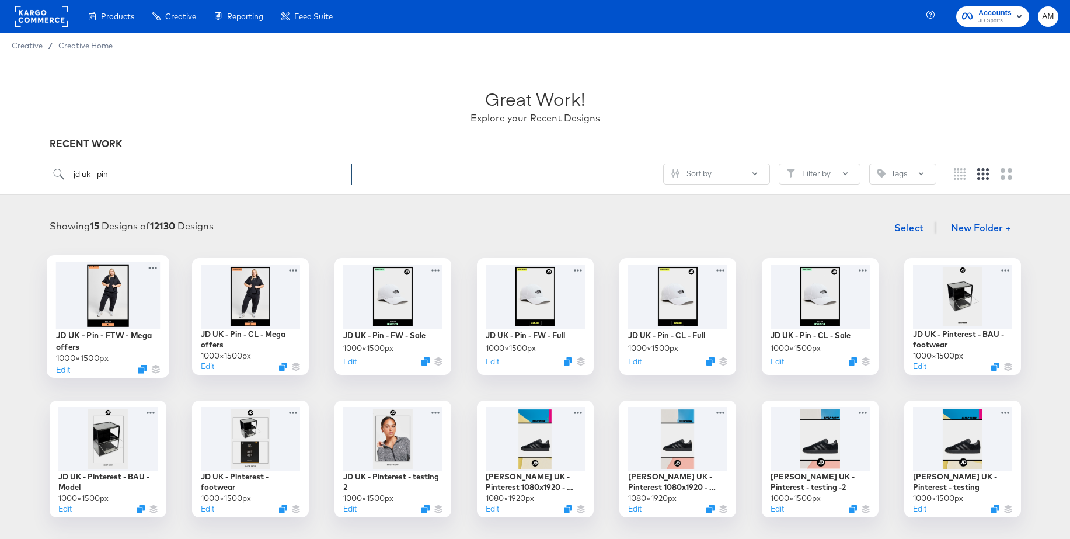
type input "jd uk - pin"
click at [96, 274] on div at bounding box center [107, 294] width 104 height 67
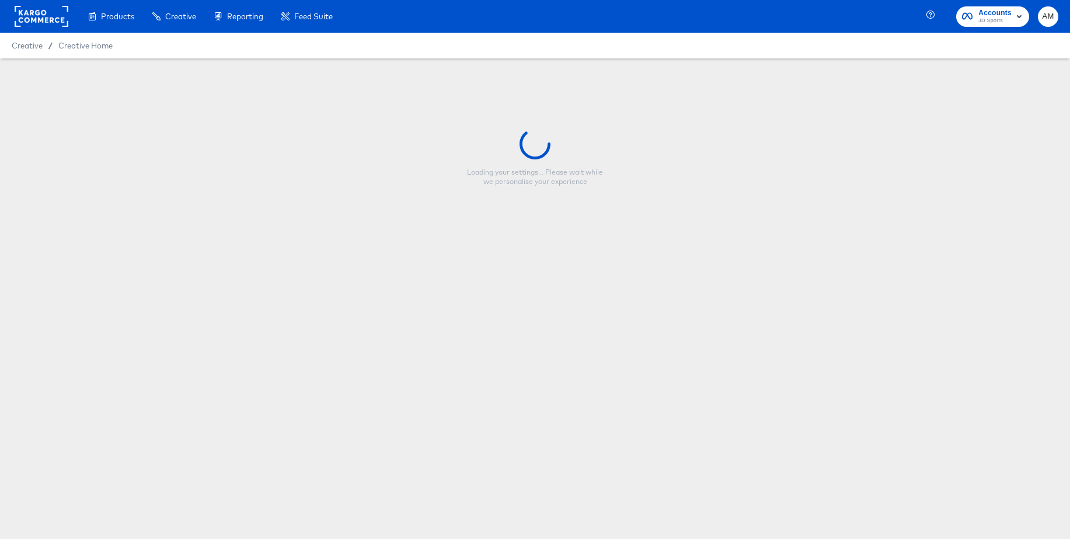
type input "JD UK - Pin - FTW - Mega offers"
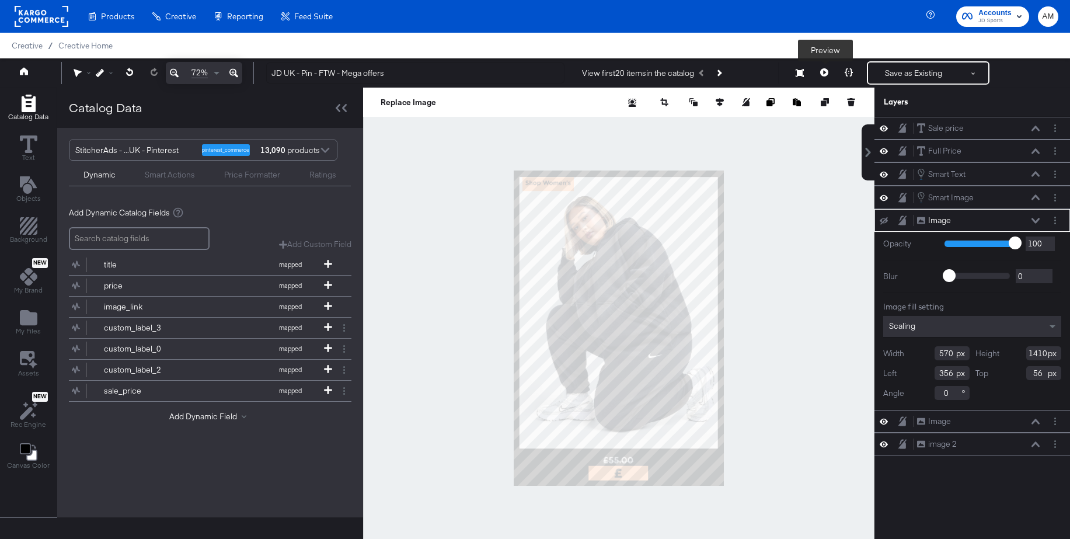
click at [822, 69] on icon at bounding box center [824, 72] width 8 height 8
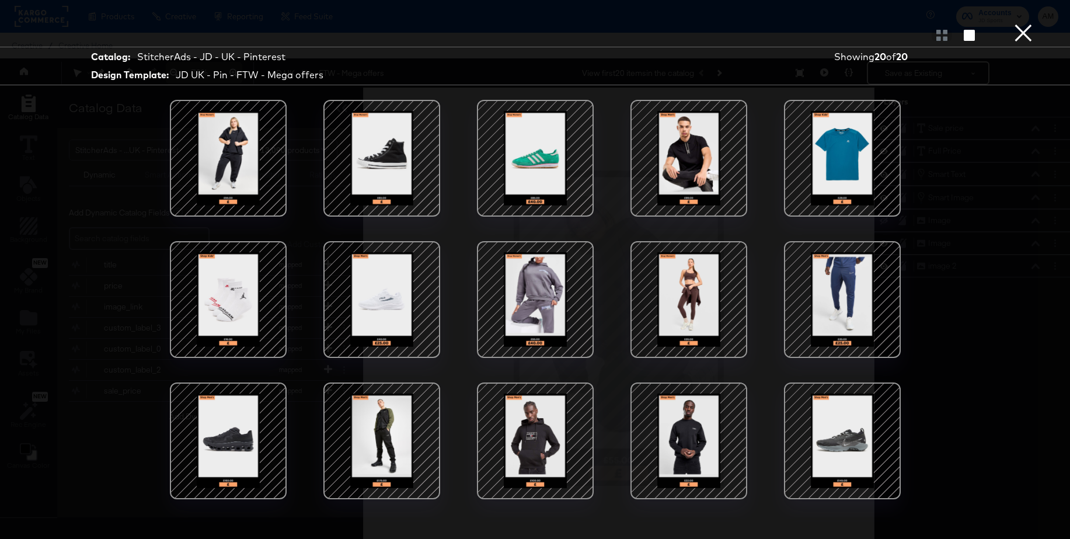
click at [380, 163] on div at bounding box center [381, 158] width 99 height 99
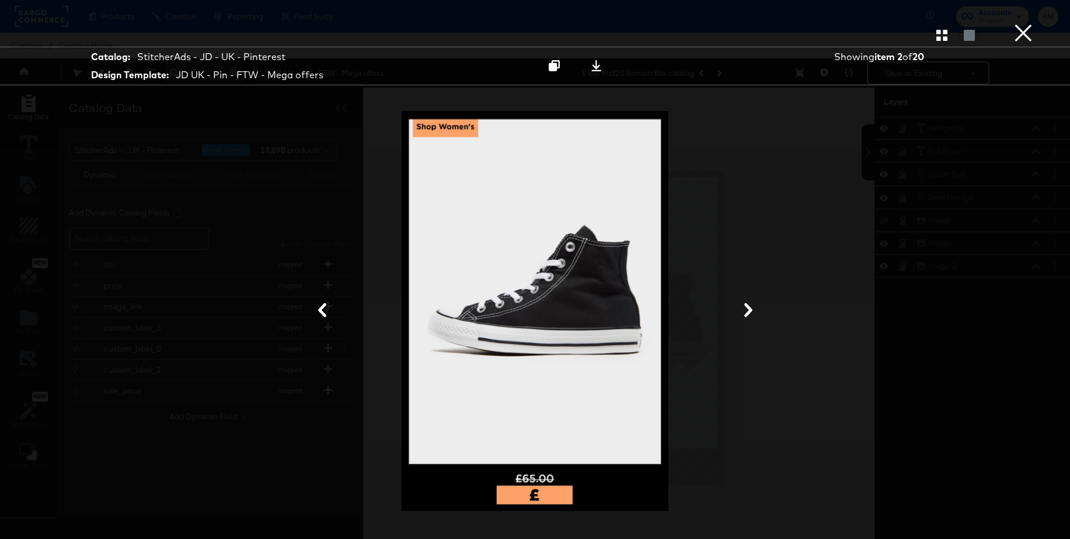
click at [749, 307] on icon at bounding box center [748, 310] width 8 height 14
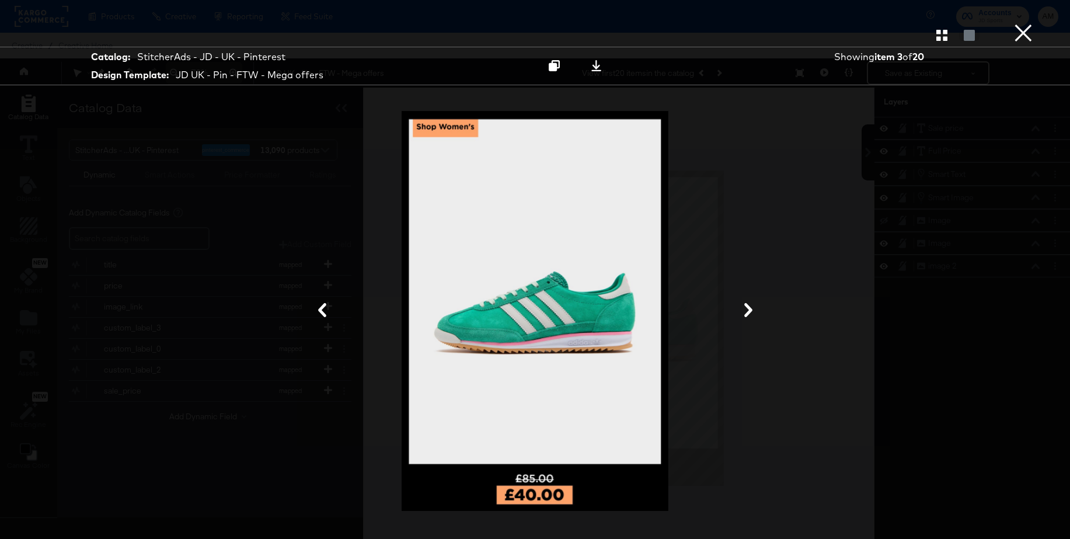
click at [749, 307] on icon at bounding box center [748, 310] width 8 height 14
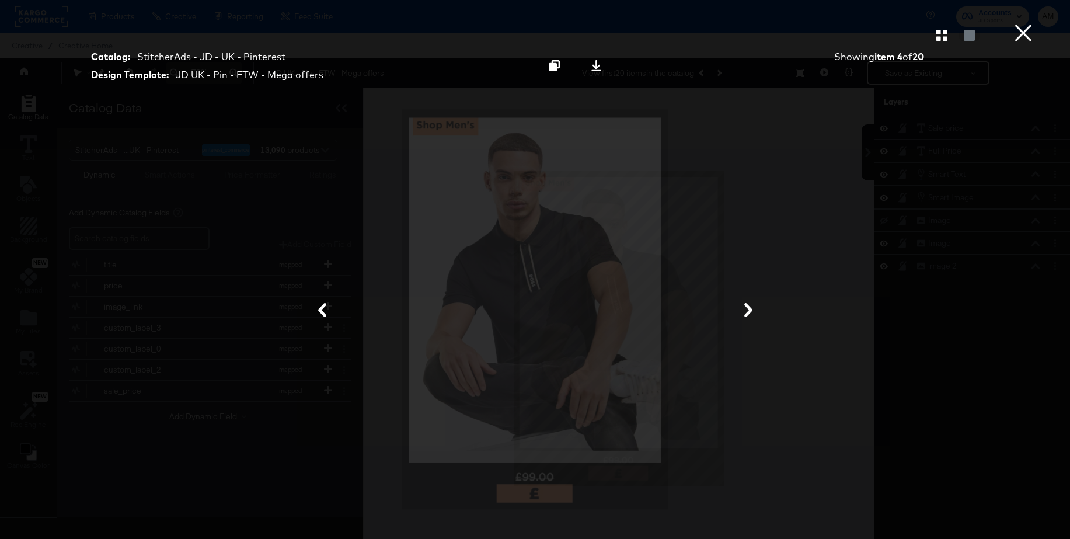
click at [749, 307] on icon at bounding box center [748, 310] width 8 height 14
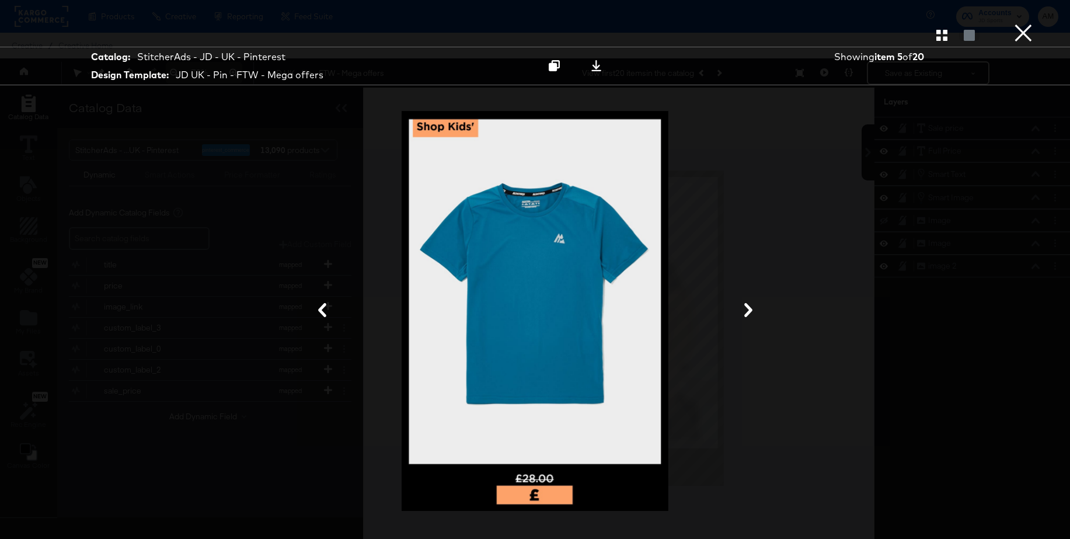
click at [749, 307] on icon at bounding box center [748, 310] width 8 height 14
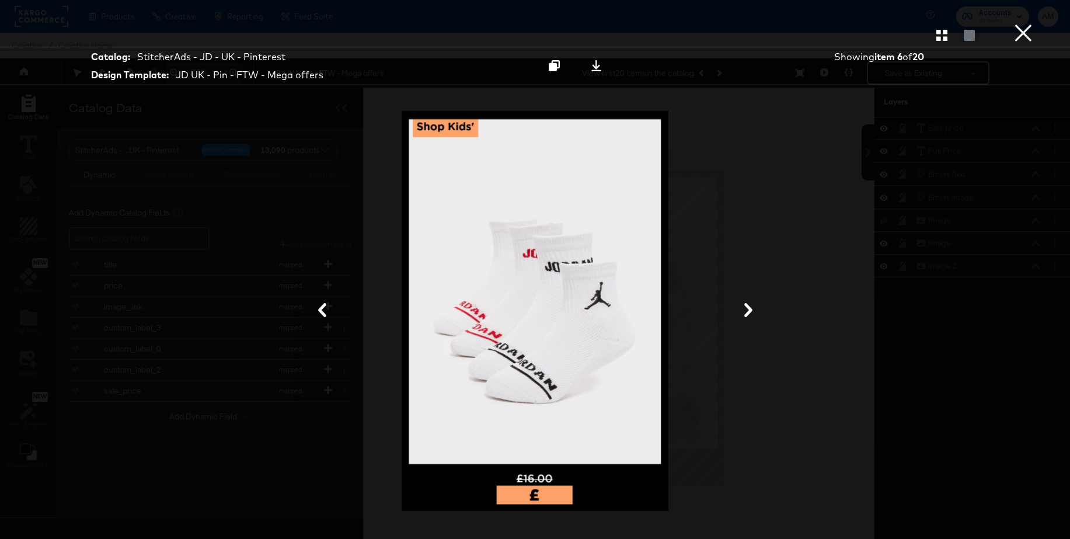
click at [749, 307] on icon at bounding box center [748, 310] width 8 height 14
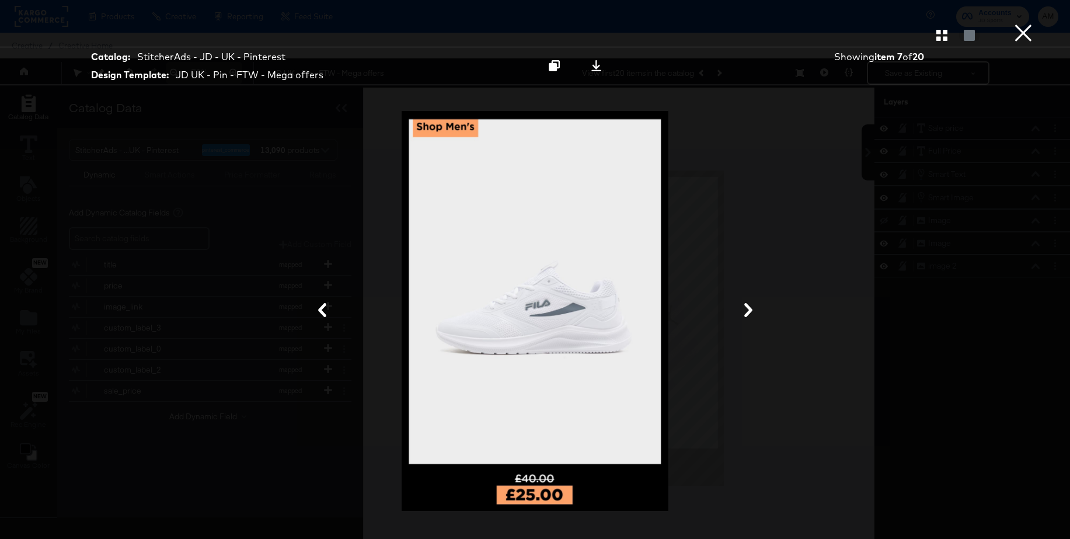
click at [749, 307] on icon at bounding box center [748, 310] width 8 height 14
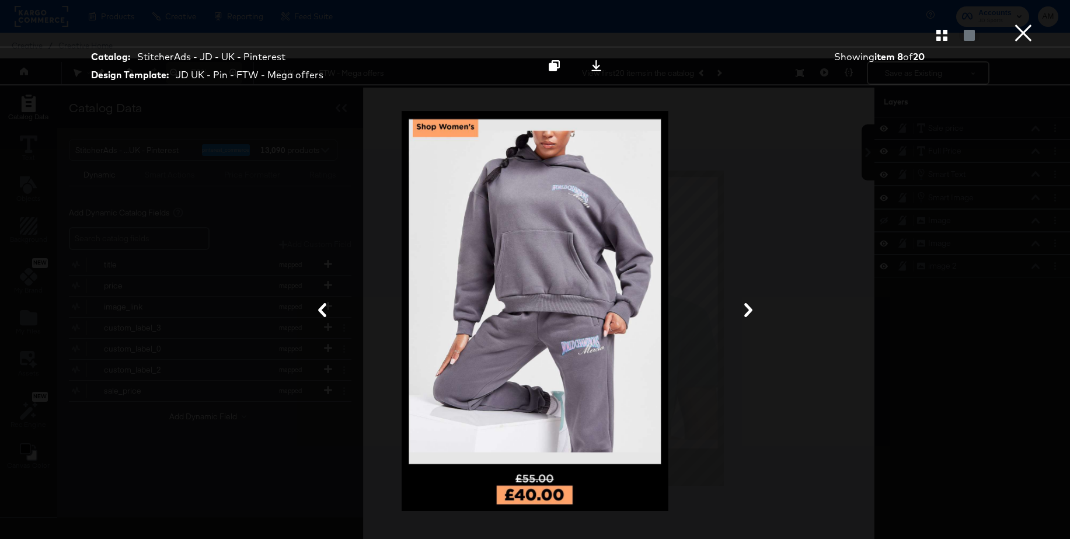
click at [749, 307] on icon at bounding box center [748, 310] width 8 height 14
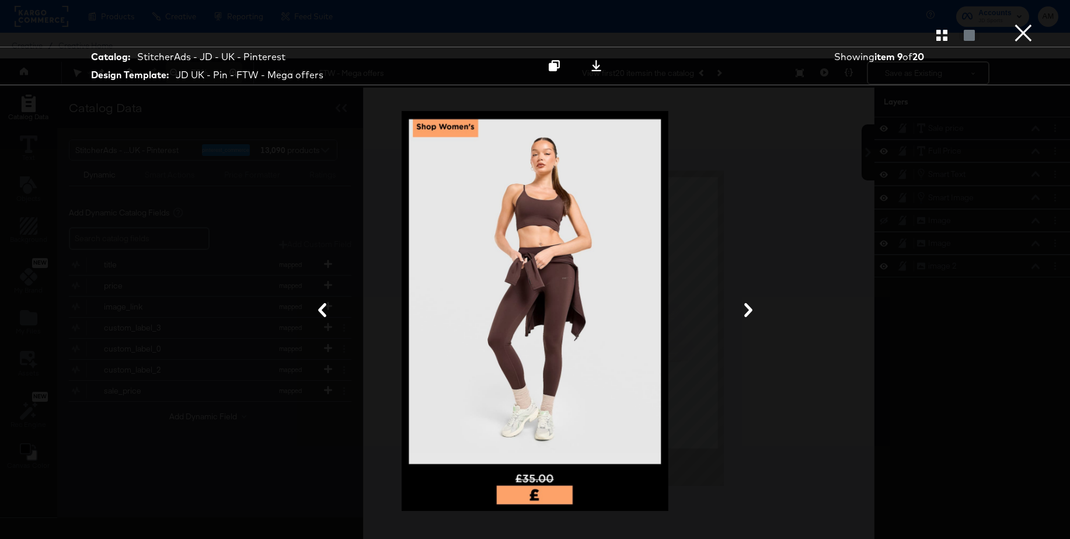
click at [749, 307] on icon at bounding box center [748, 310] width 8 height 14
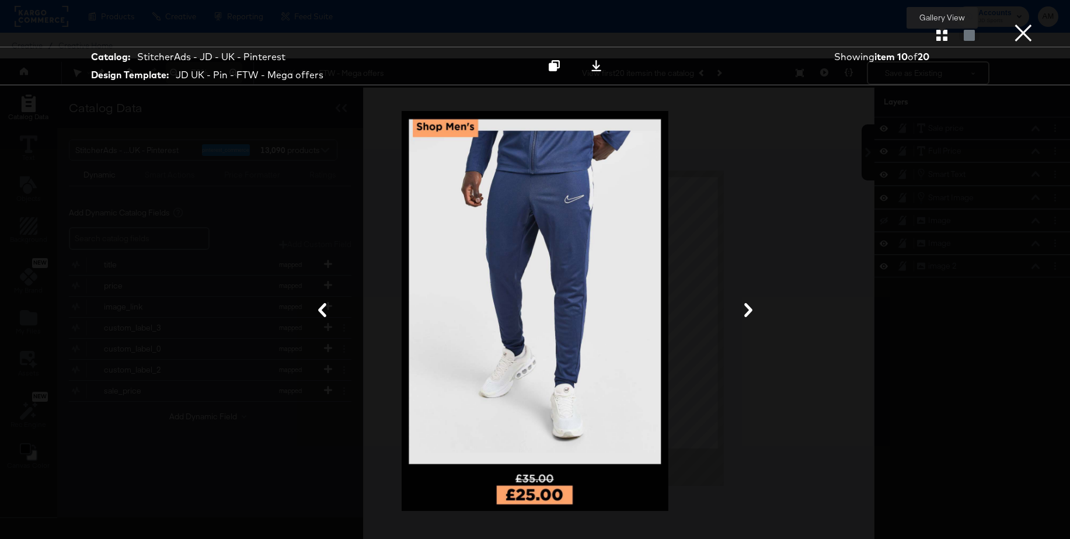
click at [943, 29] on div at bounding box center [941, 35] width 20 height 12
click at [941, 32] on icon "button" at bounding box center [941, 35] width 11 height 11
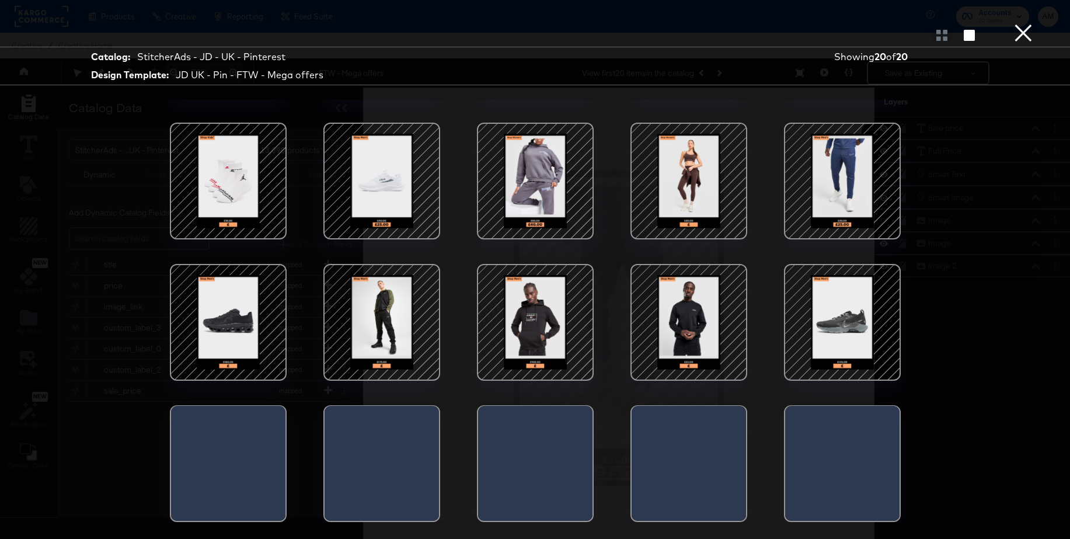
scroll to position [116, 0]
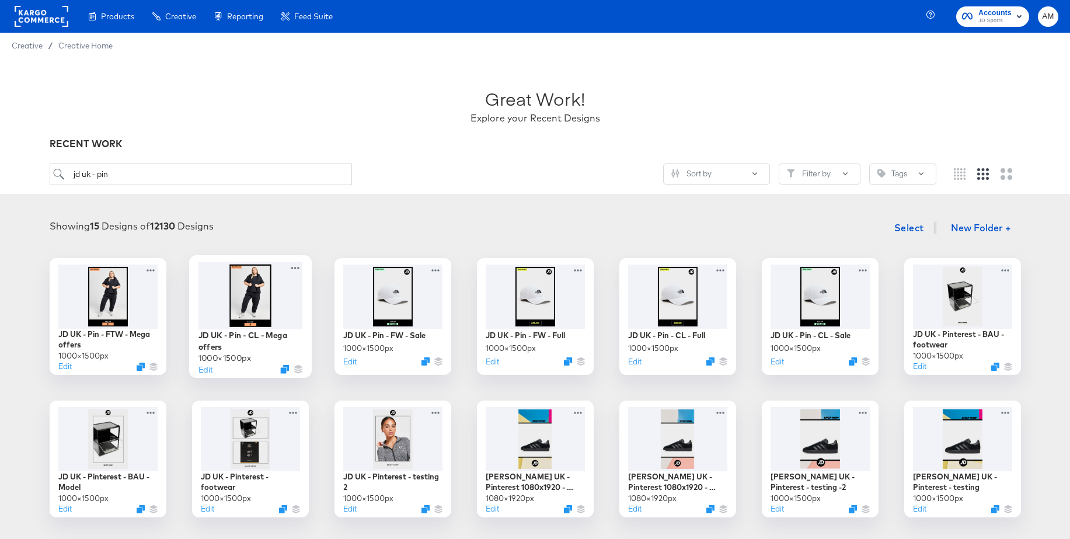
click at [260, 288] on div at bounding box center [250, 294] width 104 height 67
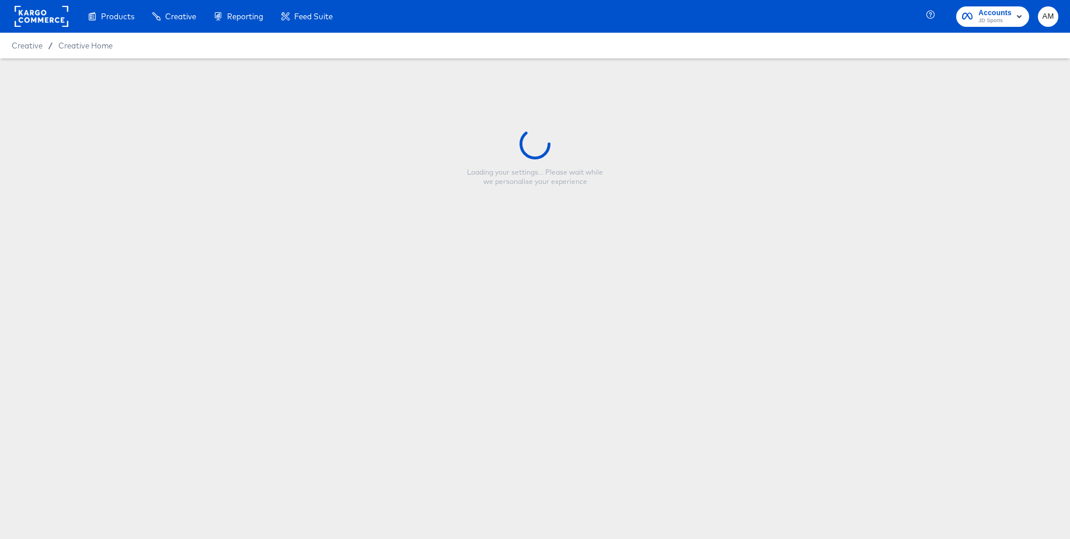
type input "JD UK - Pin - CL - Mega offers"
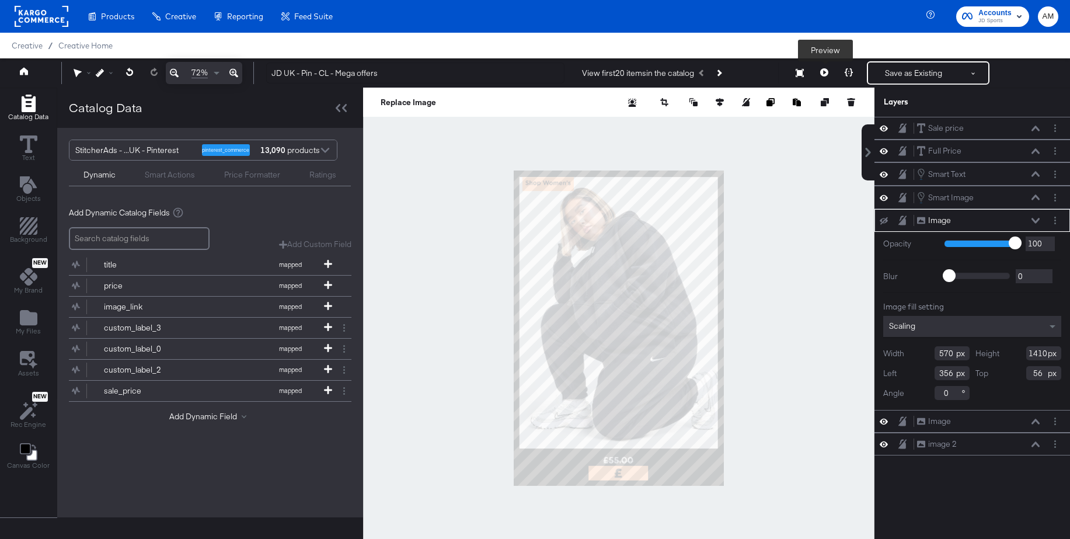
click at [821, 70] on icon at bounding box center [824, 72] width 8 height 8
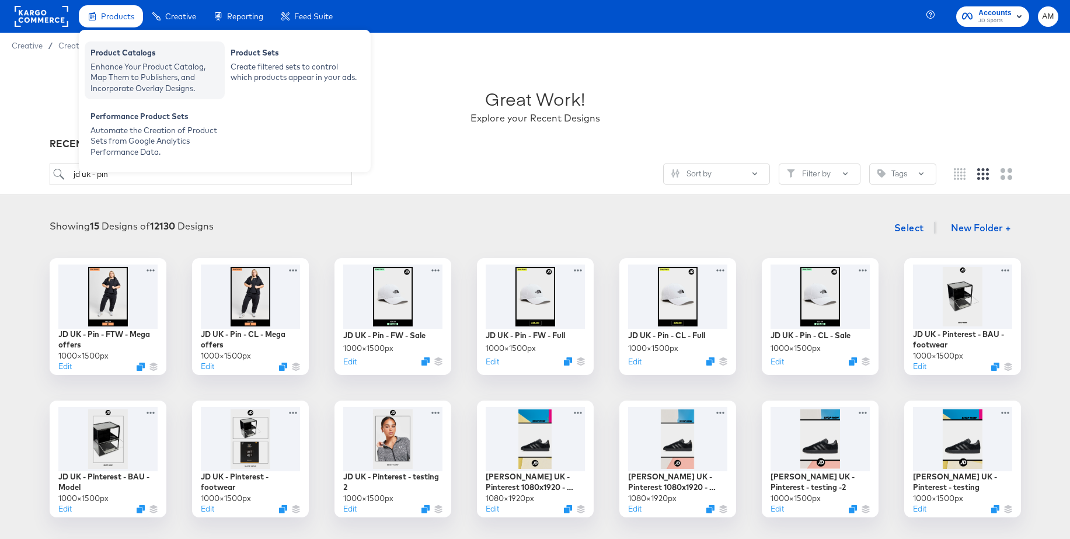
click at [121, 64] on div "Enhance Your Product Catalog, Map Them to Publishers, and Incorporate Overlay D…" at bounding box center [154, 77] width 128 height 33
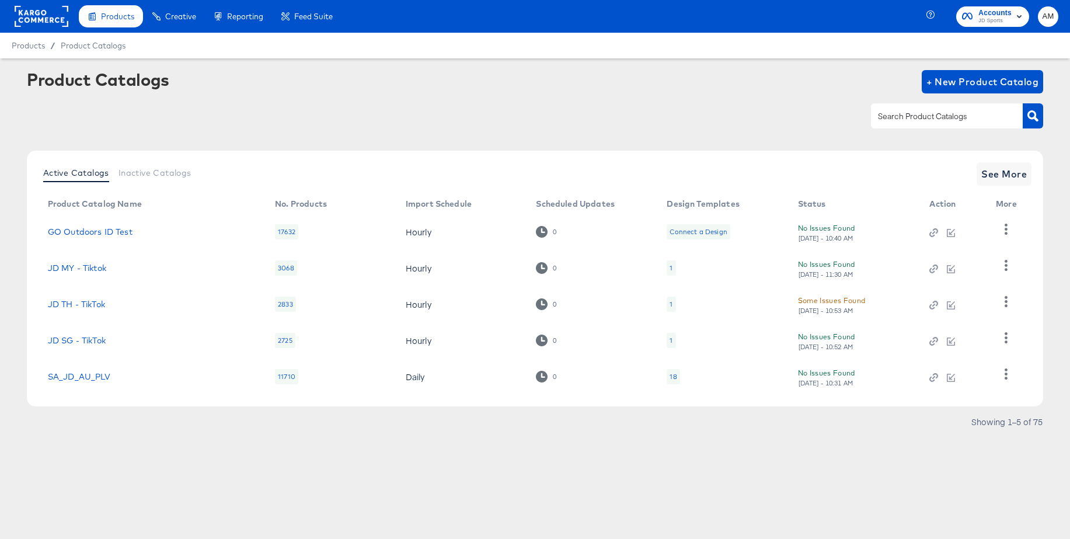
click at [899, 114] on input "text" at bounding box center [937, 116] width 124 height 13
type input "uk - pi"
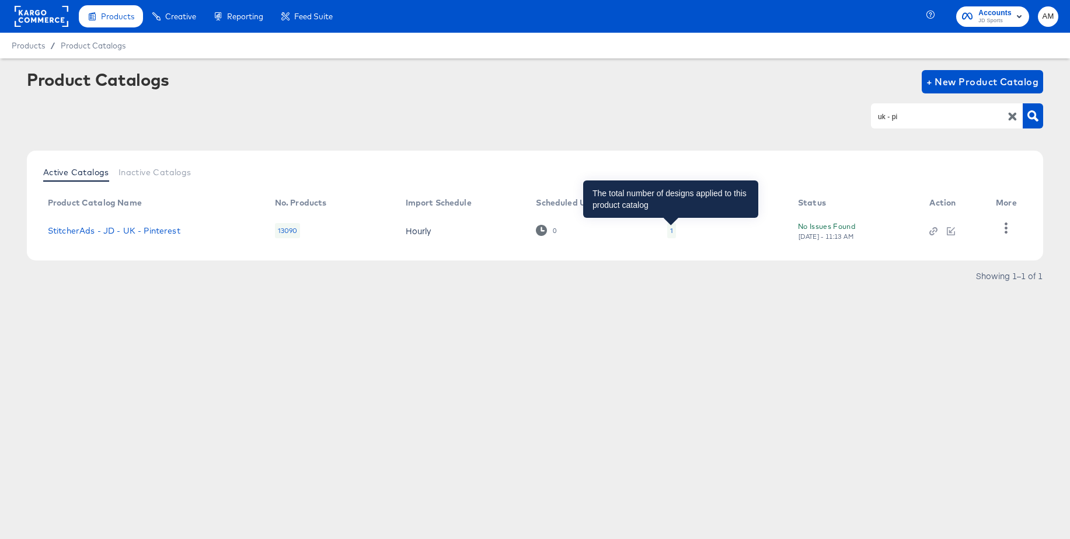
click at [671, 232] on div "1" at bounding box center [671, 230] width 3 height 9
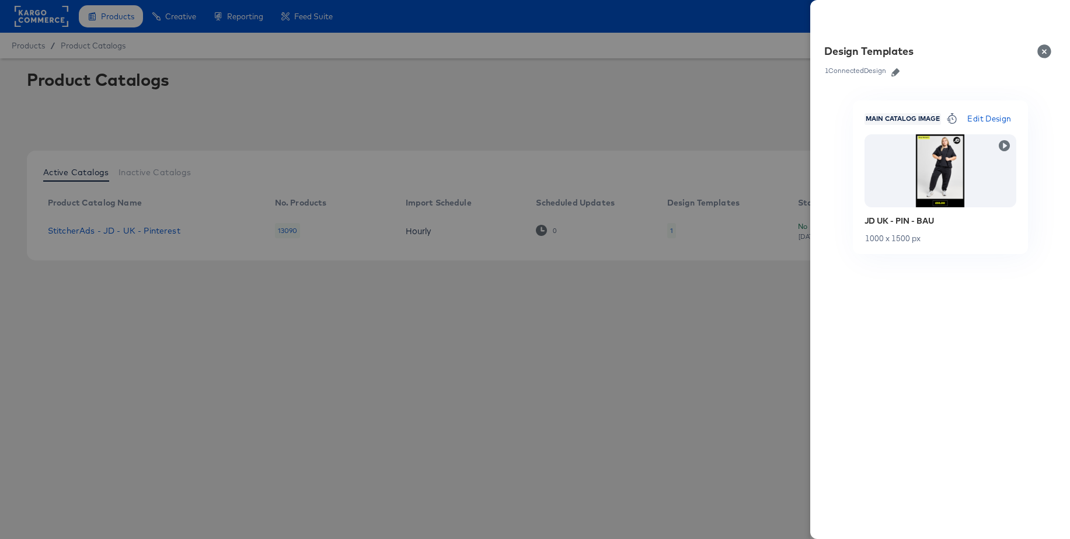
click at [897, 75] on icon "button" at bounding box center [895, 72] width 8 height 8
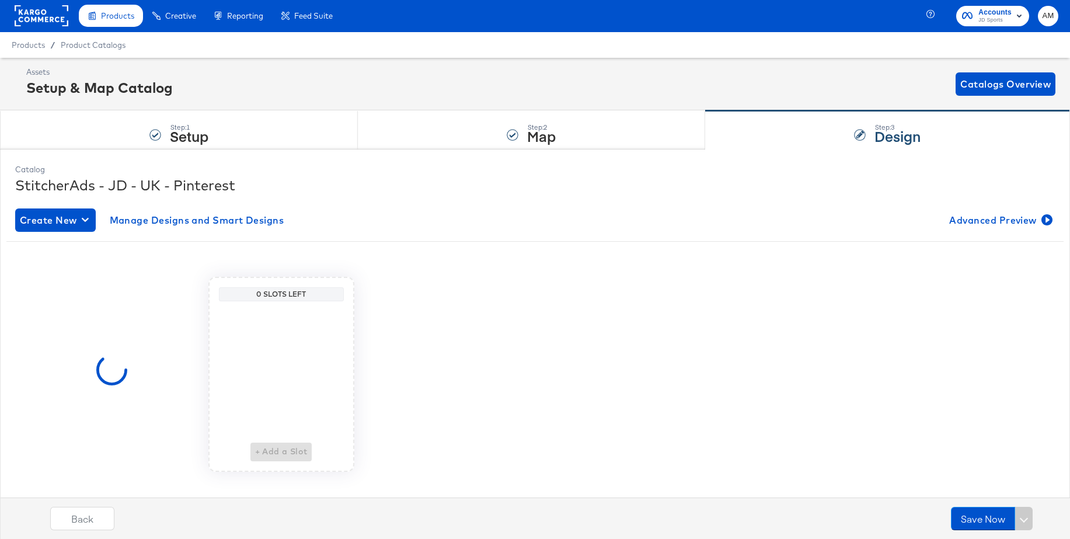
scroll to position [2, 0]
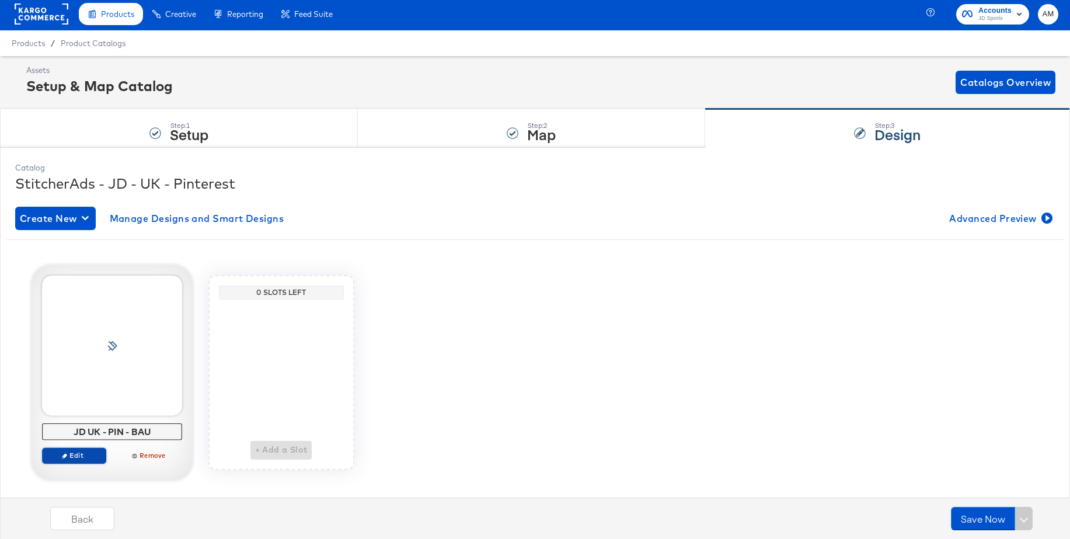
click at [74, 455] on span "Edit" at bounding box center [74, 455] width 54 height 9
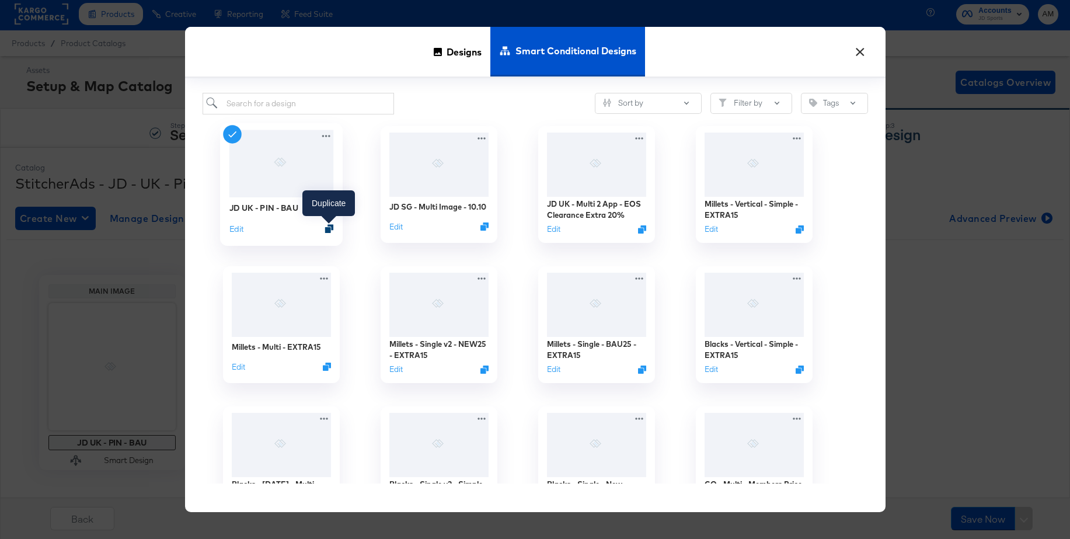
click at [330, 228] on icon "Duplicate" at bounding box center [328, 228] width 9 height 9
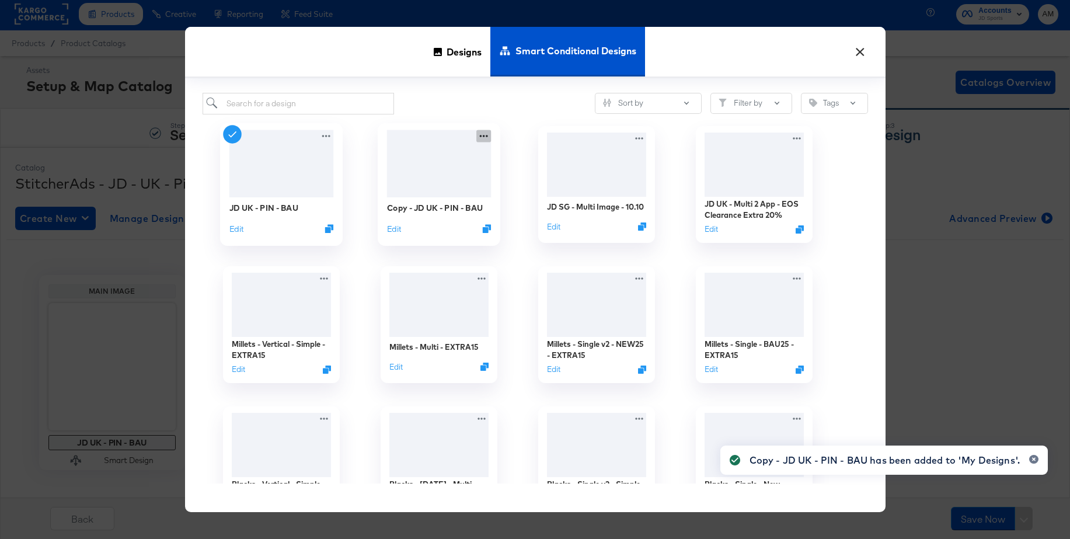
click at [485, 135] on icon at bounding box center [483, 136] width 15 height 12
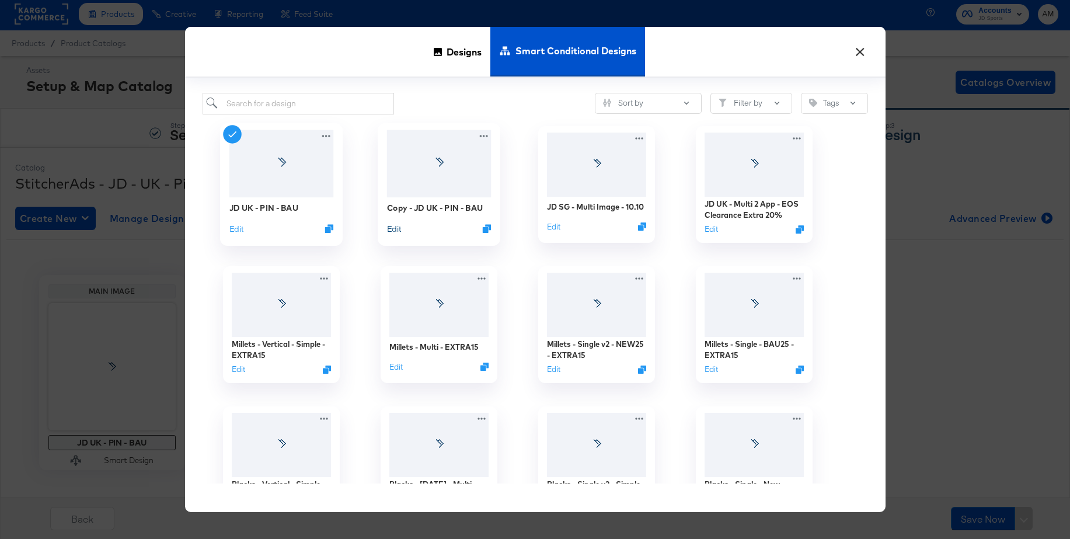
click at [393, 229] on button "Edit" at bounding box center [393, 228] width 14 height 11
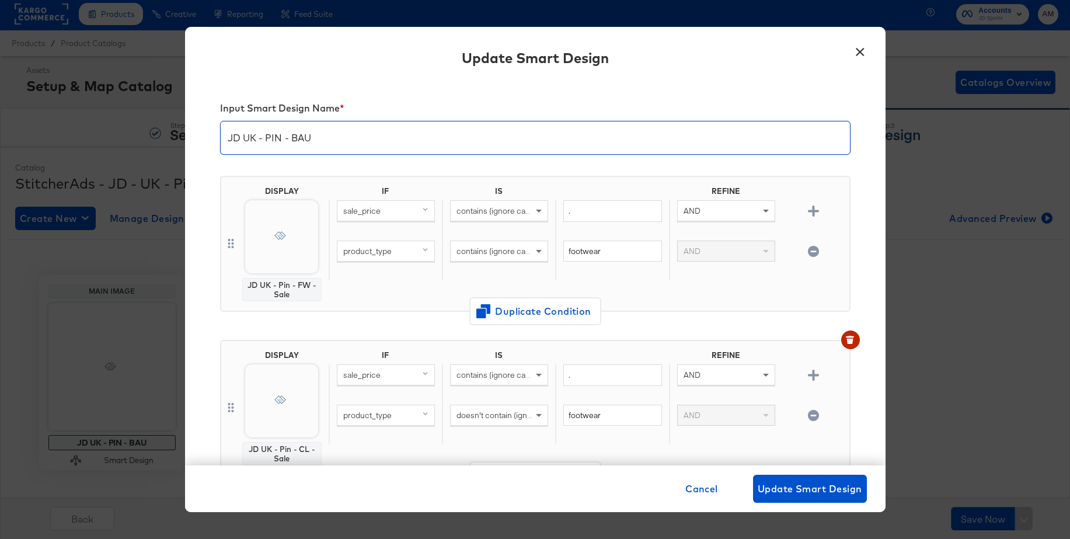
drag, startPoint x: 262, startPoint y: 141, endPoint x: 233, endPoint y: 142, distance: 29.2
click at [211, 140] on div "Input Smart Design Name * JD UK - PIN - BAU DISPLAY JD UK - Pin - FW - Sale IF …" at bounding box center [535, 273] width 700 height 384
drag, startPoint x: 297, startPoint y: 140, endPoint x: 348, endPoint y: 141, distance: 50.8
click at [348, 141] on input "JD UK - PIN - BAU" at bounding box center [535, 133] width 629 height 33
type input "JD UK - PIN - Mega Offers"
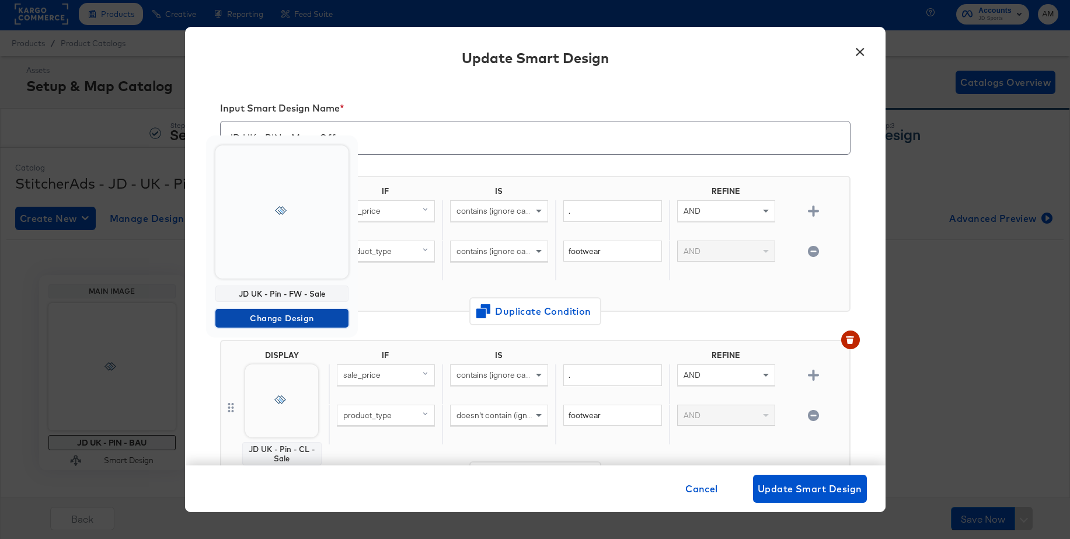
click at [250, 317] on span "Change Design" at bounding box center [282, 318] width 124 height 15
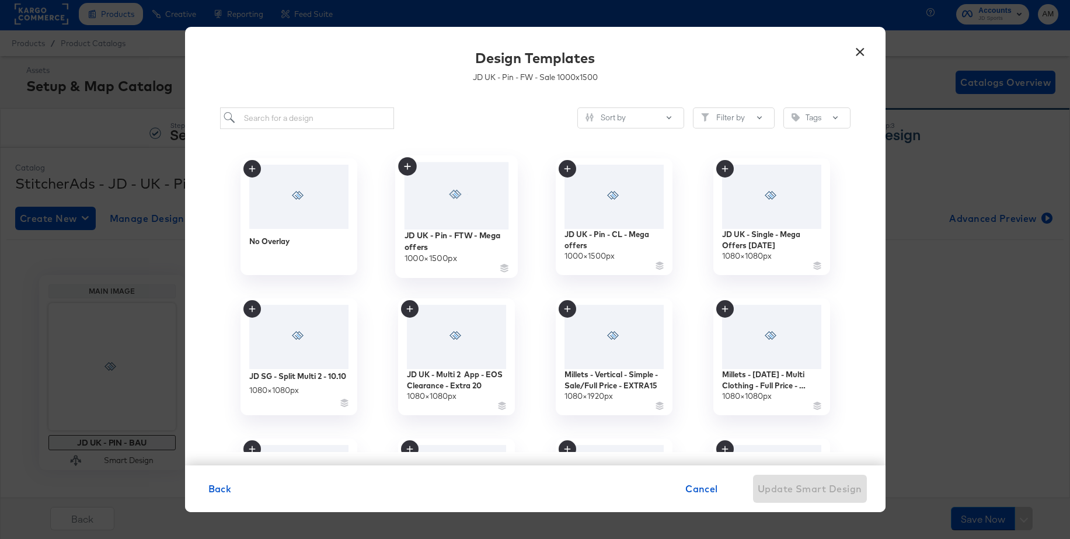
click at [477, 207] on div at bounding box center [456, 195] width 104 height 67
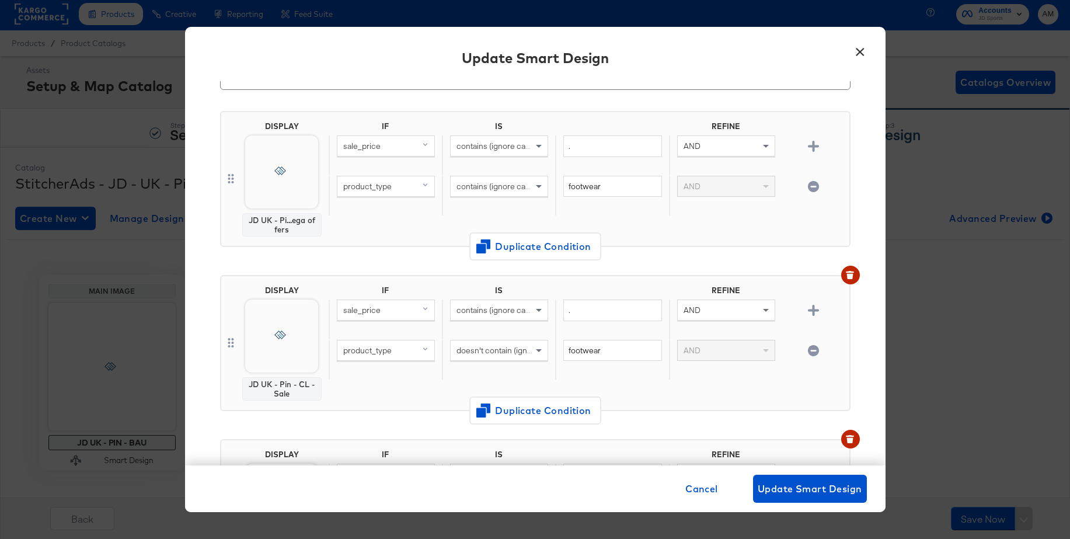
scroll to position [82, 0]
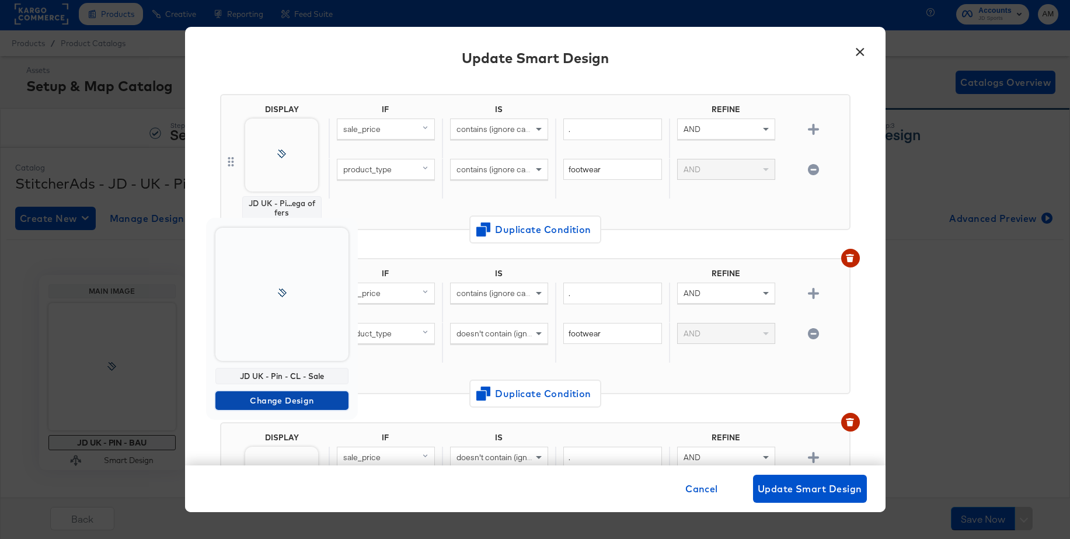
click at [249, 398] on span "Change Design" at bounding box center [282, 400] width 124 height 15
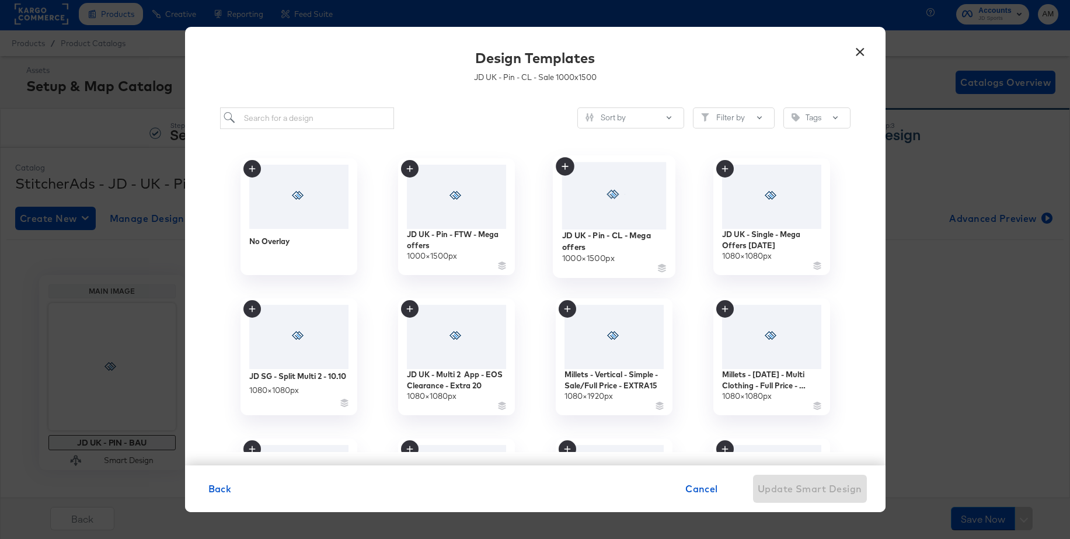
click at [622, 194] on icon at bounding box center [614, 194] width 22 height 9
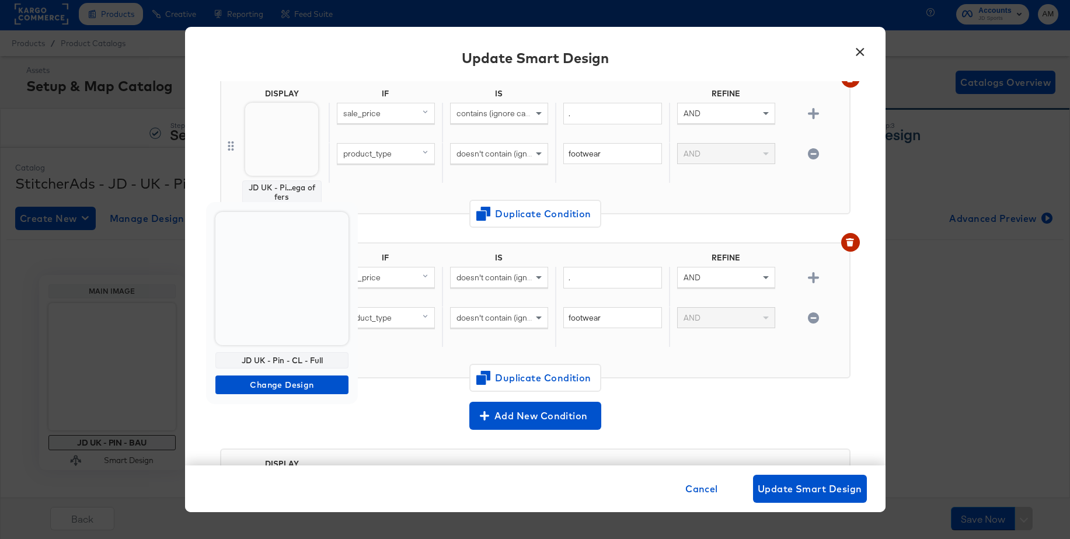
scroll to position [18, 0]
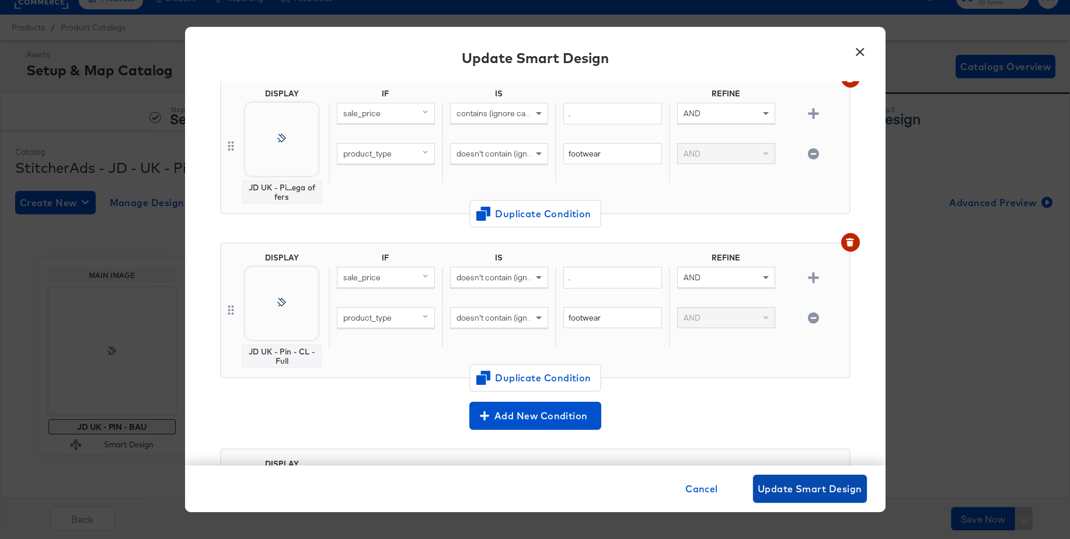
click at [815, 492] on span "Update Smart Design" at bounding box center [809, 488] width 104 height 16
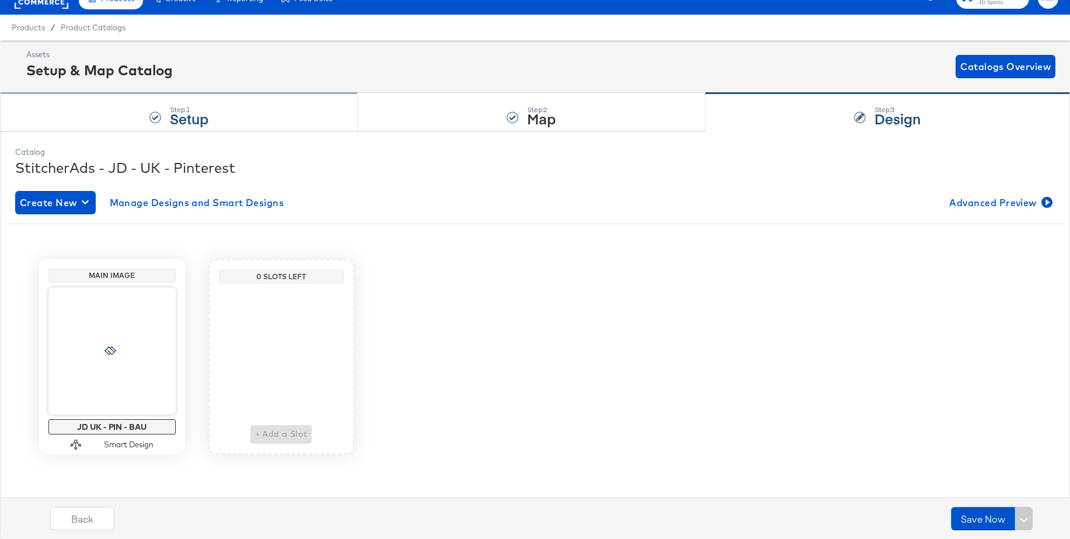
scroll to position [0, 0]
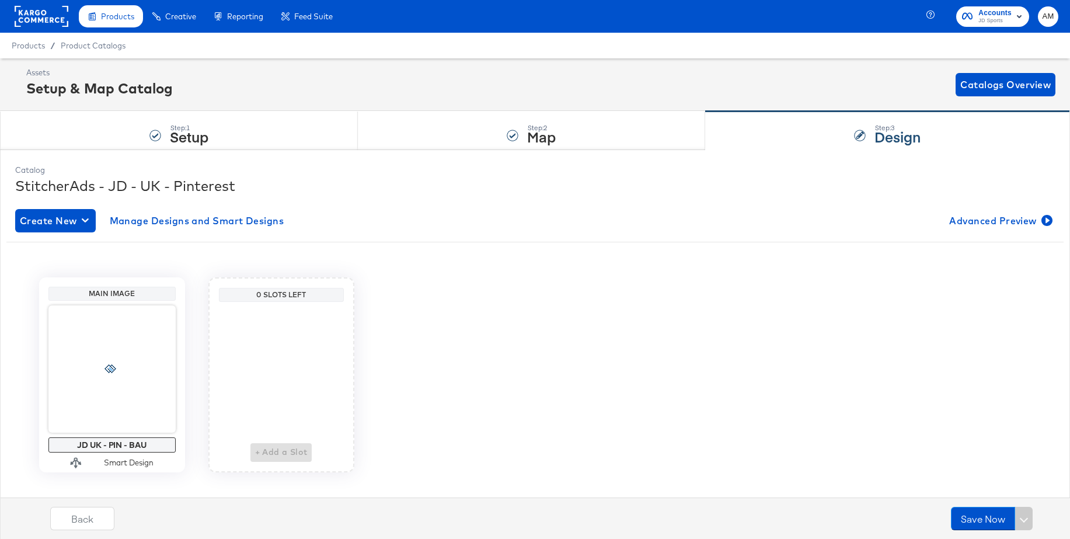
click at [37, 10] on rect at bounding box center [42, 16] width 54 height 21
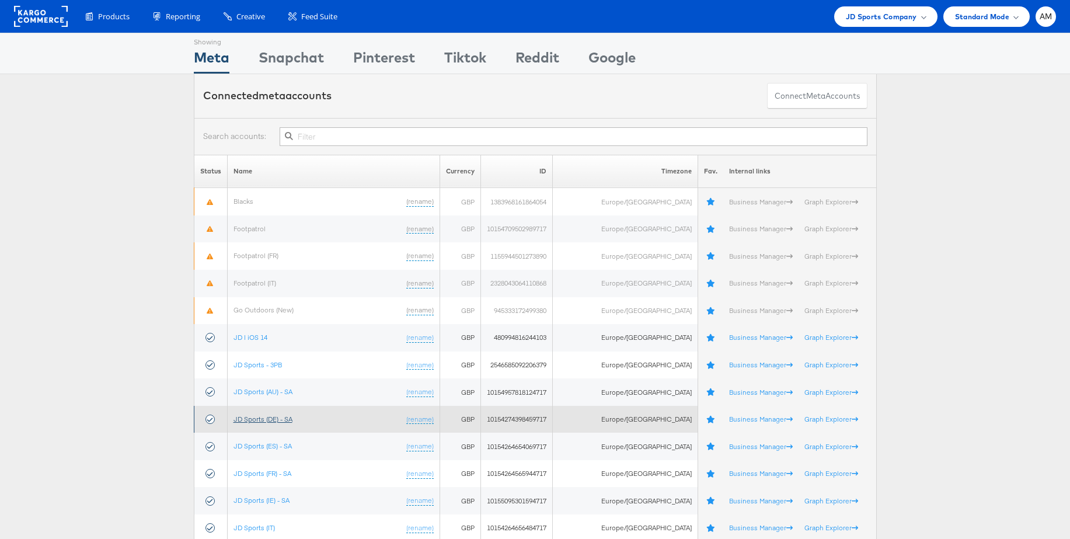
click at [274, 422] on link "JD Sports (DE) - SA" at bounding box center [262, 418] width 59 height 9
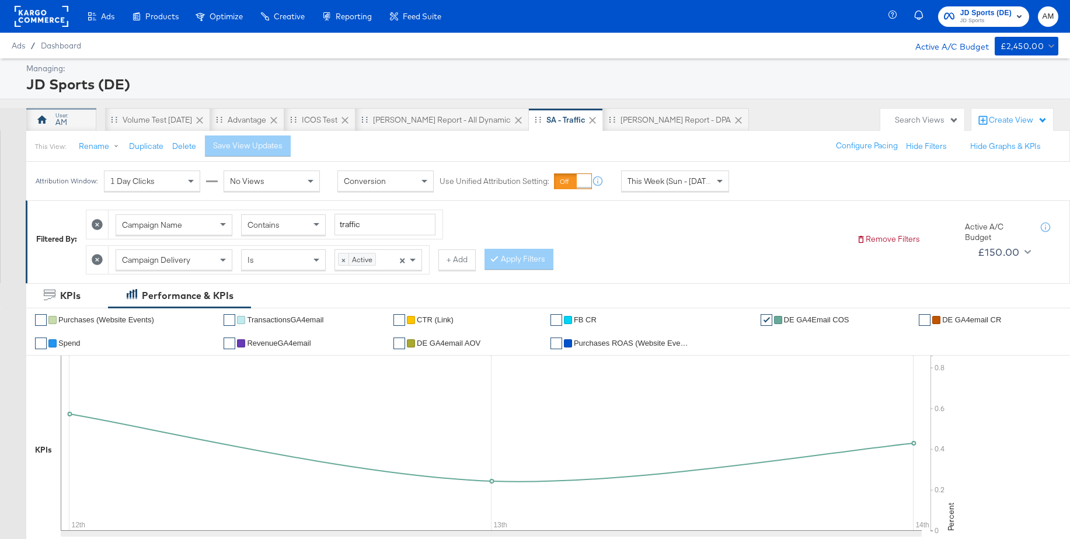
click at [78, 122] on div "AM" at bounding box center [61, 119] width 70 height 23
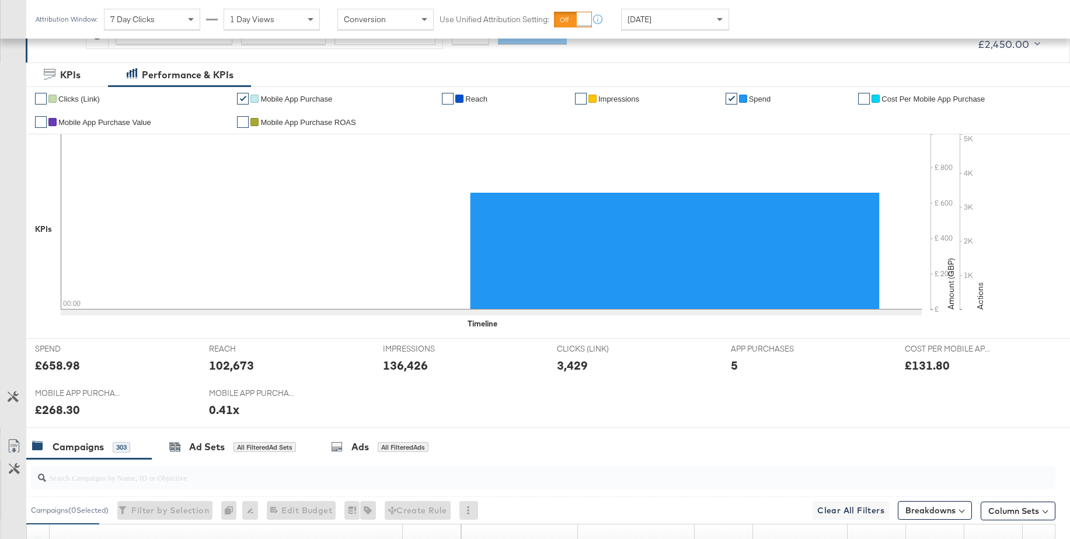
scroll to position [296, 0]
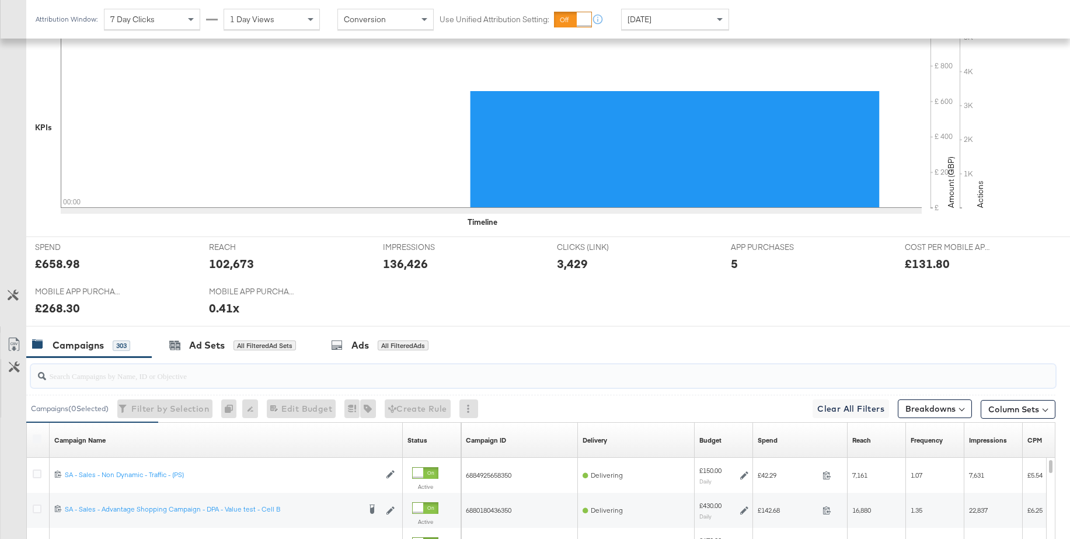
click at [107, 379] on input "search" at bounding box center [504, 370] width 916 height 23
paste input "SA - DE - Sales - Android Deeplink - (PS)"
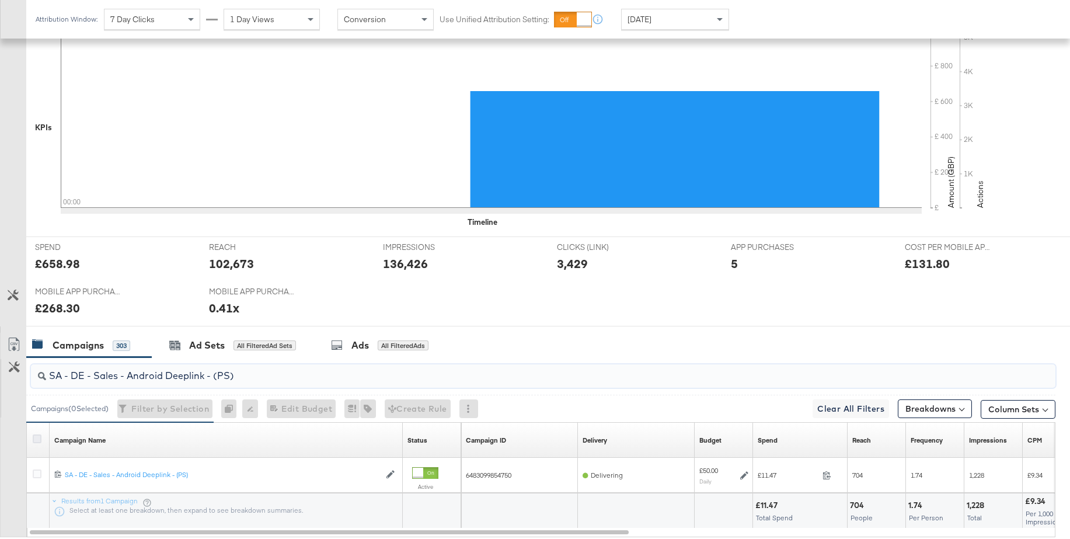
type input "SA - DE - Sales - Android Deeplink - (PS)"
click at [38, 440] on icon at bounding box center [37, 438] width 9 height 9
click at [0, 0] on input "checkbox" at bounding box center [0, 0] width 0 height 0
click at [199, 344] on div "Ad Sets" at bounding box center [207, 344] width 36 height 13
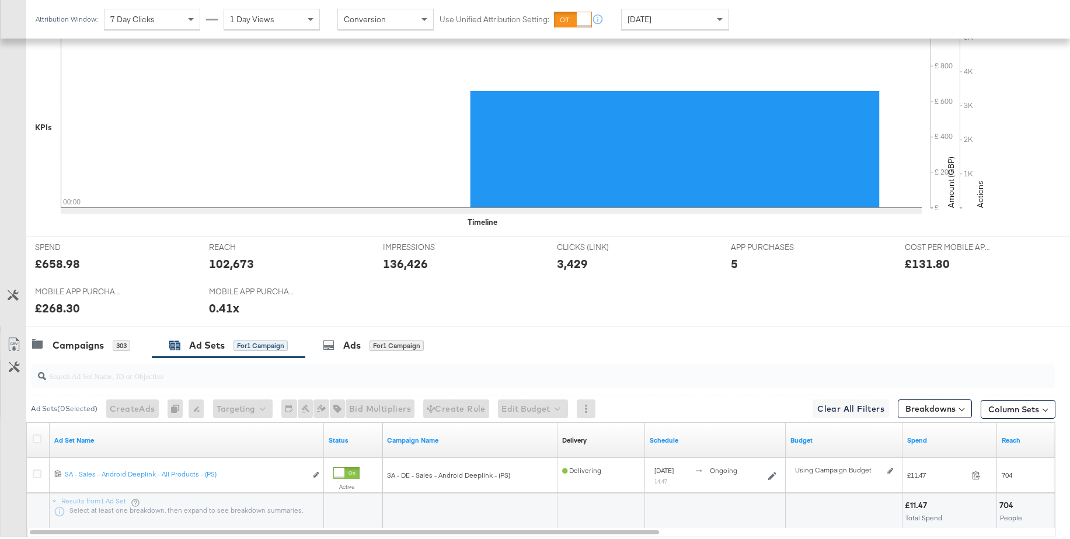
drag, startPoint x: 39, startPoint y: 441, endPoint x: 81, endPoint y: 429, distance: 43.6
click at [39, 441] on icon at bounding box center [37, 438] width 9 height 9
click at [0, 0] on input "checkbox" at bounding box center [0, 0] width 0 height 0
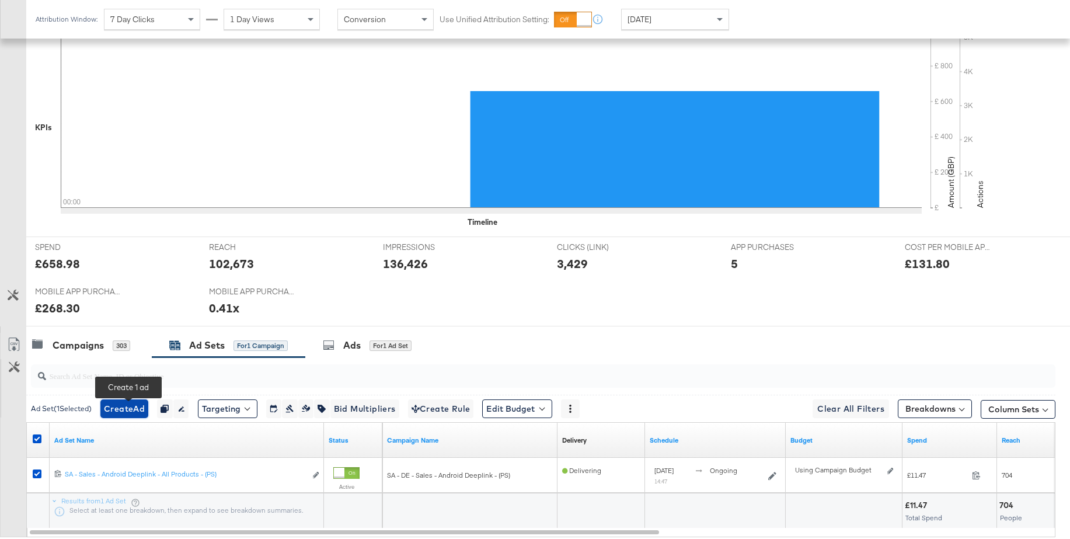
click at [131, 408] on span "Create Ad" at bounding box center [124, 408] width 41 height 15
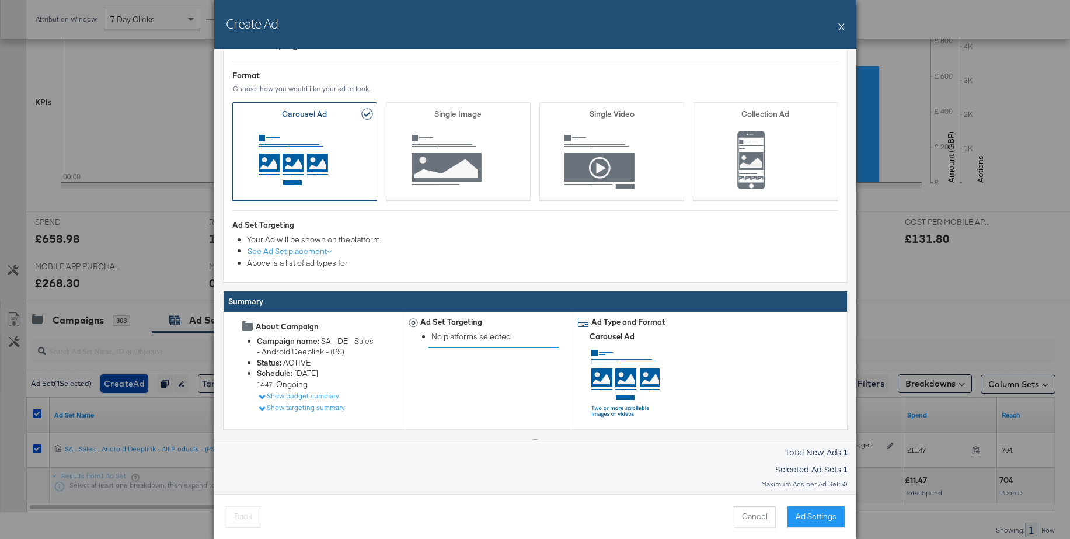
scroll to position [324, 0]
click at [445, 179] on span "Ad Format" at bounding box center [458, 162] width 109 height 64
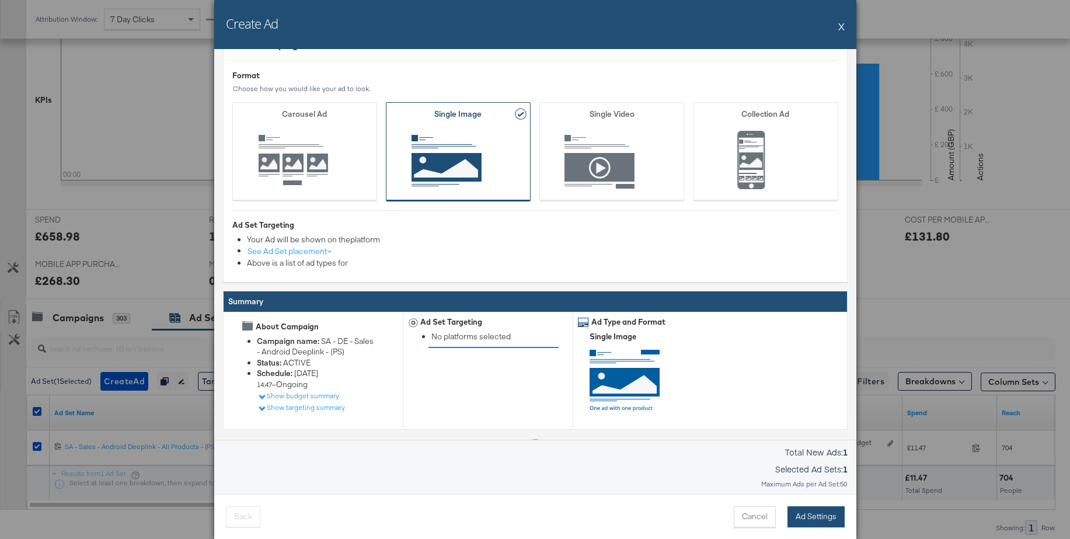
click at [814, 515] on button "Ad Settings" at bounding box center [815, 516] width 57 height 21
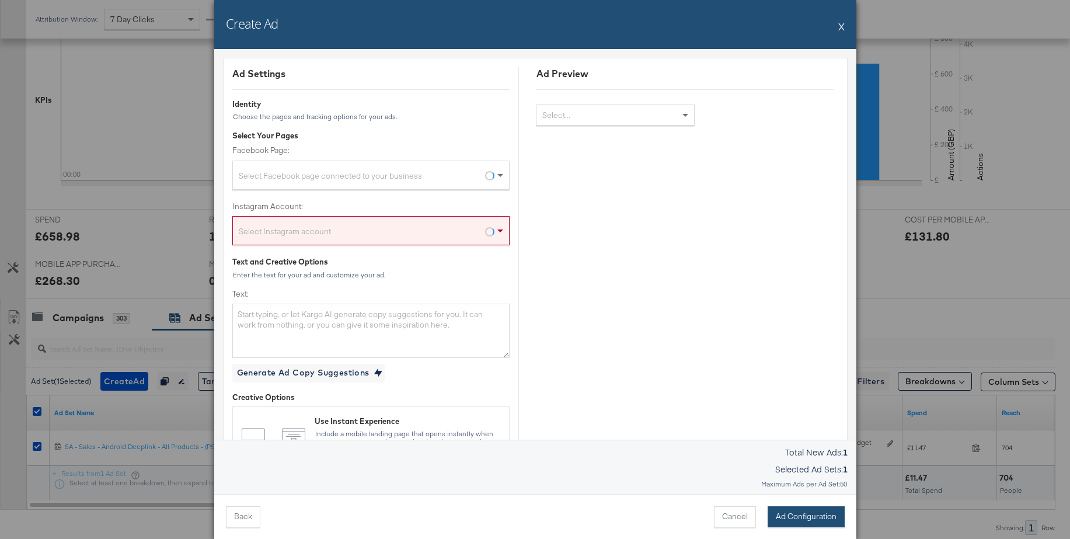
scroll to position [319, 0]
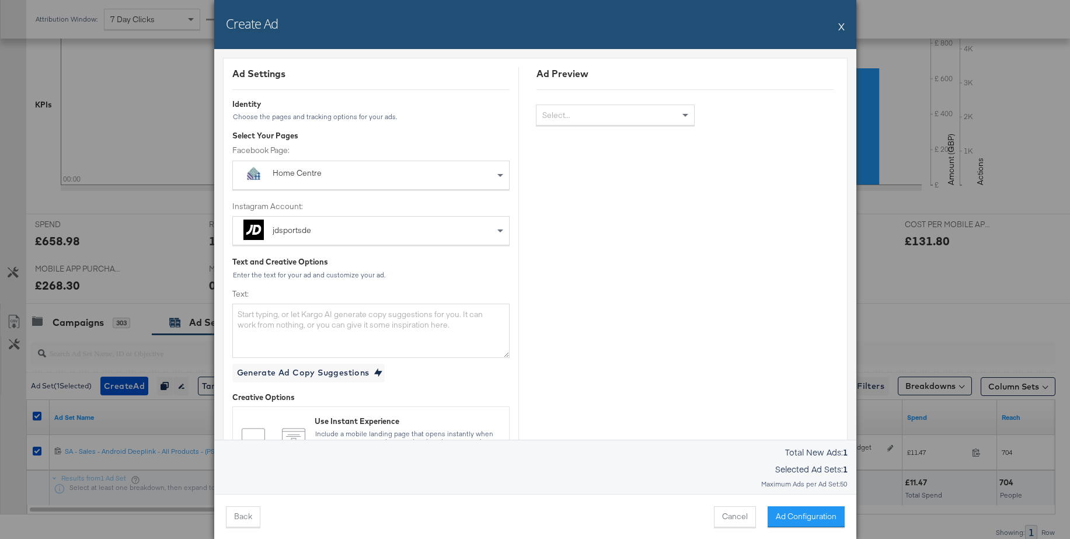
click at [293, 174] on div "Home Centre" at bounding box center [345, 173] width 144 height 12
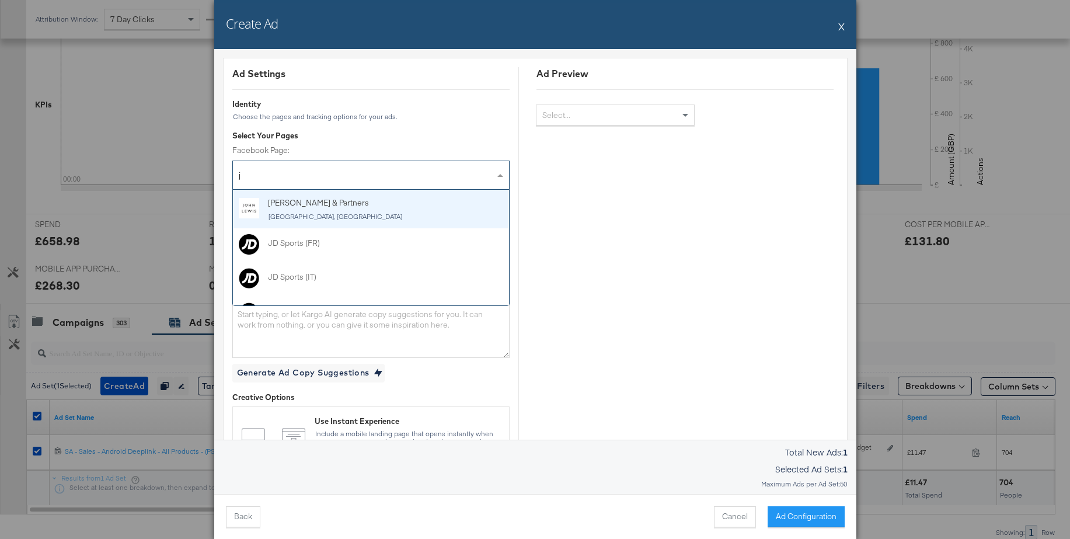
type input "jd"
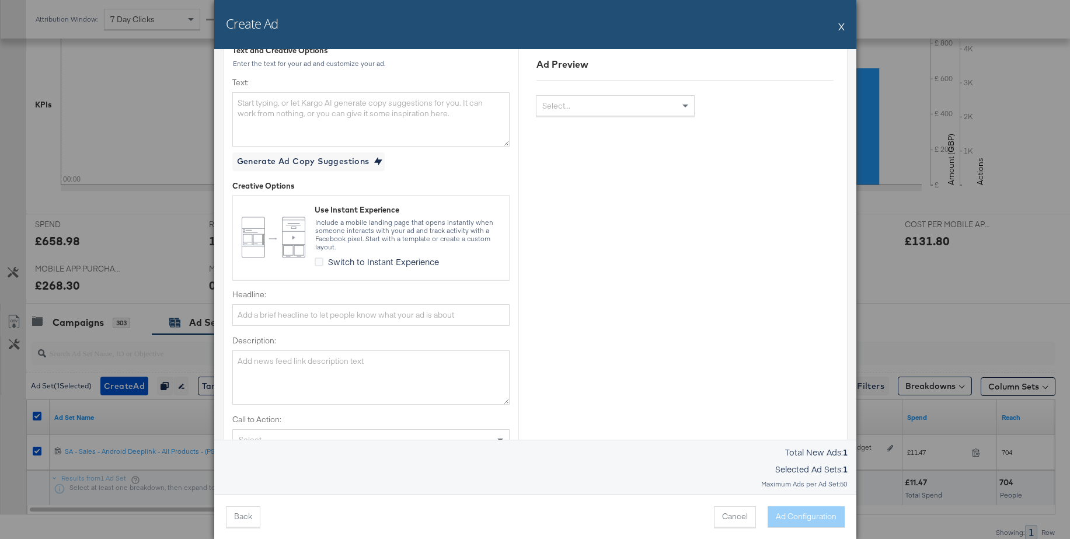
scroll to position [208, 0]
click at [245, 324] on input "Headline:" at bounding box center [370, 319] width 277 height 22
type input "Nutze Code: APP10"
click at [242, 378] on textarea "Description:" at bounding box center [370, 381] width 277 height 54
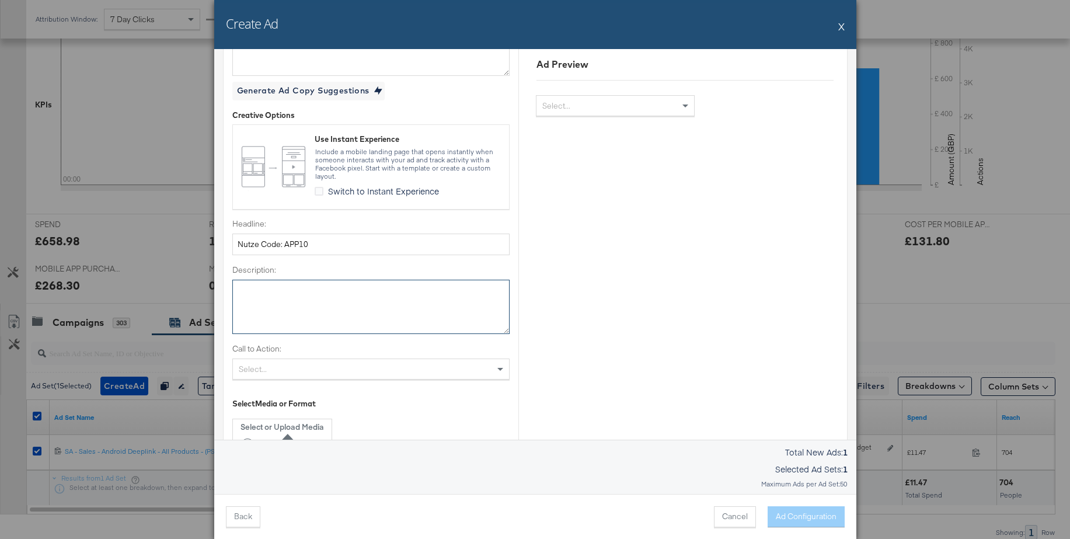
scroll to position [320, 0]
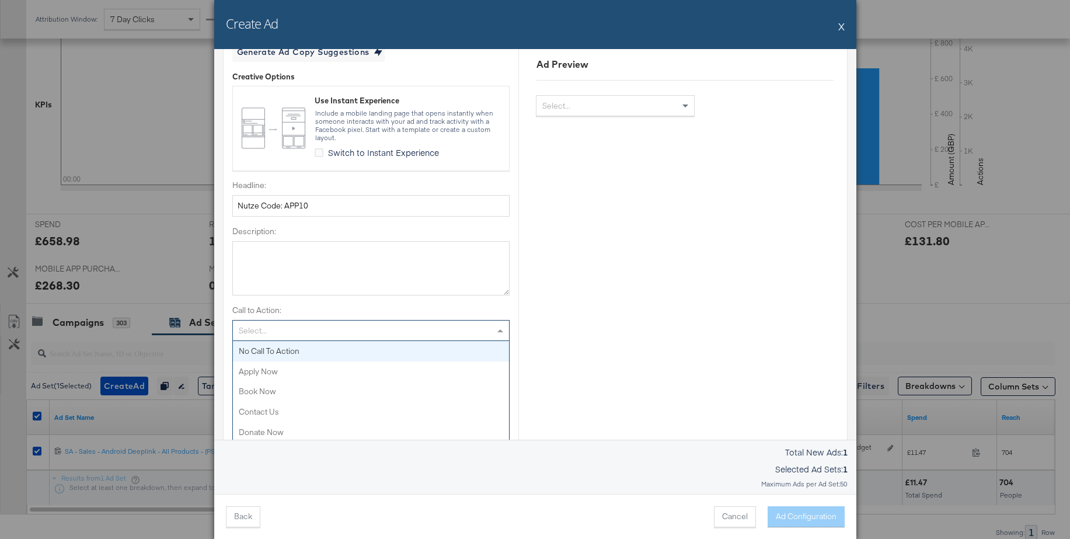
click at [260, 331] on div "Select..." at bounding box center [371, 330] width 276 height 20
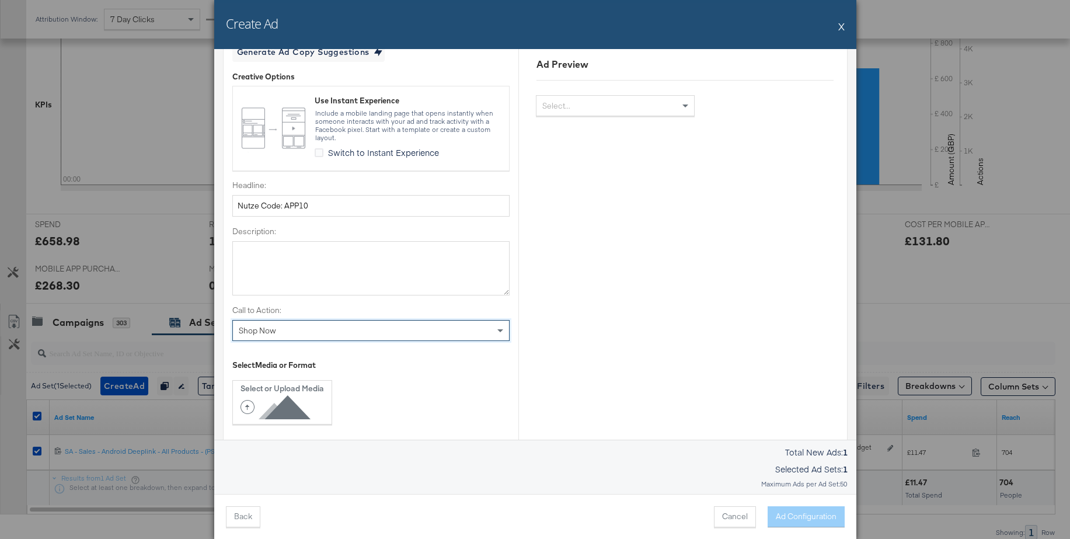
scroll to position [459, 0]
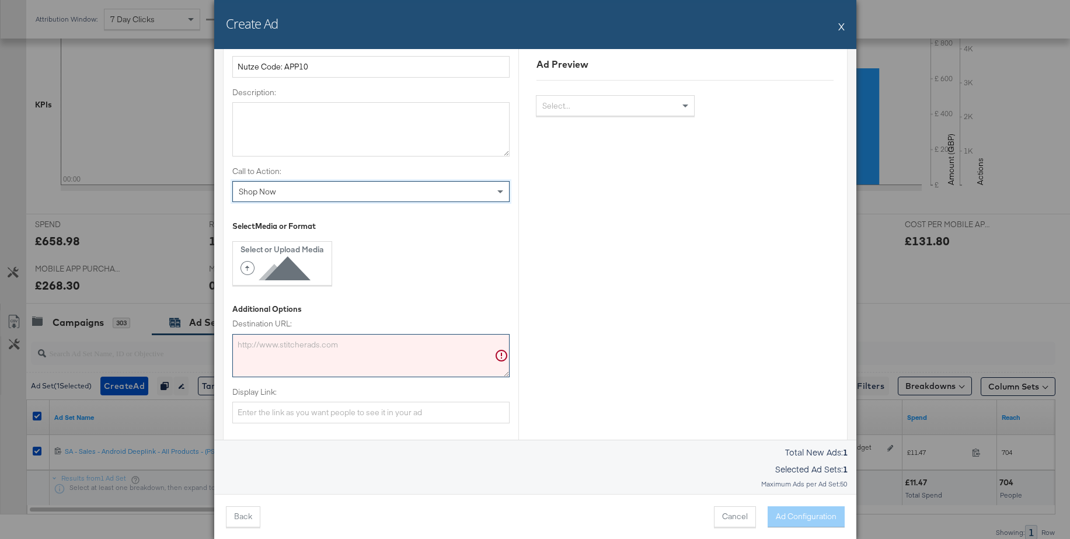
click at [363, 348] on textarea "Destination URL:" at bounding box center [370, 355] width 277 height 43
paste textarea "https://www.jdsports.de/"
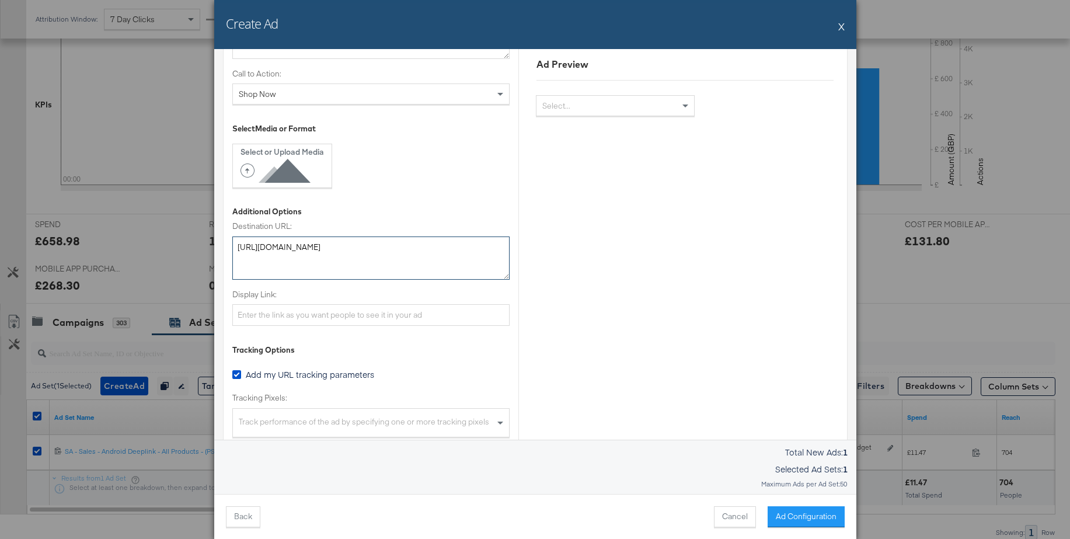
scroll to position [668, 0]
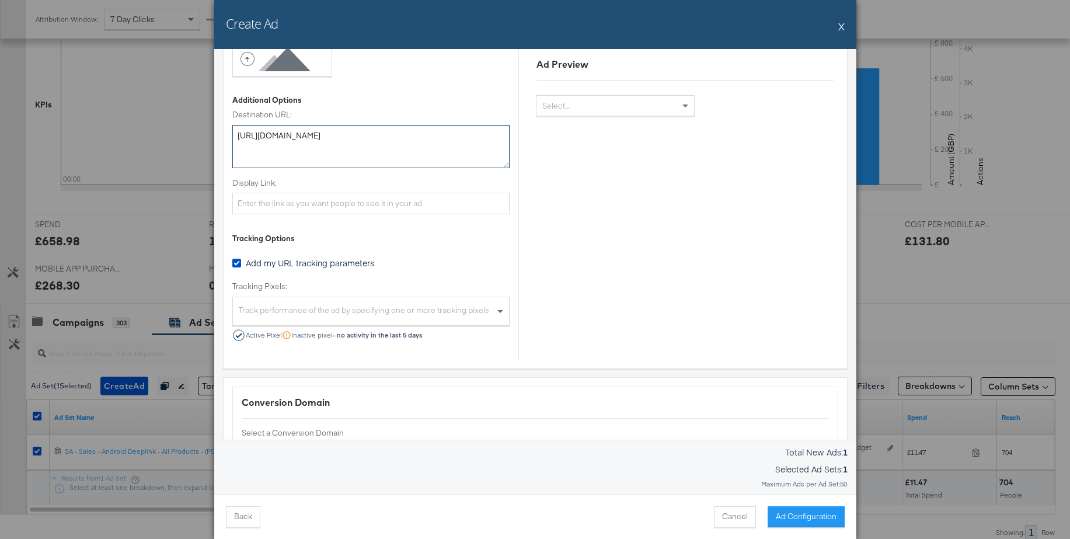
type textarea "https://www.jdsports.de/"
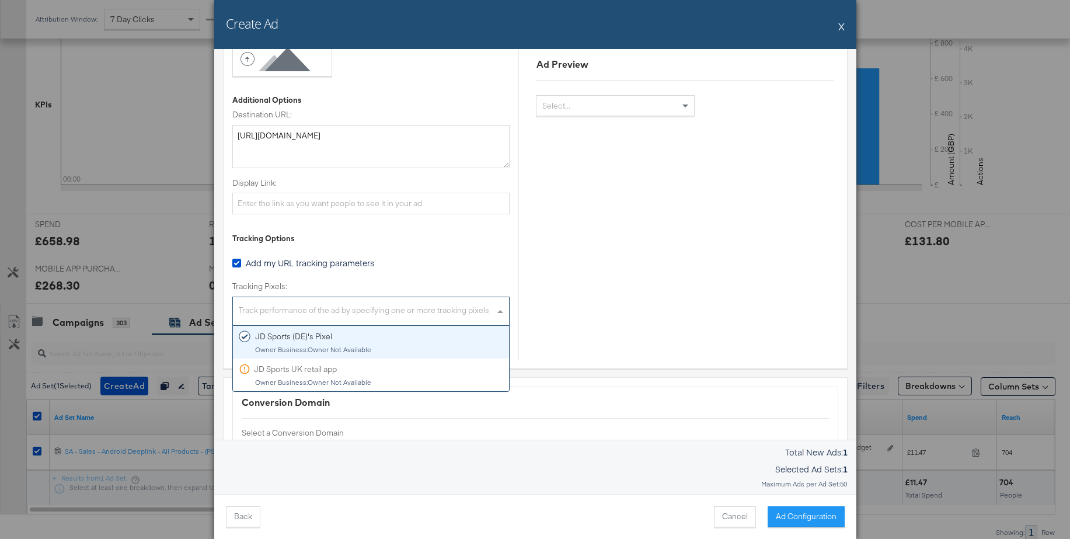
click at [335, 312] on div "Track performance of the ad by specifying one or more tracking pixels" at bounding box center [371, 312] width 276 height 25
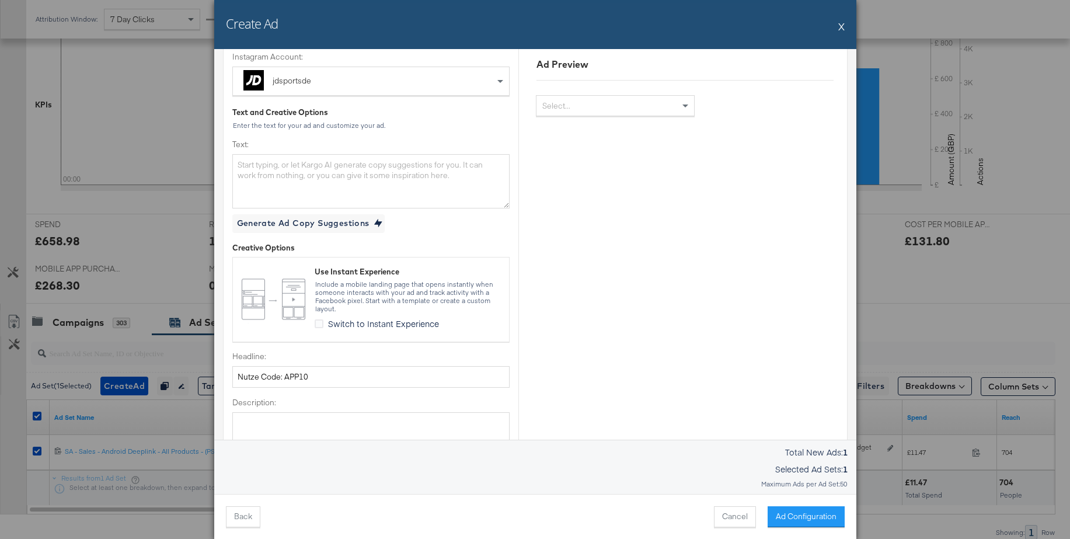
scroll to position [79, 0]
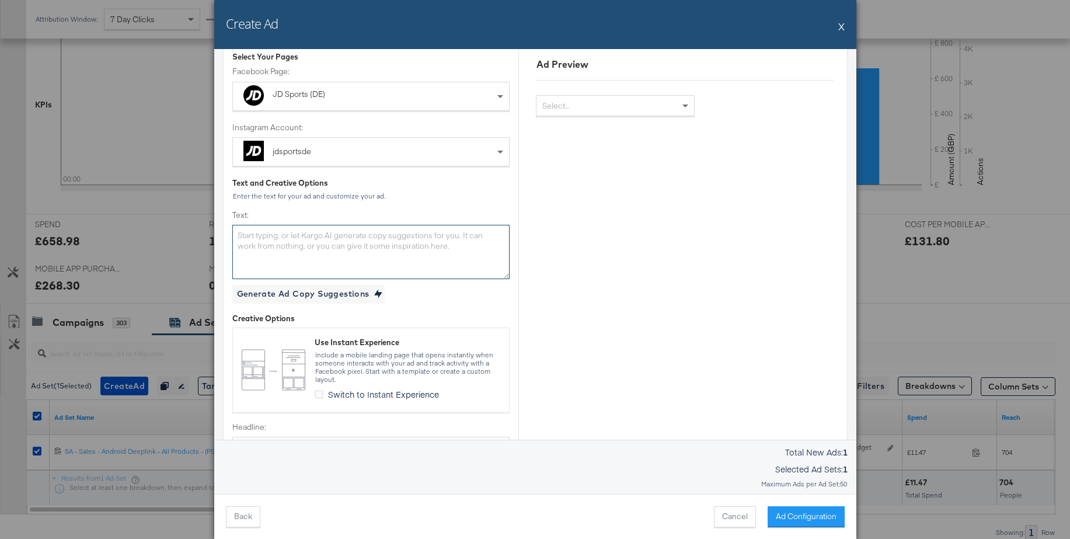
click at [278, 243] on textarea "Text:" at bounding box center [370, 252] width 277 height 54
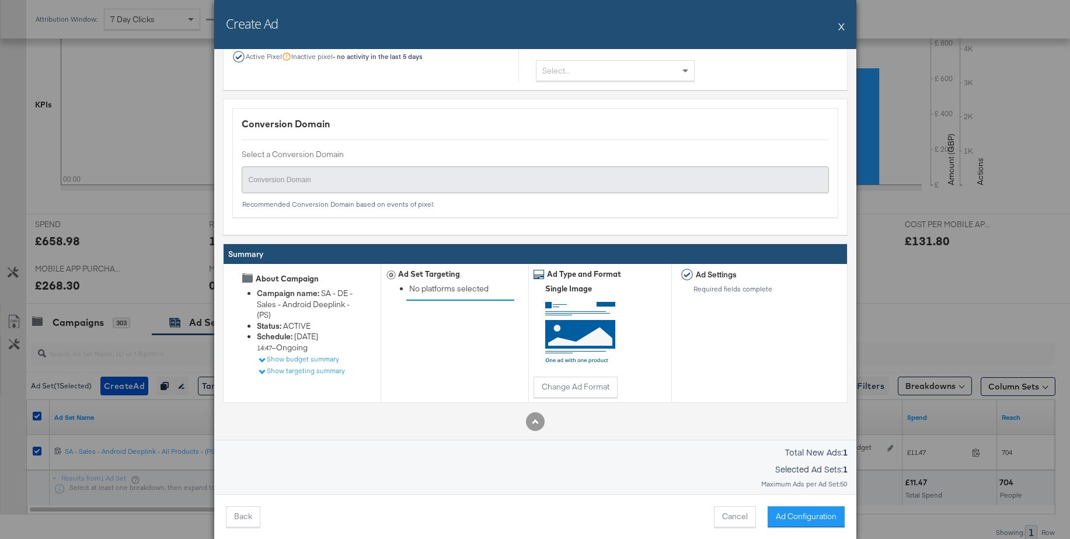
scroll to position [980, 0]
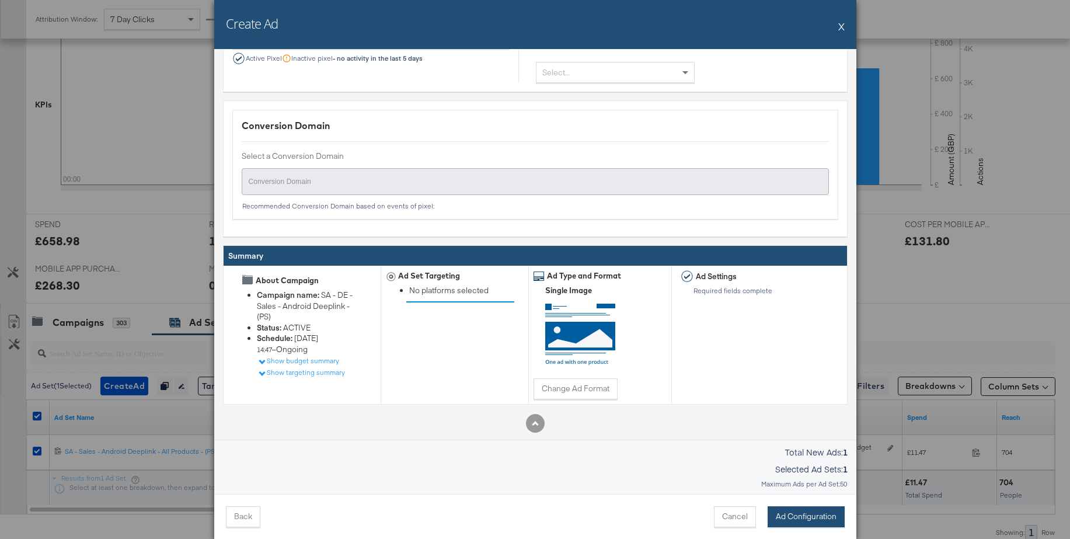
type textarea "text"
click at [784, 515] on button "Ad Configuration" at bounding box center [805, 516] width 77 height 21
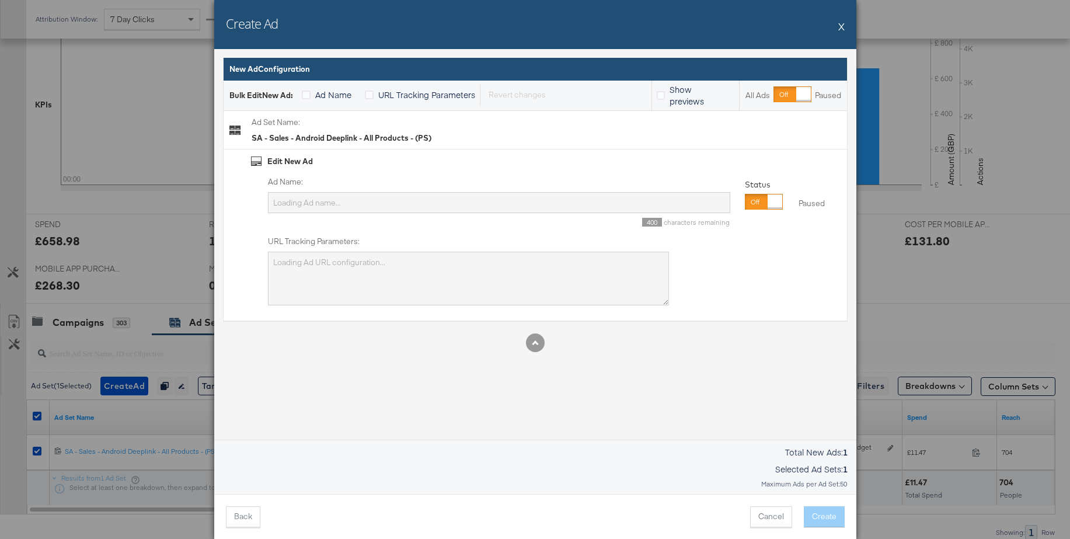
type input "SA - Sales - Android Deeplink - All Products - (PS)"
type textarea "utm_campaign=SA - DE - Sales - Android Deeplink - (PS)&utm_content=SA - Sales -…"
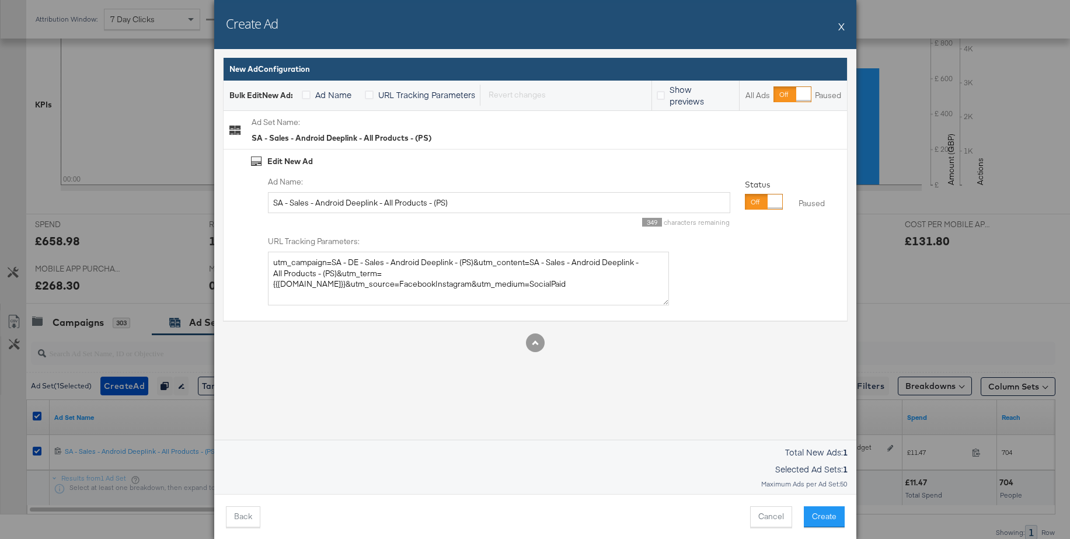
click at [767, 204] on div at bounding box center [774, 201] width 15 height 15
click at [353, 204] on input "SA - Sales - Android Deeplink - All Products - (PS)" at bounding box center [499, 203] width 462 height 22
type input "Static iamge - App10"
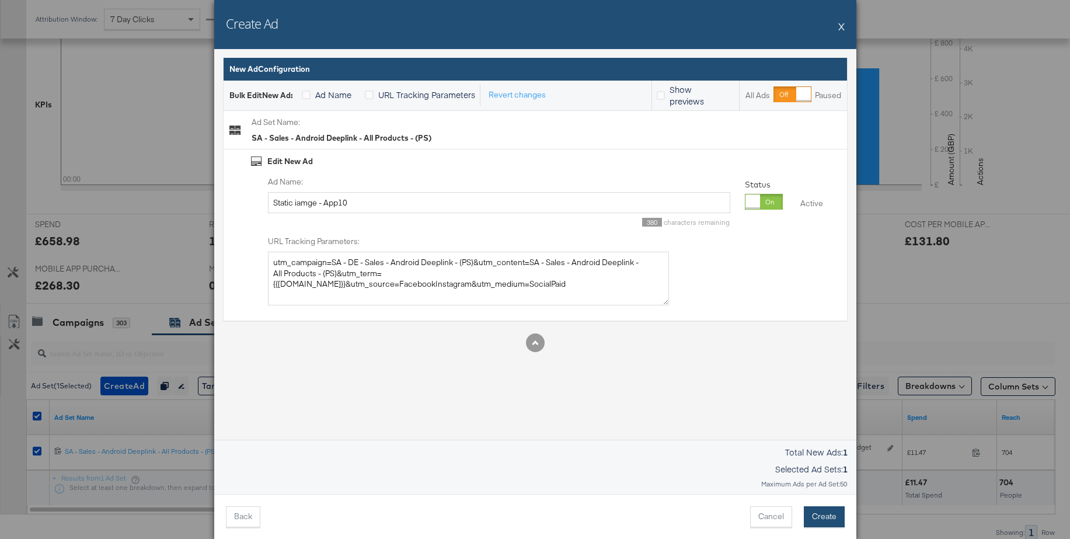
drag, startPoint x: 820, startPoint y: 520, endPoint x: 762, endPoint y: 451, distance: 89.9
click at [820, 520] on button "Create" at bounding box center [824, 516] width 41 height 21
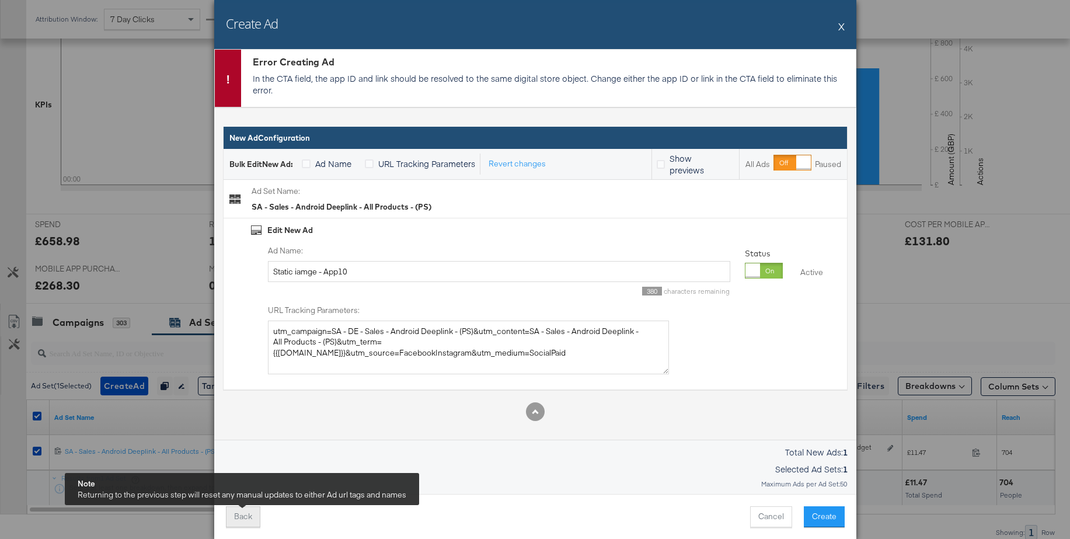
click at [235, 517] on button "Back" at bounding box center [243, 516] width 34 height 21
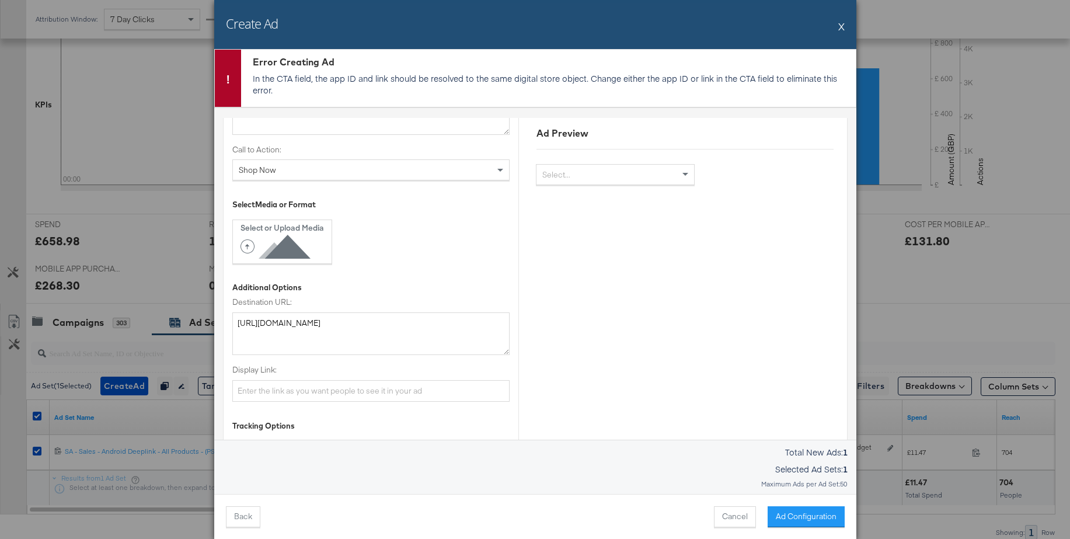
scroll to position [568, 0]
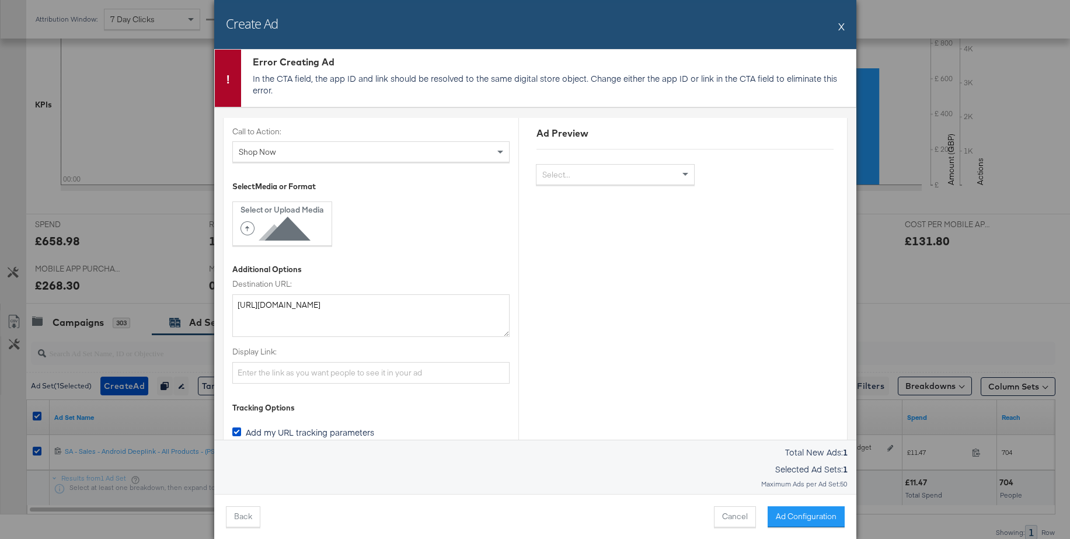
click at [842, 26] on button "X" at bounding box center [841, 26] width 6 height 23
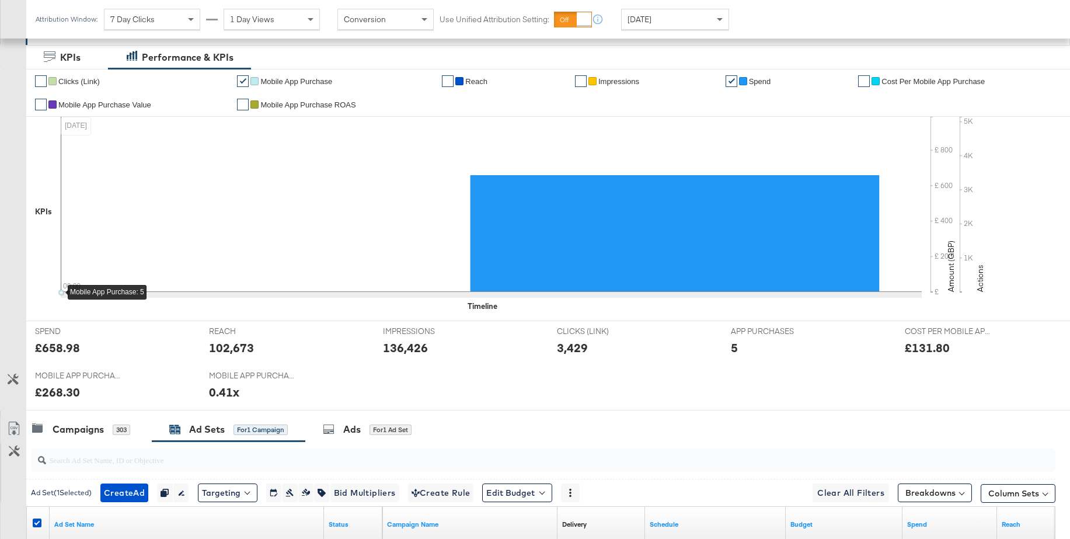
scroll to position [0, 0]
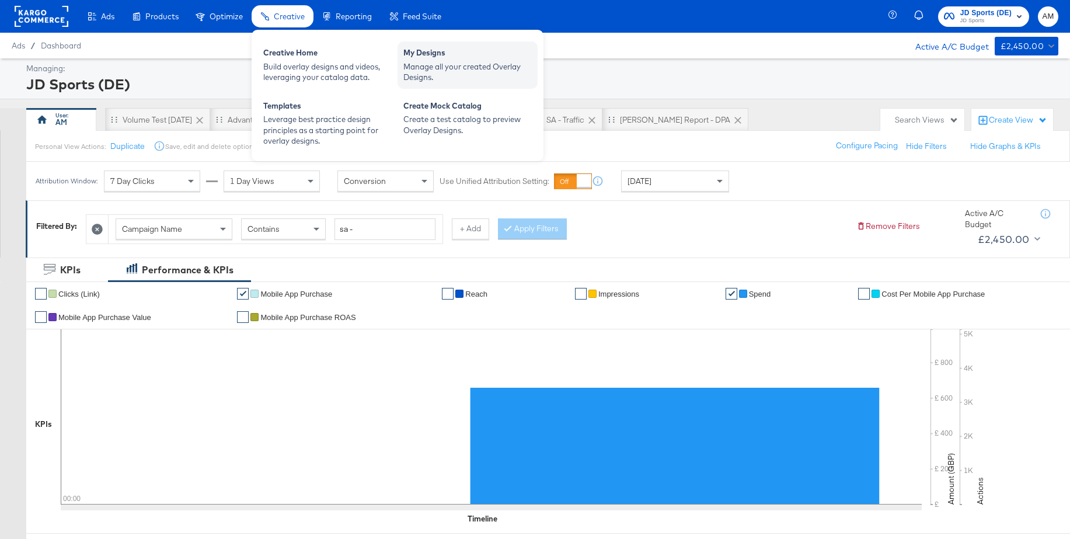
click at [432, 64] on div "Manage all your created Overlay Designs." at bounding box center [467, 72] width 128 height 22
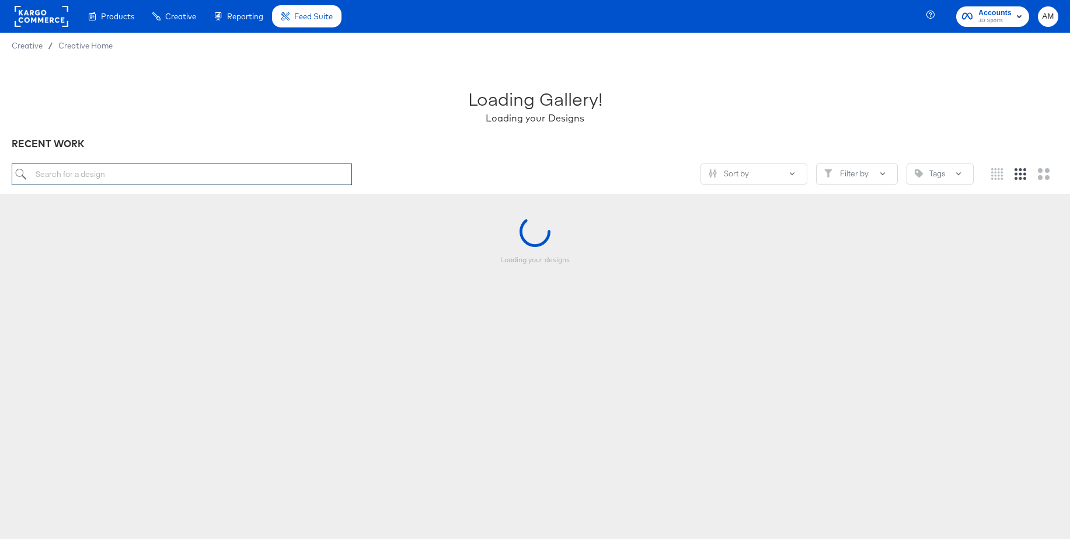
click at [146, 176] on input "search" at bounding box center [182, 174] width 340 height 22
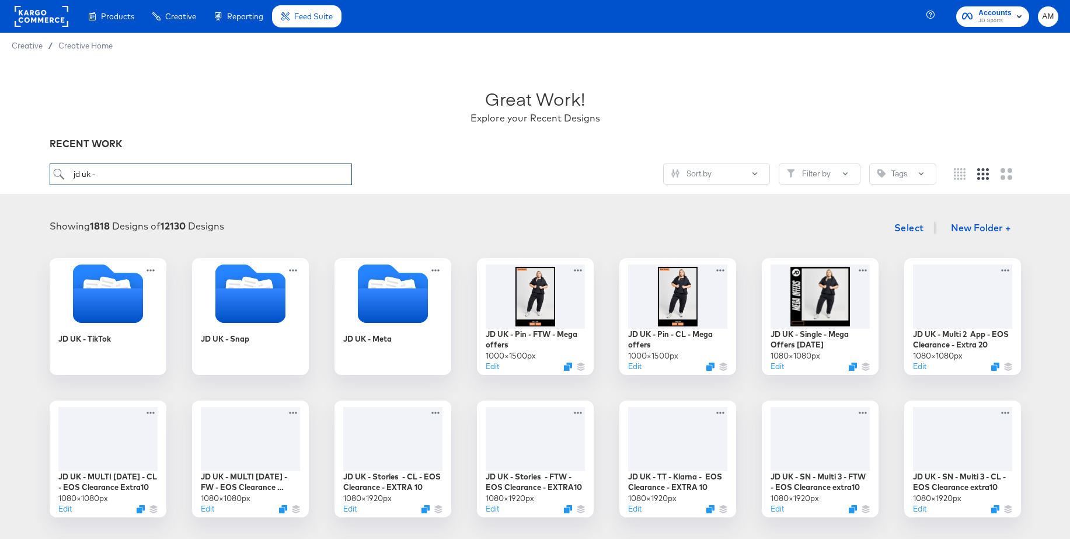
scroll to position [5, 0]
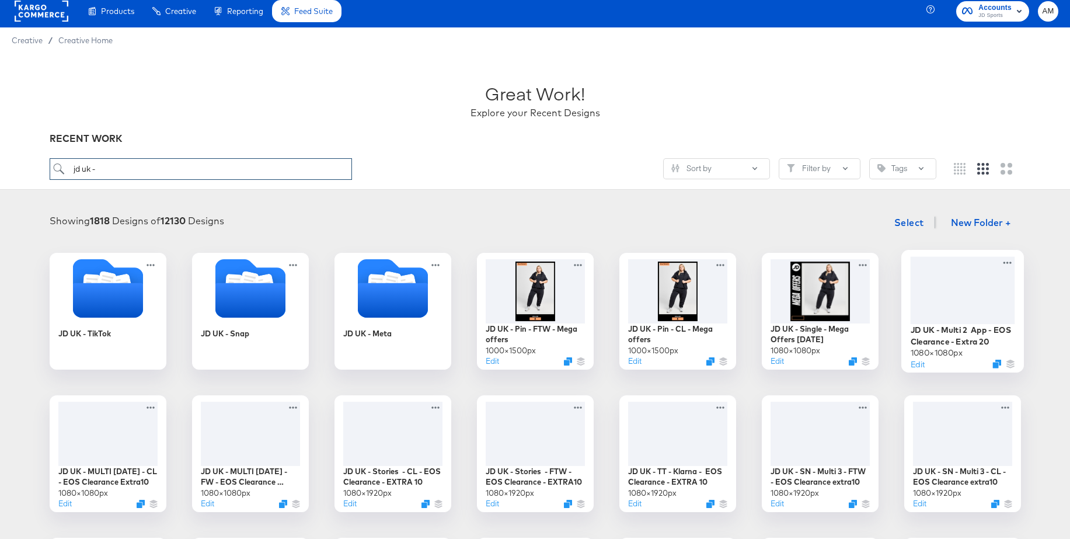
type input "jd uk -"
click at [945, 275] on div at bounding box center [962, 289] width 104 height 67
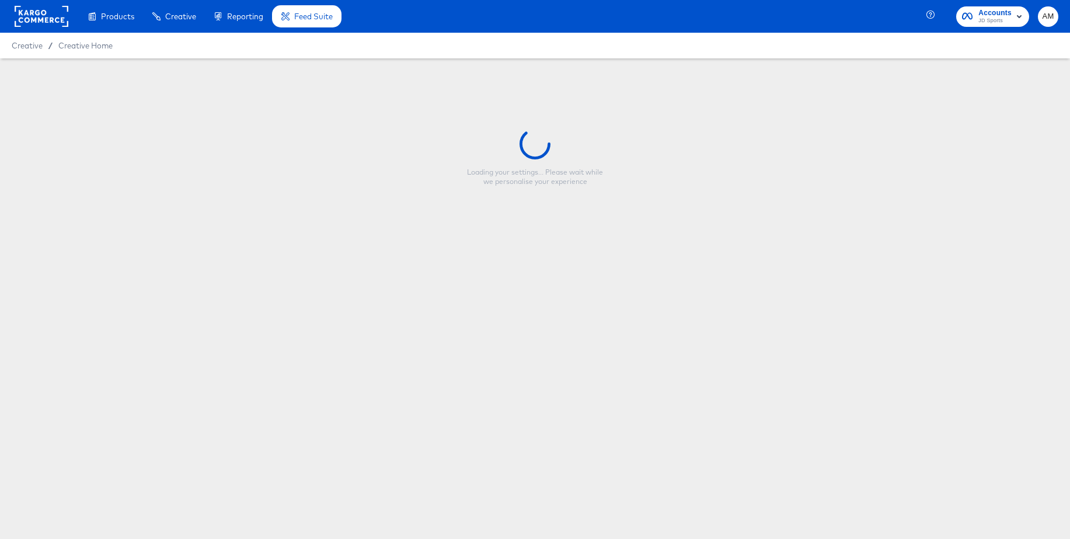
type input "JD UK - Multi 2 App - EOS Clearance - Extra 20"
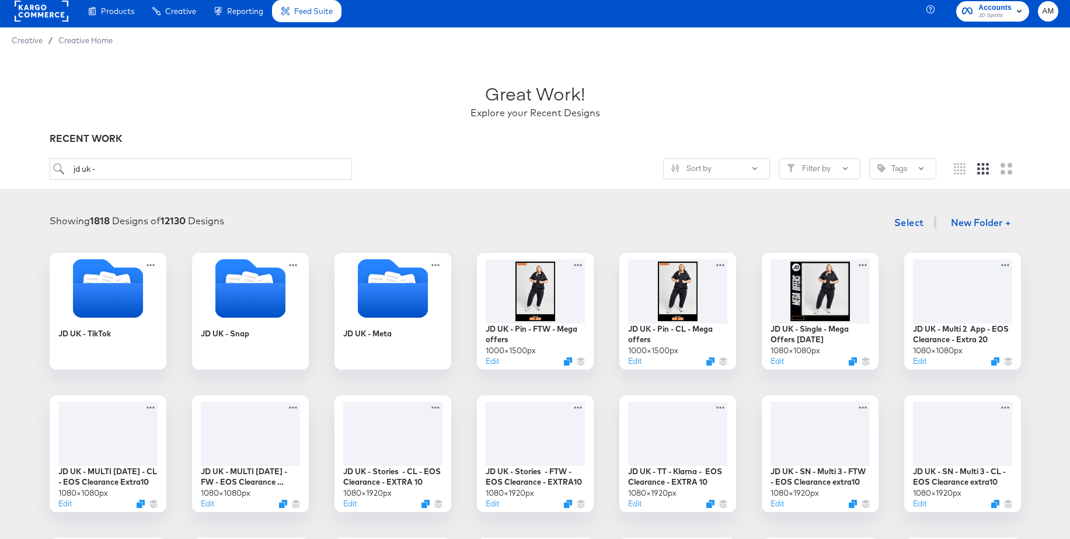
scroll to position [5, 0]
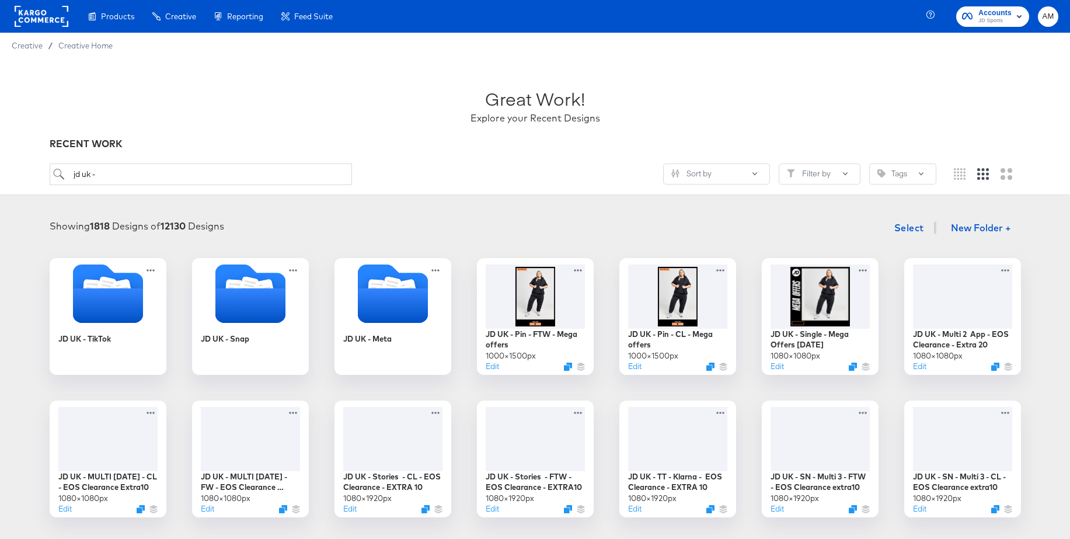
scroll to position [1, 0]
